Goal: Task Accomplishment & Management: Manage account settings

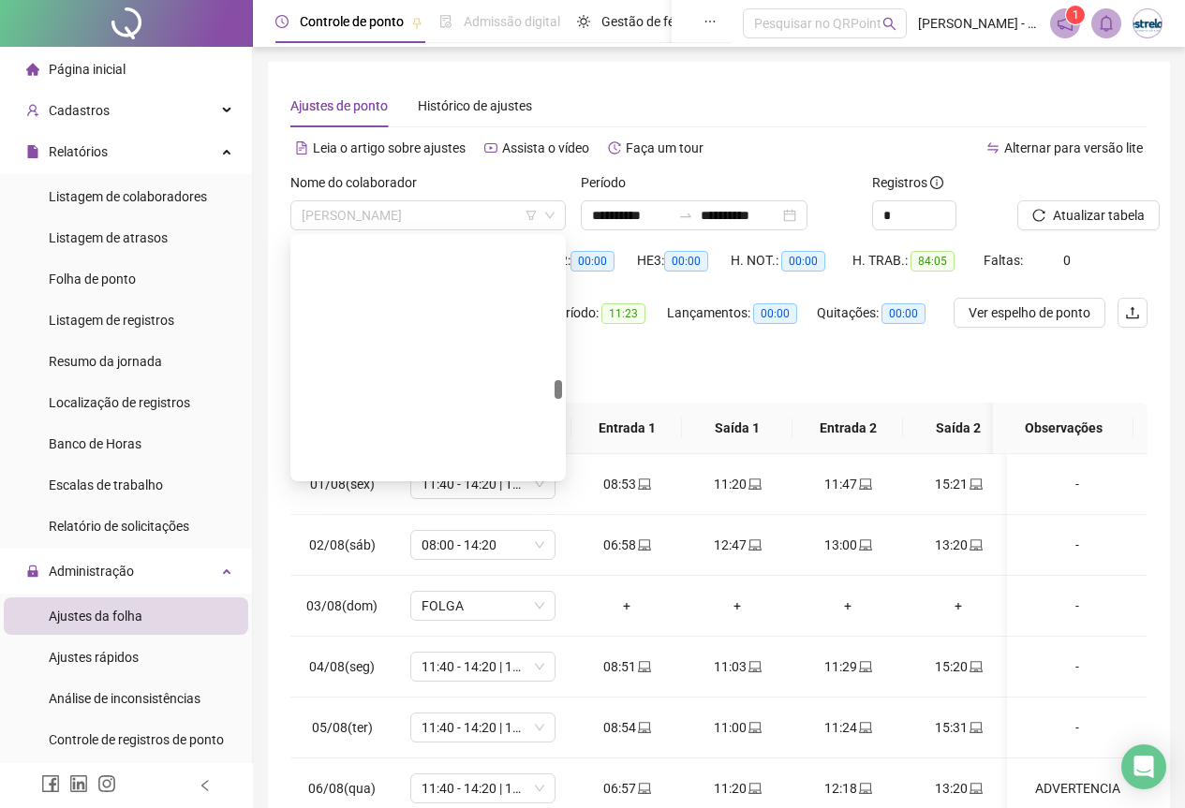
click at [360, 201] on span "[PERSON_NAME]" at bounding box center [428, 215] width 253 height 28
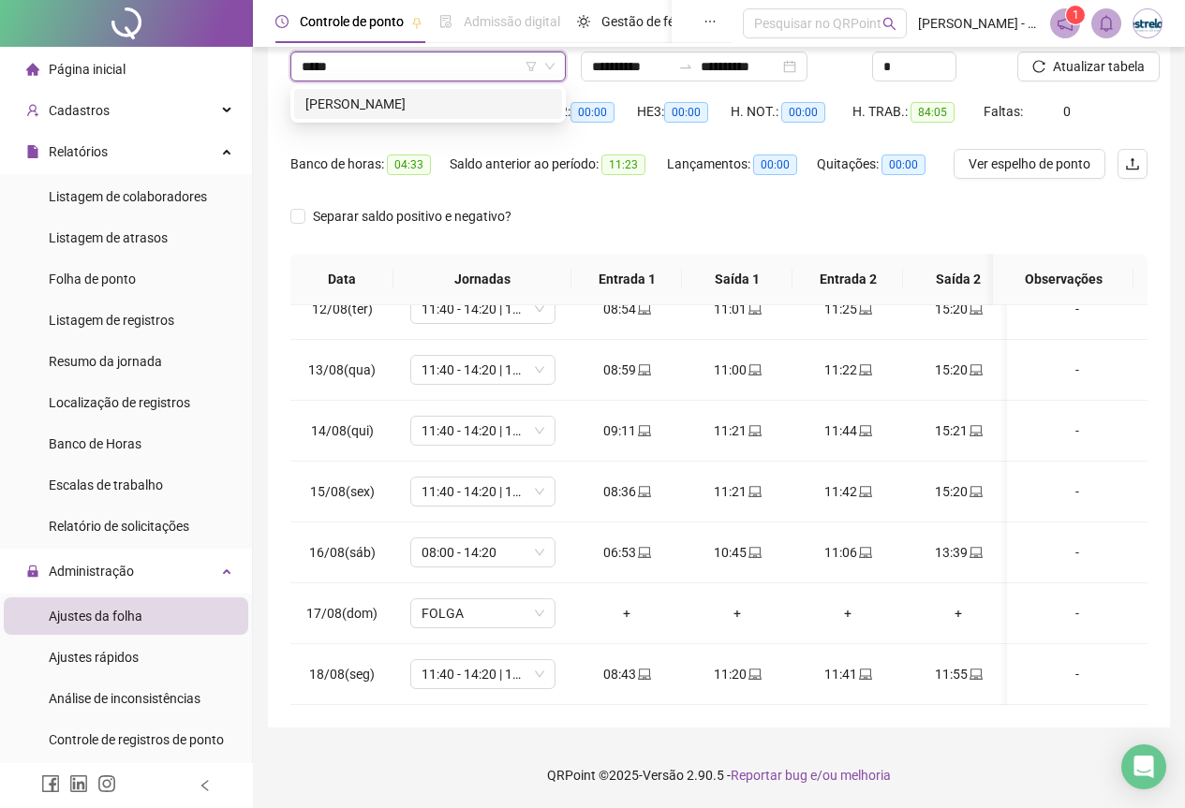
type input "*****"
click at [353, 88] on div "290414 [PERSON_NAME]" at bounding box center [427, 103] width 275 height 37
click at [355, 107] on div "[PERSON_NAME]" at bounding box center [427, 104] width 245 height 21
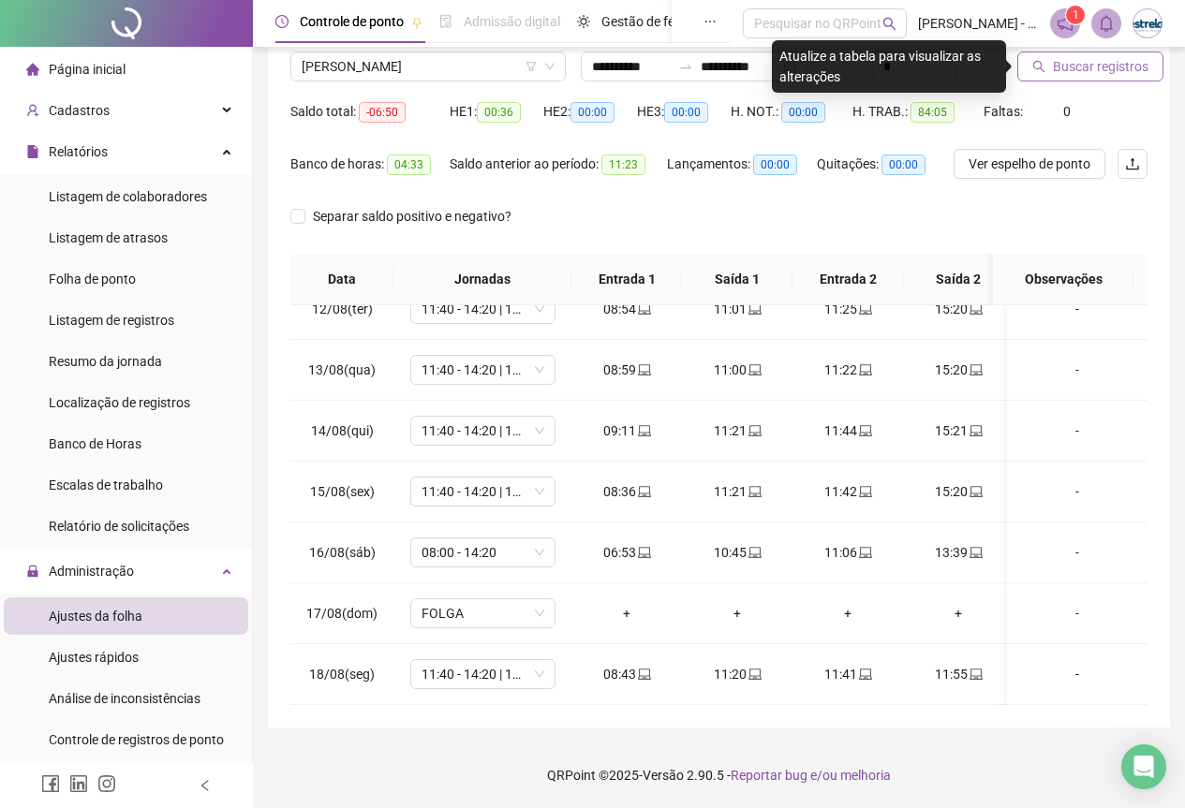
click at [1083, 63] on span "Buscar registros" at bounding box center [1101, 66] width 96 height 21
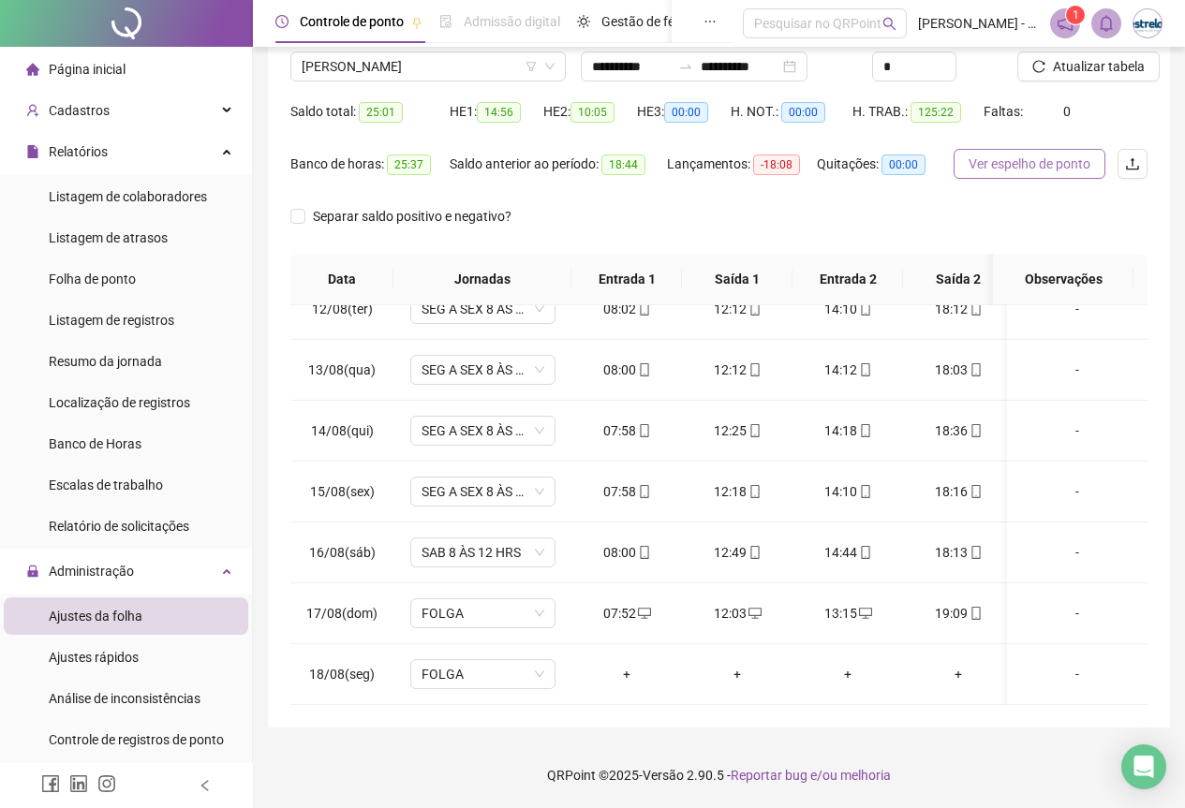
click at [972, 150] on button "Ver espelho de ponto" at bounding box center [1030, 164] width 152 height 30
click at [192, 158] on div "Relatórios" at bounding box center [126, 151] width 244 height 37
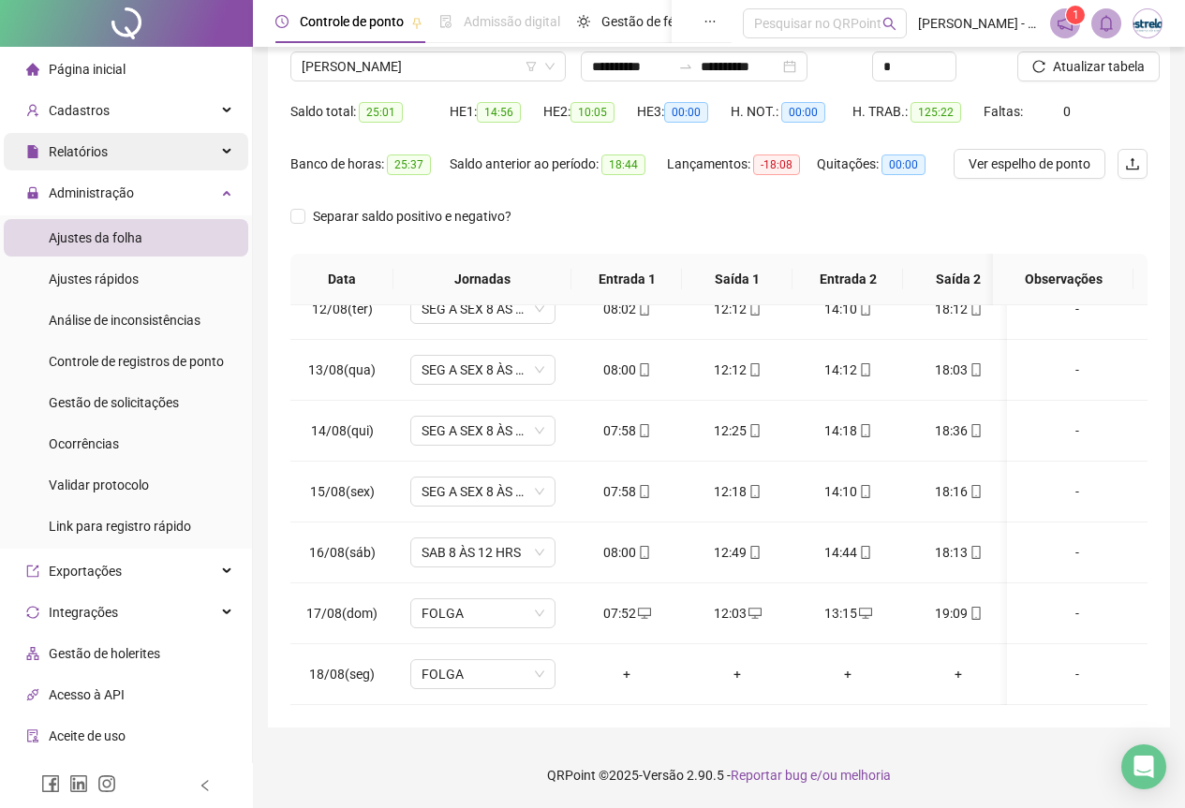
click at [192, 158] on div "Relatórios" at bounding box center [126, 151] width 244 height 37
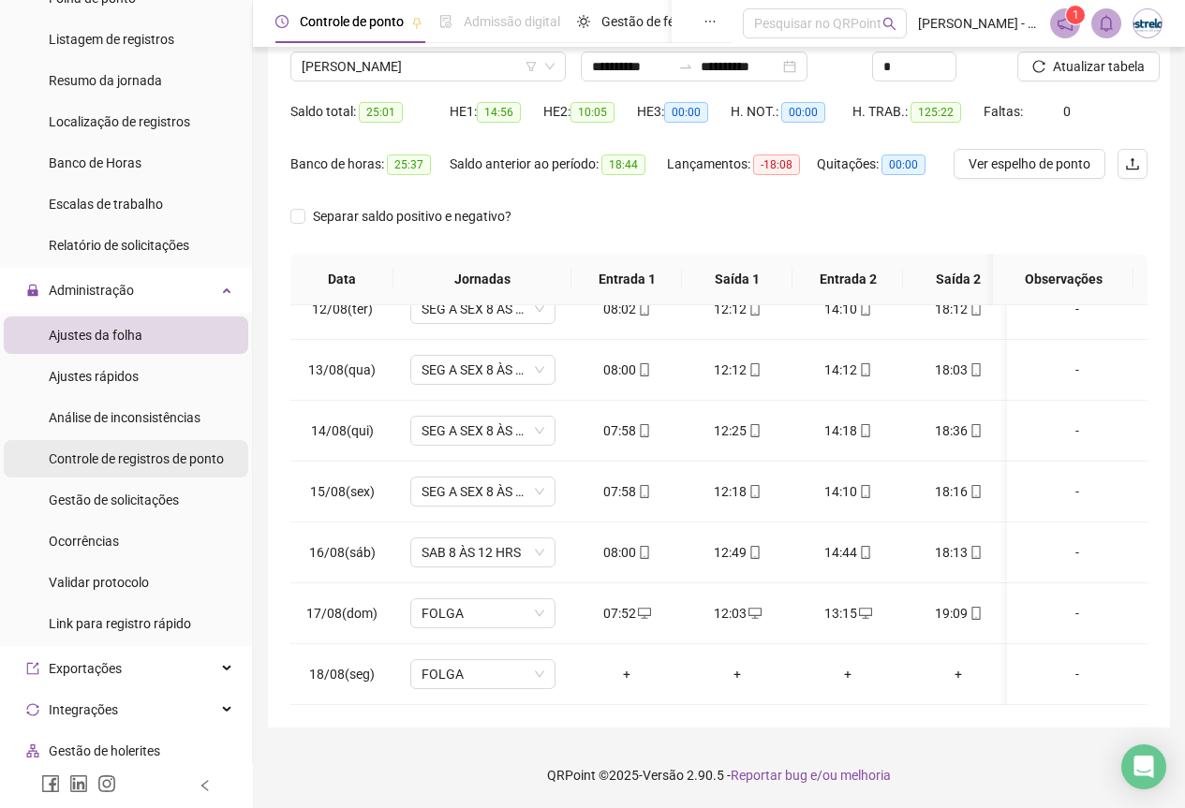
scroll to position [375, 0]
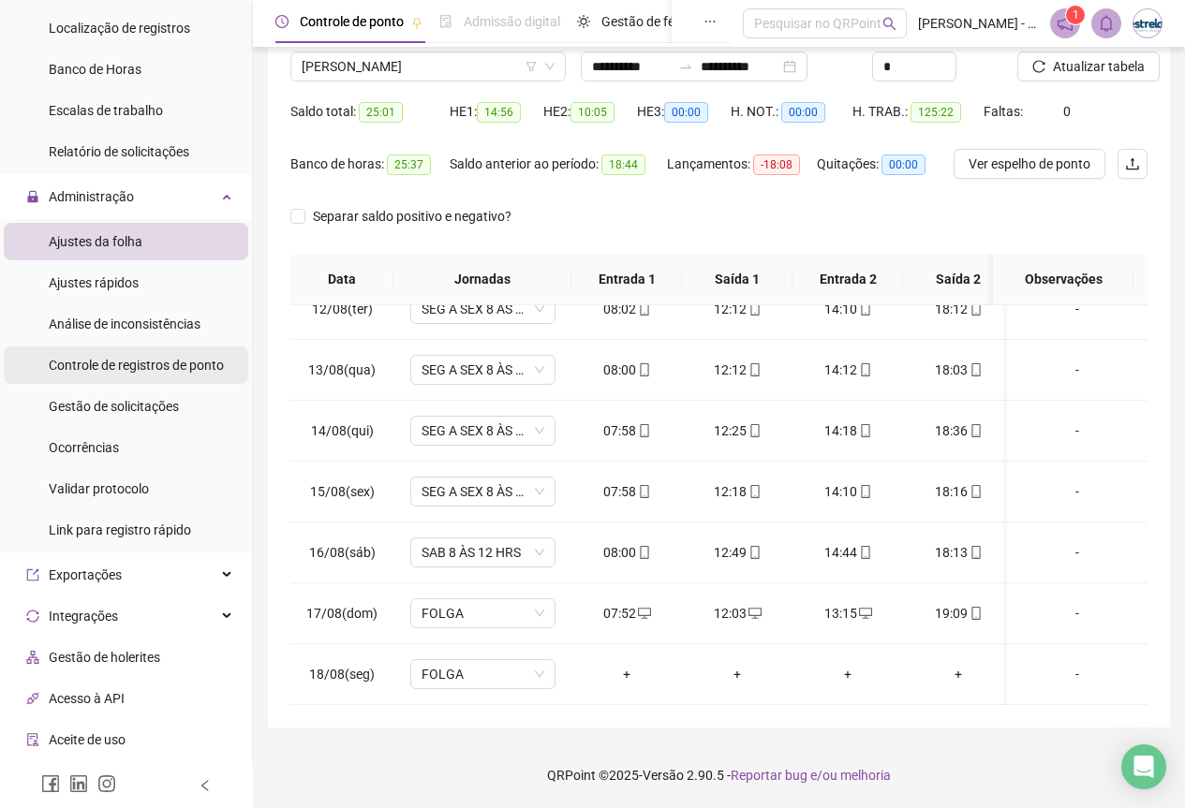
click at [122, 372] on span "Controle de registros de ponto" at bounding box center [136, 365] width 175 height 15
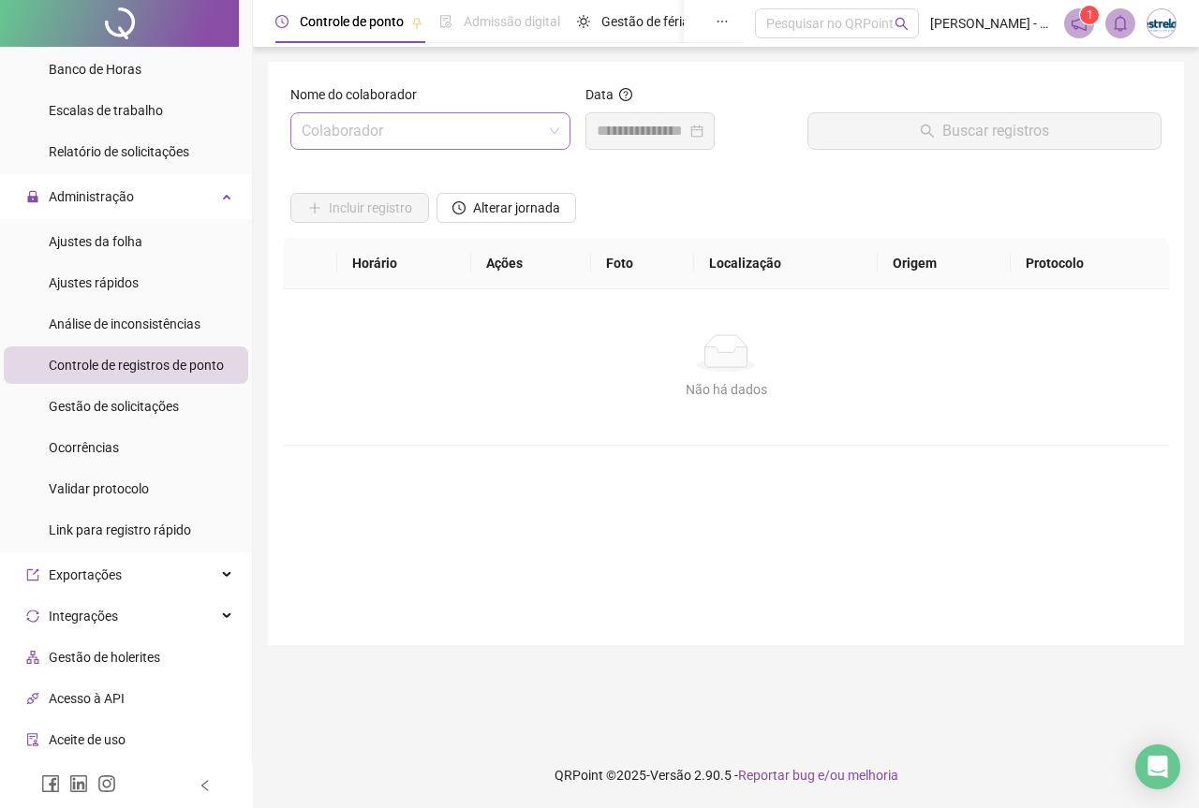
drag, startPoint x: 371, startPoint y: 165, endPoint x: 368, endPoint y: 144, distance: 20.8
click at [371, 164] on form "Nome do colaborador Colaborador Data Buscar registros Incluir registro Alterar …" at bounding box center [725, 353] width 871 height 539
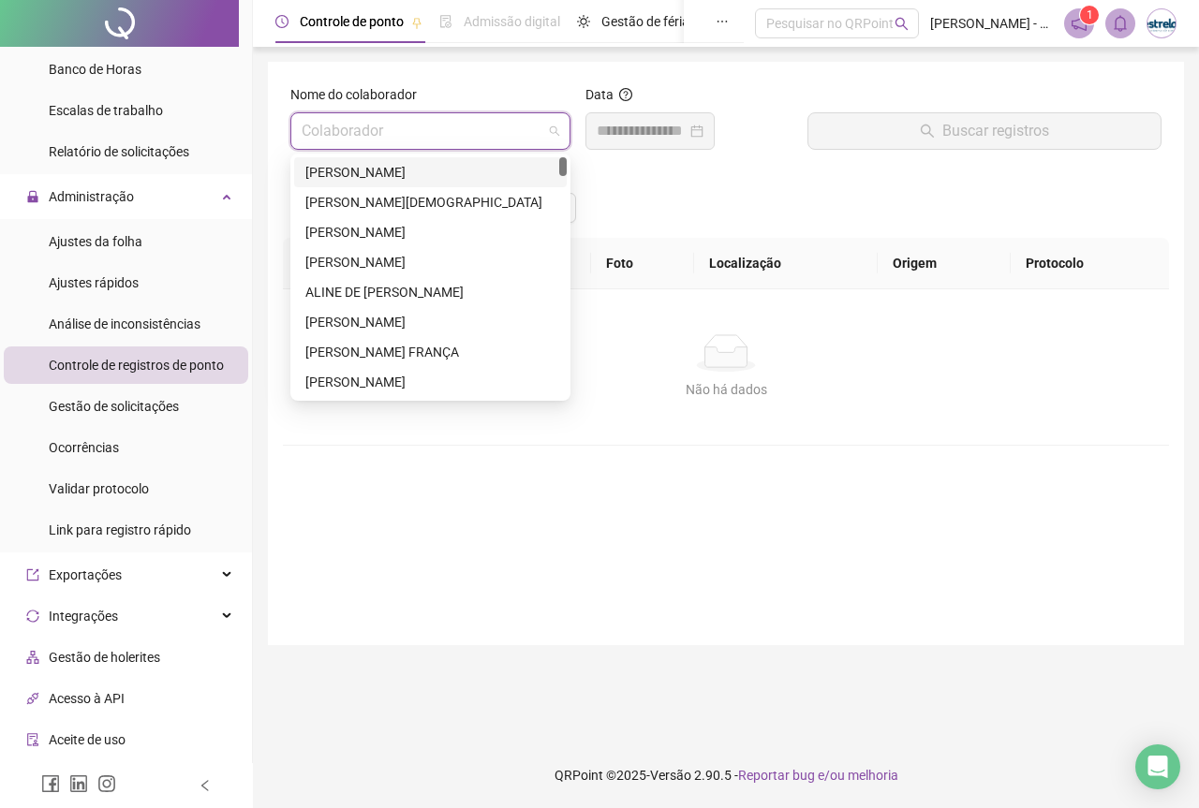
click at [368, 141] on input "search" at bounding box center [422, 131] width 241 height 36
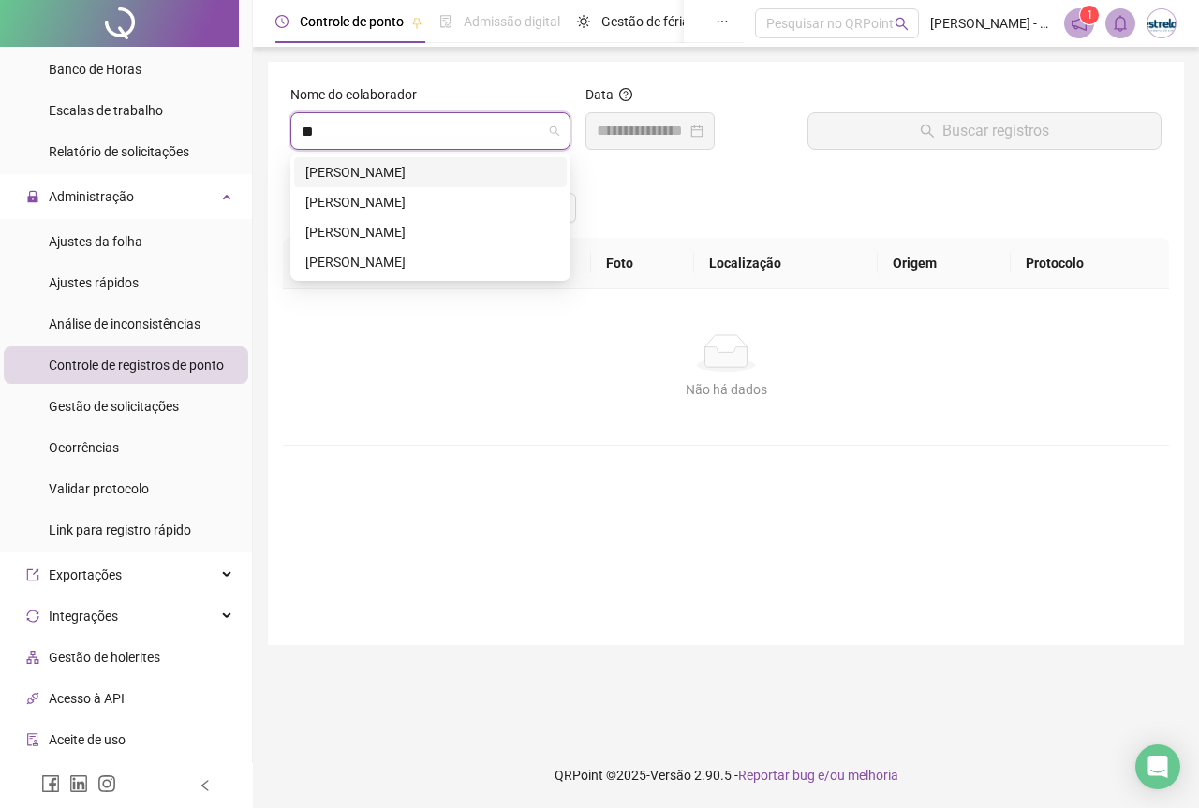
type input "***"
click at [362, 182] on div "[PERSON_NAME]" at bounding box center [430, 172] width 250 height 21
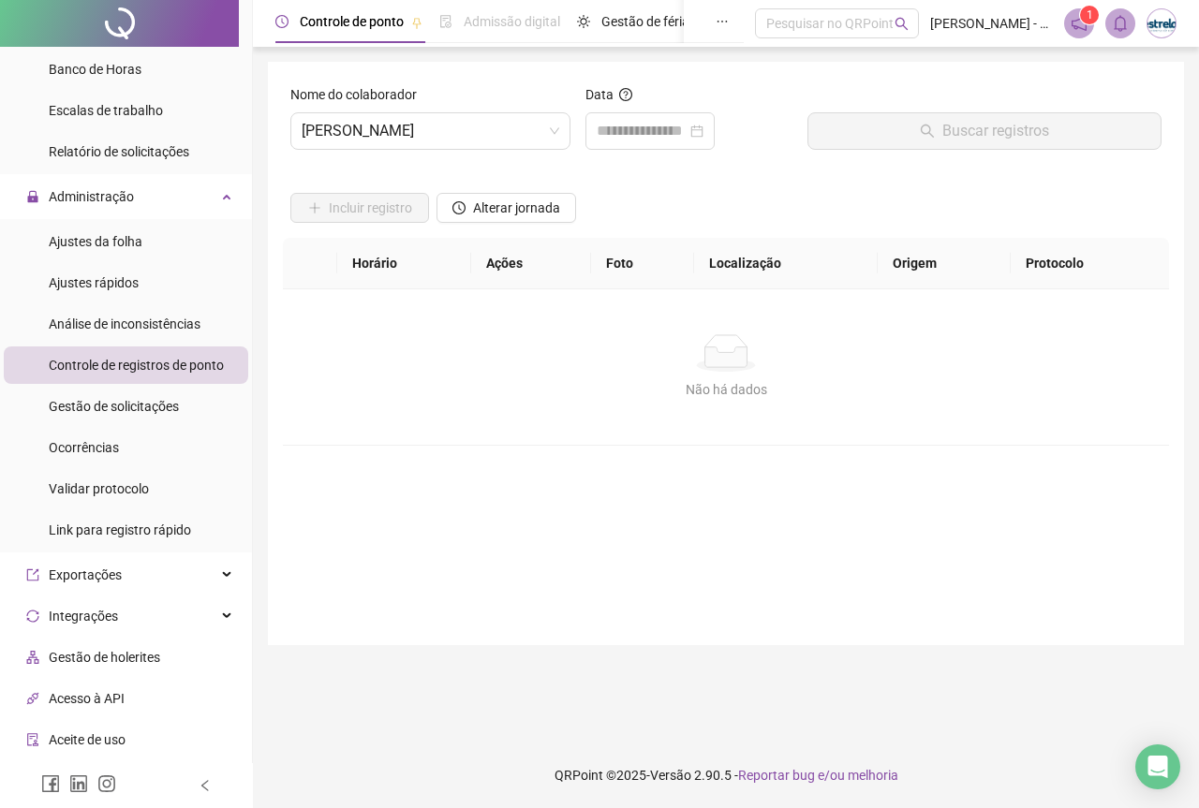
click at [605, 154] on div "Data" at bounding box center [689, 124] width 222 height 81
click at [609, 139] on input at bounding box center [642, 131] width 90 height 22
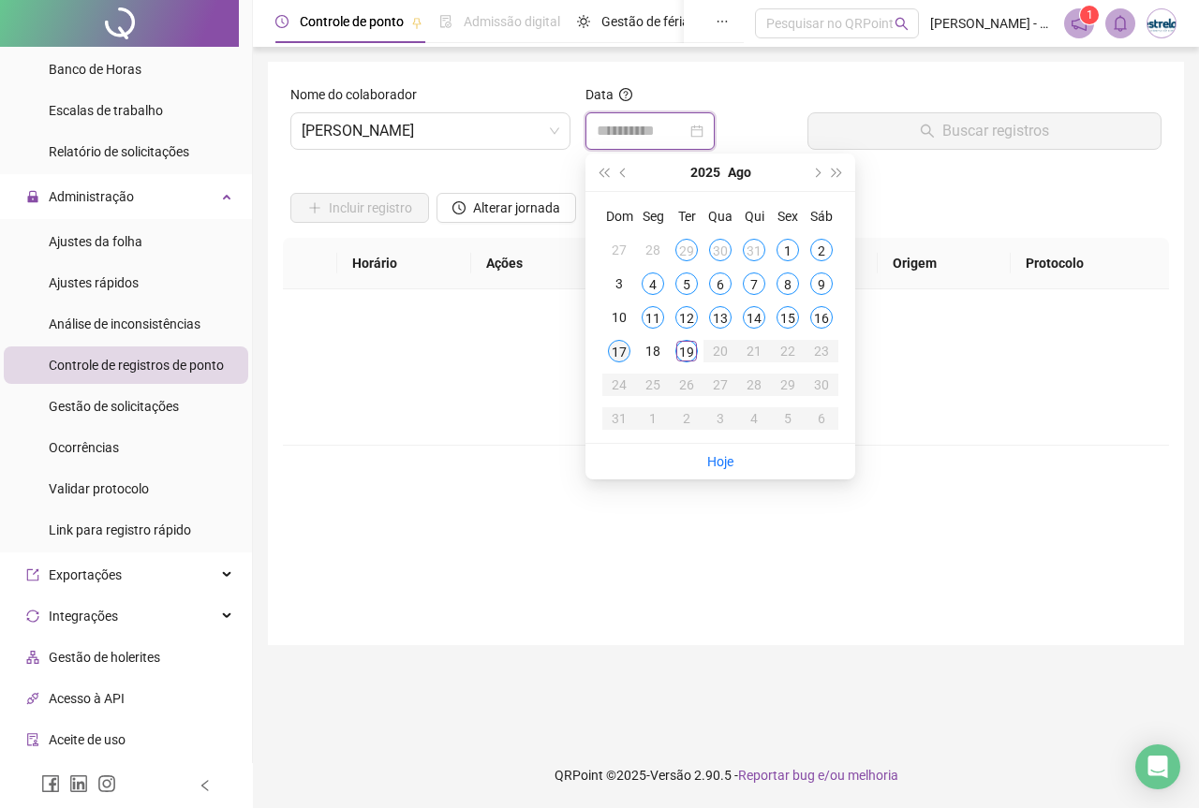
type input "**********"
click at [617, 351] on div "17" at bounding box center [619, 351] width 22 height 22
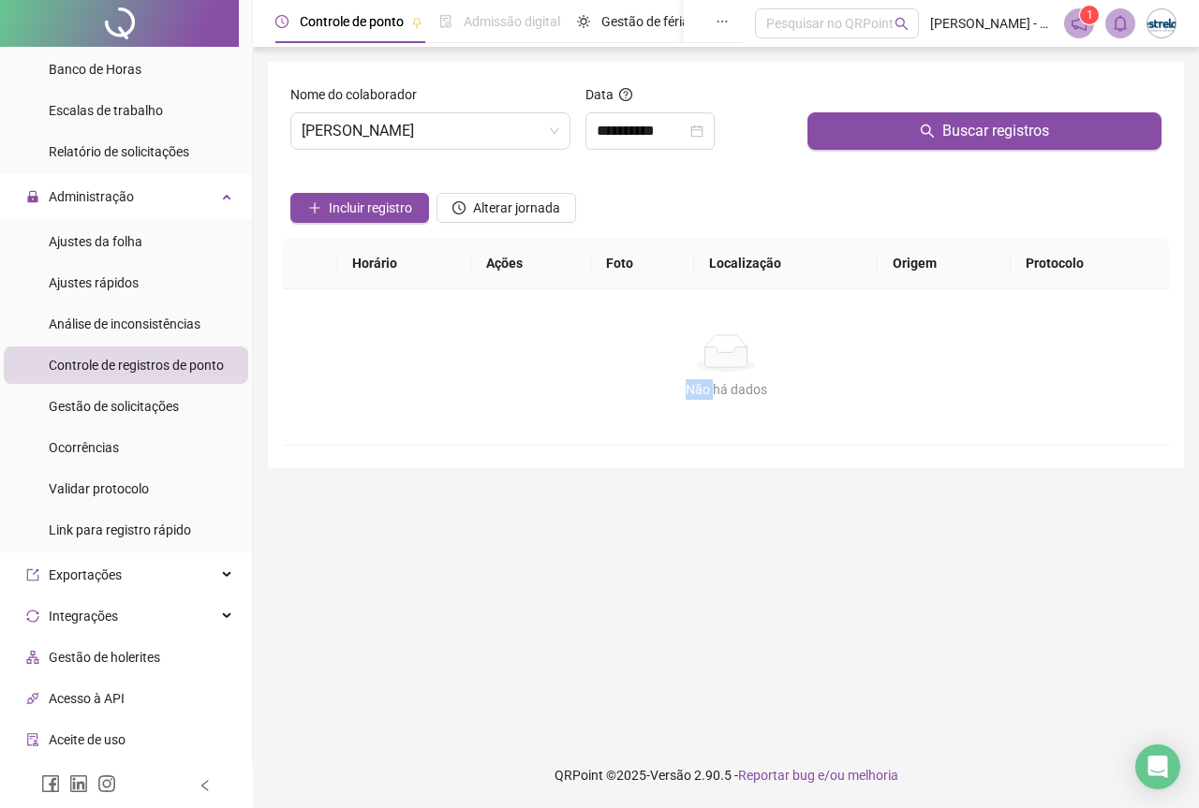
click at [617, 351] on div "Não há dados" at bounding box center [725, 352] width 841 height 37
click at [938, 140] on button "Buscar registros" at bounding box center [984, 130] width 354 height 37
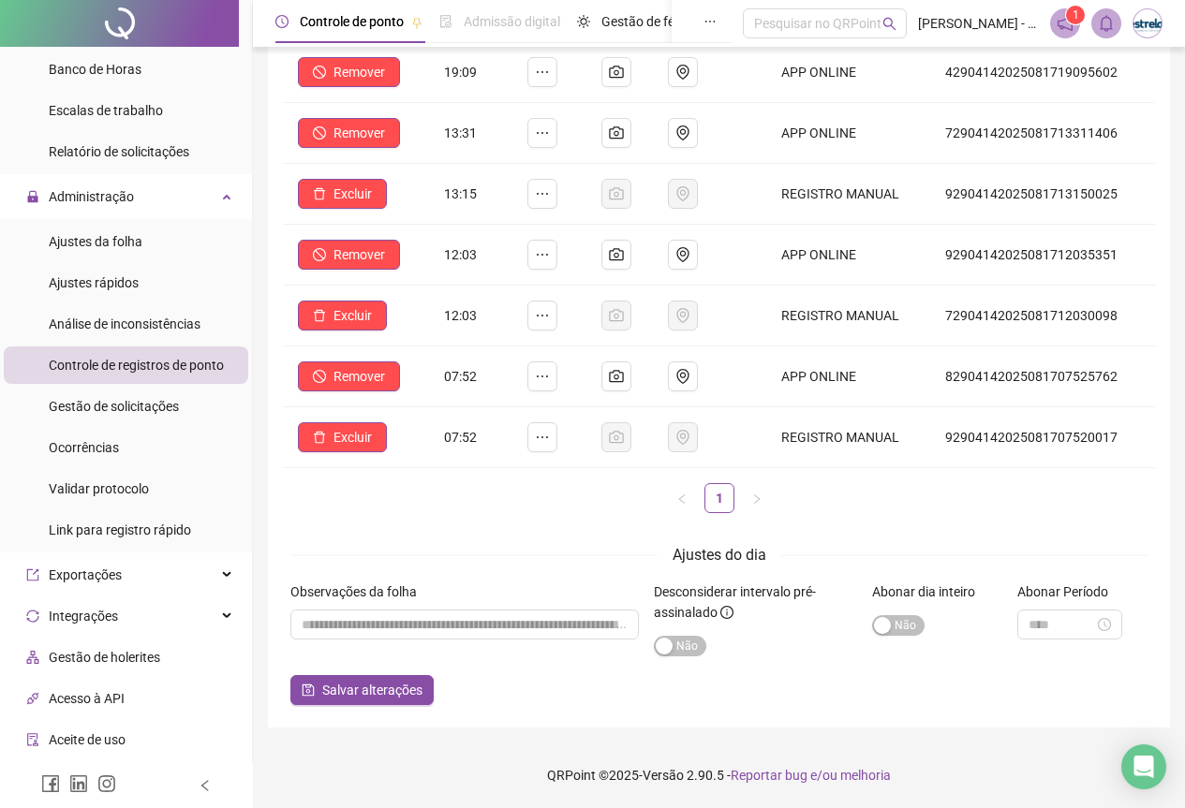
scroll to position [154, 0]
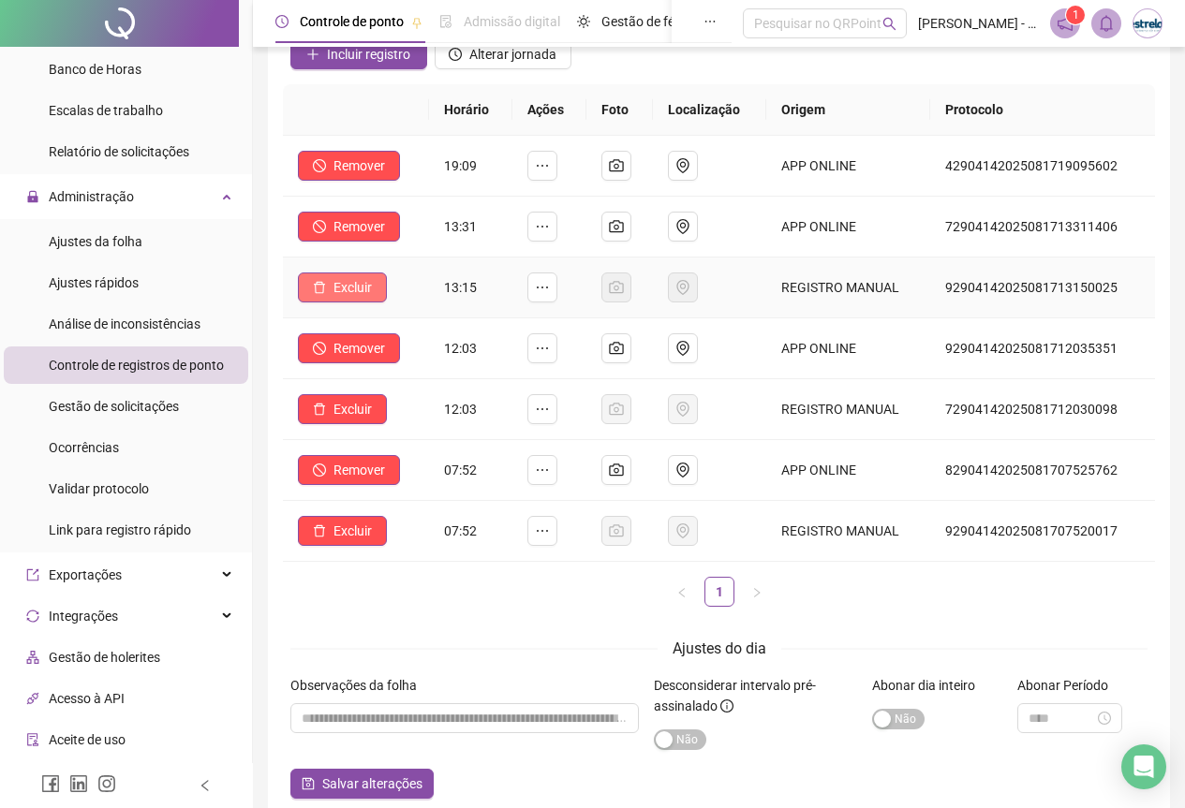
click at [363, 290] on span "Excluir" at bounding box center [352, 287] width 38 height 21
click at [418, 232] on button "Sim" at bounding box center [405, 239] width 37 height 22
click at [346, 409] on span "Excluir" at bounding box center [352, 409] width 38 height 21
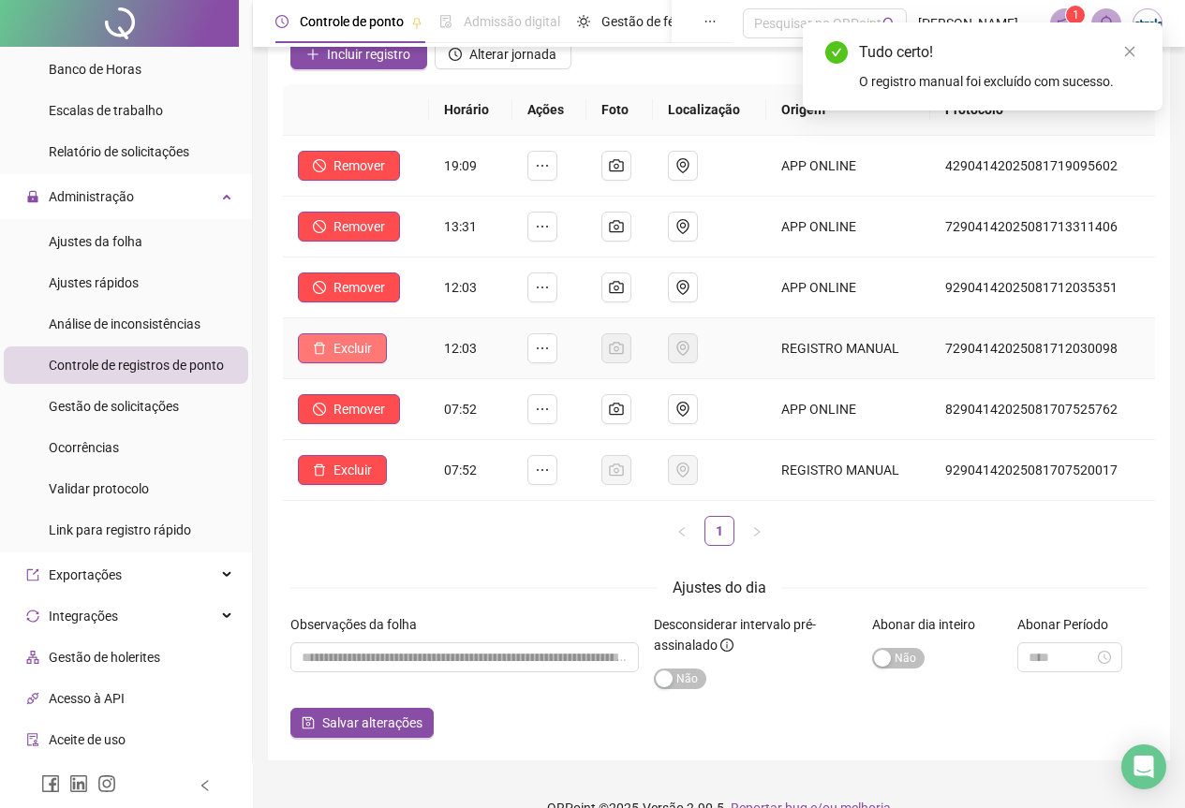
click at [347, 348] on span "Excluir" at bounding box center [352, 348] width 38 height 21
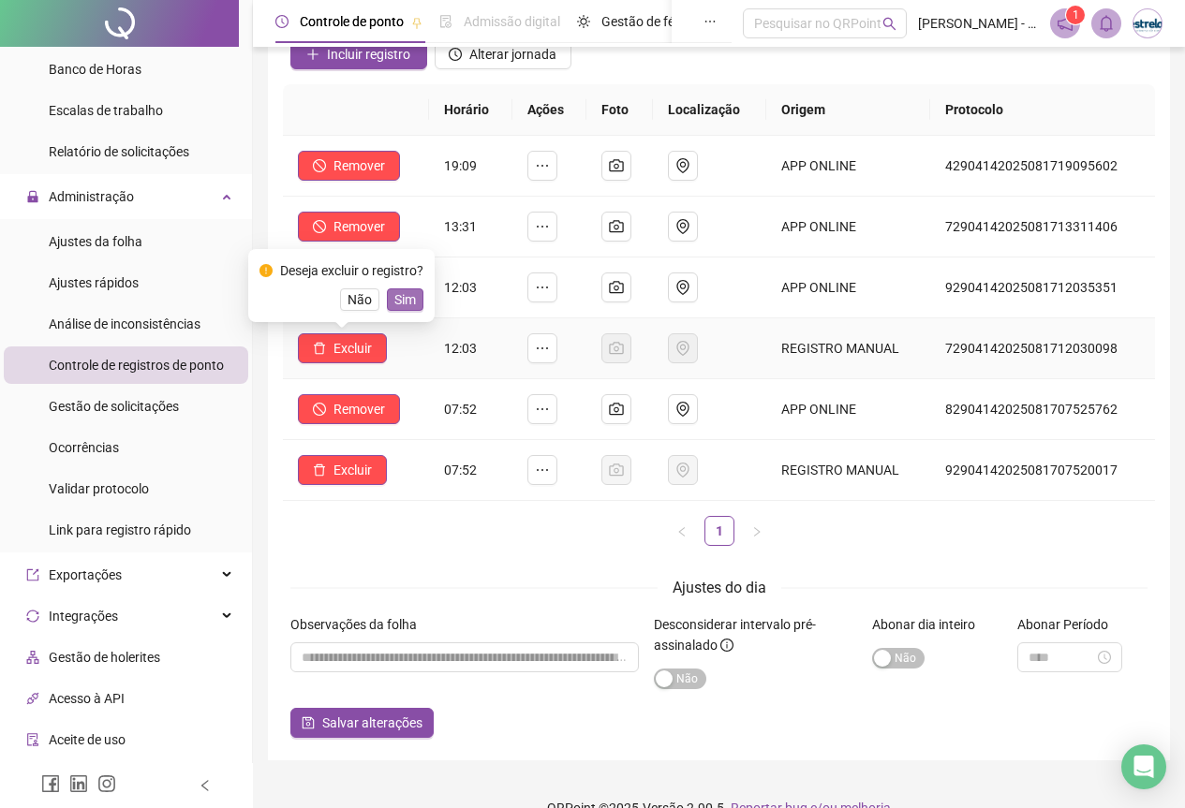
click at [413, 295] on span "Sim" at bounding box center [405, 299] width 22 height 21
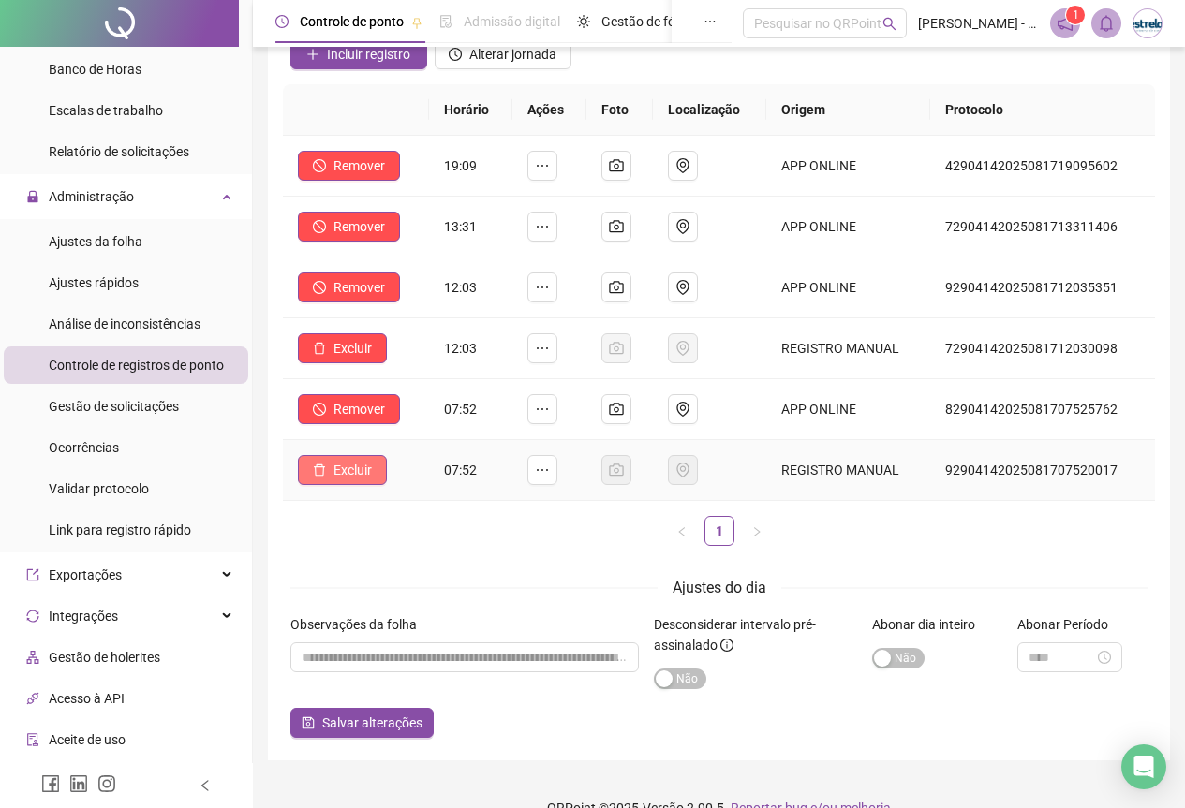
click at [351, 473] on span "Excluir" at bounding box center [352, 470] width 38 height 21
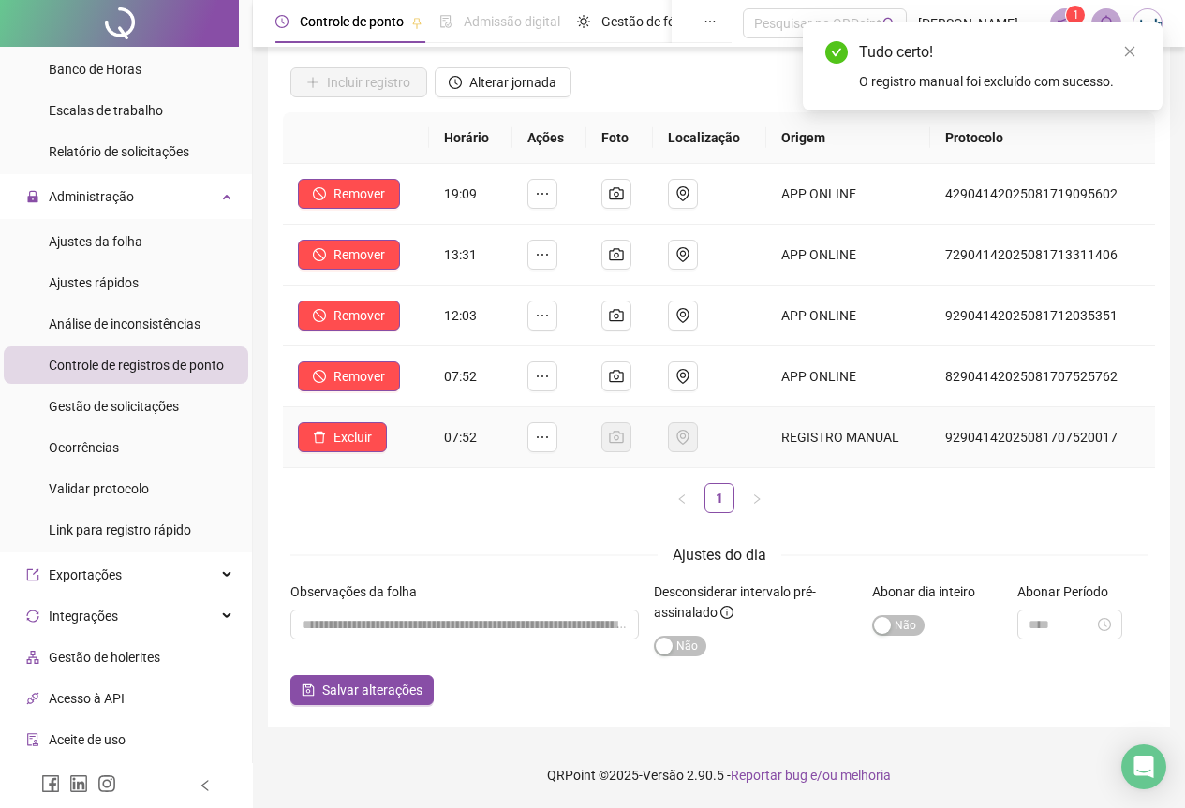
click at [405, 422] on td "Excluir" at bounding box center [356, 437] width 146 height 61
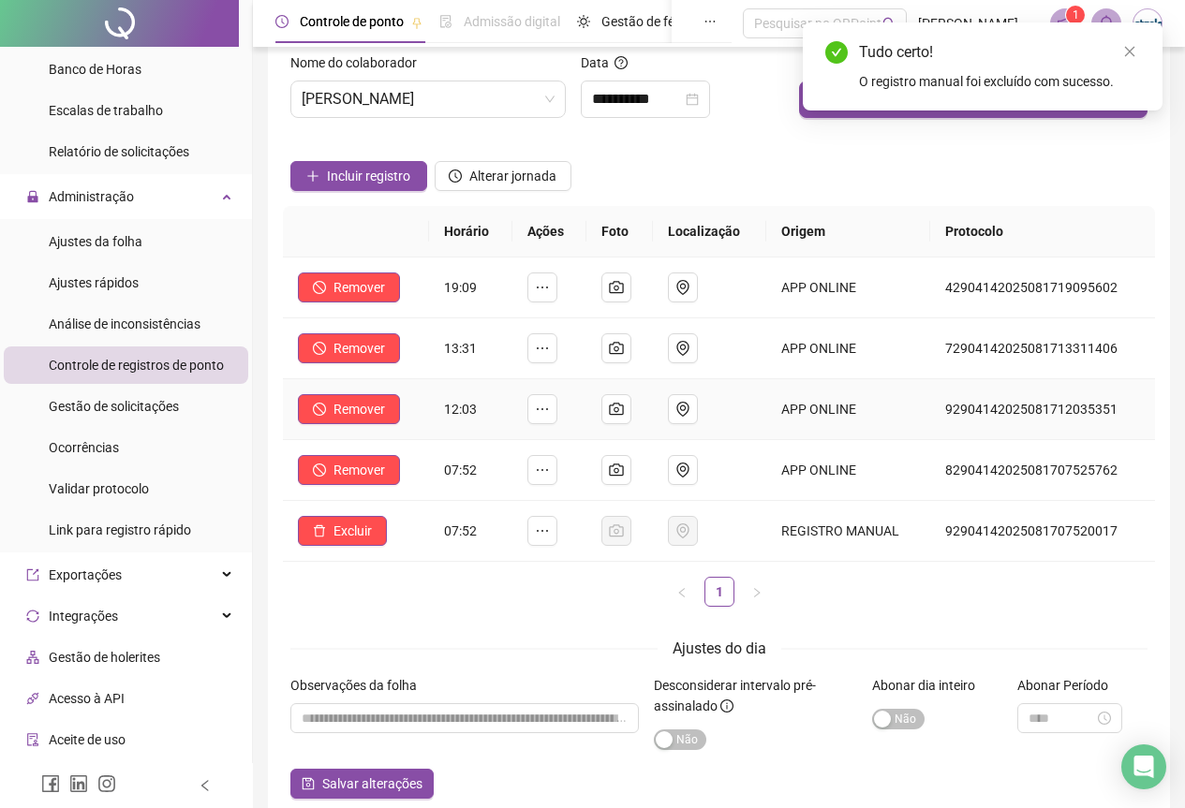
scroll to position [0, 0]
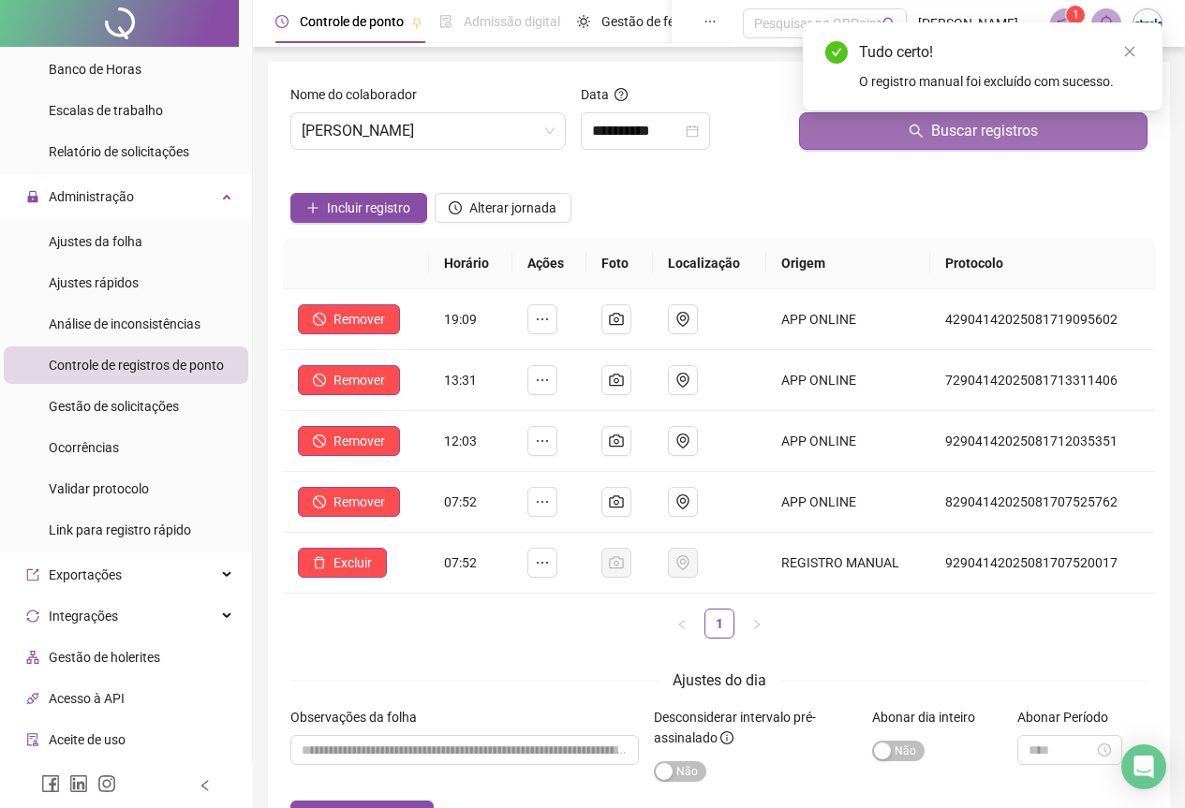
click at [940, 139] on span "Buscar registros" at bounding box center [984, 131] width 107 height 22
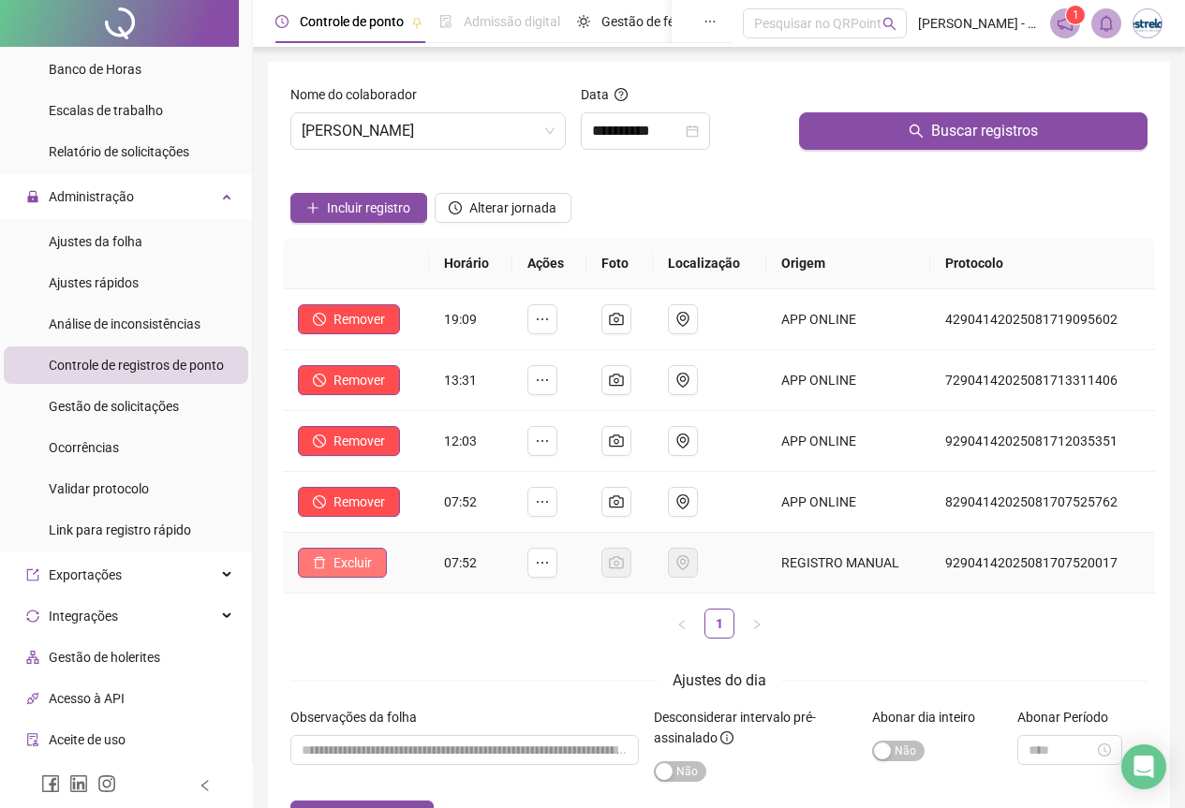
click at [369, 575] on button "Excluir" at bounding box center [342, 563] width 89 height 30
click at [410, 518] on span "Sim" at bounding box center [405, 514] width 22 height 21
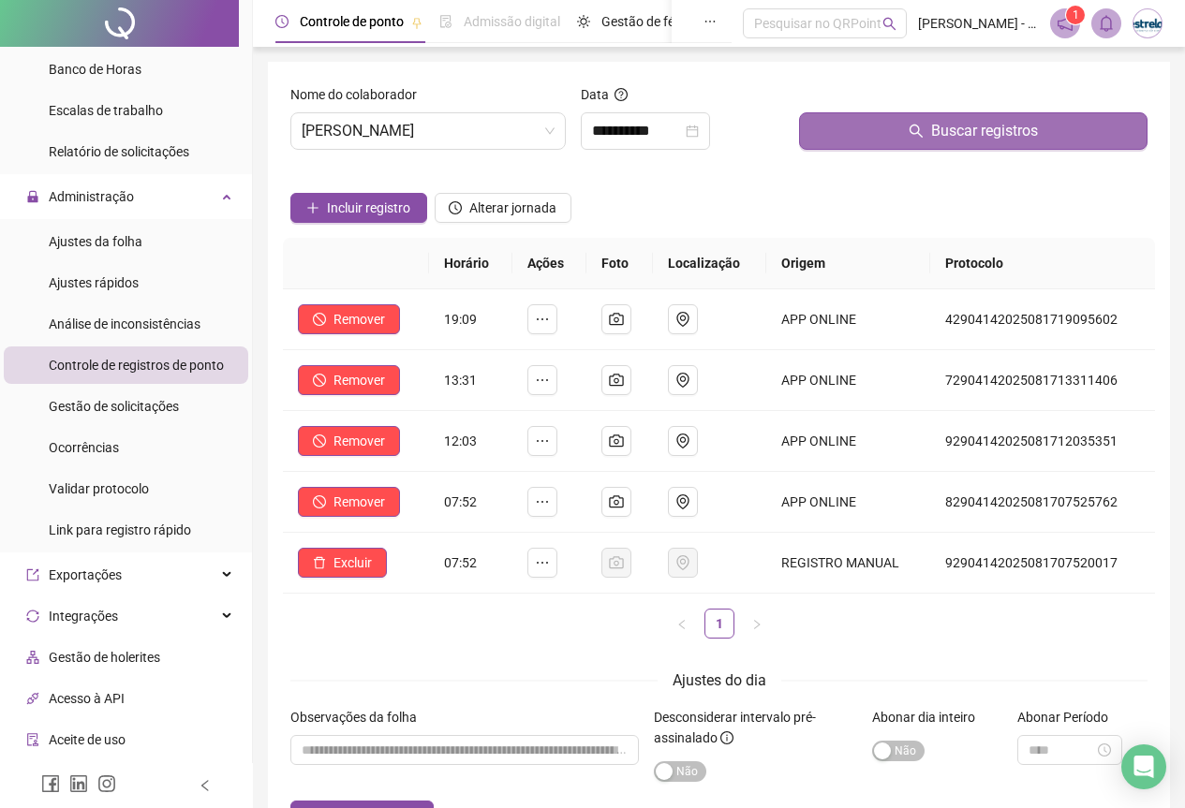
click at [876, 137] on button "Buscar registros" at bounding box center [973, 130] width 348 height 37
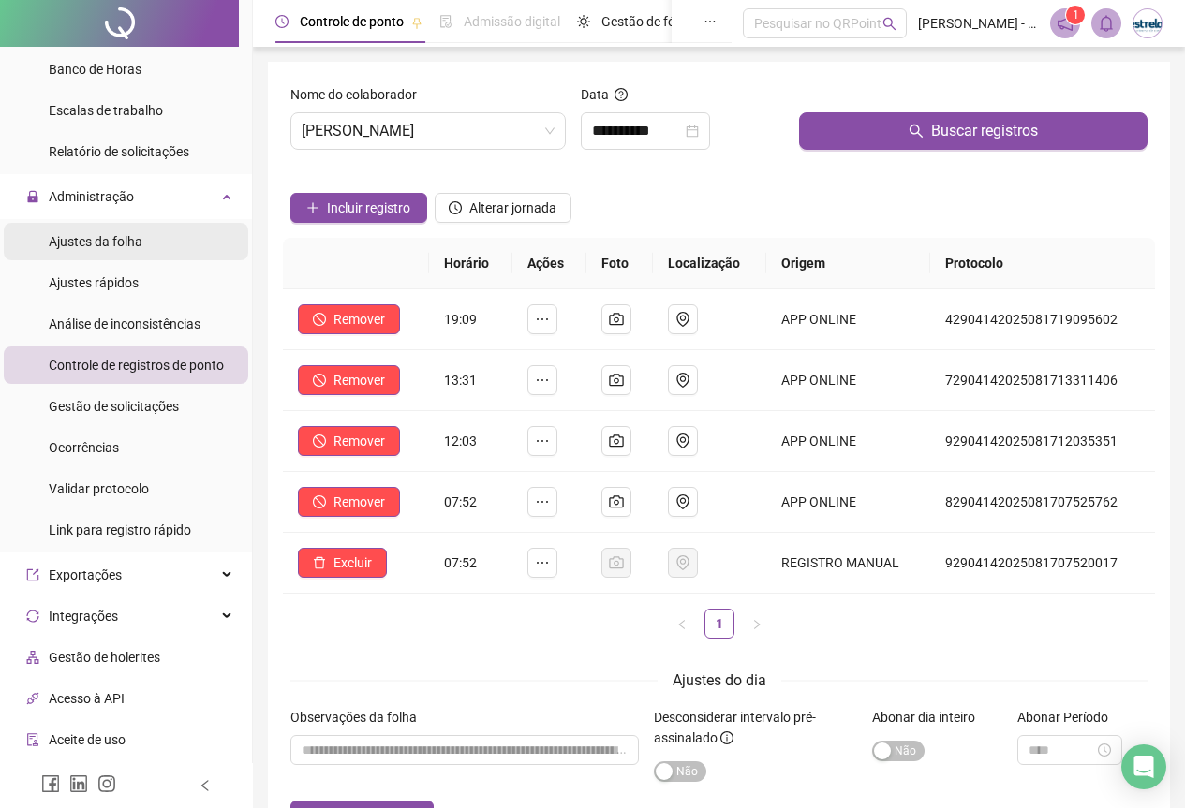
click at [84, 230] on div "Ajustes da folha" at bounding box center [96, 241] width 94 height 37
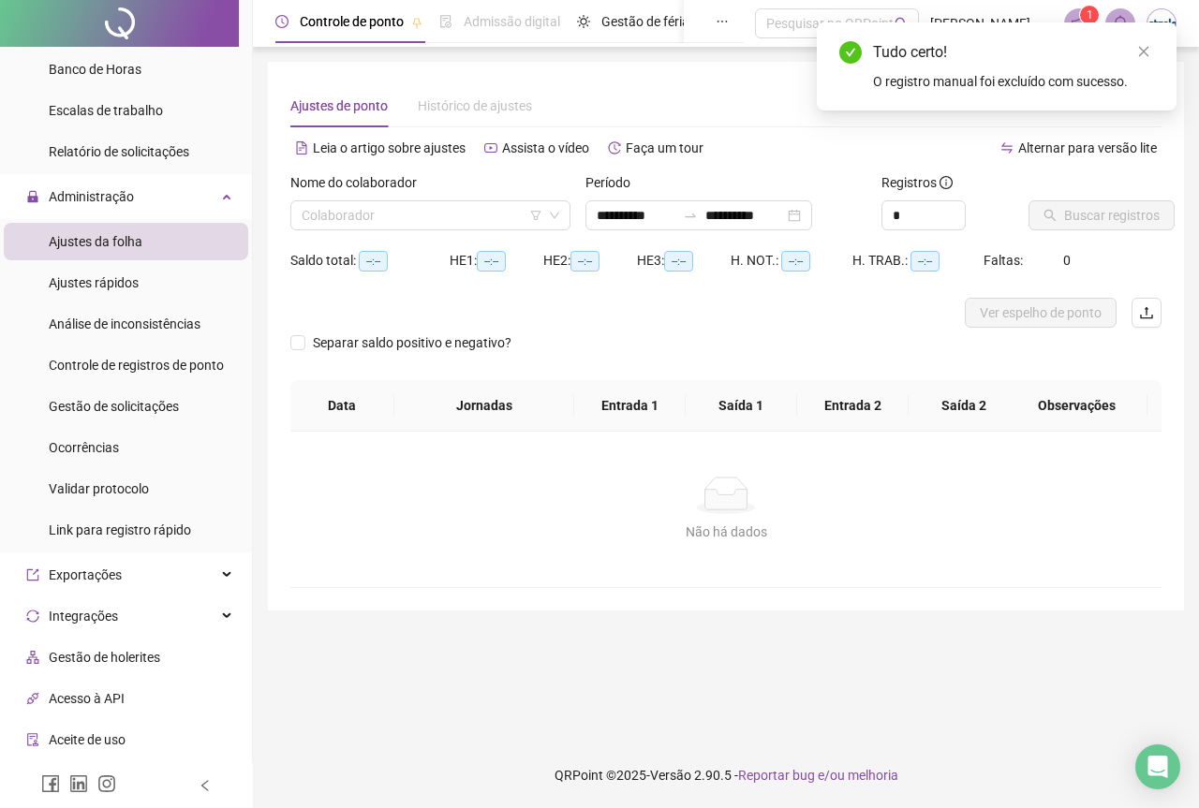
type input "**********"
drag, startPoint x: 498, startPoint y: 232, endPoint x: 485, endPoint y: 227, distance: 14.3
click at [496, 232] on div "Nome do colaborador Colaborador" at bounding box center [430, 208] width 295 height 73
click at [485, 227] on input "search" at bounding box center [422, 215] width 241 height 28
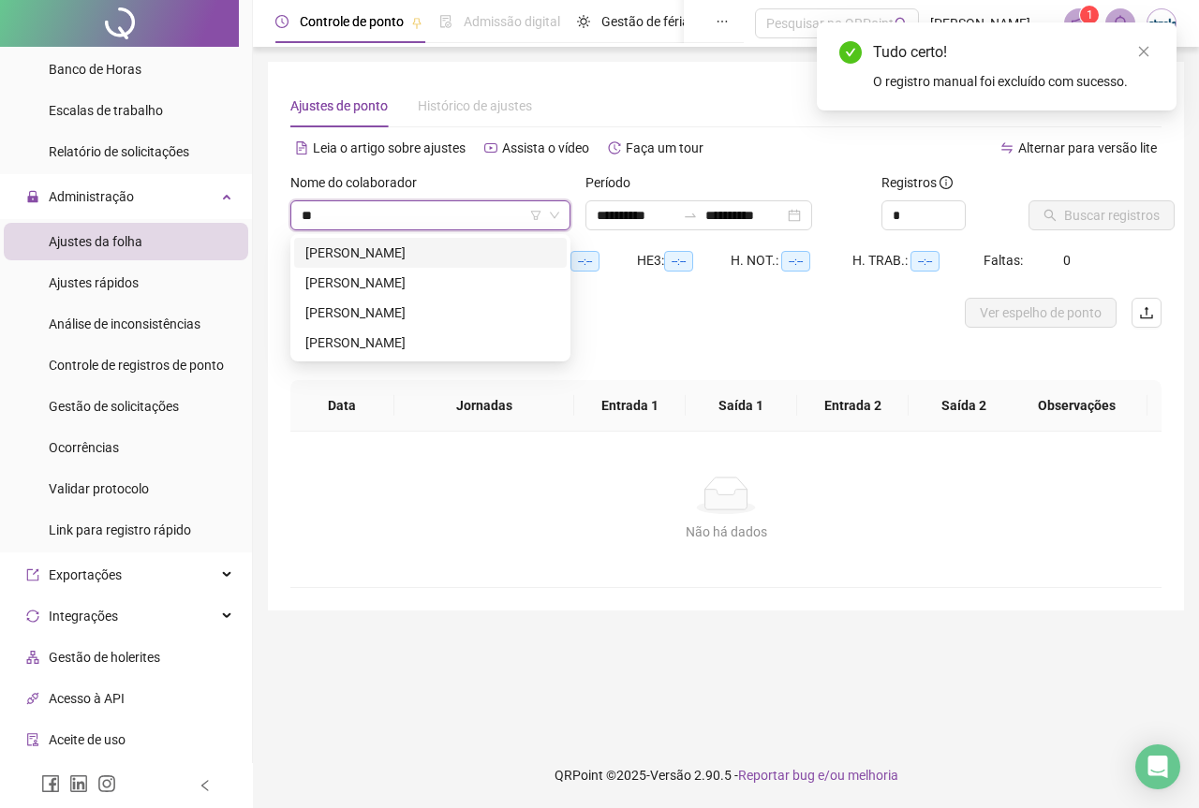
type input "***"
drag, startPoint x: 465, startPoint y: 274, endPoint x: 465, endPoint y: 235, distance: 38.4
click at [465, 235] on div "290414 240396 [PERSON_NAME]" at bounding box center [430, 267] width 280 height 67
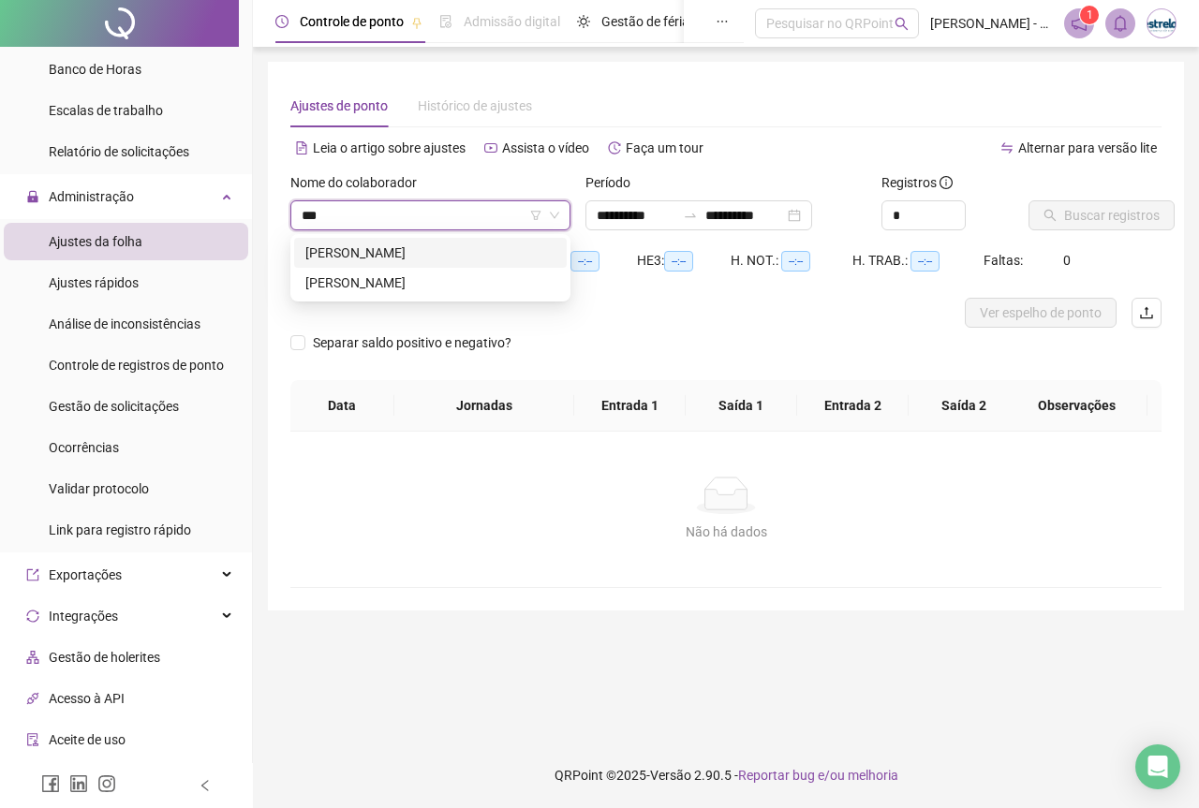
click at [465, 246] on div "[PERSON_NAME]" at bounding box center [430, 253] width 250 height 21
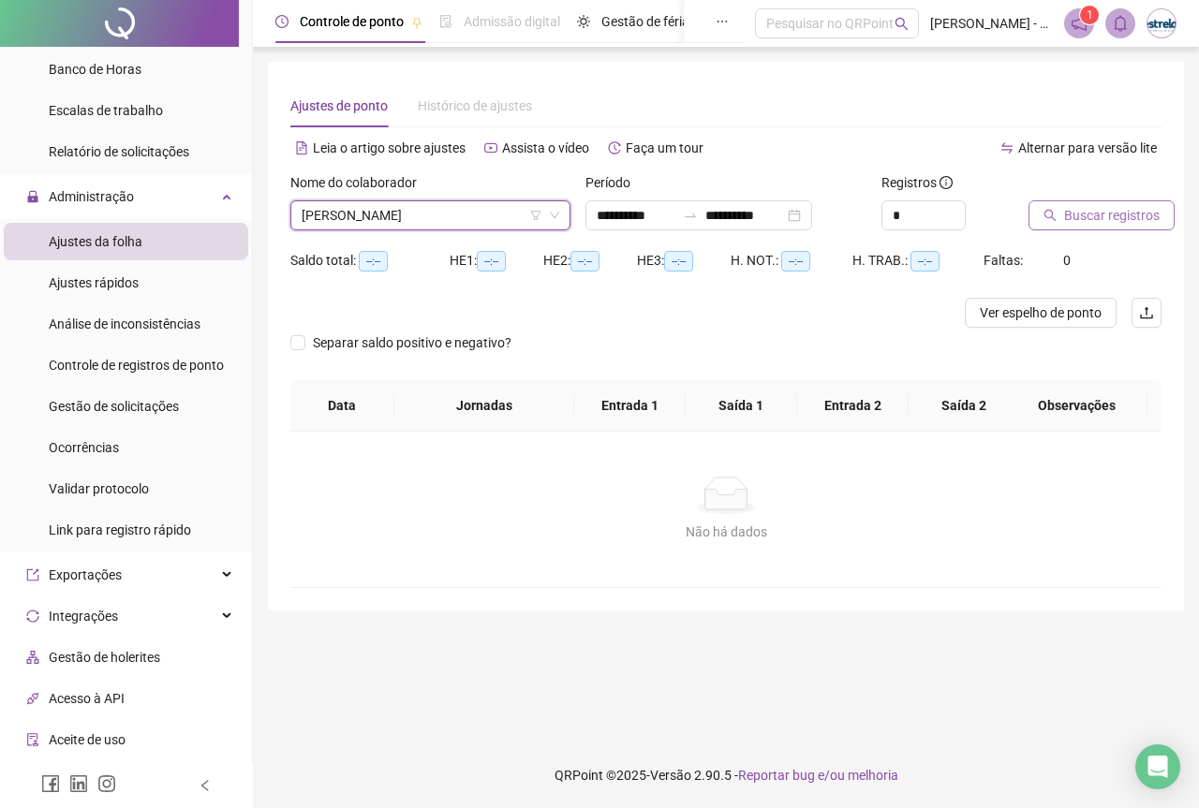
click at [1123, 216] on span "Buscar registros" at bounding box center [1112, 215] width 96 height 21
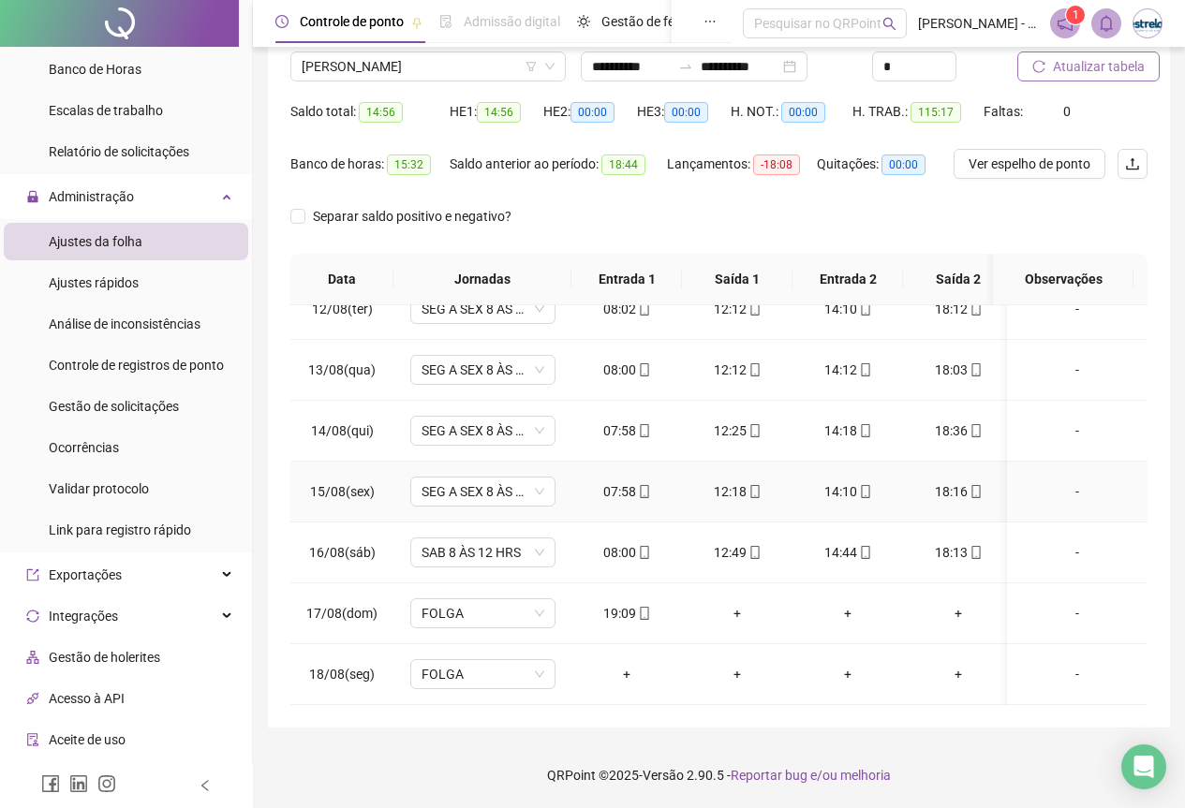
scroll to position [335, 0]
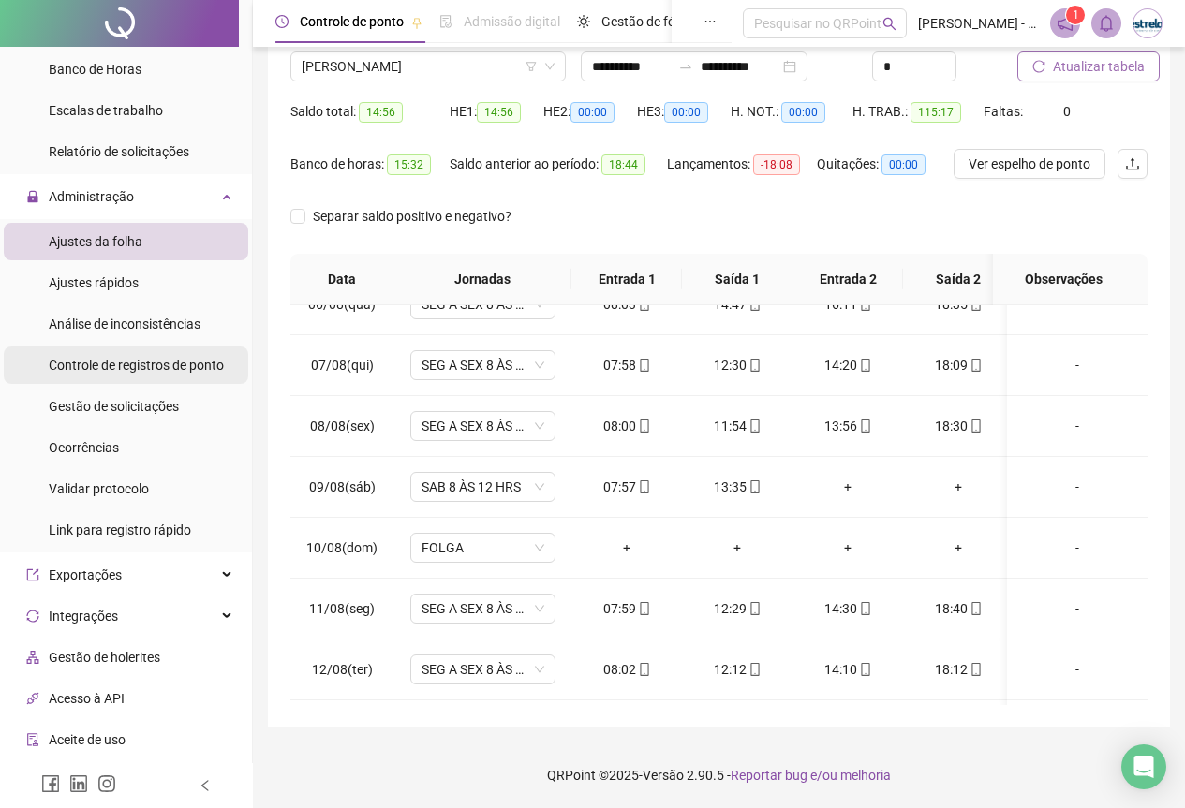
click at [122, 363] on span "Controle de registros de ponto" at bounding box center [136, 365] width 175 height 15
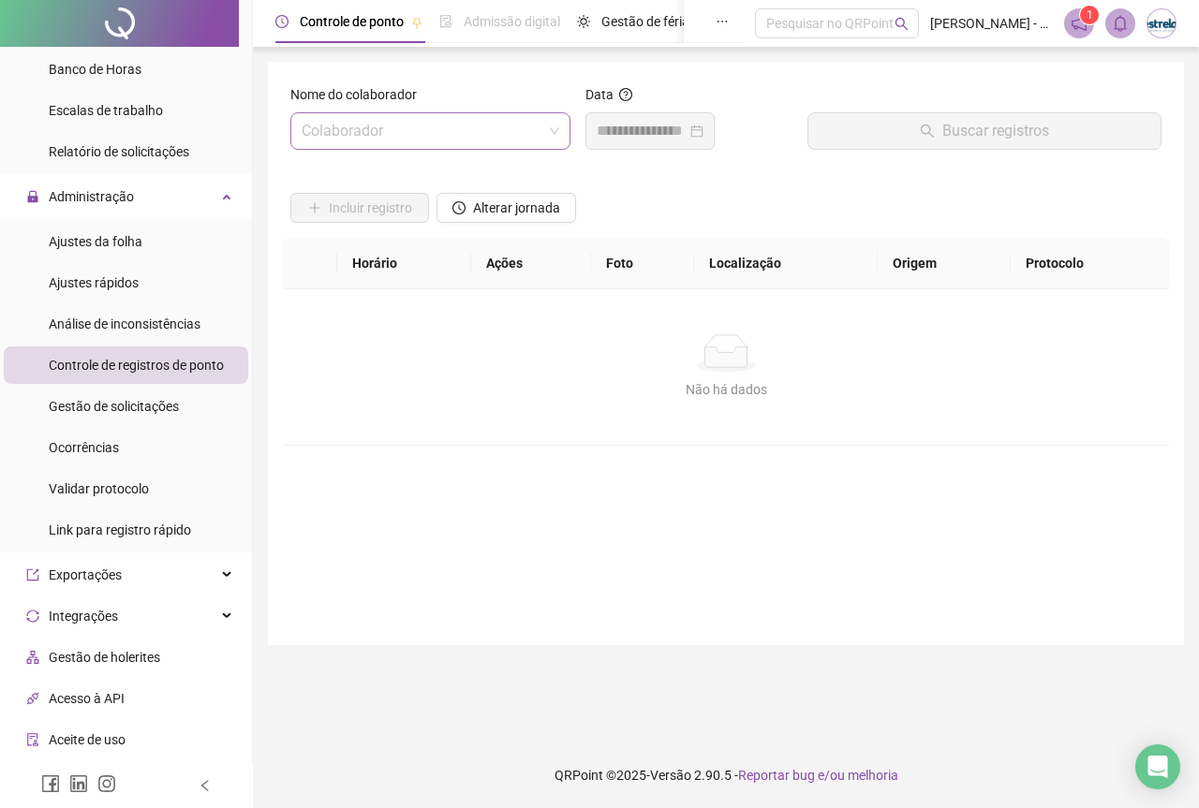
click at [381, 116] on input "search" at bounding box center [422, 131] width 241 height 36
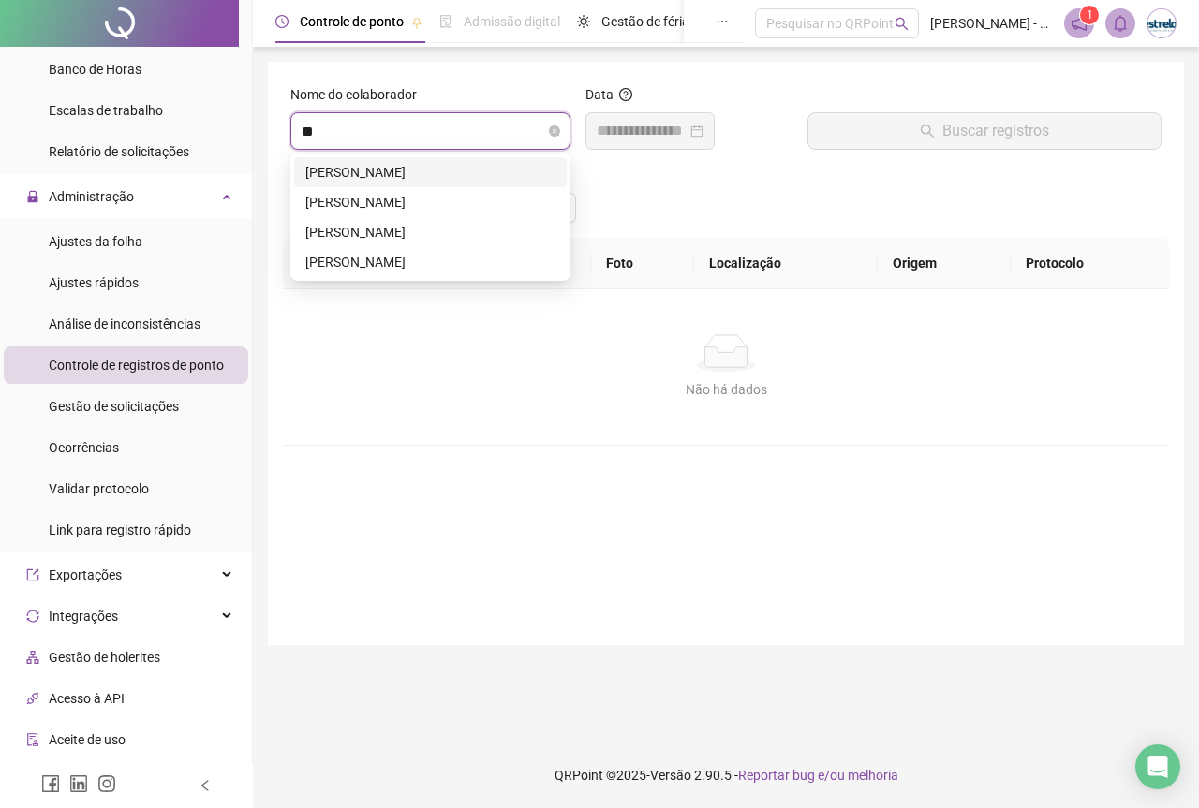
type input "***"
click at [381, 164] on div "[PERSON_NAME]" at bounding box center [430, 172] width 250 height 21
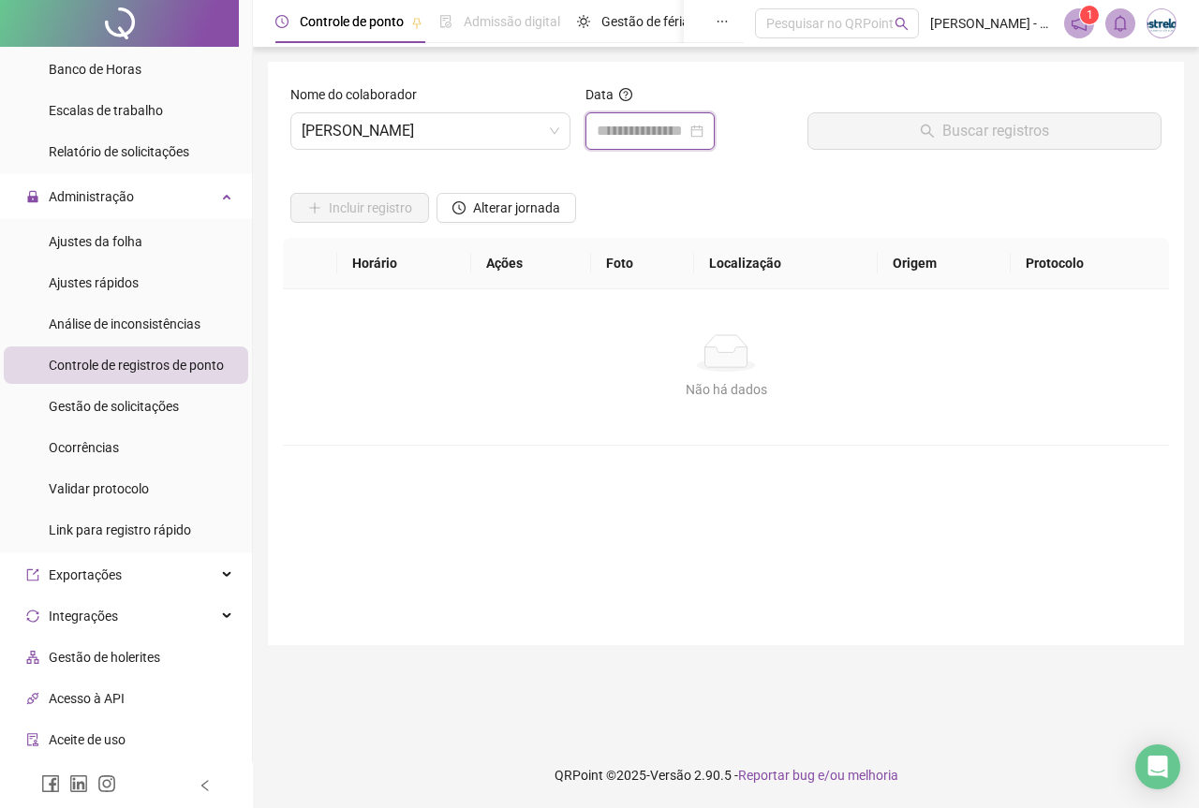
click at [665, 130] on input at bounding box center [642, 131] width 90 height 22
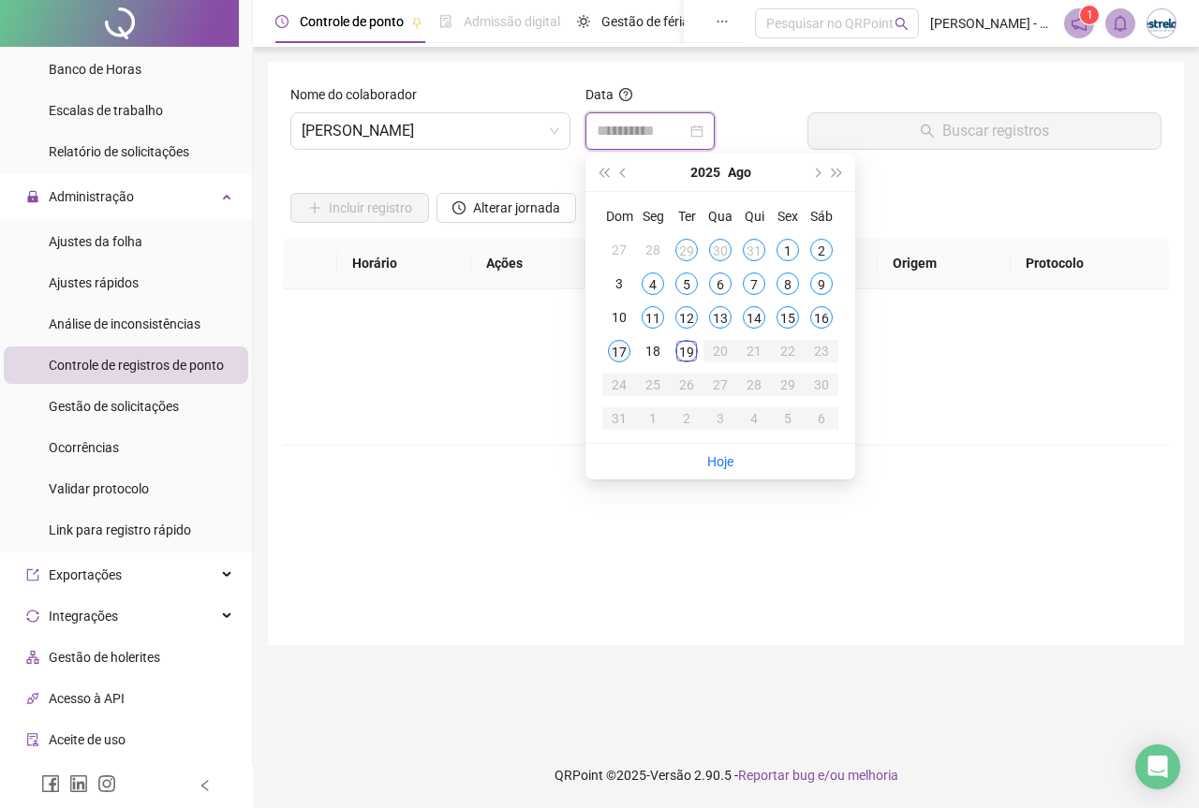
type input "**********"
click at [627, 345] on div "17" at bounding box center [619, 351] width 22 height 22
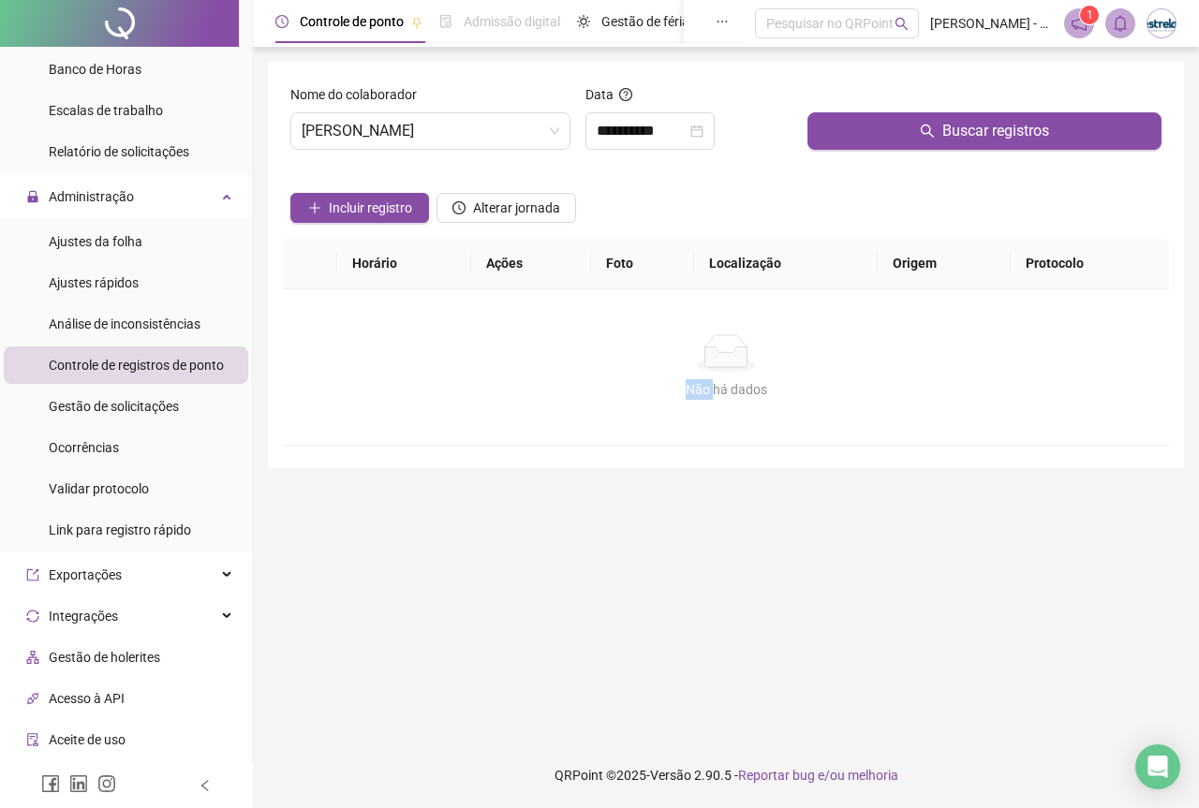
click at [627, 345] on div "Não há dados" at bounding box center [725, 352] width 841 height 37
click at [928, 125] on icon "search" at bounding box center [927, 131] width 15 height 15
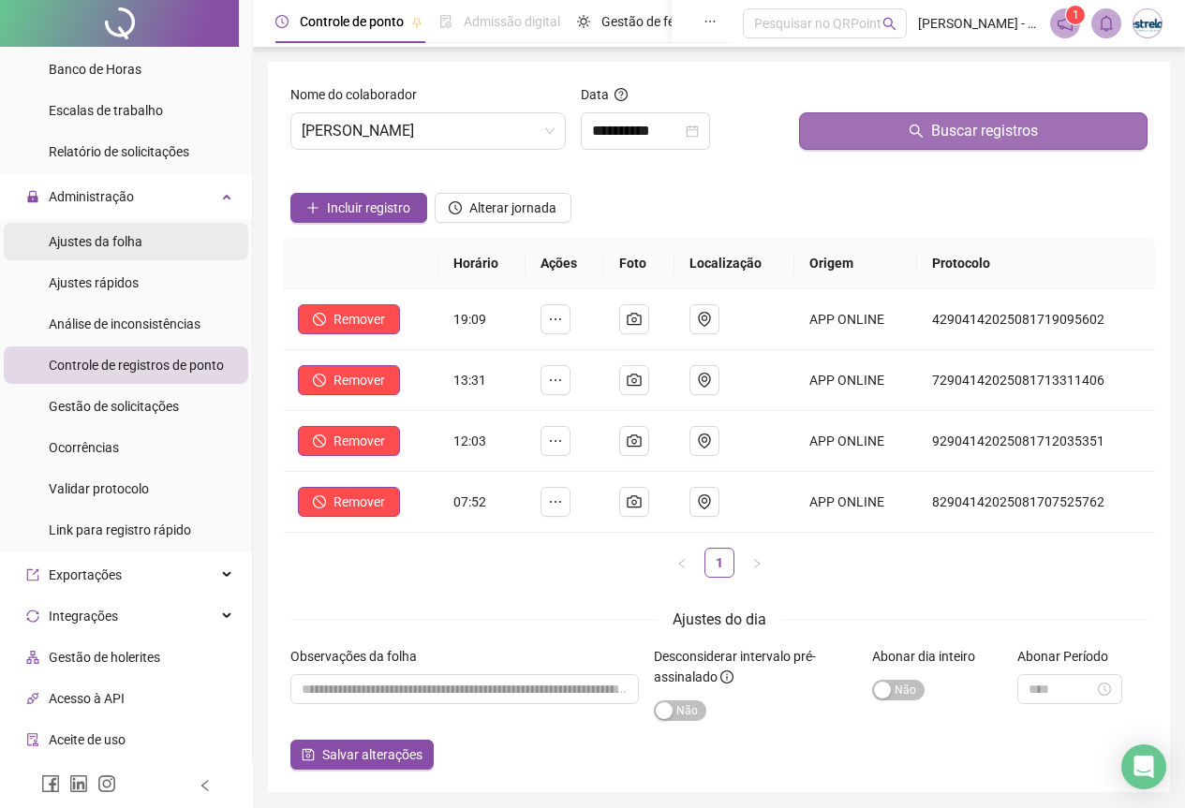
click at [186, 223] on li "Ajustes da folha" at bounding box center [126, 241] width 244 height 37
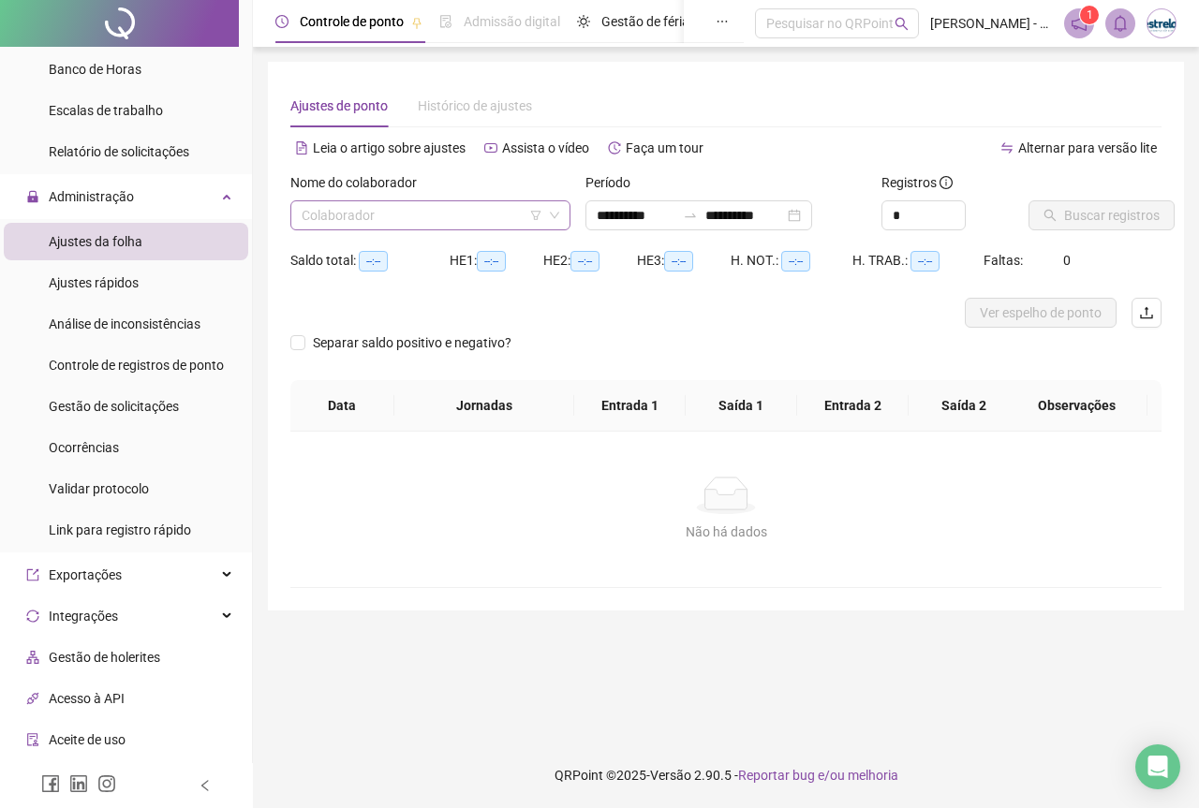
type input "**********"
click at [349, 215] on input "search" at bounding box center [422, 215] width 241 height 28
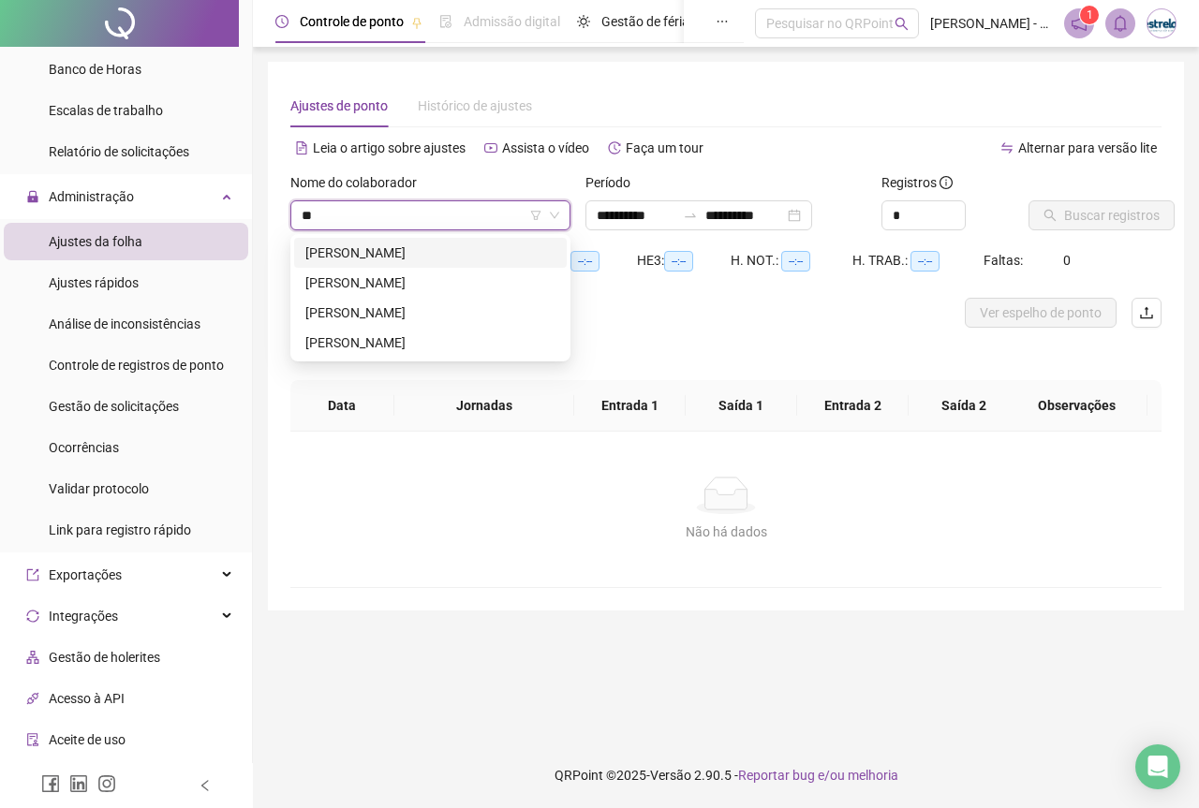
type input "***"
click at [363, 246] on div "[PERSON_NAME]" at bounding box center [430, 253] width 250 height 21
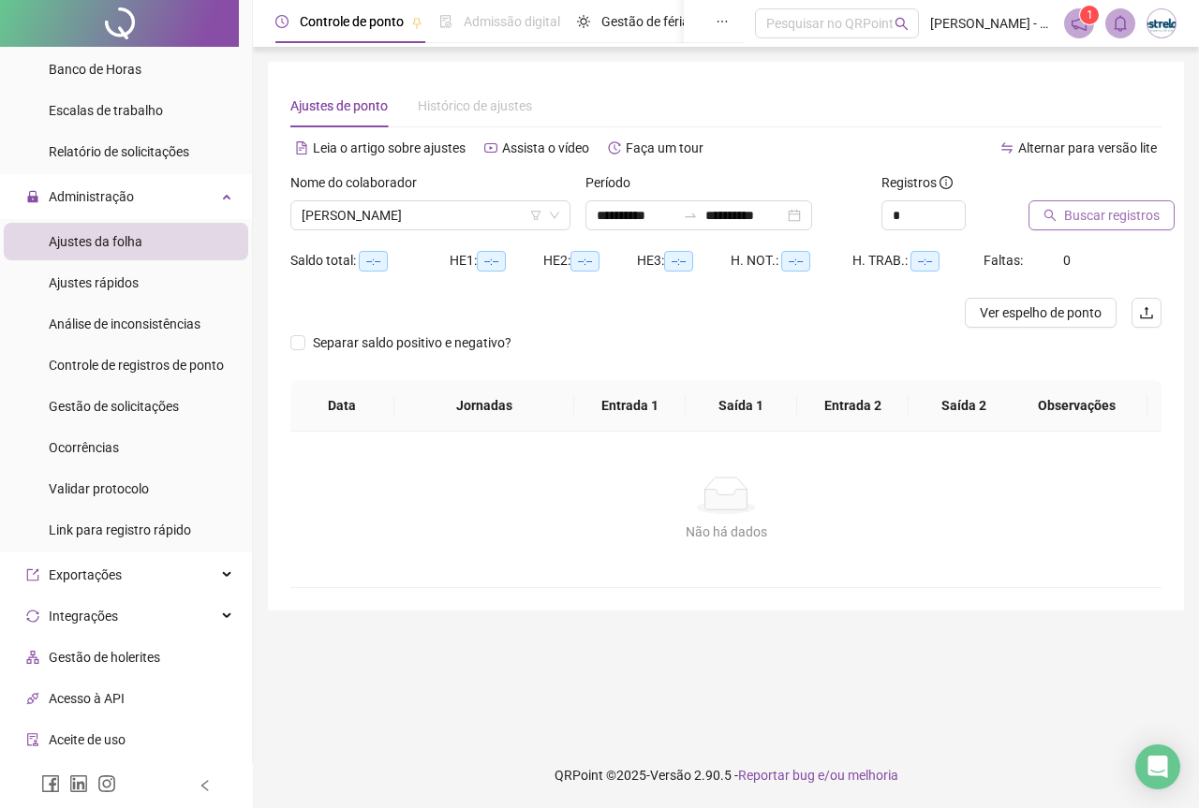
click at [1083, 211] on span "Buscar registros" at bounding box center [1112, 215] width 96 height 21
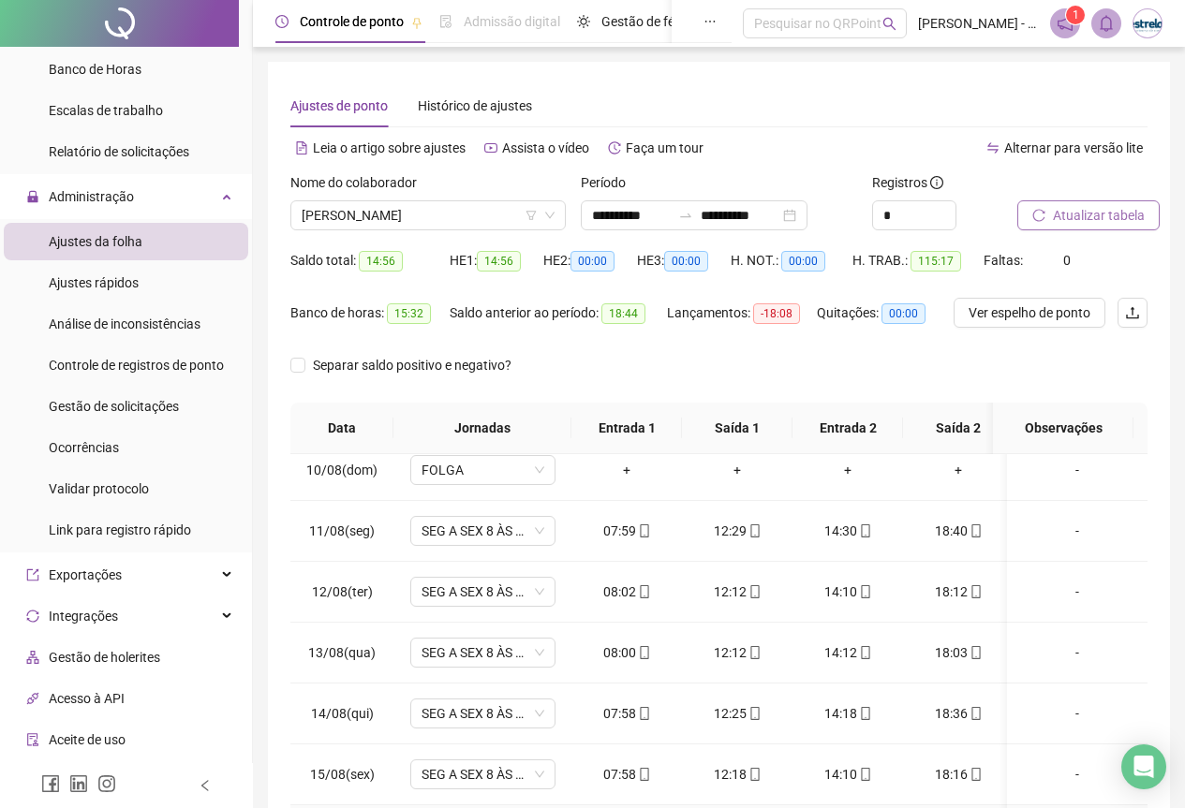
scroll to position [149, 0]
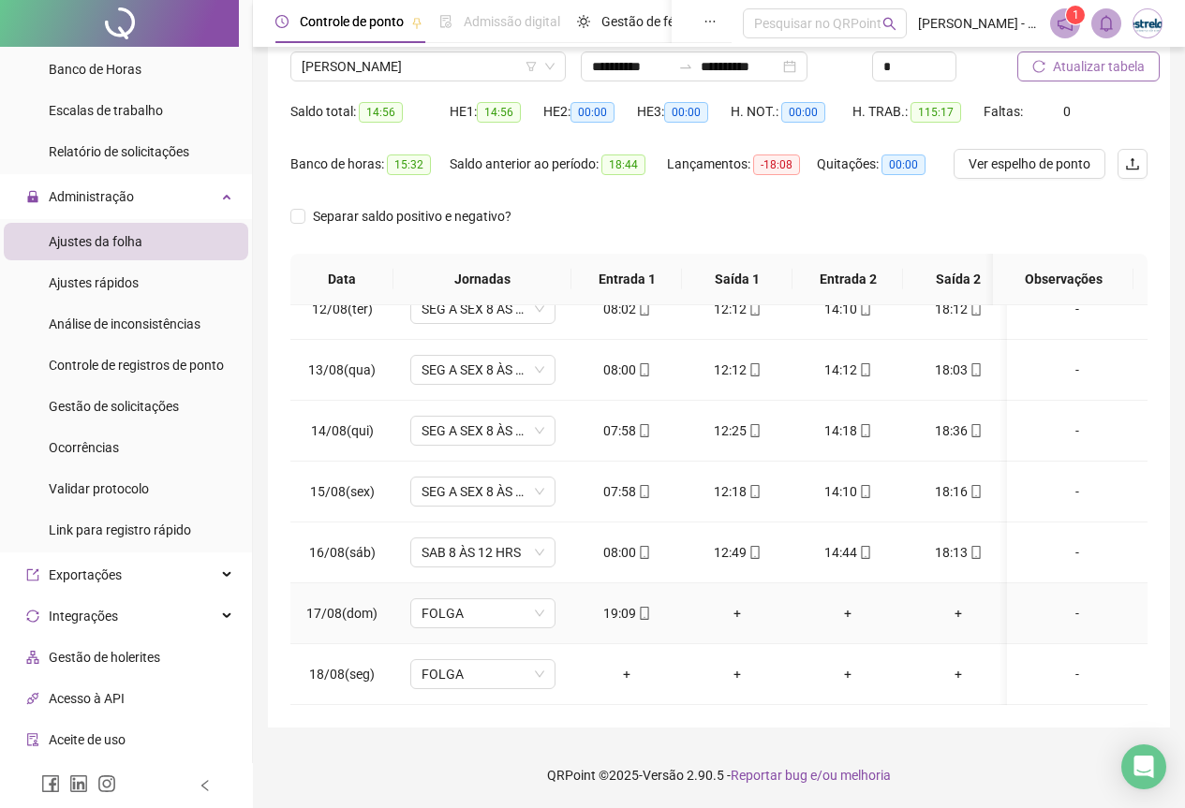
click at [729, 603] on div "+" at bounding box center [737, 613] width 81 height 21
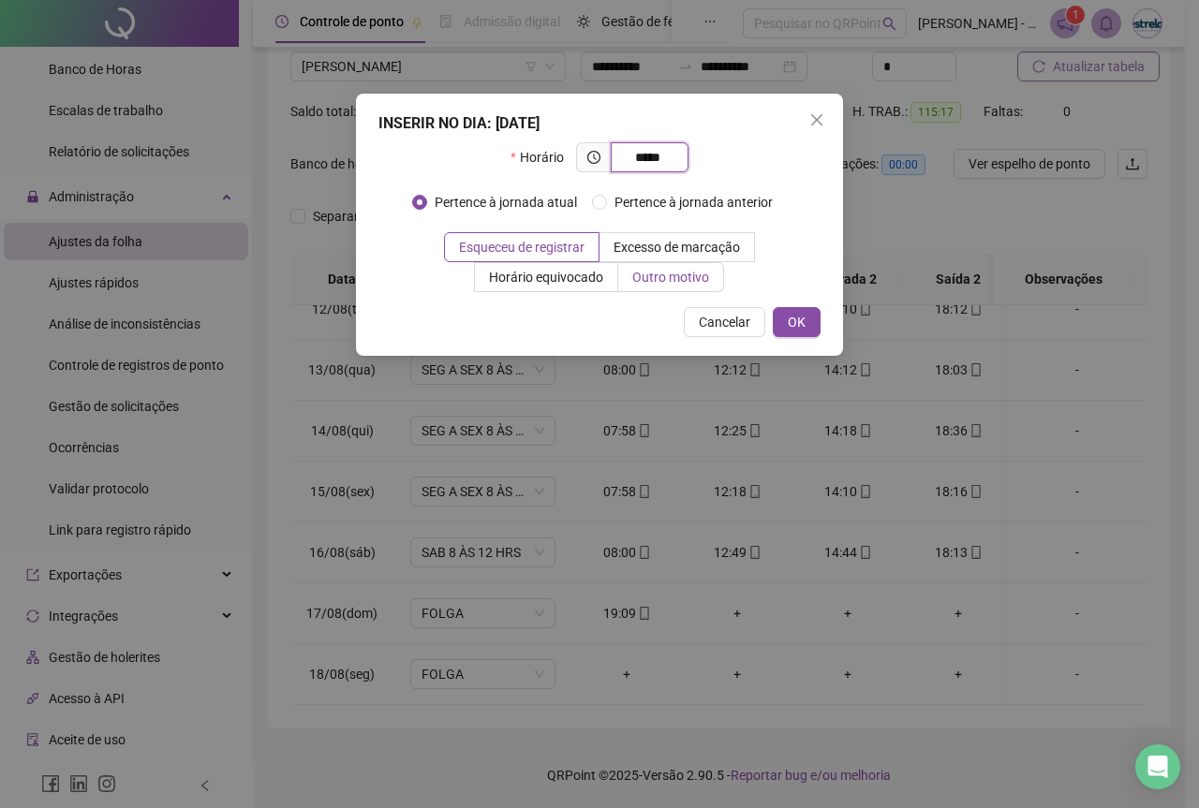
type input "*****"
click at [648, 279] on span "Outro motivo" at bounding box center [670, 277] width 77 height 15
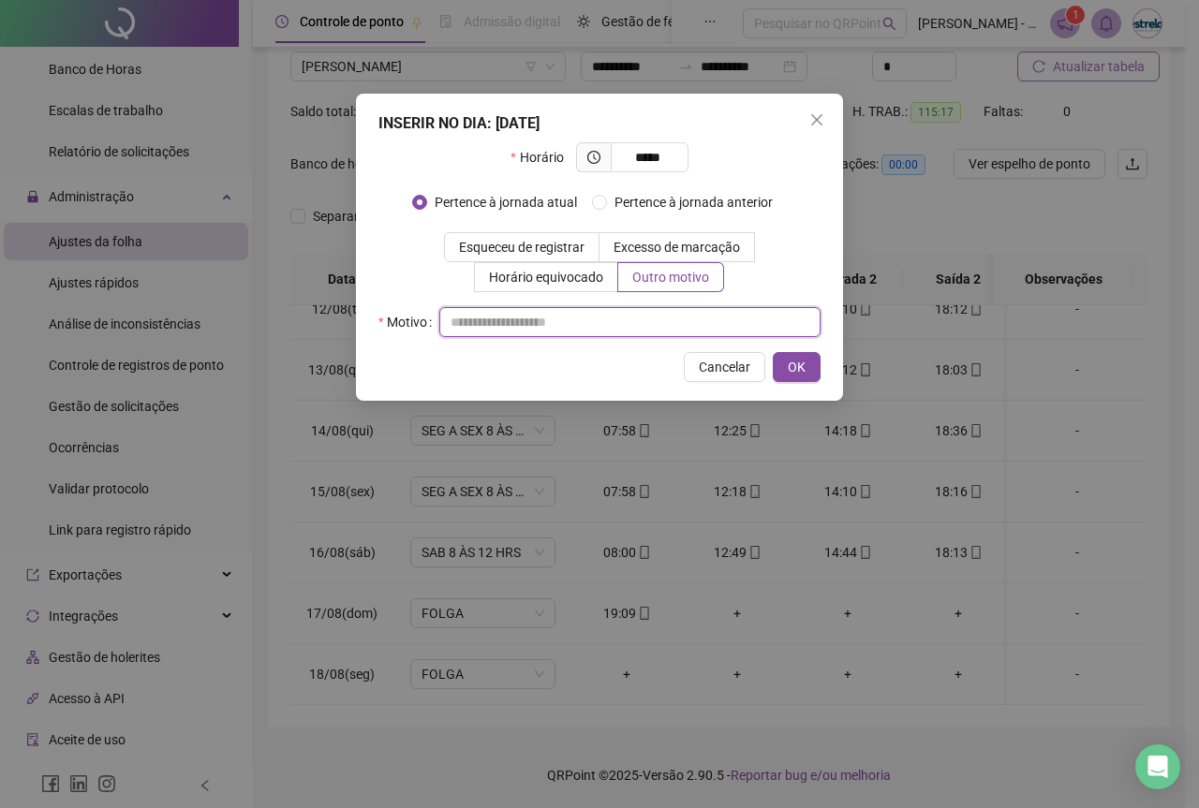
click at [648, 333] on input "text" at bounding box center [629, 322] width 381 height 30
type input "*"
drag, startPoint x: 536, startPoint y: 318, endPoint x: 415, endPoint y: 307, distance: 121.3
click at [415, 307] on div "**********" at bounding box center [599, 322] width 442 height 30
type input "**********"
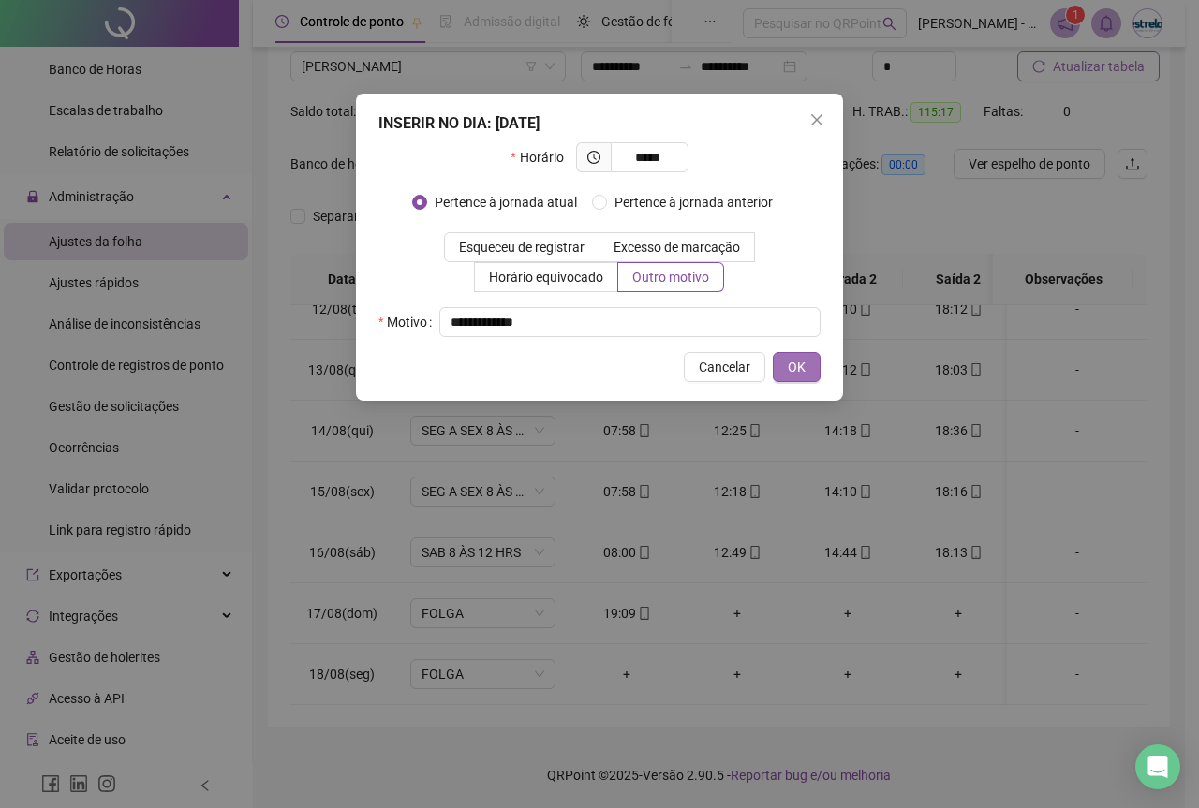
click at [809, 370] on button "OK" at bounding box center [797, 367] width 48 height 30
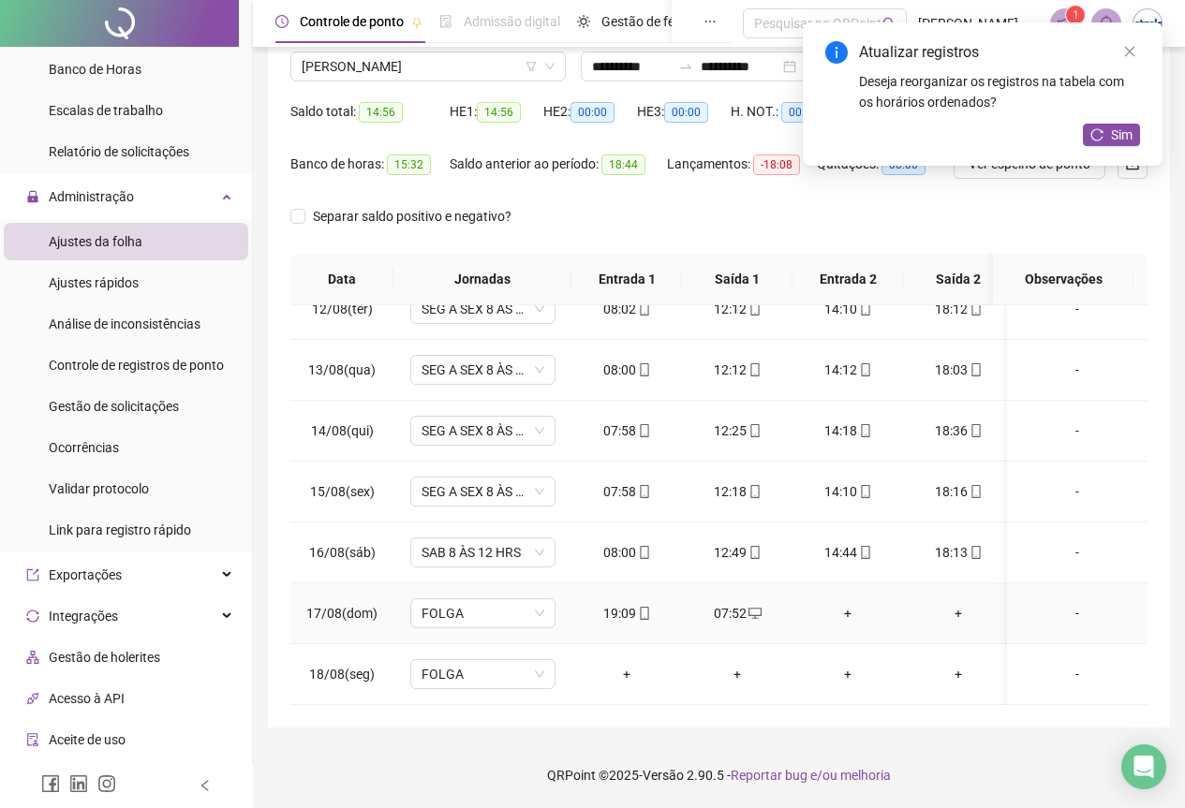
click at [855, 603] on div "+" at bounding box center [847, 613] width 81 height 21
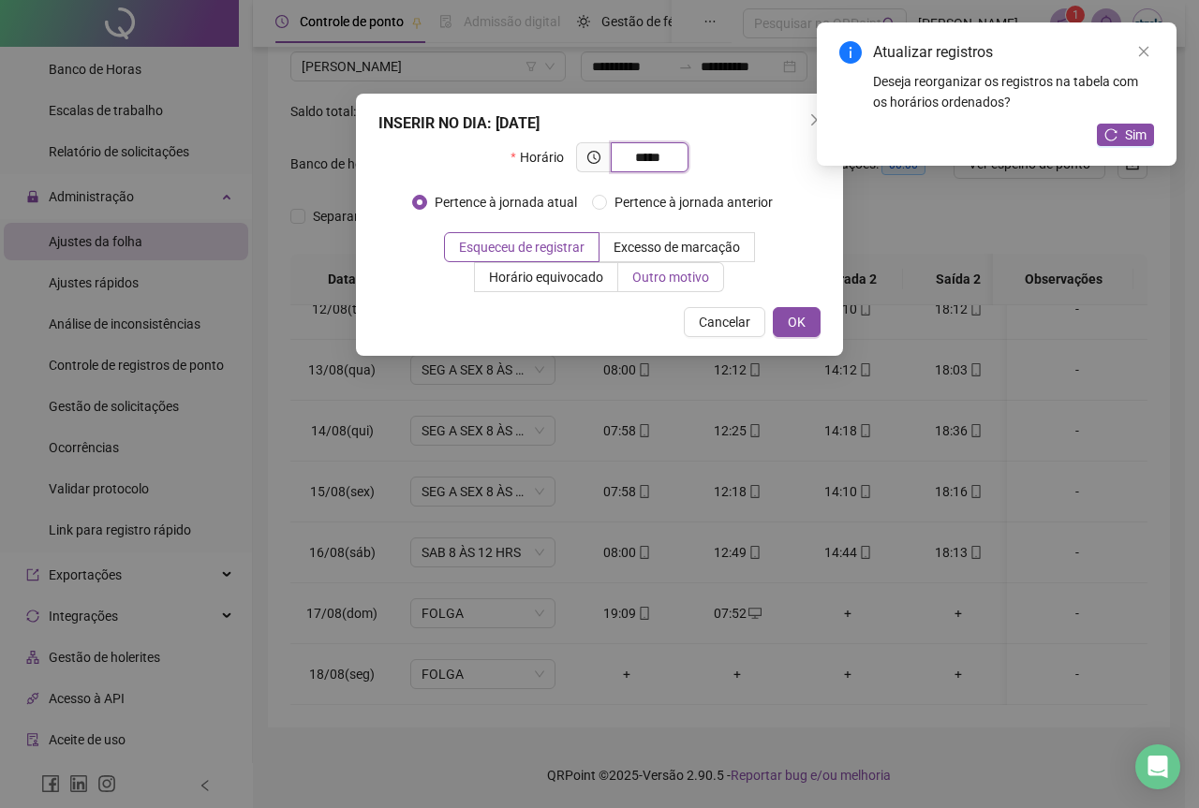
type input "*****"
drag, startPoint x: 657, startPoint y: 274, endPoint x: 632, endPoint y: 313, distance: 46.3
click at [656, 274] on span "Outro motivo" at bounding box center [670, 277] width 77 height 15
click at [632, 277] on span "Outro motivo" at bounding box center [670, 277] width 77 height 15
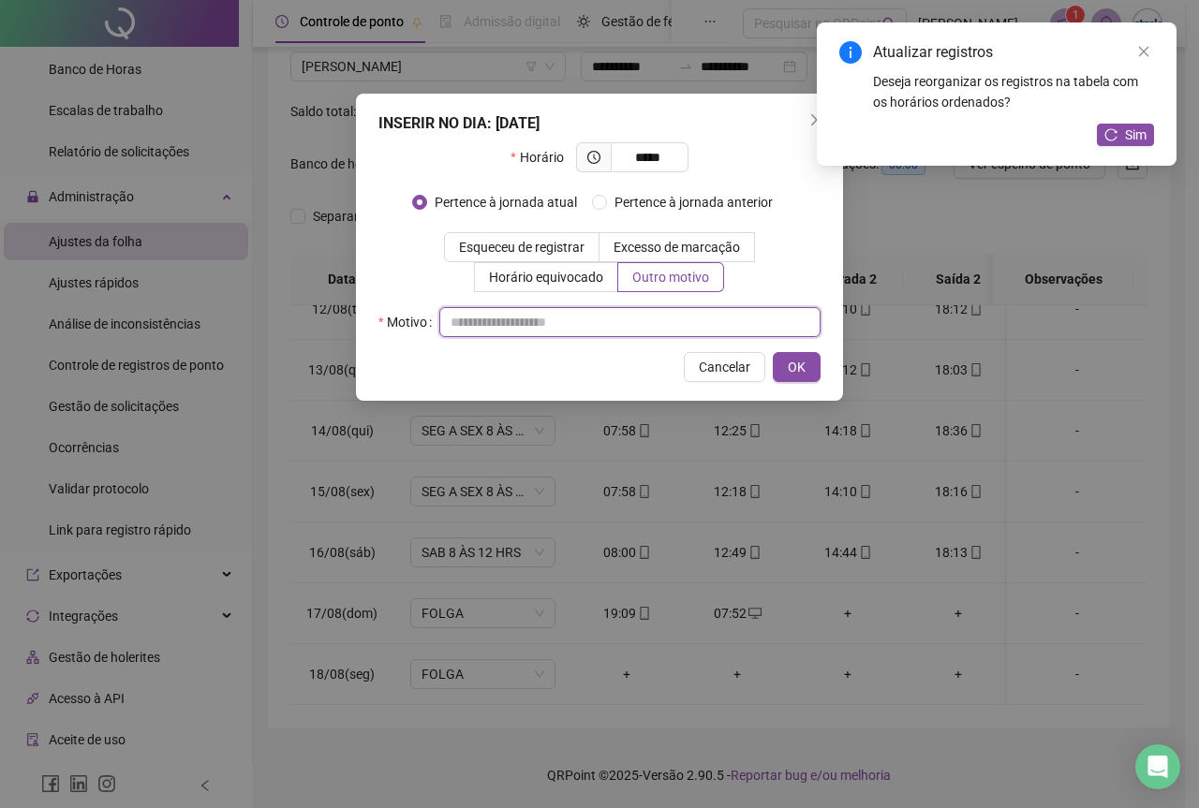
click at [578, 323] on input "text" at bounding box center [629, 322] width 381 height 30
paste input "**********"
type input "**********"
click at [782, 367] on button "OK" at bounding box center [797, 367] width 48 height 30
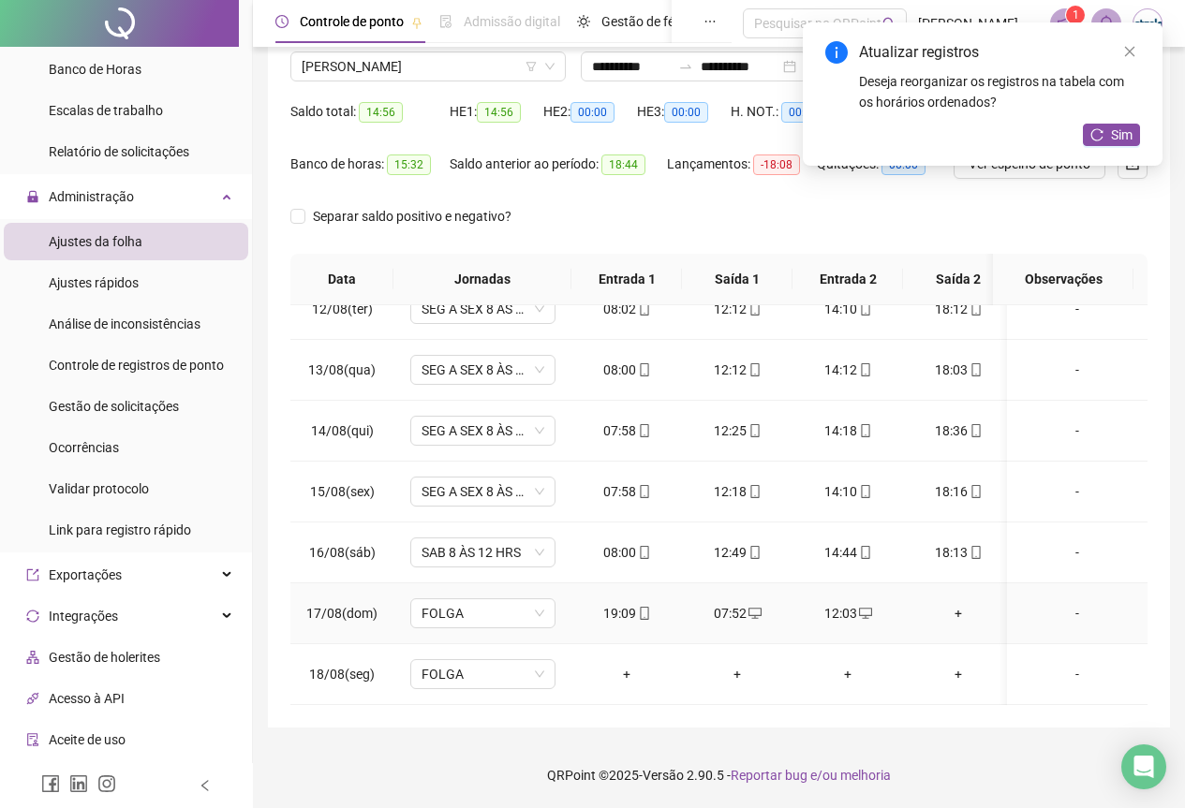
click at [965, 603] on div "+" at bounding box center [958, 613] width 81 height 21
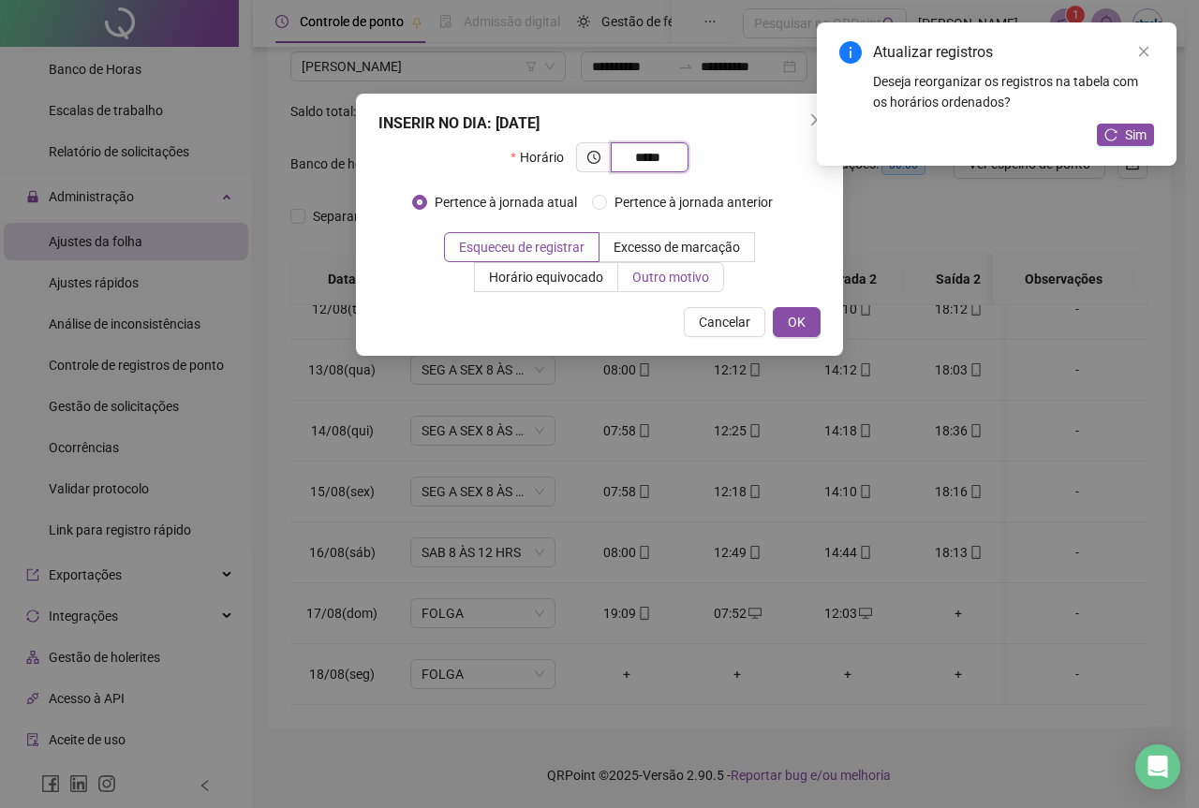
type input "*****"
click at [708, 267] on label "Outro motivo" at bounding box center [671, 277] width 106 height 30
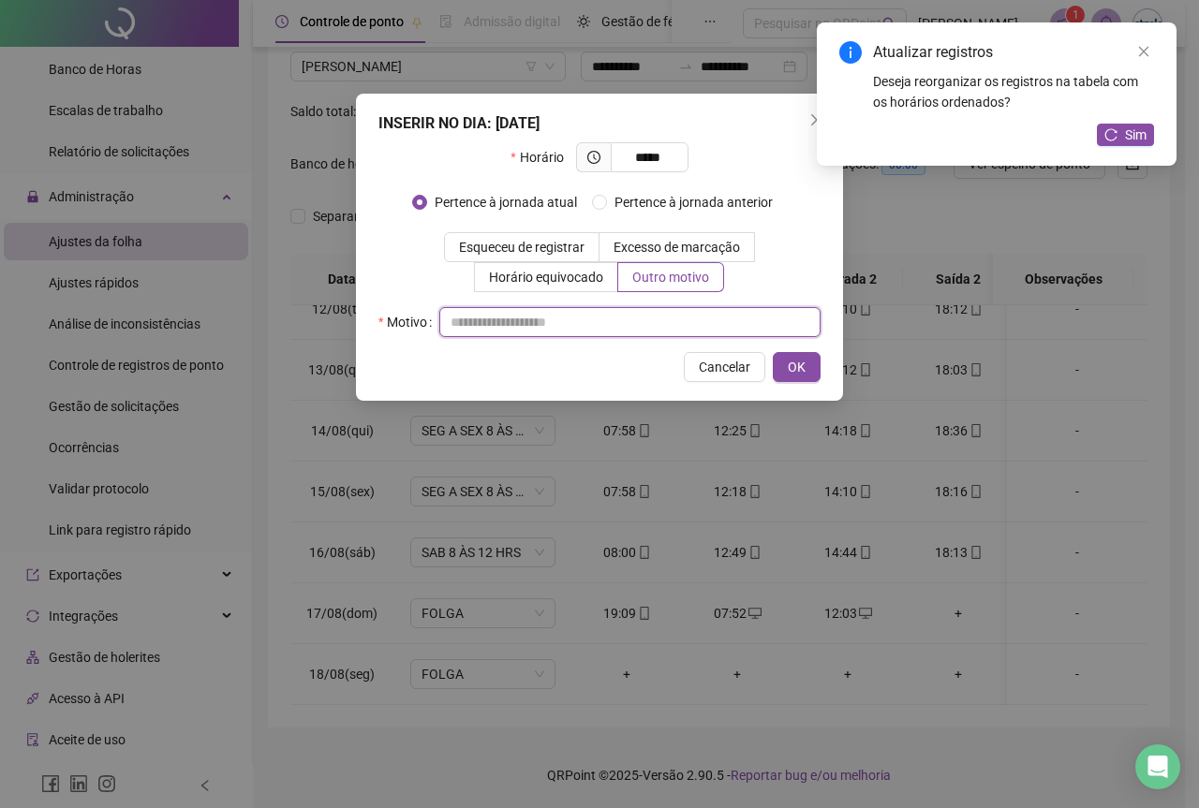
click at [651, 311] on input "text" at bounding box center [629, 322] width 381 height 30
paste input "**********"
type input "**********"
click at [777, 355] on button "OK" at bounding box center [797, 367] width 48 height 30
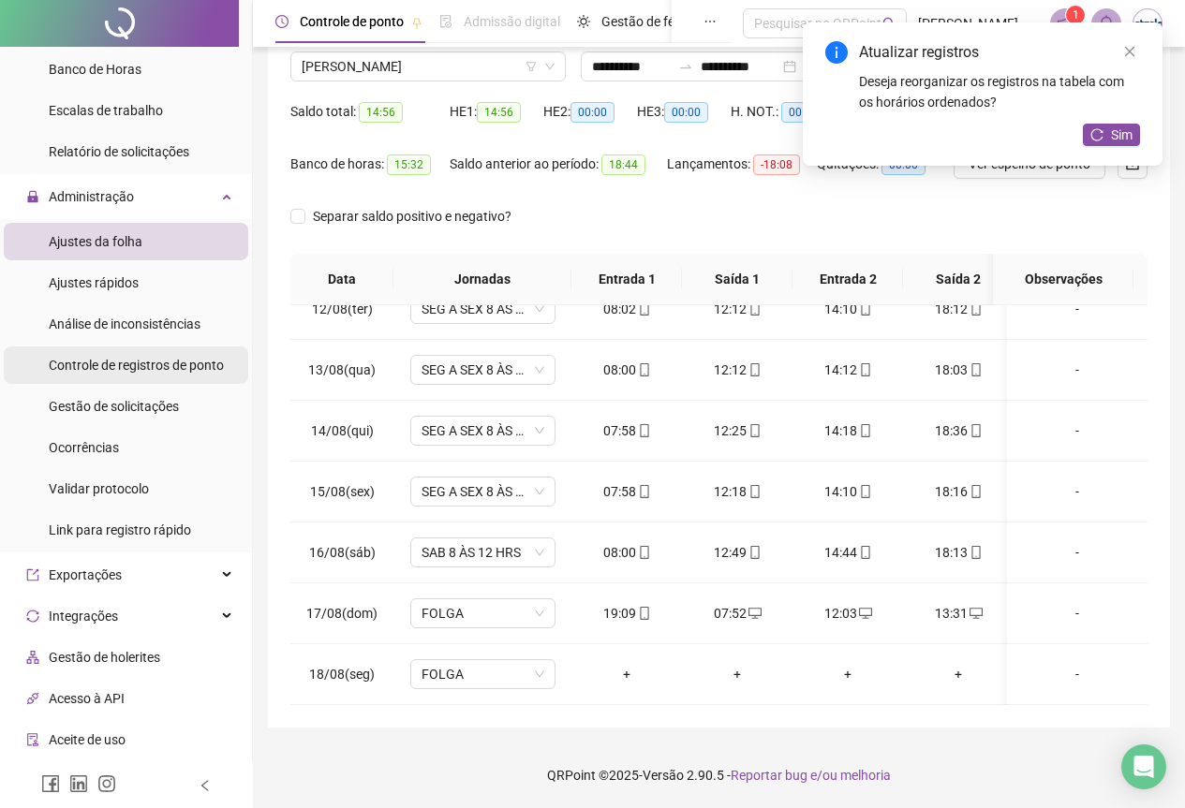
click at [143, 364] on span "Controle de registros de ponto" at bounding box center [136, 365] width 175 height 15
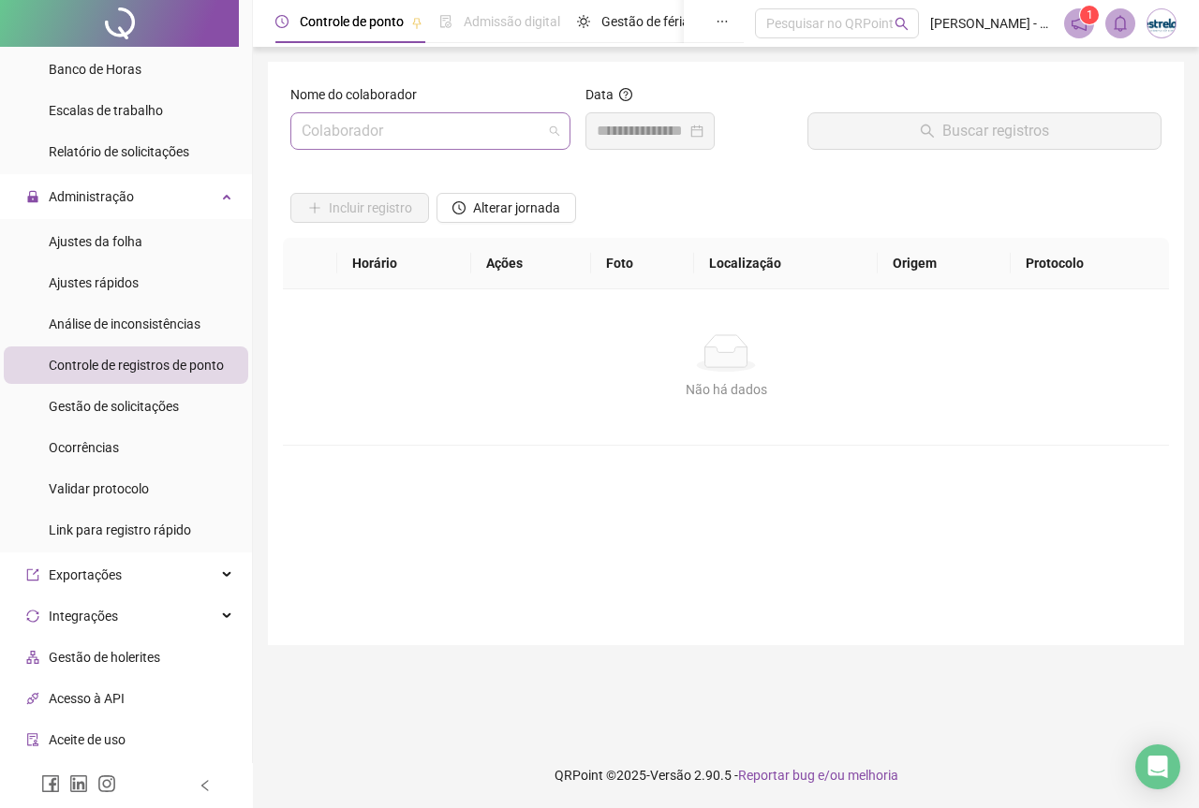
click at [383, 127] on input "search" at bounding box center [422, 131] width 241 height 36
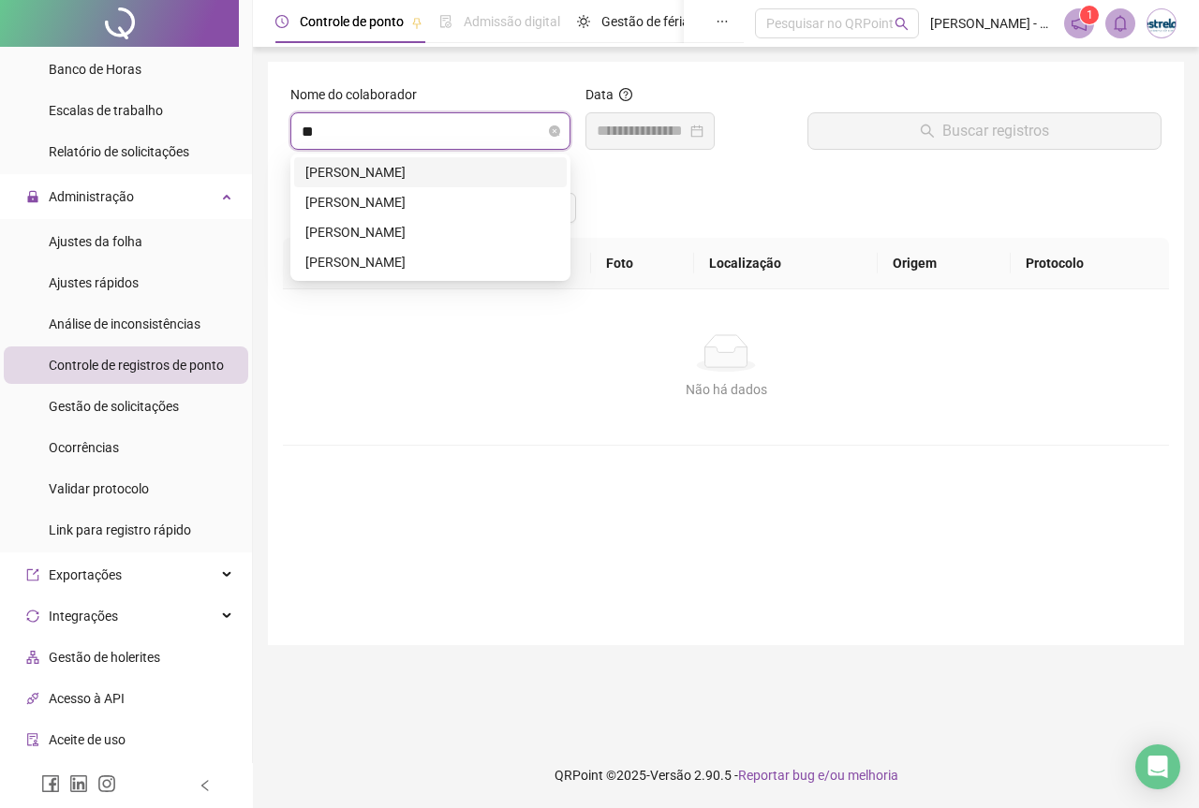
type input "***"
click at [385, 184] on div "[PERSON_NAME]" at bounding box center [430, 172] width 273 height 30
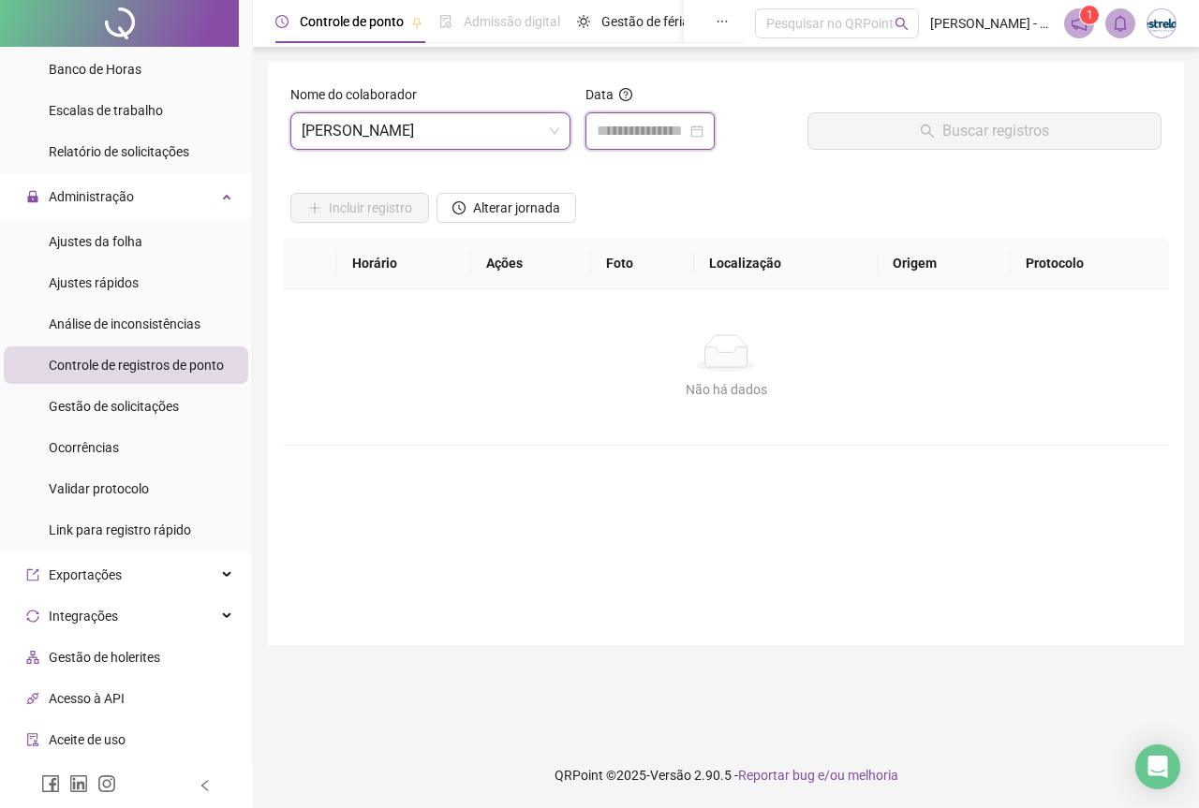
click at [652, 137] on input at bounding box center [642, 131] width 90 height 22
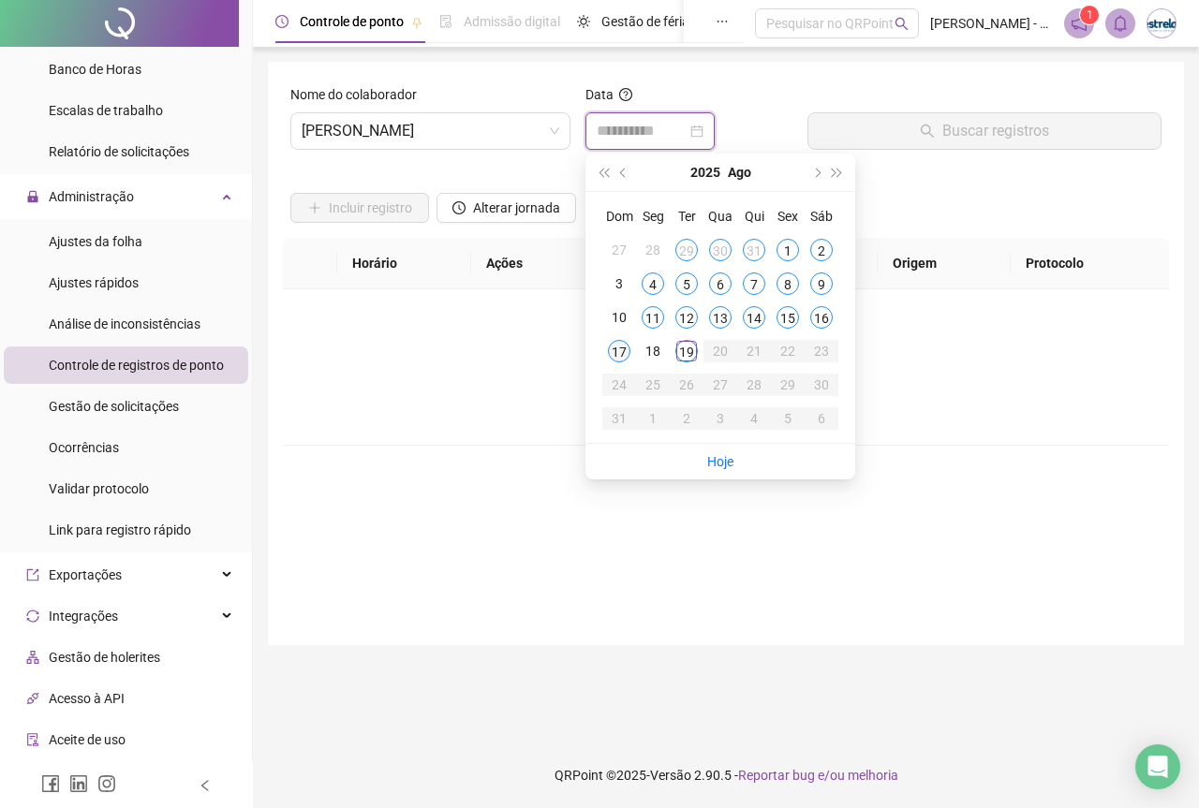
type input "**********"
click at [632, 346] on td "17" at bounding box center [619, 351] width 34 height 34
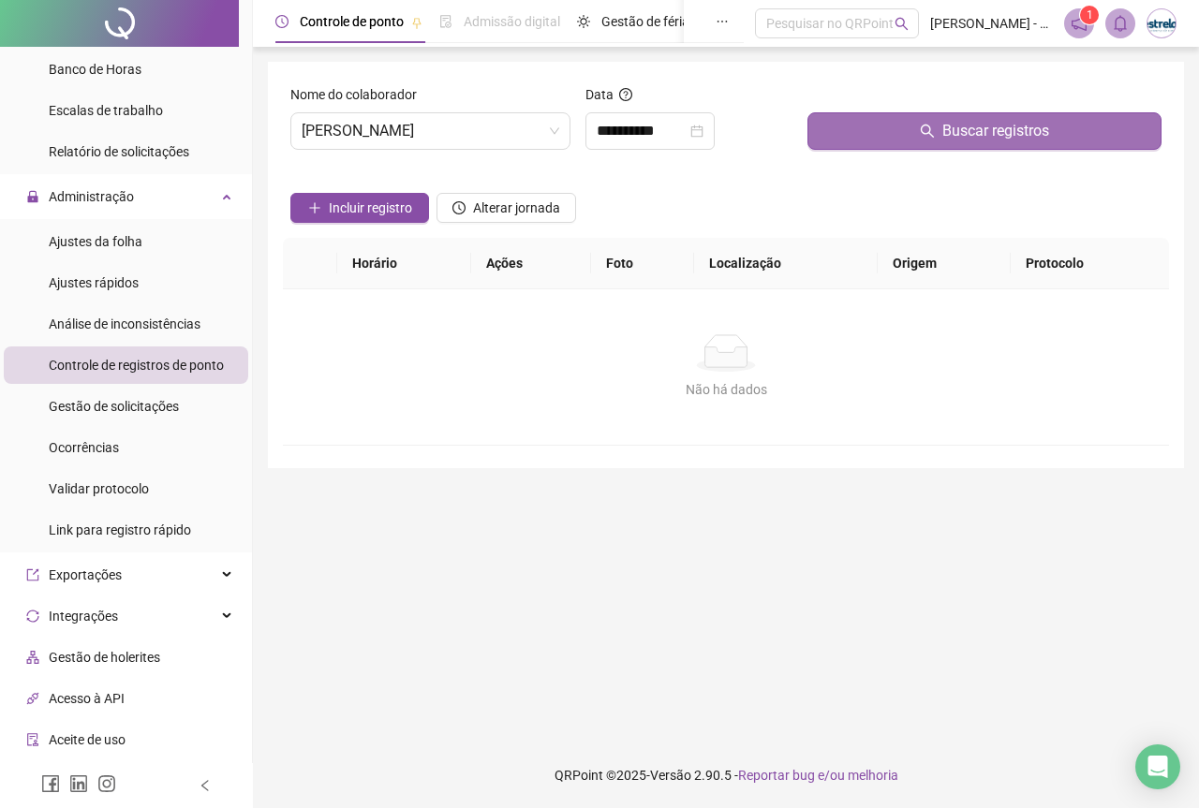
click at [890, 146] on button "Buscar registros" at bounding box center [984, 130] width 354 height 37
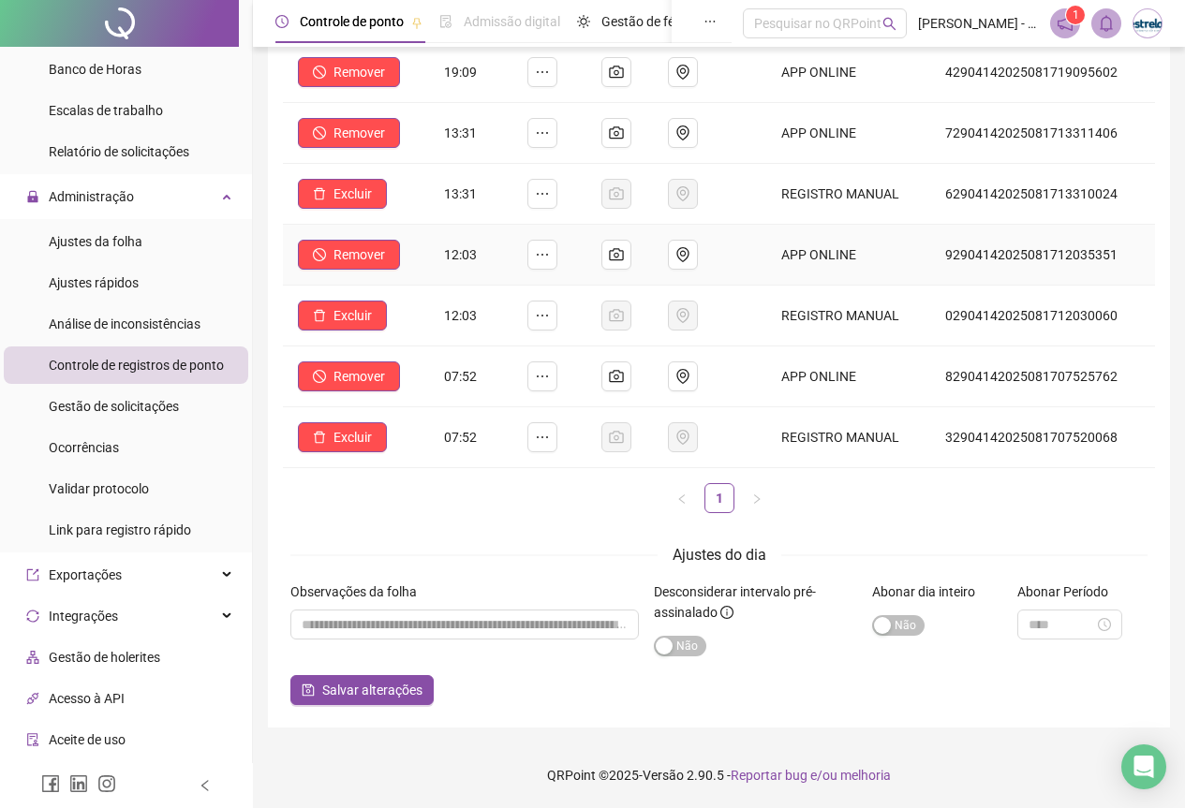
scroll to position [60, 0]
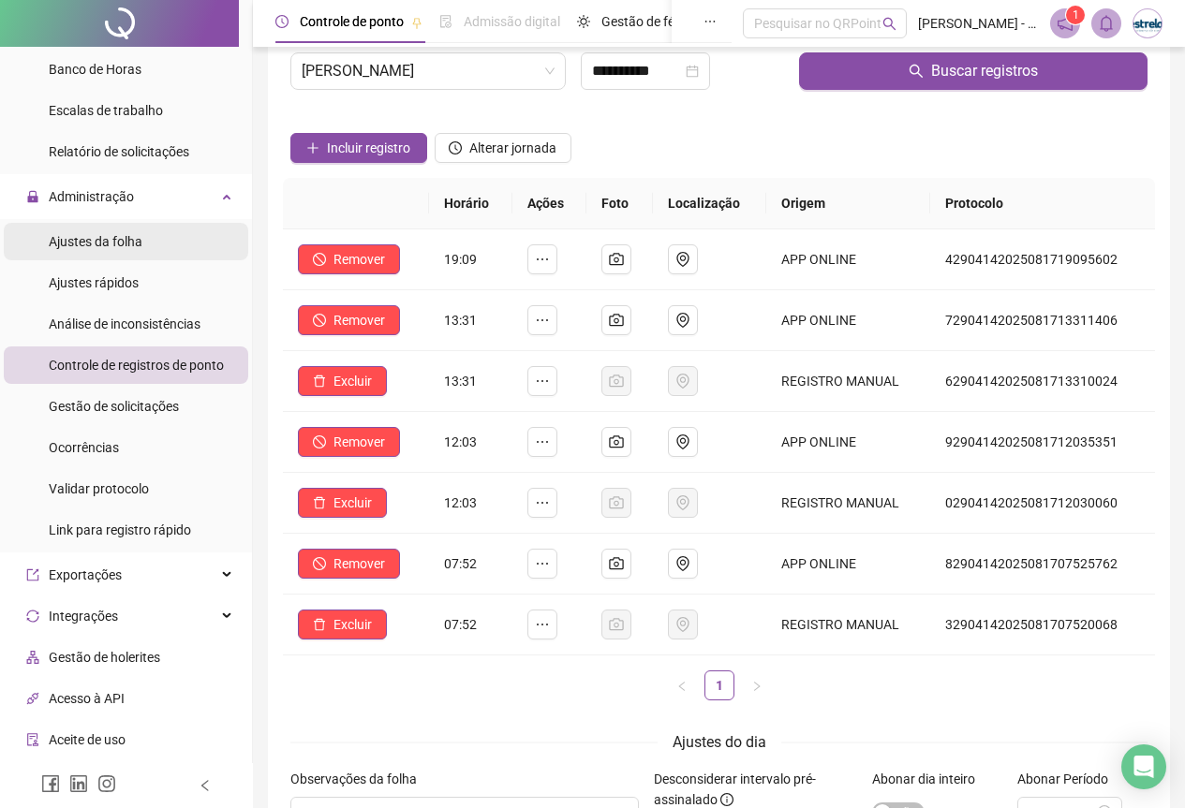
click at [134, 240] on span "Ajustes da folha" at bounding box center [96, 241] width 94 height 15
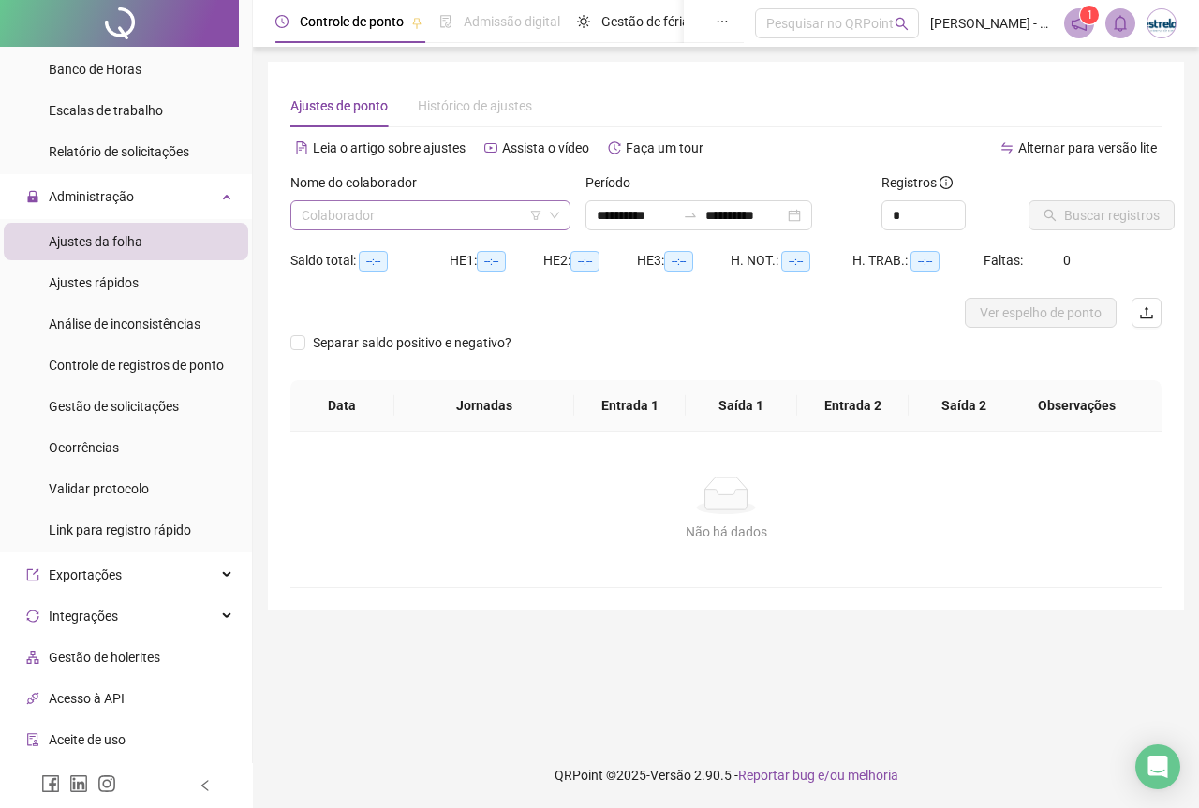
type input "**********"
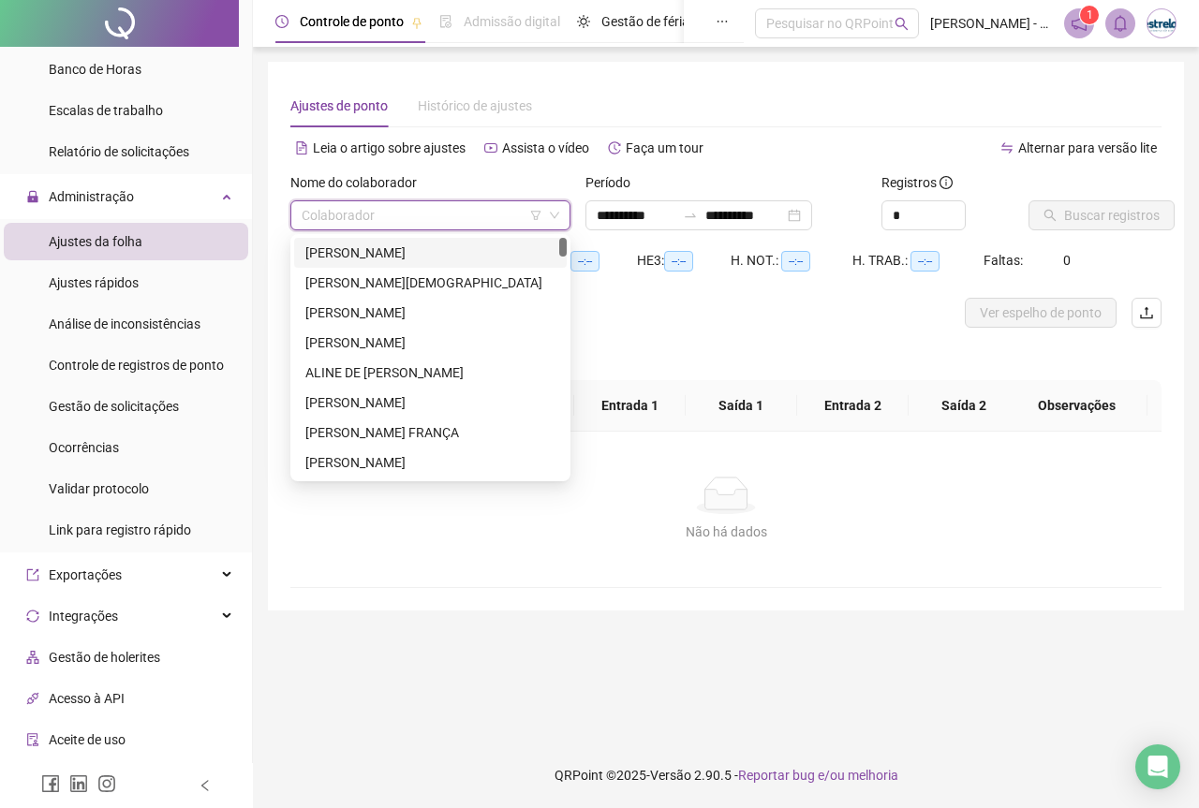
click at [367, 206] on input "search" at bounding box center [422, 215] width 241 height 28
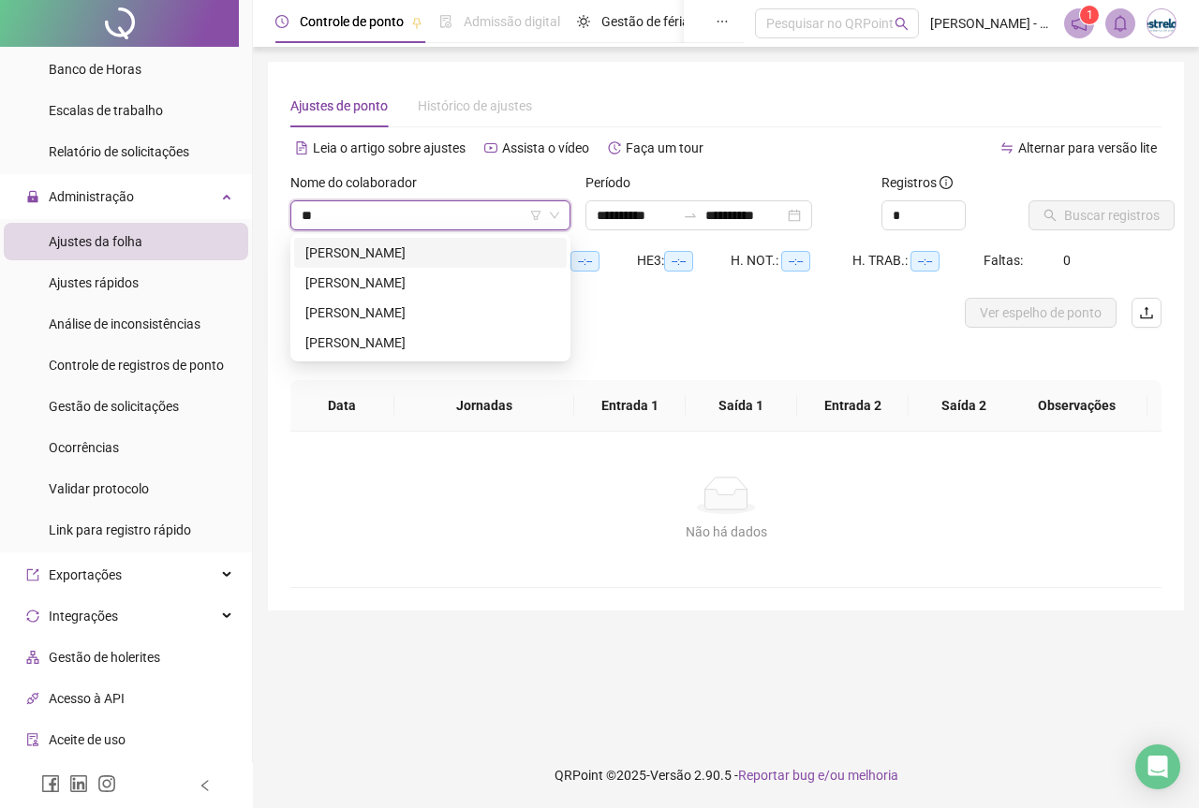
type input "***"
click at [370, 250] on div "[PERSON_NAME]" at bounding box center [430, 253] width 250 height 21
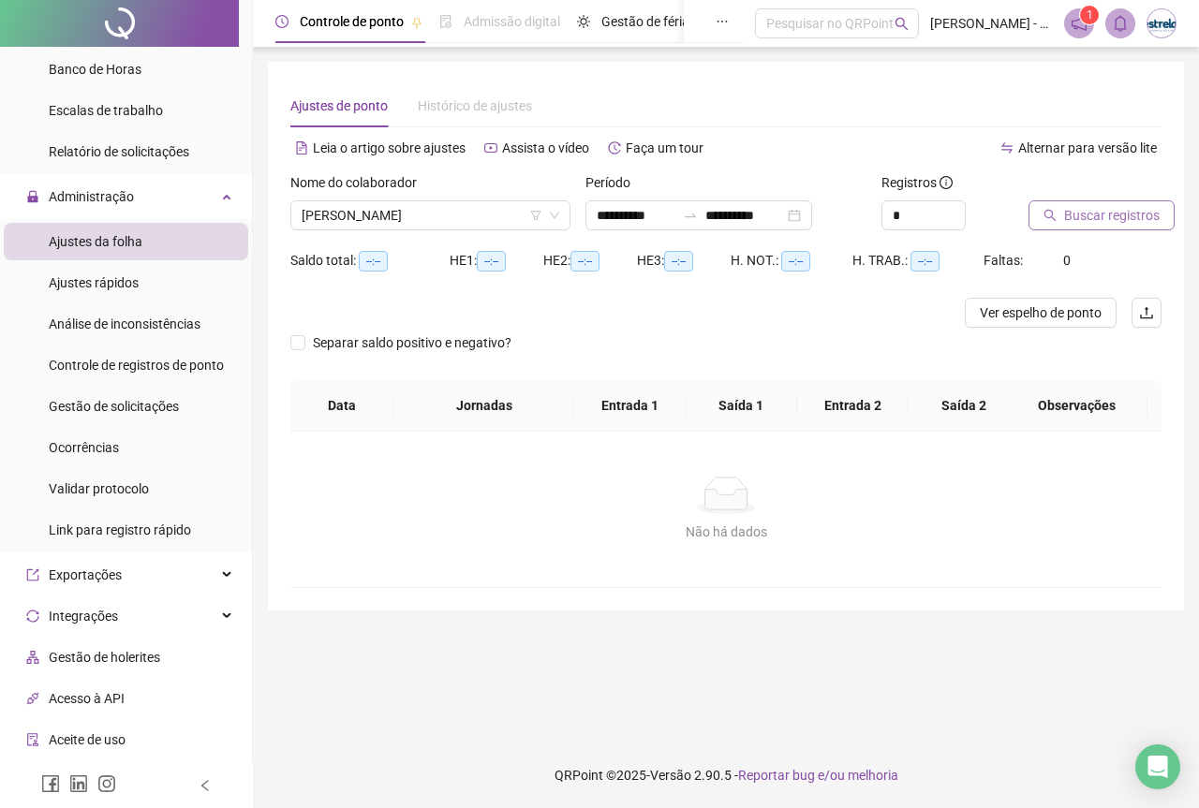
click at [1081, 207] on span "Buscar registros" at bounding box center [1112, 215] width 96 height 21
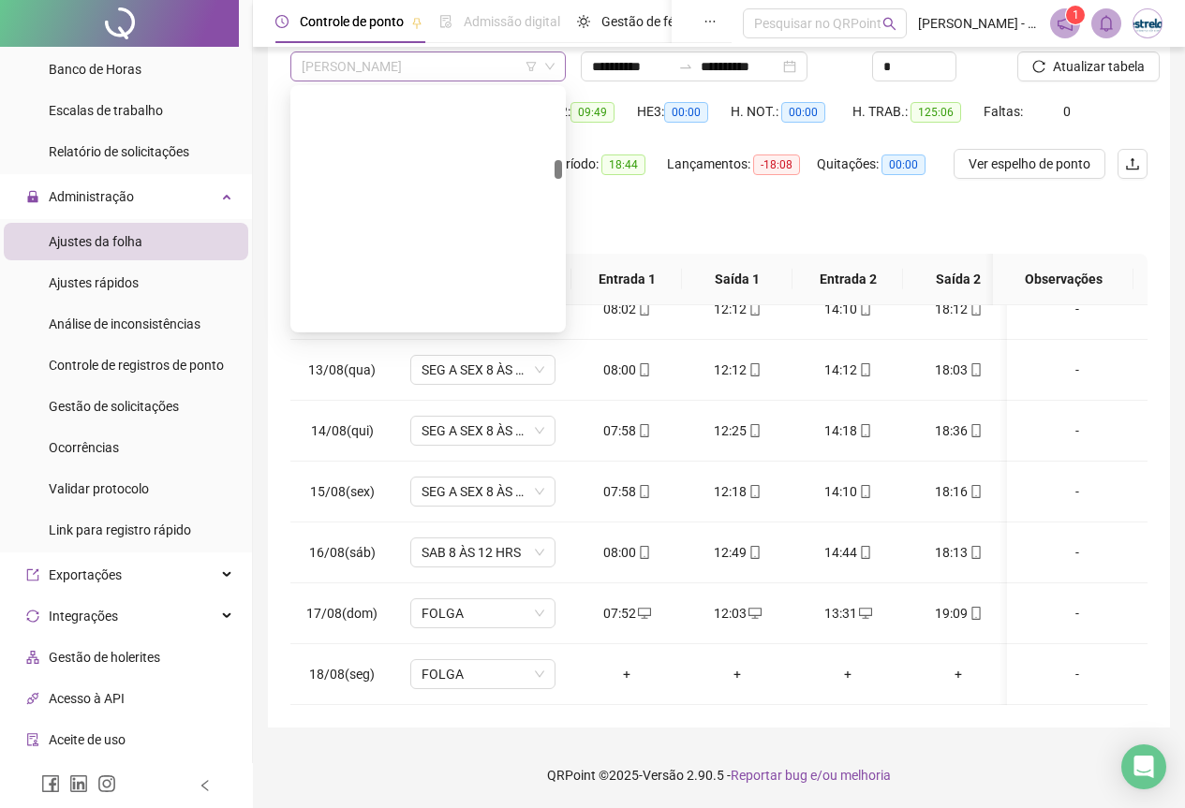
scroll to position [1738, 0]
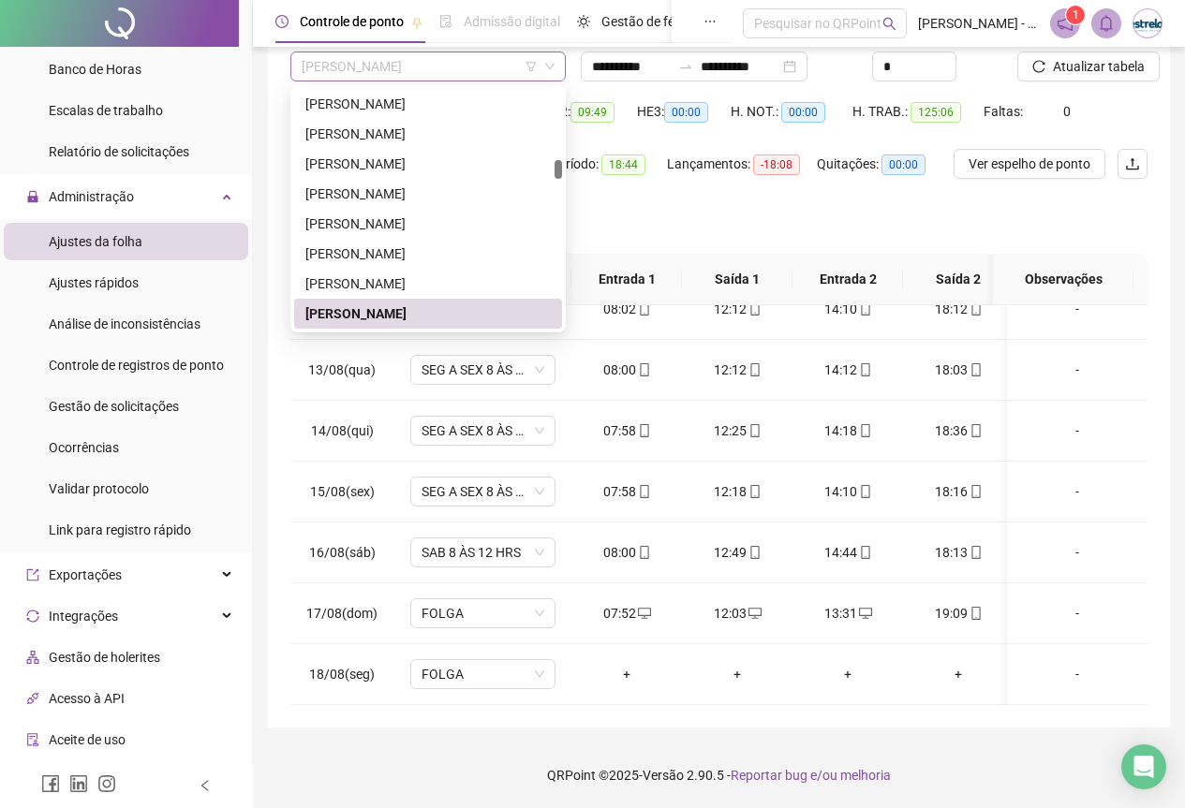
click at [362, 64] on span "[PERSON_NAME]" at bounding box center [428, 66] width 253 height 28
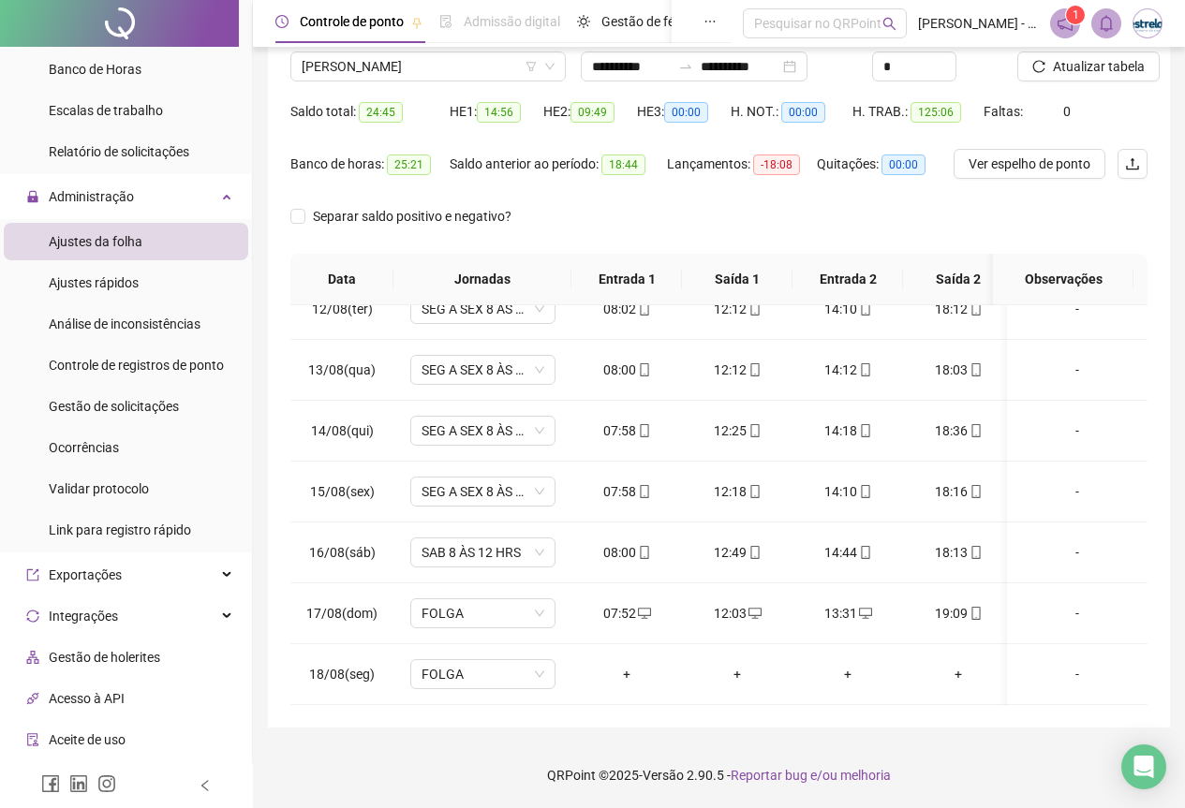
click at [332, 83] on div "Nome do colaborador [PERSON_NAME]" at bounding box center [428, 59] width 290 height 73
click at [332, 74] on span "[PERSON_NAME]" at bounding box center [428, 66] width 253 height 28
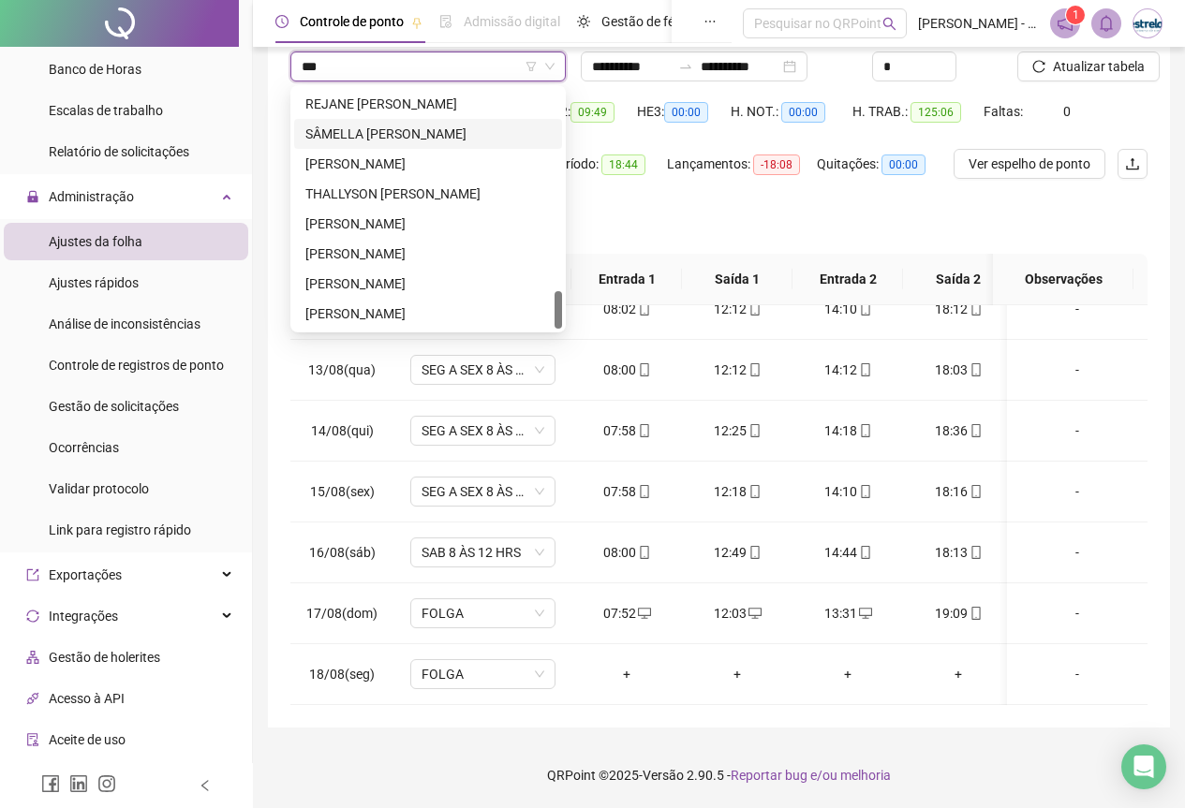
scroll to position [0, 0]
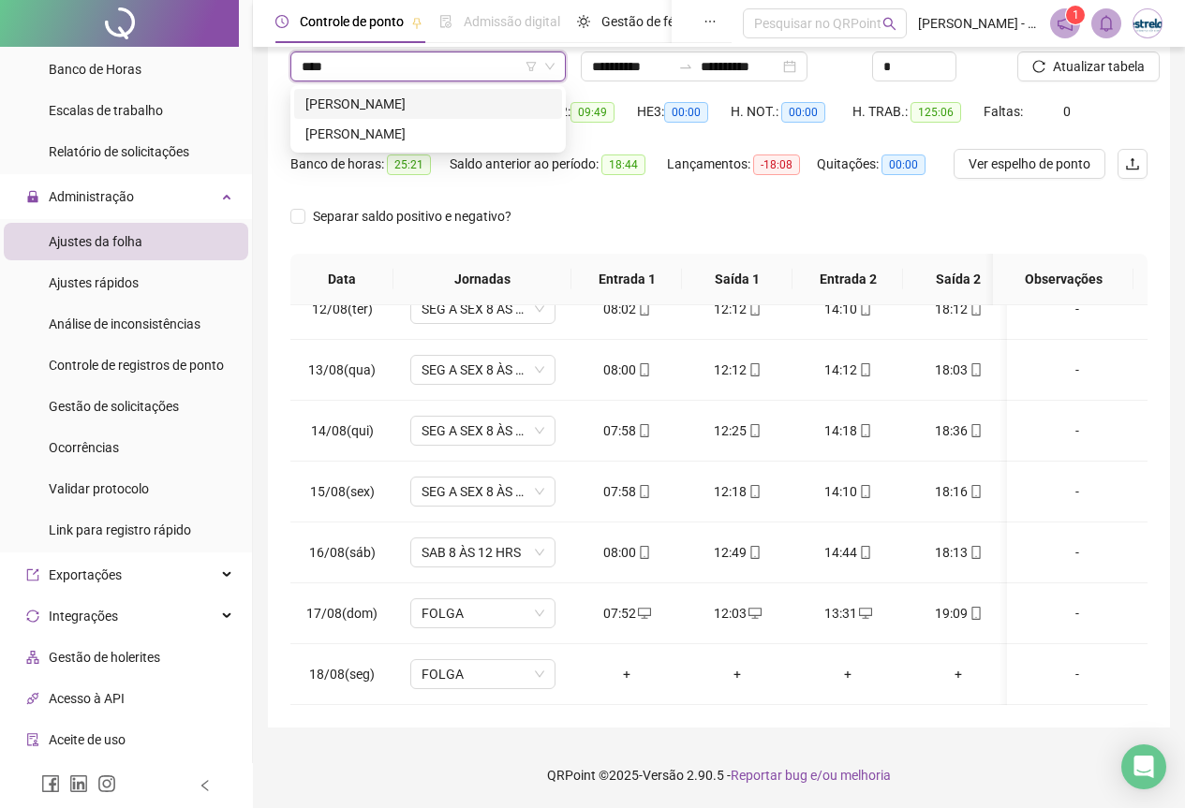
type input "****"
click at [372, 86] on div "173118 151308 [PERSON_NAME]" at bounding box center [427, 118] width 275 height 67
click at [372, 95] on div "[PERSON_NAME]" at bounding box center [427, 104] width 245 height 21
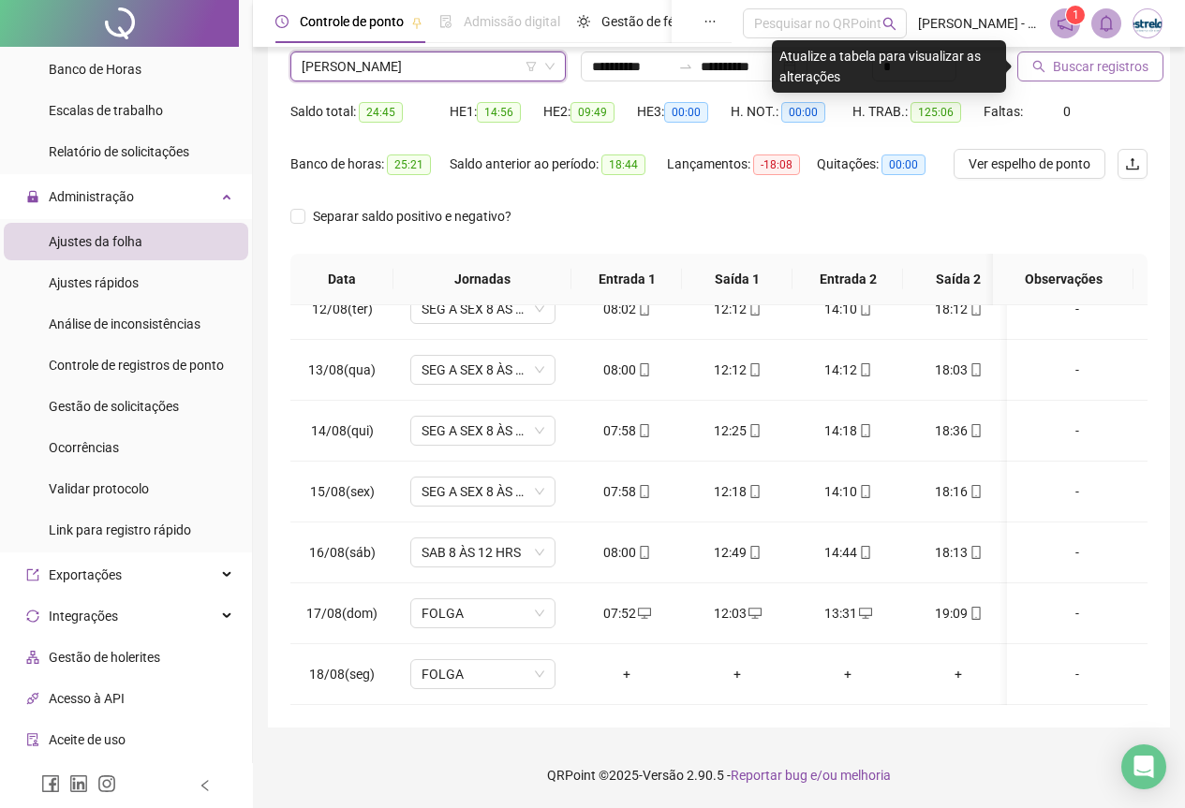
click at [1080, 72] on span "Buscar registros" at bounding box center [1101, 66] width 96 height 21
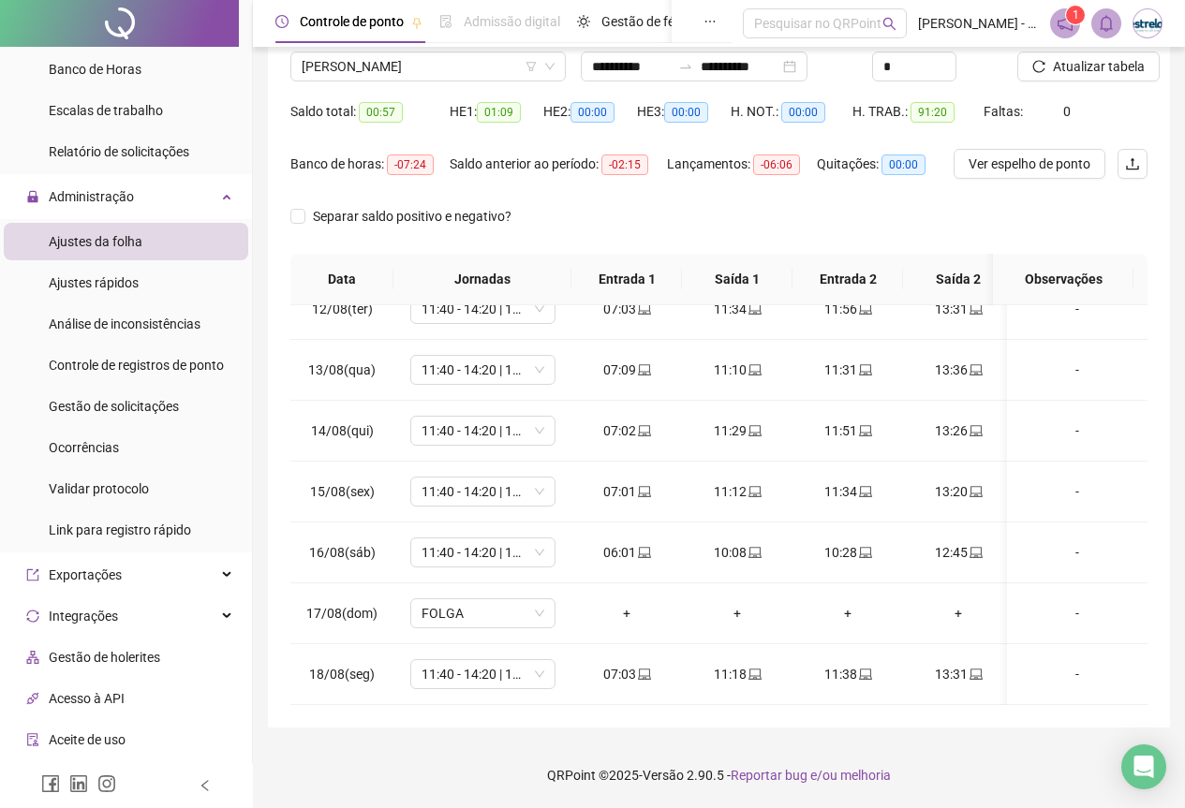
click at [322, 51] on div "Nome do colaborador" at bounding box center [427, 37] width 275 height 28
click at [339, 55] on span "[PERSON_NAME]" at bounding box center [428, 66] width 253 height 28
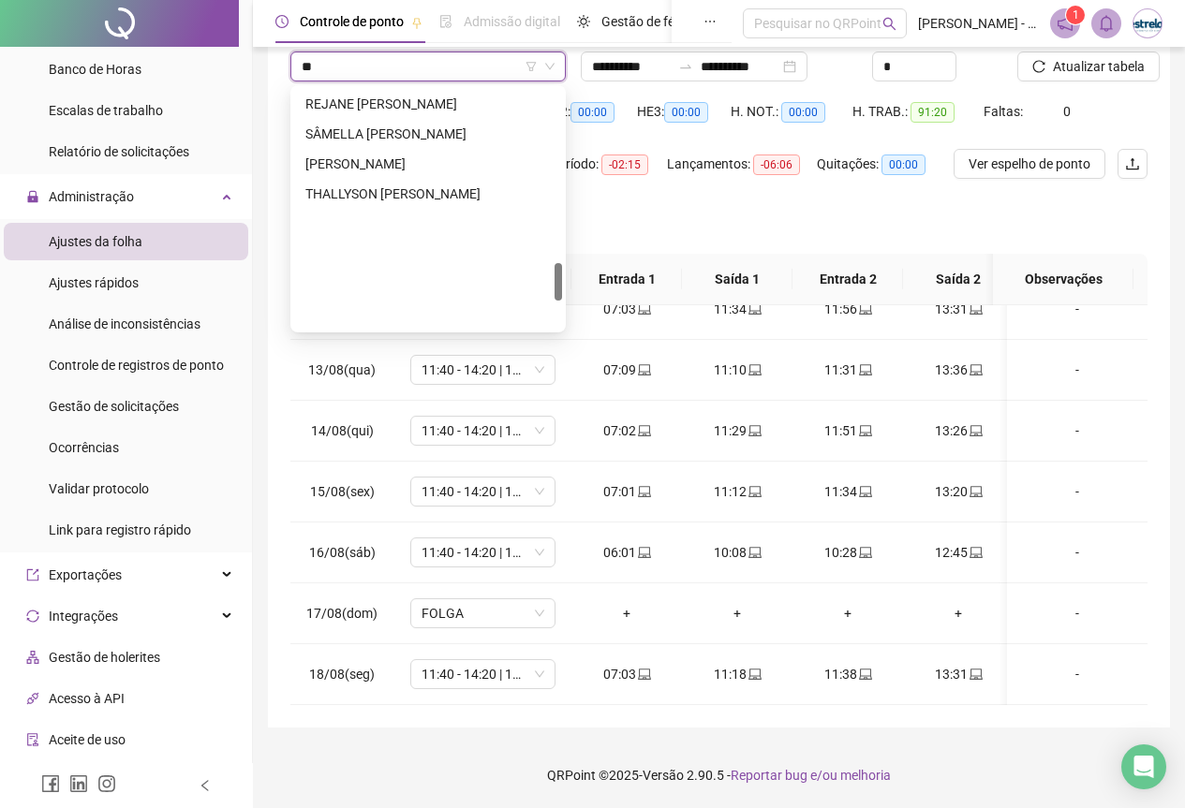
scroll to position [1109, 0]
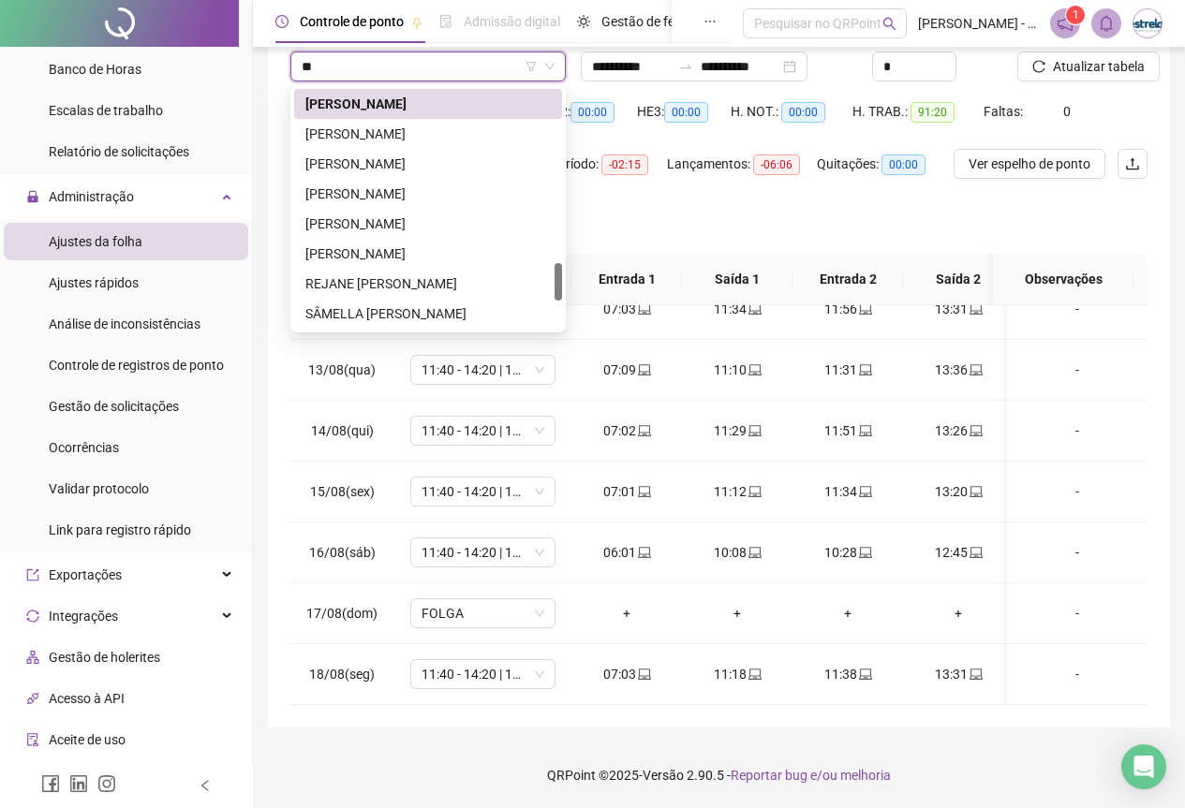
type input "*"
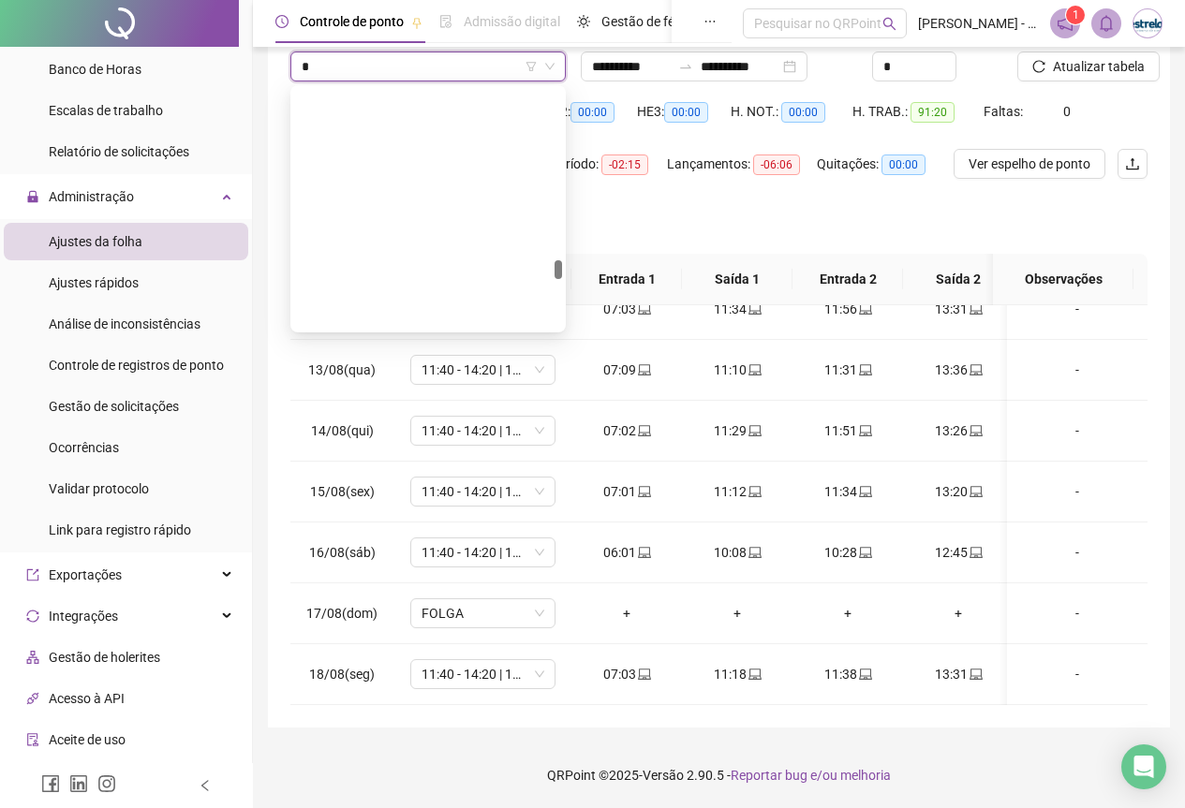
scroll to position [629, 0]
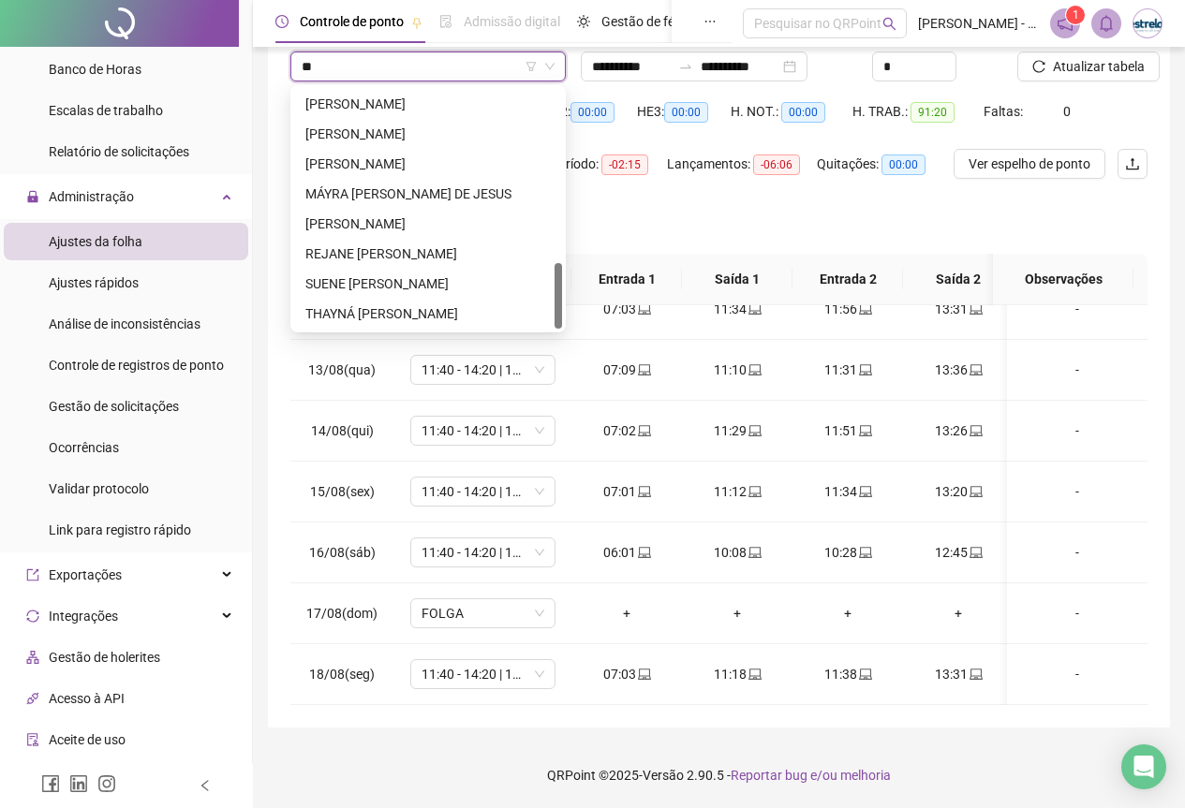
type input "***"
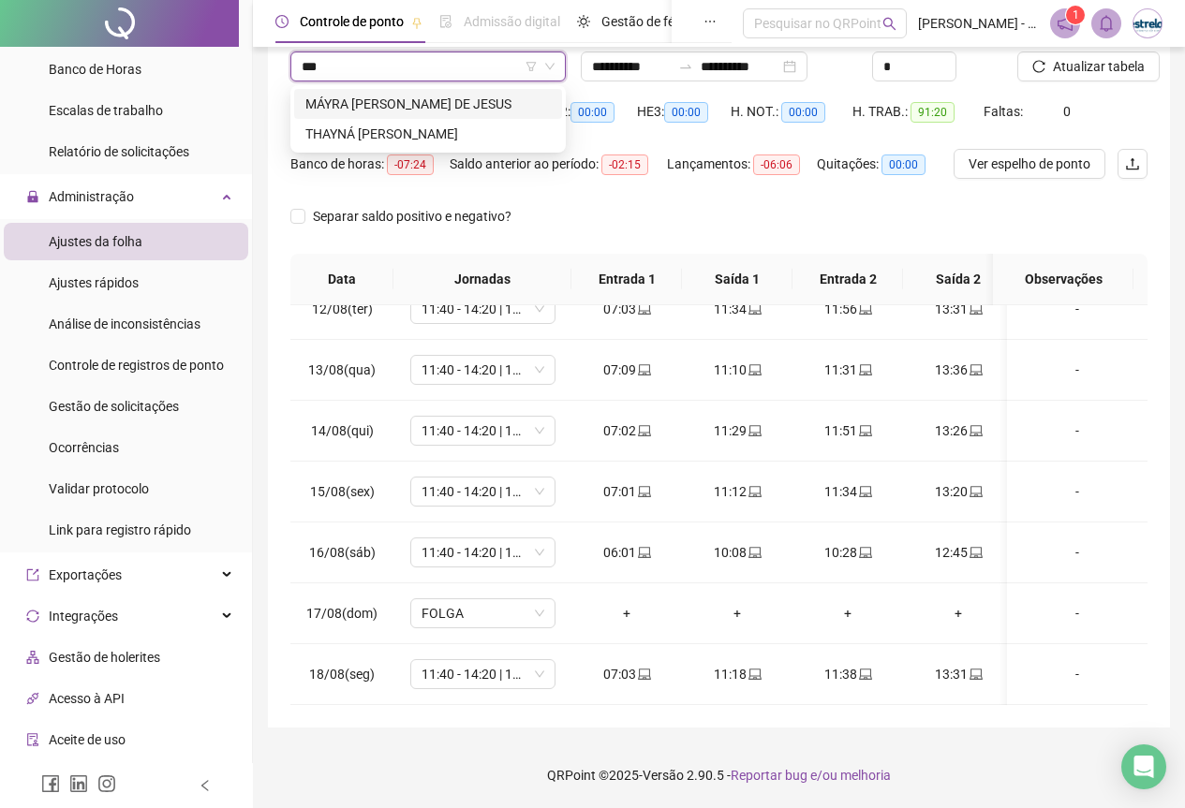
scroll to position [0, 0]
click at [341, 95] on div "MÁYRA [PERSON_NAME] DE JESUS" at bounding box center [427, 104] width 245 height 21
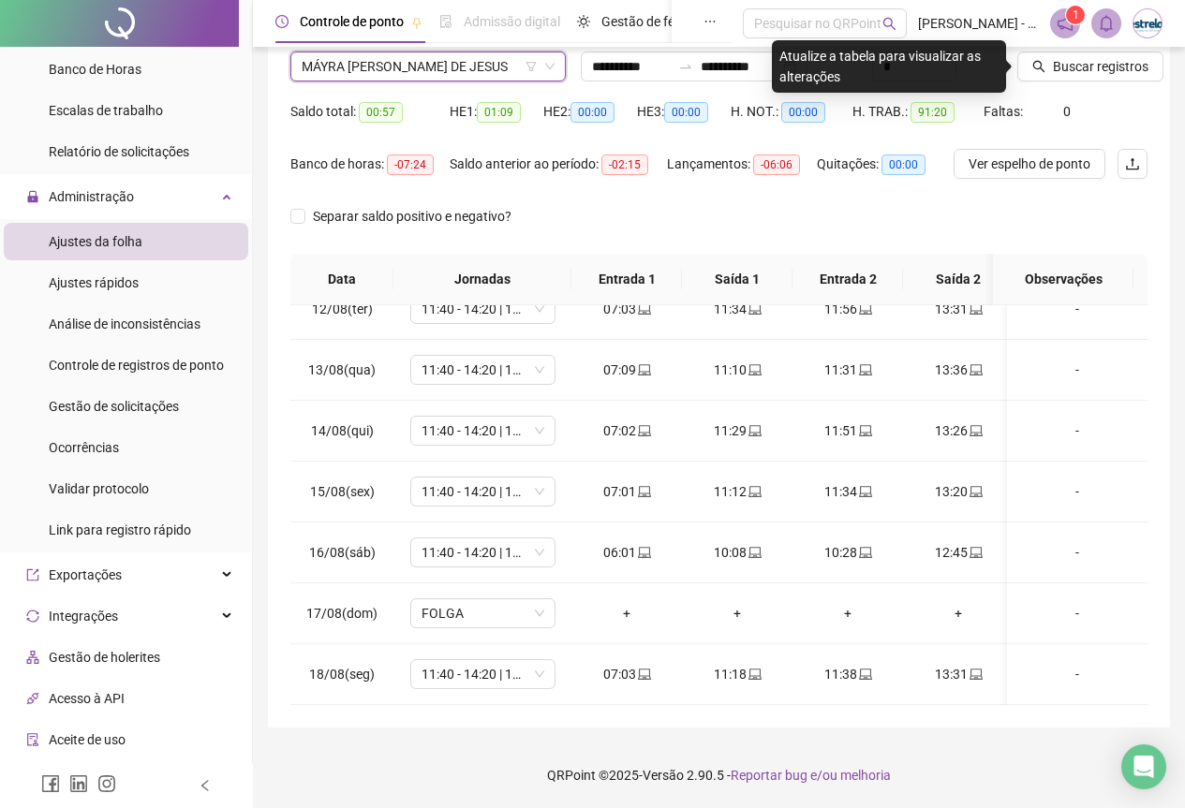
click at [1056, 98] on div "Saldo total: 00:57 HE 1: 01:09 HE 2: 00:00 HE 3: 00:00 H. NOT.: 00:00 H. TRAB.:…" at bounding box center [718, 122] width 857 height 52
drag, startPoint x: 1051, startPoint y: 88, endPoint x: 1043, endPoint y: 69, distance: 20.5
click at [1044, 75] on div "Buscar registros" at bounding box center [1082, 59] width 145 height 73
click at [1043, 69] on icon "search" at bounding box center [1038, 66] width 13 height 13
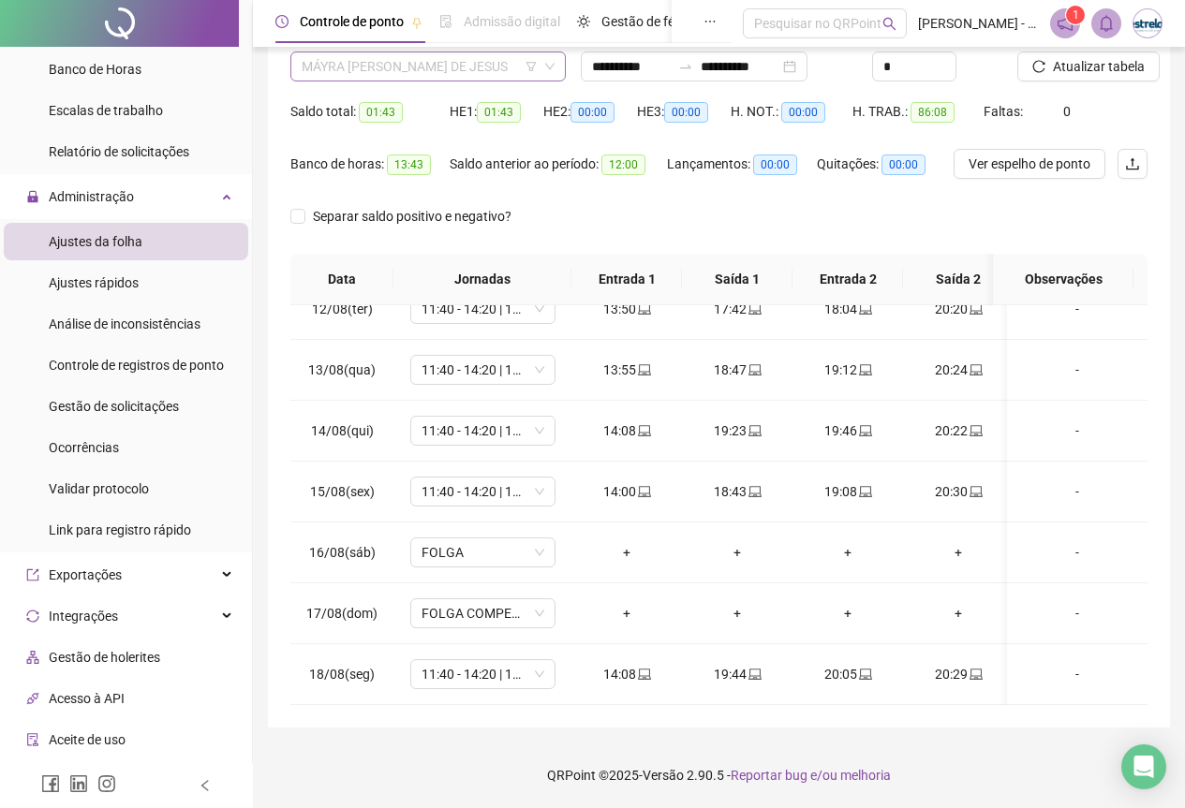
click at [436, 72] on span "MÁYRA [PERSON_NAME] DE JESUS" at bounding box center [428, 66] width 253 height 28
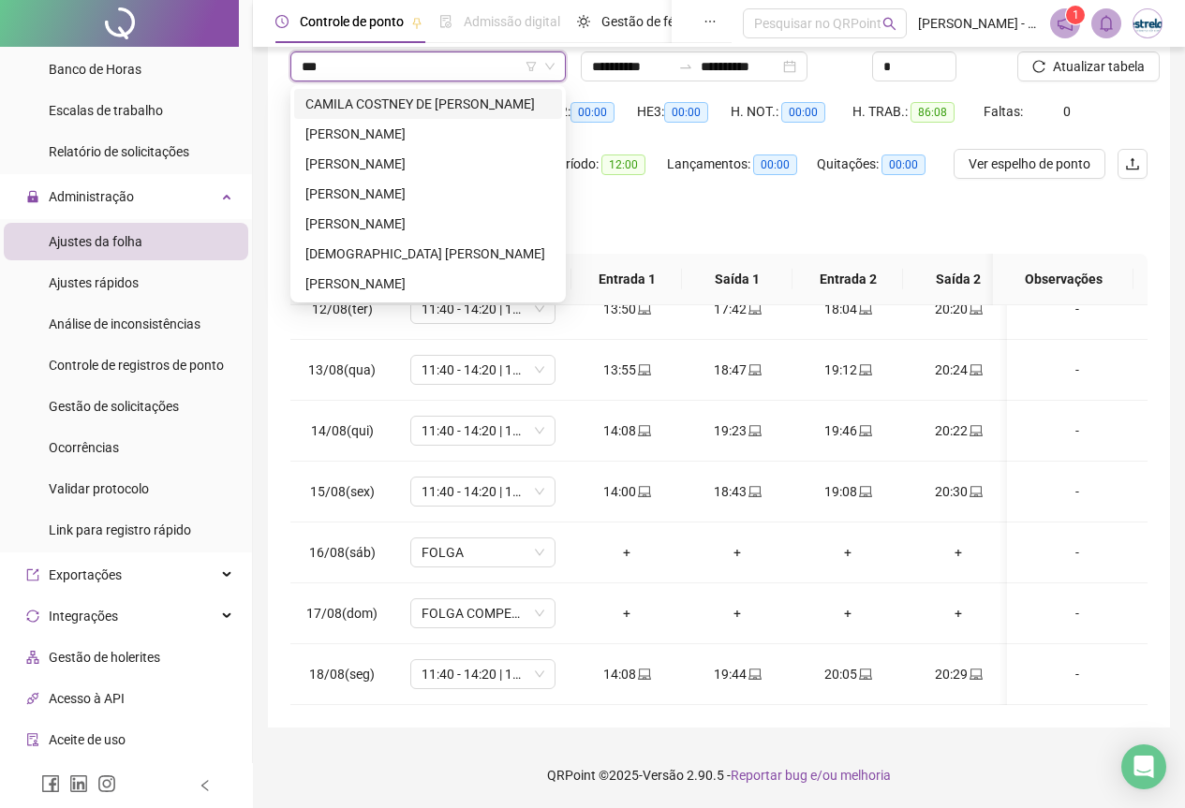
type input "****"
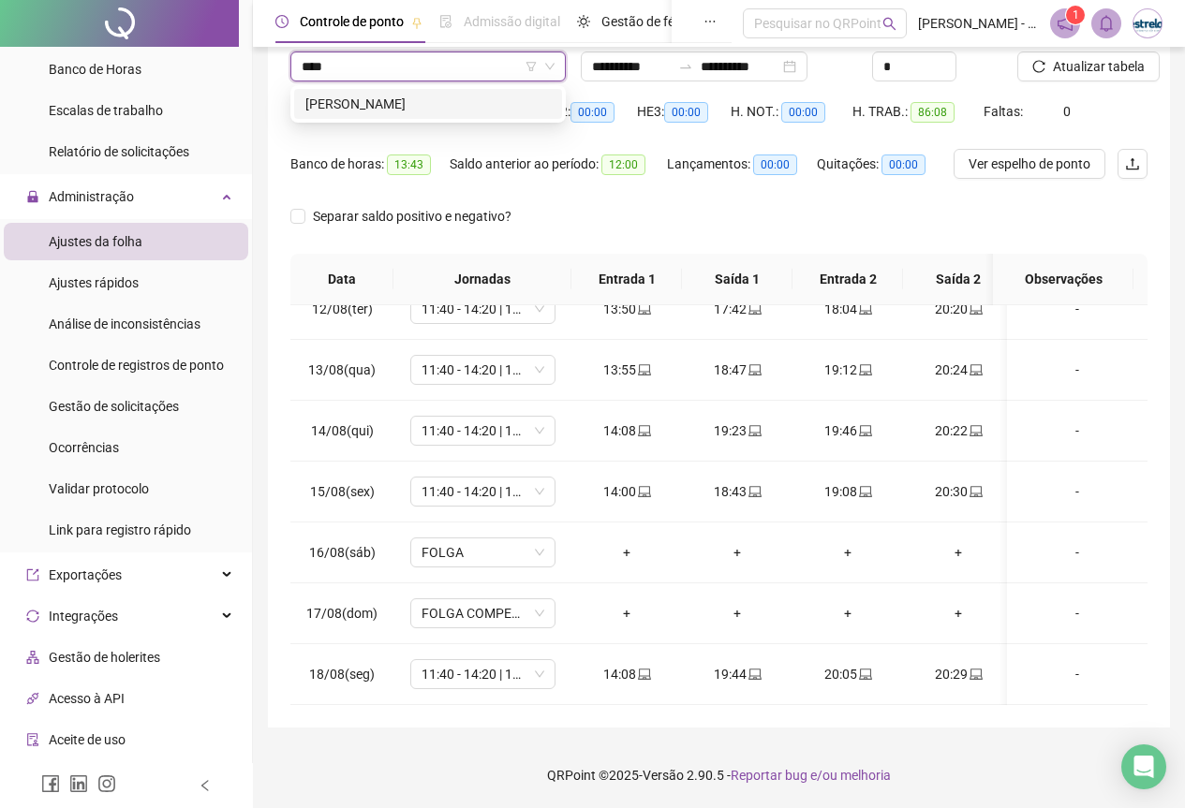
click at [426, 97] on div "[PERSON_NAME]" at bounding box center [427, 104] width 245 height 21
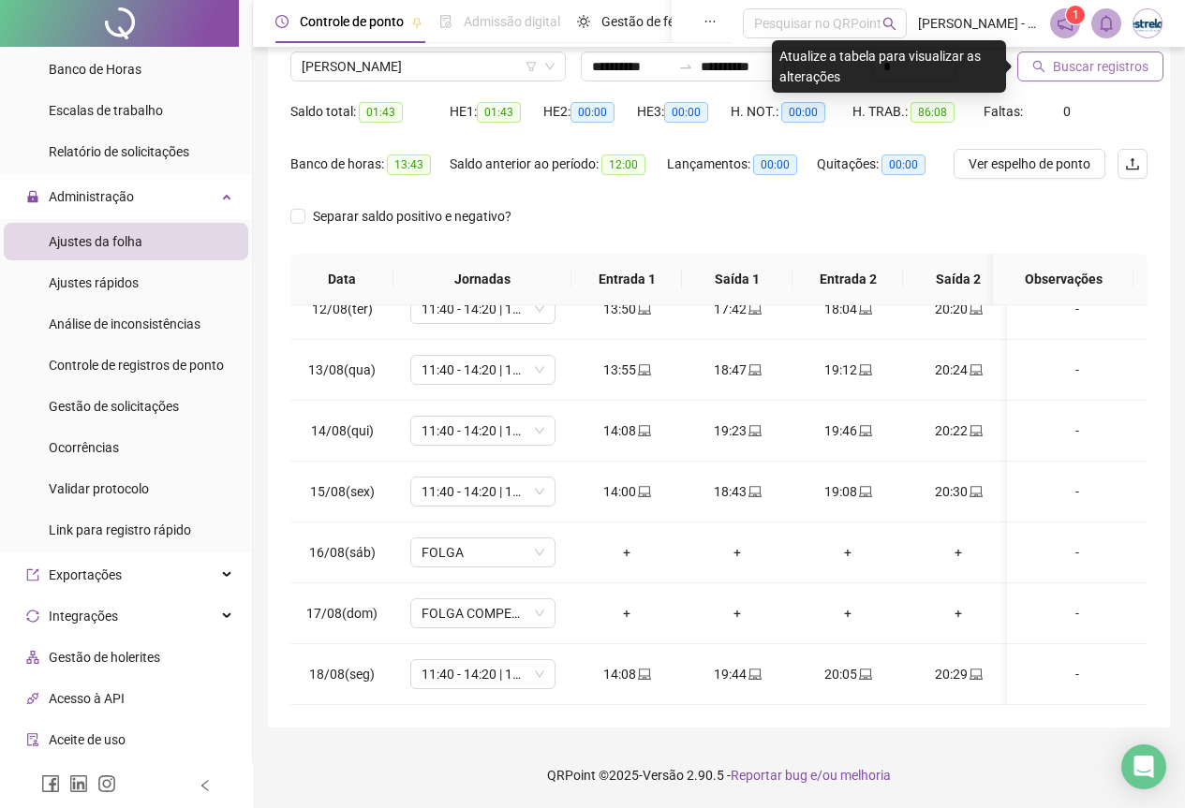
click at [1105, 52] on button "Buscar registros" at bounding box center [1090, 67] width 146 height 30
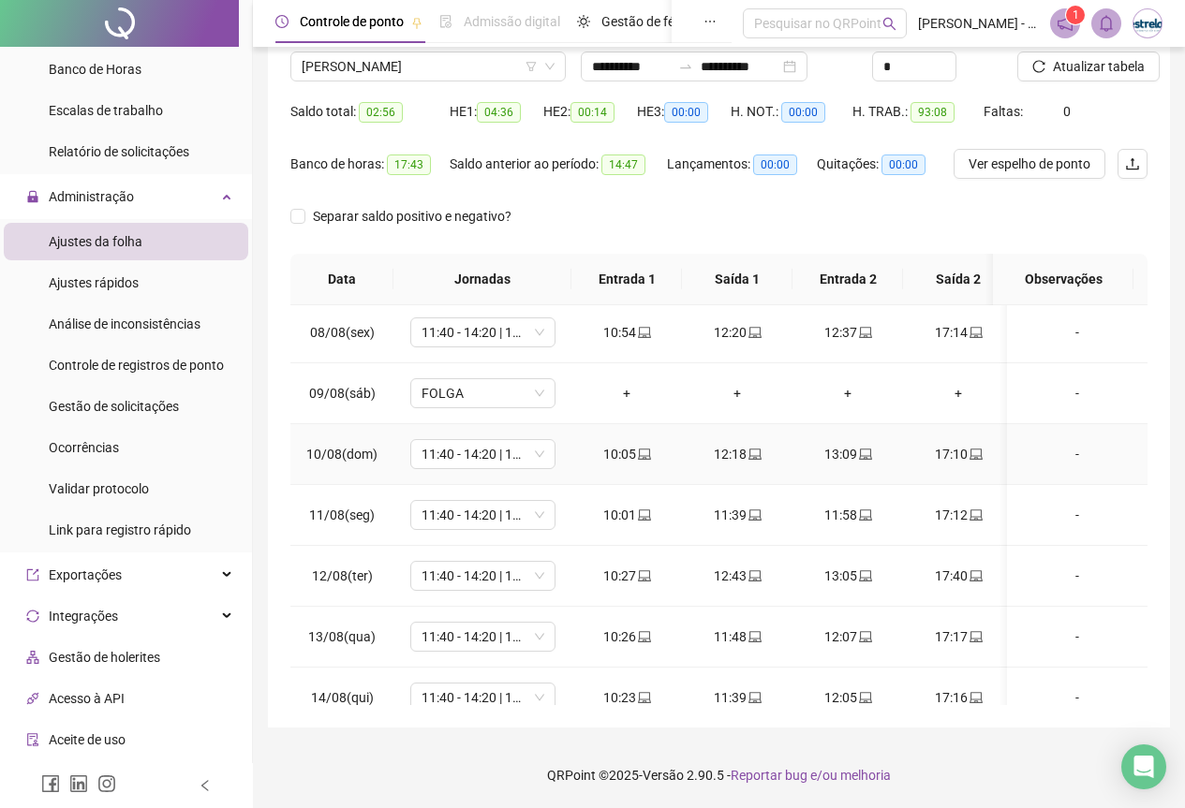
scroll to position [710, 0]
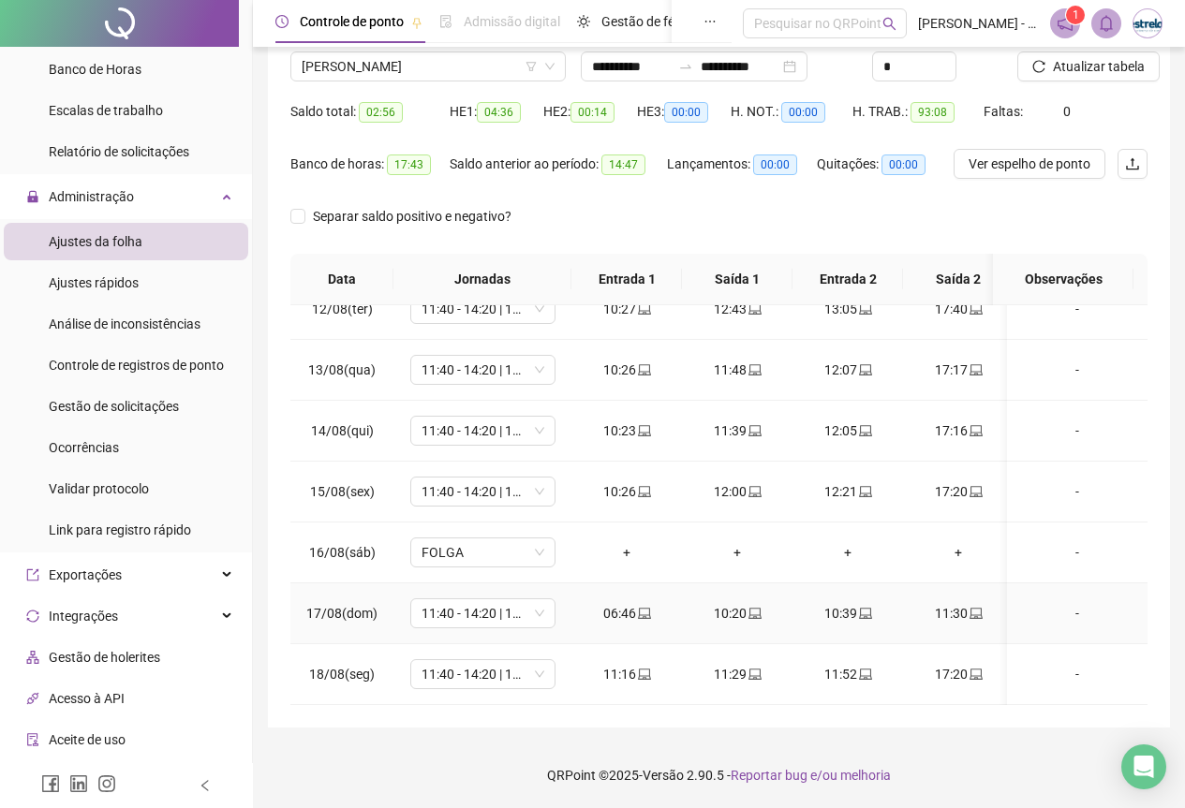
click at [1057, 603] on div "-" at bounding box center [1077, 613] width 111 height 21
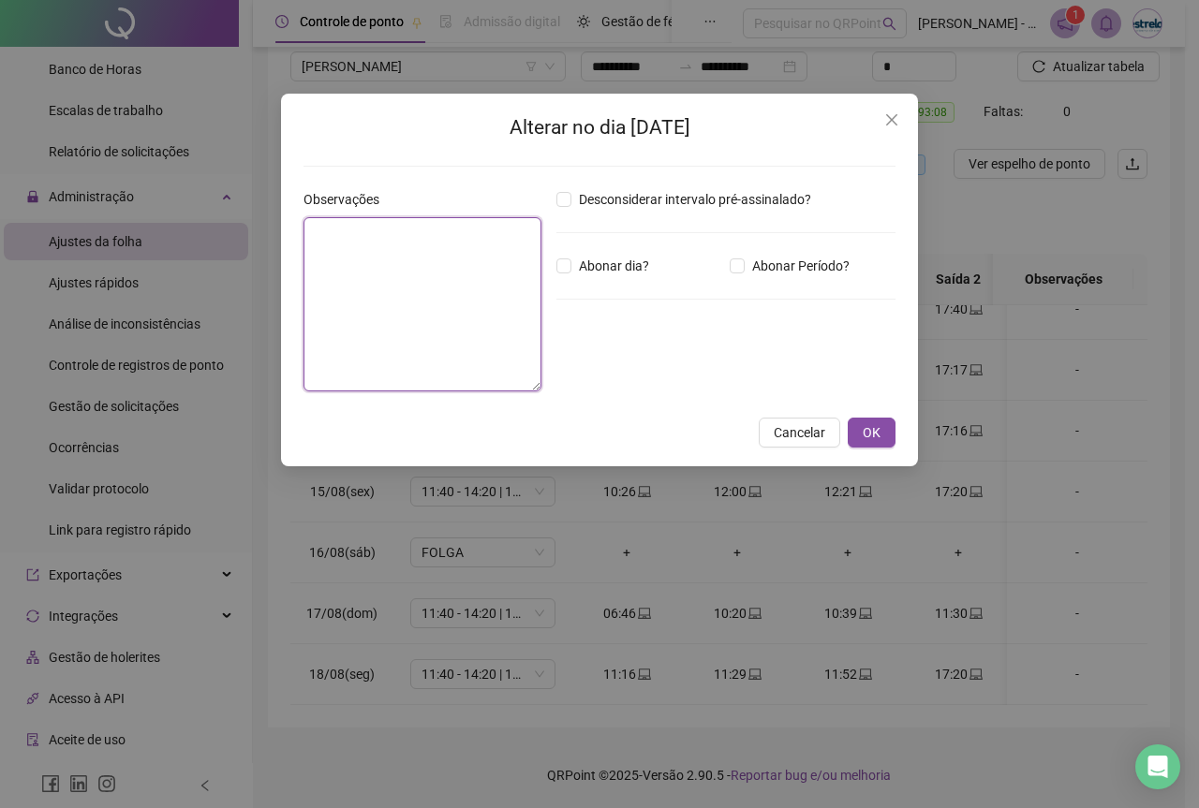
click at [325, 266] on textarea at bounding box center [422, 304] width 238 height 174
type textarea "**********"
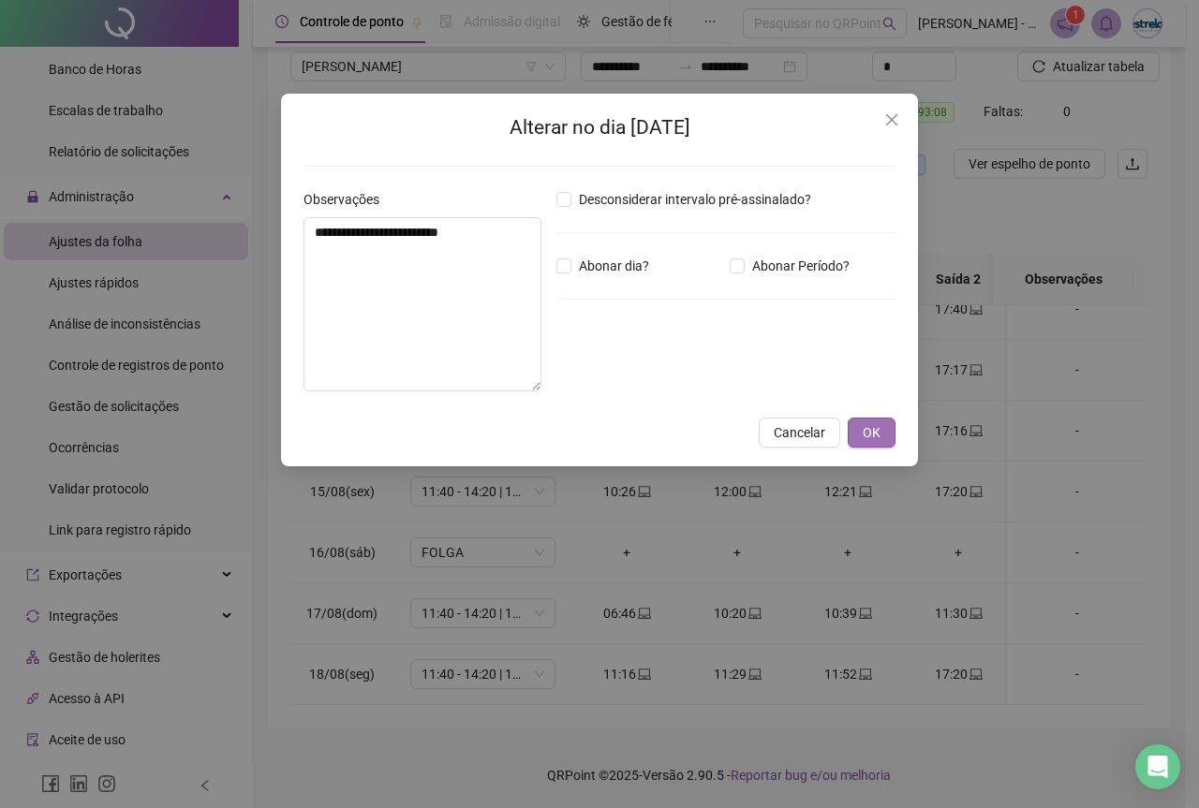
click at [875, 427] on span "OK" at bounding box center [872, 432] width 18 height 21
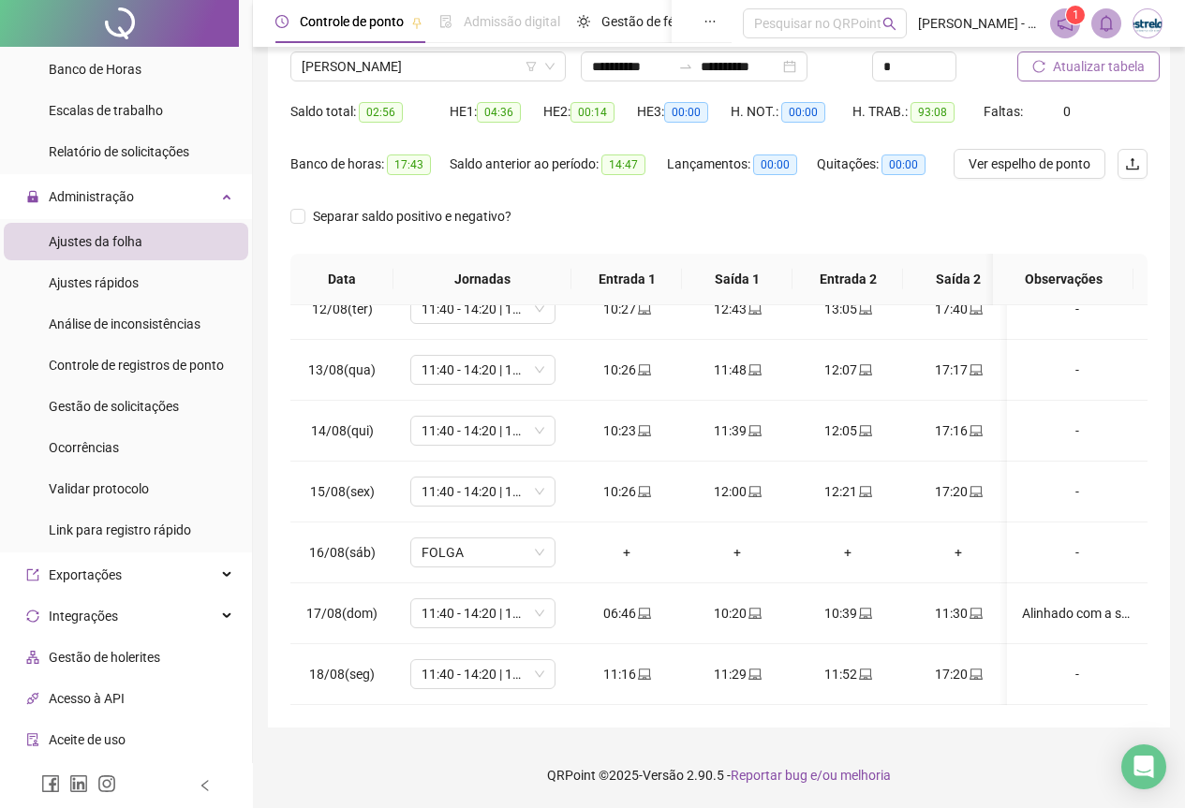
click at [1089, 77] on button "Atualizar tabela" at bounding box center [1088, 67] width 142 height 30
click at [328, 69] on span "[PERSON_NAME]" at bounding box center [428, 66] width 253 height 28
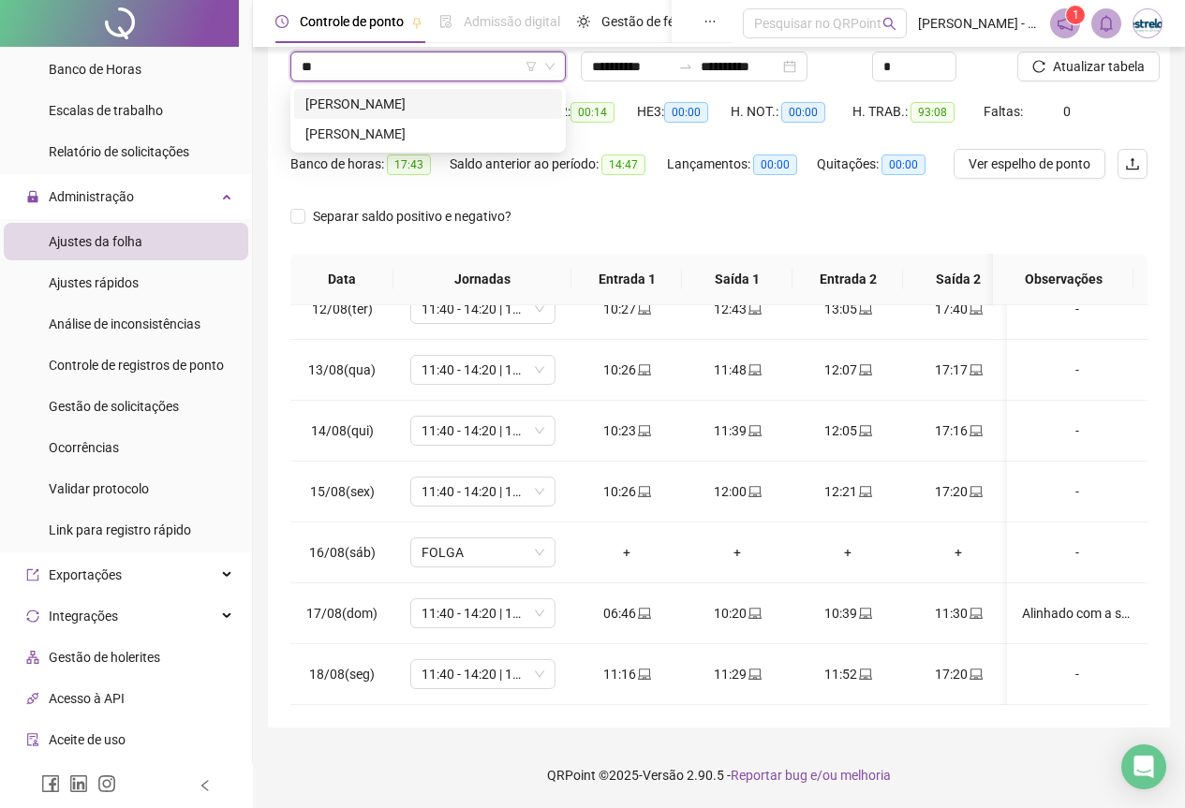
scroll to position [0, 0]
type input "*****"
click at [463, 105] on div "[PERSON_NAME]" at bounding box center [427, 104] width 245 height 21
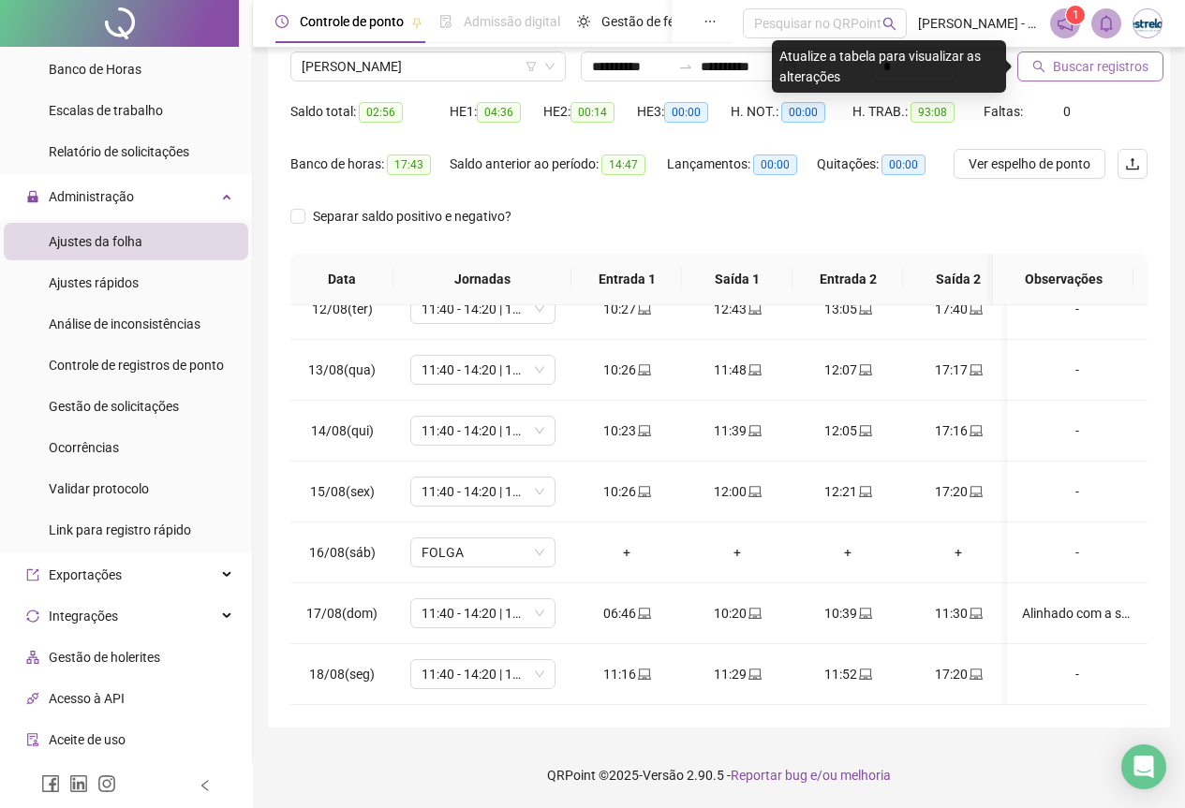
click at [1110, 62] on span "Buscar registros" at bounding box center [1101, 66] width 96 height 21
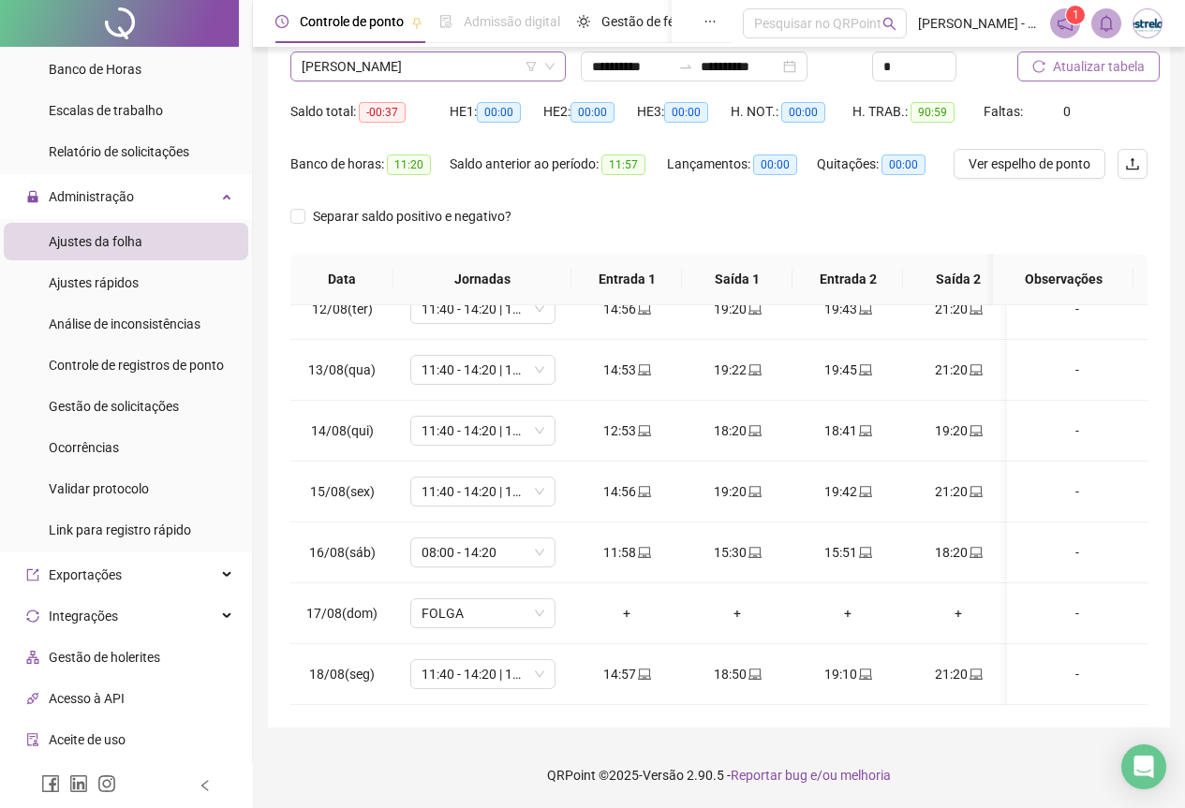
scroll to position [4166, 0]
click at [475, 68] on span "[PERSON_NAME]" at bounding box center [428, 66] width 253 height 28
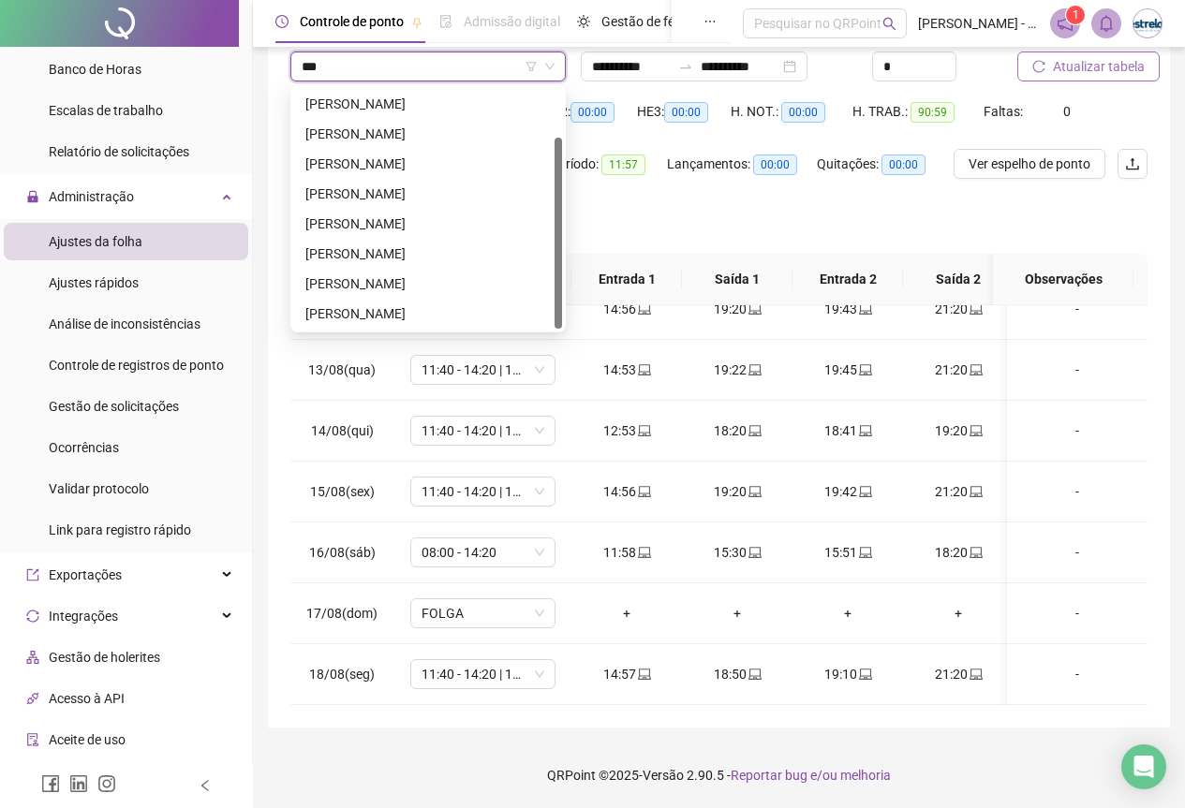
scroll to position [0, 0]
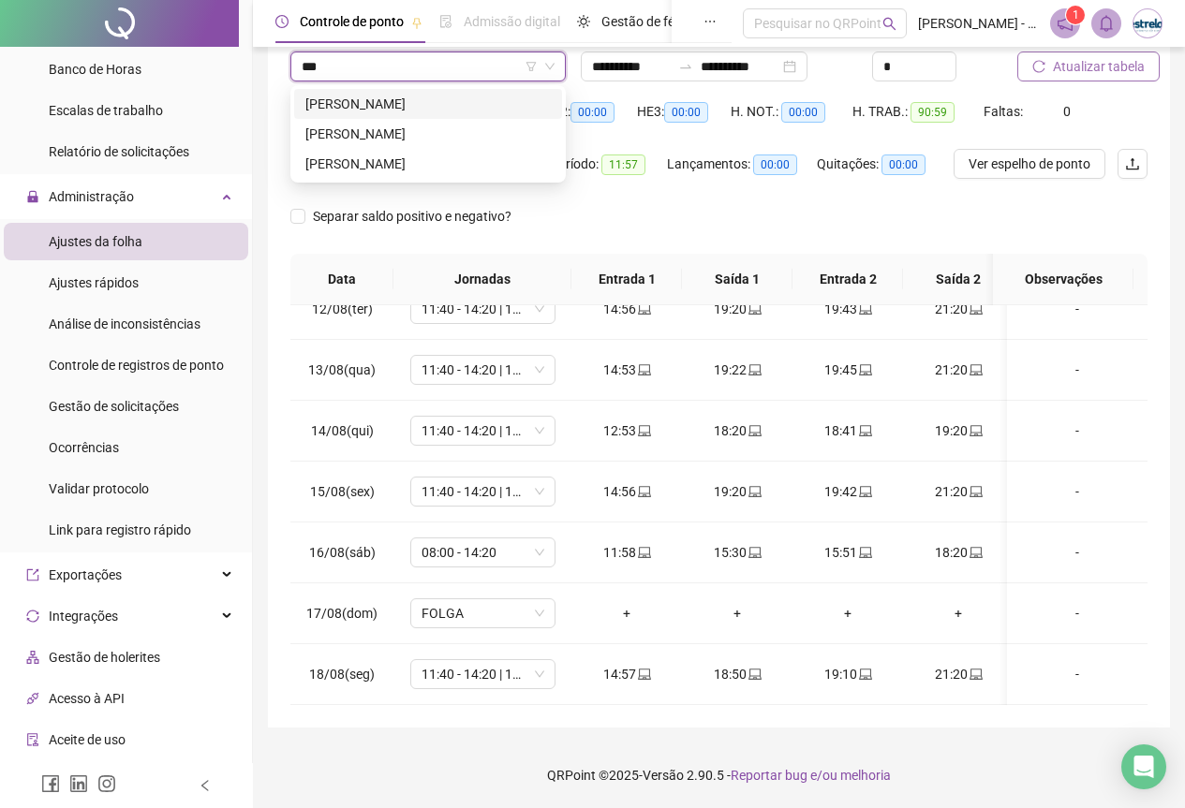
type input "****"
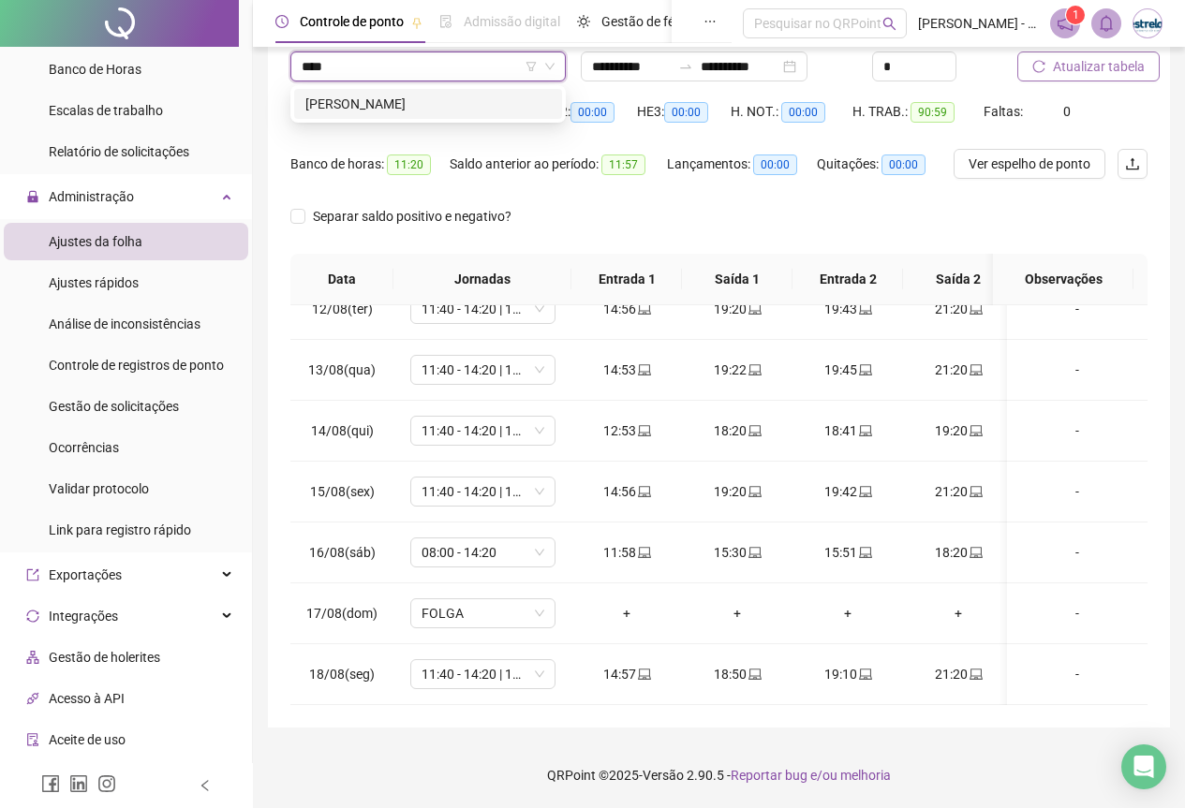
click at [437, 97] on div "[PERSON_NAME]" at bounding box center [427, 104] width 245 height 21
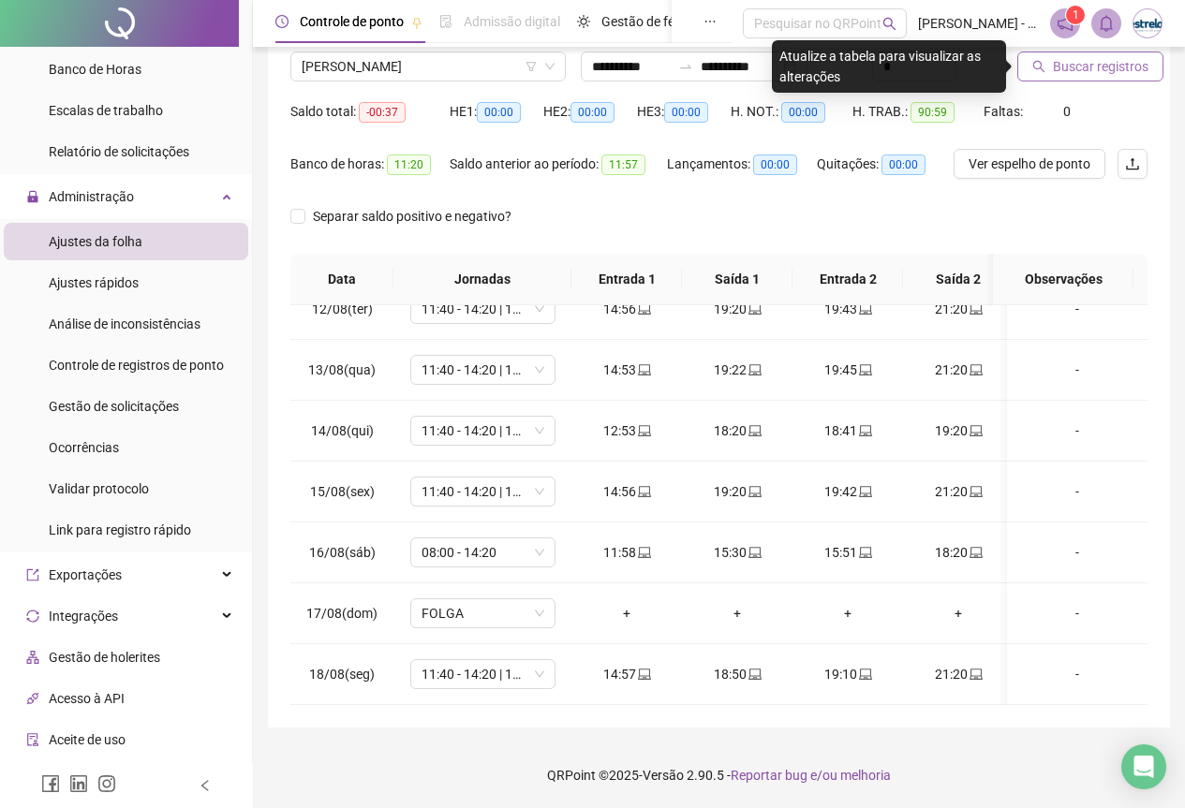
click at [1025, 72] on button "Buscar registros" at bounding box center [1090, 67] width 146 height 30
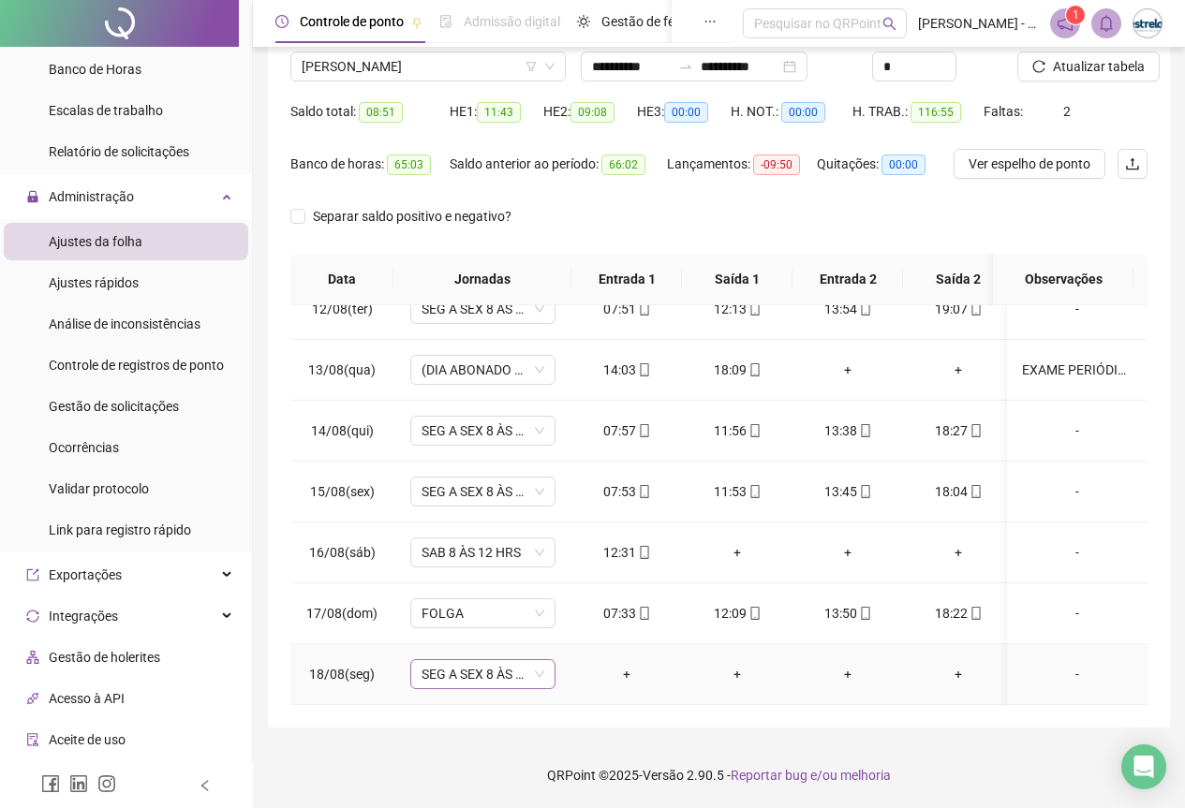
click at [502, 670] on span "SEG A SEX 8 ÀS 18 HRS" at bounding box center [483, 674] width 123 height 28
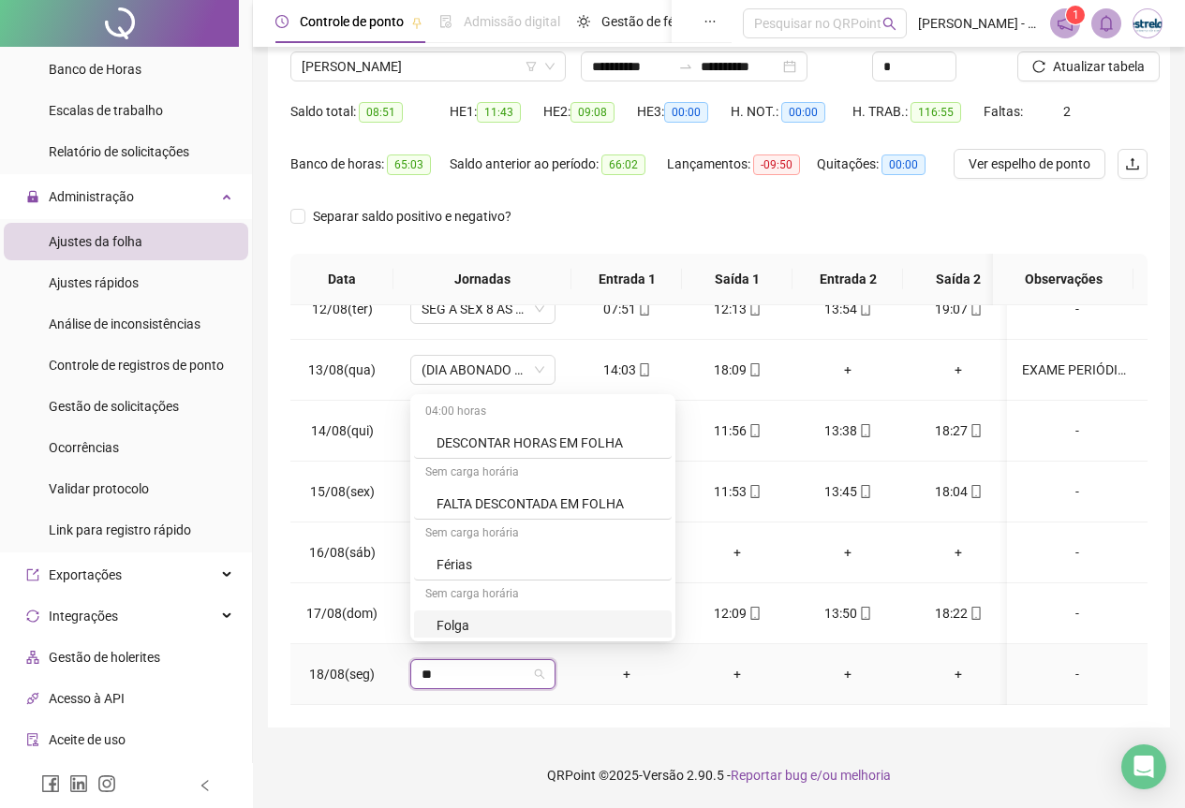
type input "***"
click at [489, 574] on div "Folga" at bounding box center [548, 565] width 224 height 21
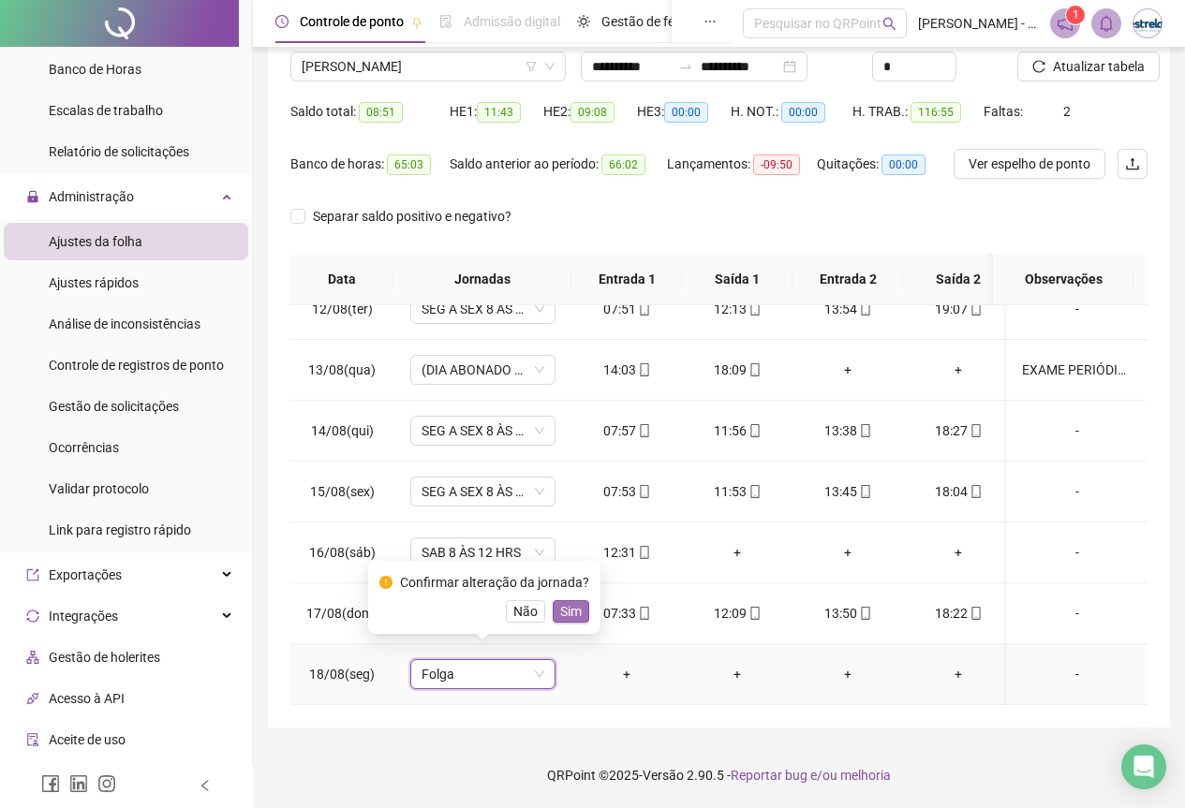
drag, startPoint x: 556, startPoint y: 598, endPoint x: 565, endPoint y: 614, distance: 18.0
click at [557, 598] on div "Confirmar alteração da jornada? Não Sim" at bounding box center [484, 597] width 210 height 51
click at [571, 625] on div "Confirmar alteração da jornada? Não Sim" at bounding box center [484, 597] width 232 height 73
click at [569, 616] on span "Sim" at bounding box center [571, 611] width 22 height 21
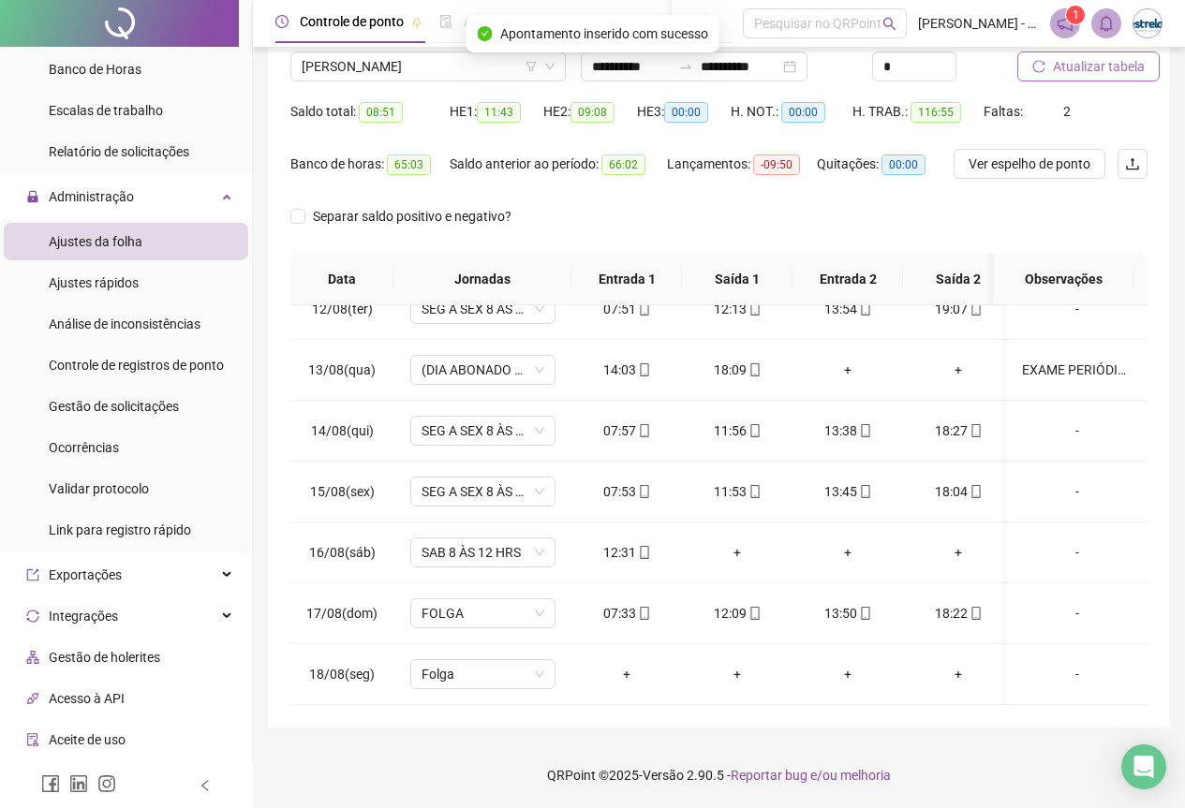
click at [1050, 53] on button "Atualizar tabela" at bounding box center [1088, 67] width 142 height 30
click at [327, 56] on span "[PERSON_NAME]" at bounding box center [428, 66] width 253 height 28
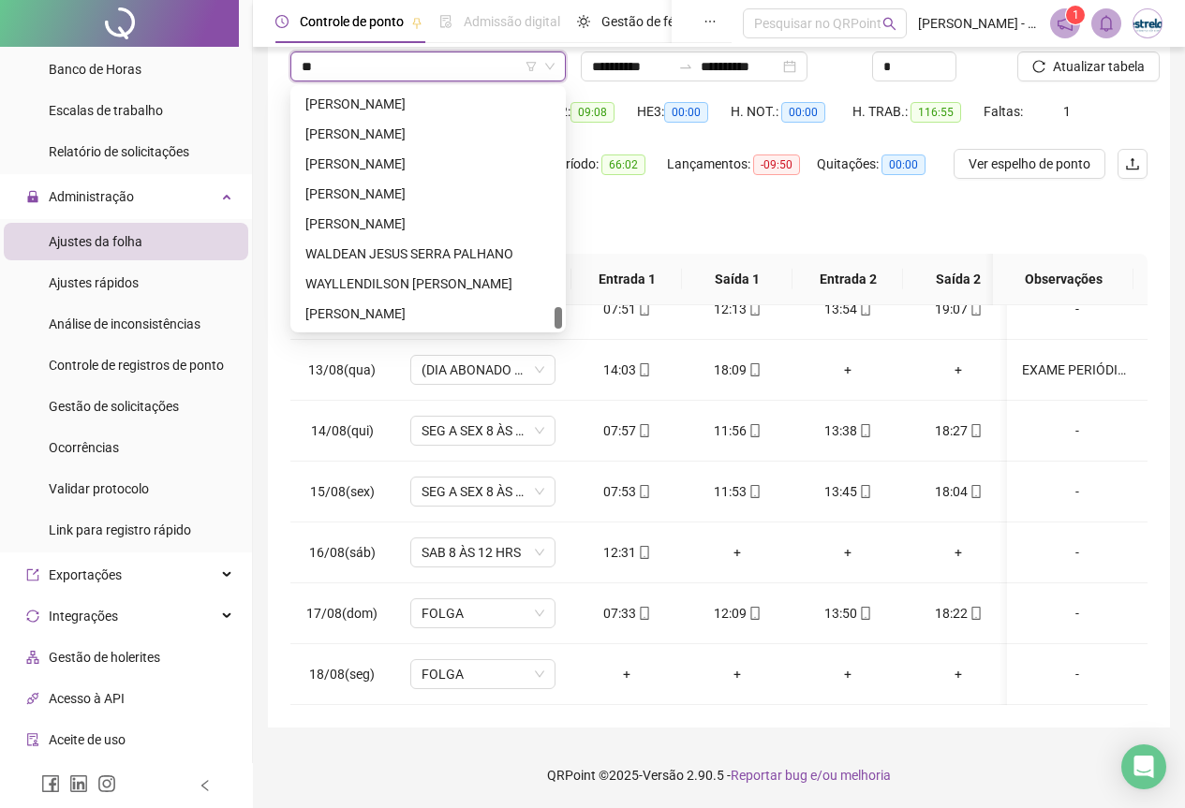
scroll to position [2428, 0]
type input "***"
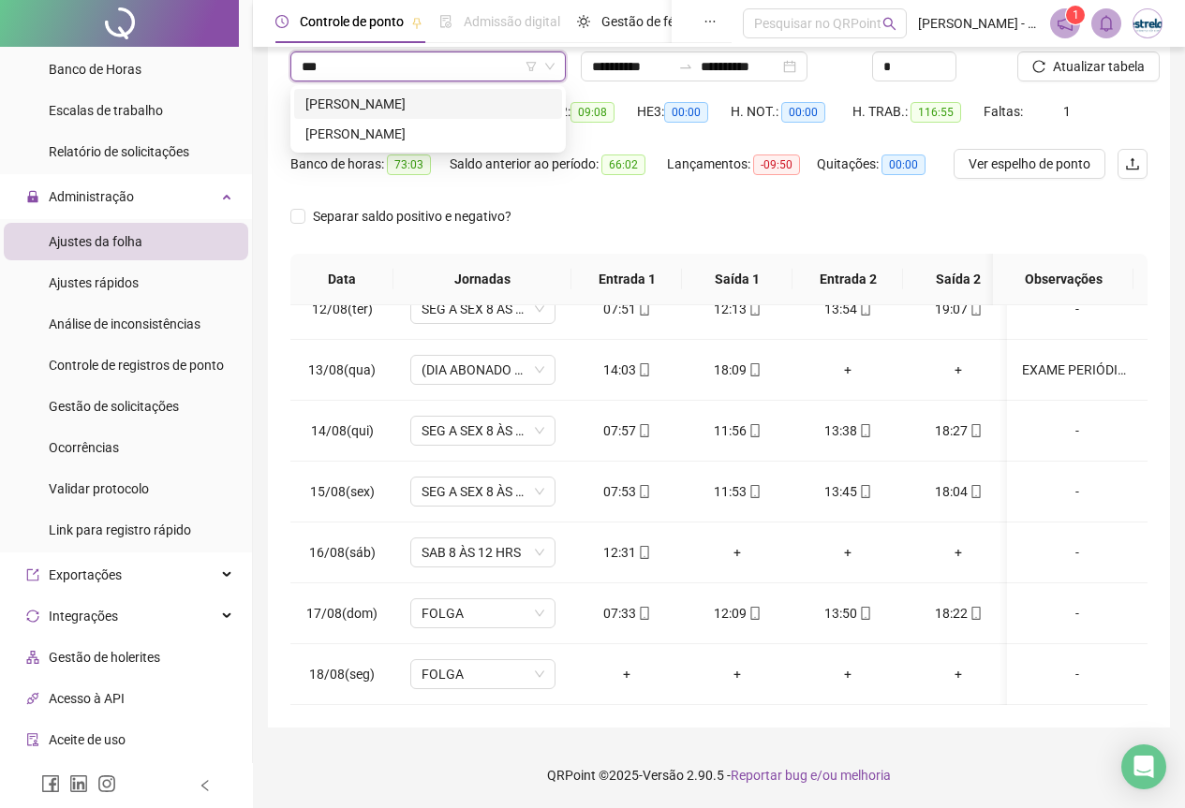
scroll to position [0, 0]
click at [319, 126] on div "[PERSON_NAME]" at bounding box center [427, 134] width 245 height 21
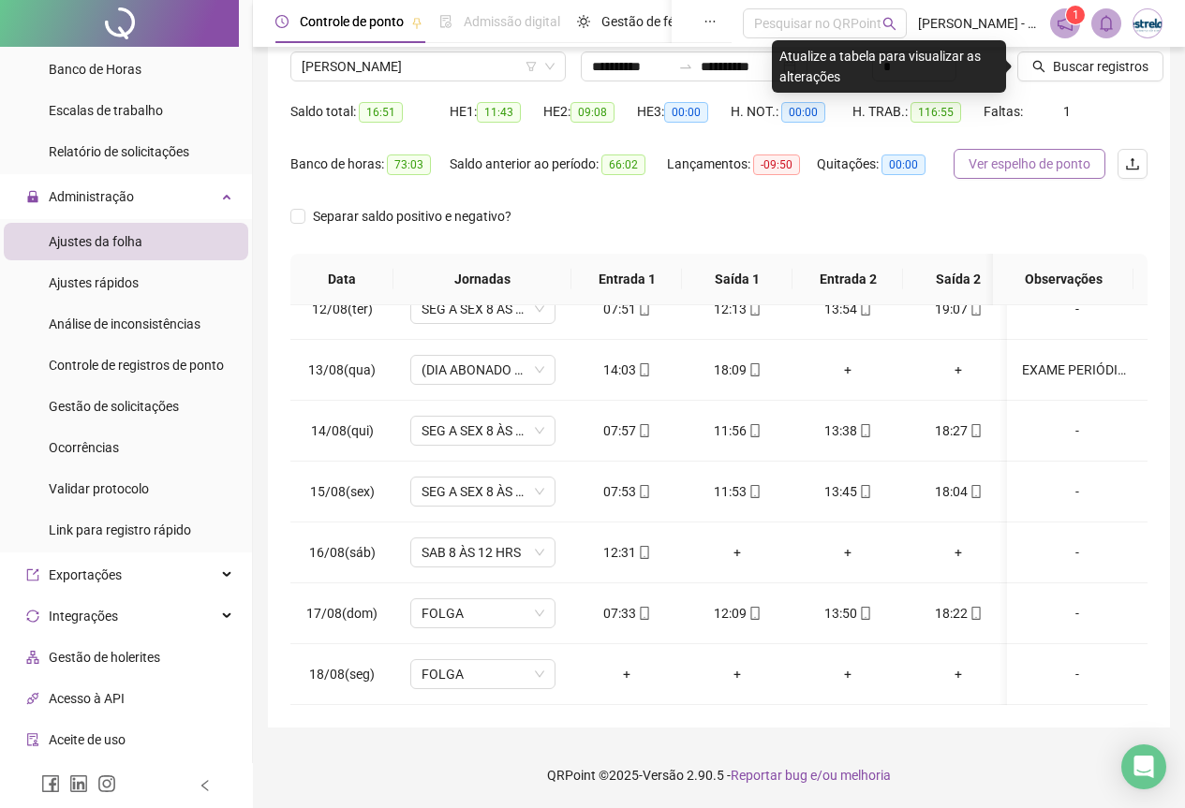
click at [1069, 164] on span "Ver espelho de ponto" at bounding box center [1030, 164] width 122 height 21
click at [1069, 66] on span "Buscar registros" at bounding box center [1101, 66] width 96 height 21
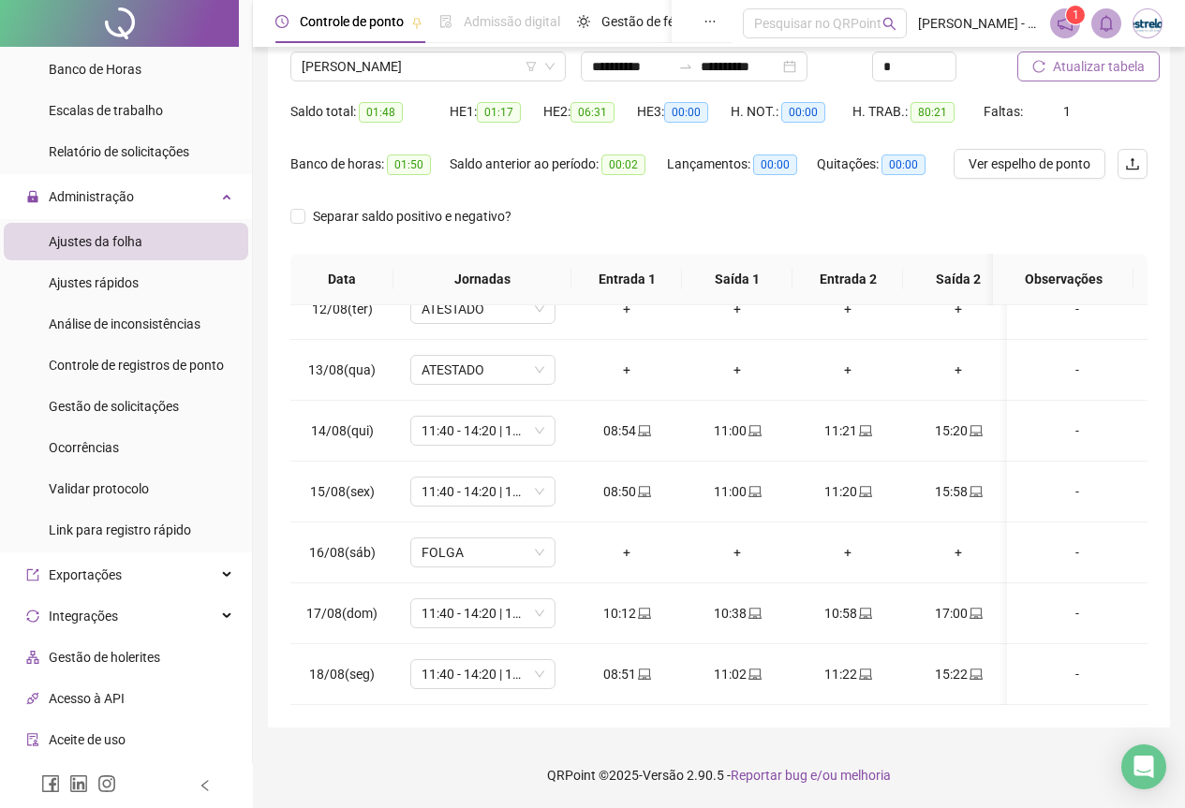
click at [1058, 66] on span "Atualizar tabela" at bounding box center [1099, 66] width 92 height 21
click at [454, 68] on span "[PERSON_NAME]" at bounding box center [428, 66] width 253 height 28
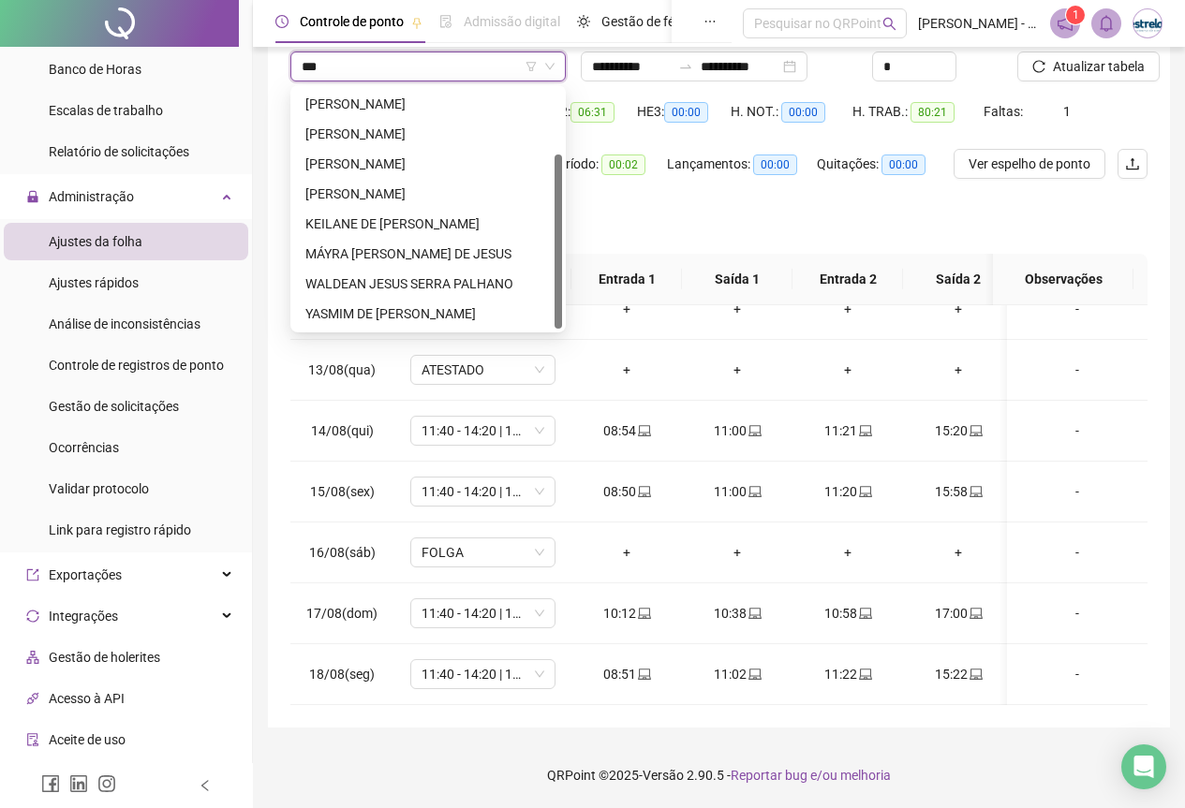
scroll to position [0, 0]
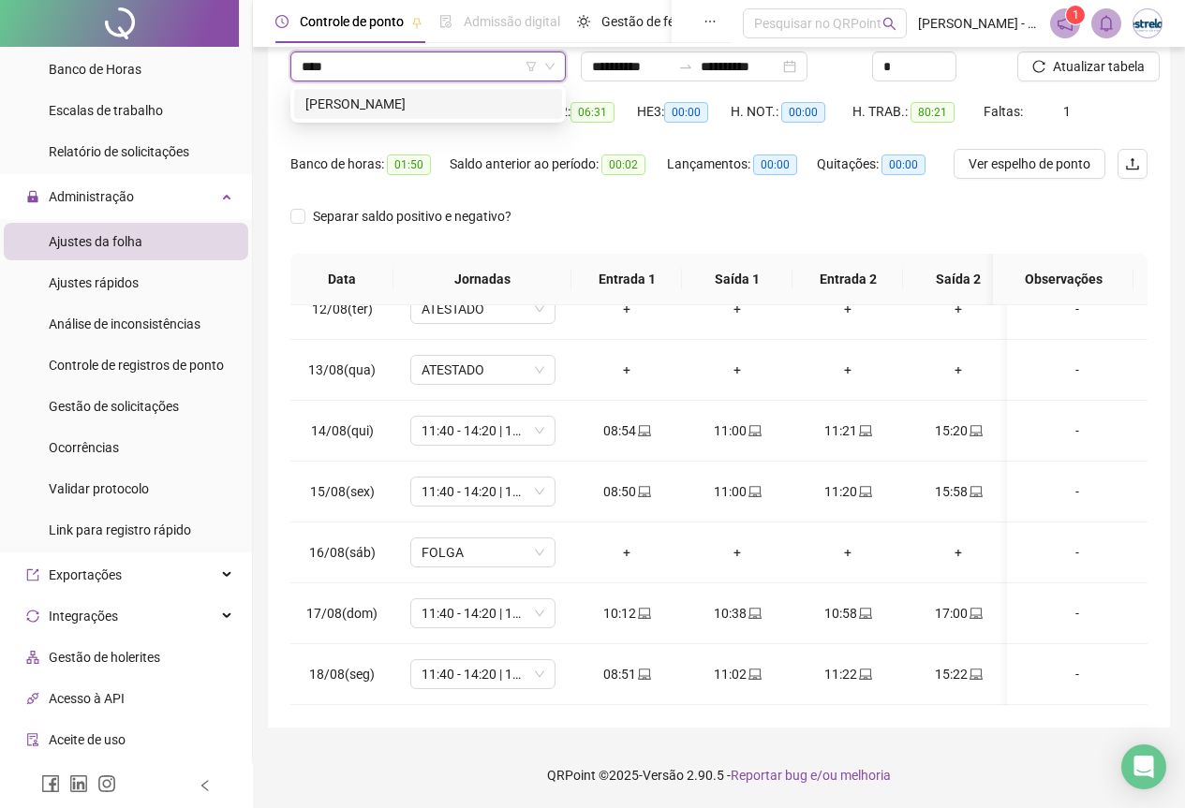
type input "***"
click at [422, 103] on div "[PERSON_NAME]" at bounding box center [427, 104] width 245 height 21
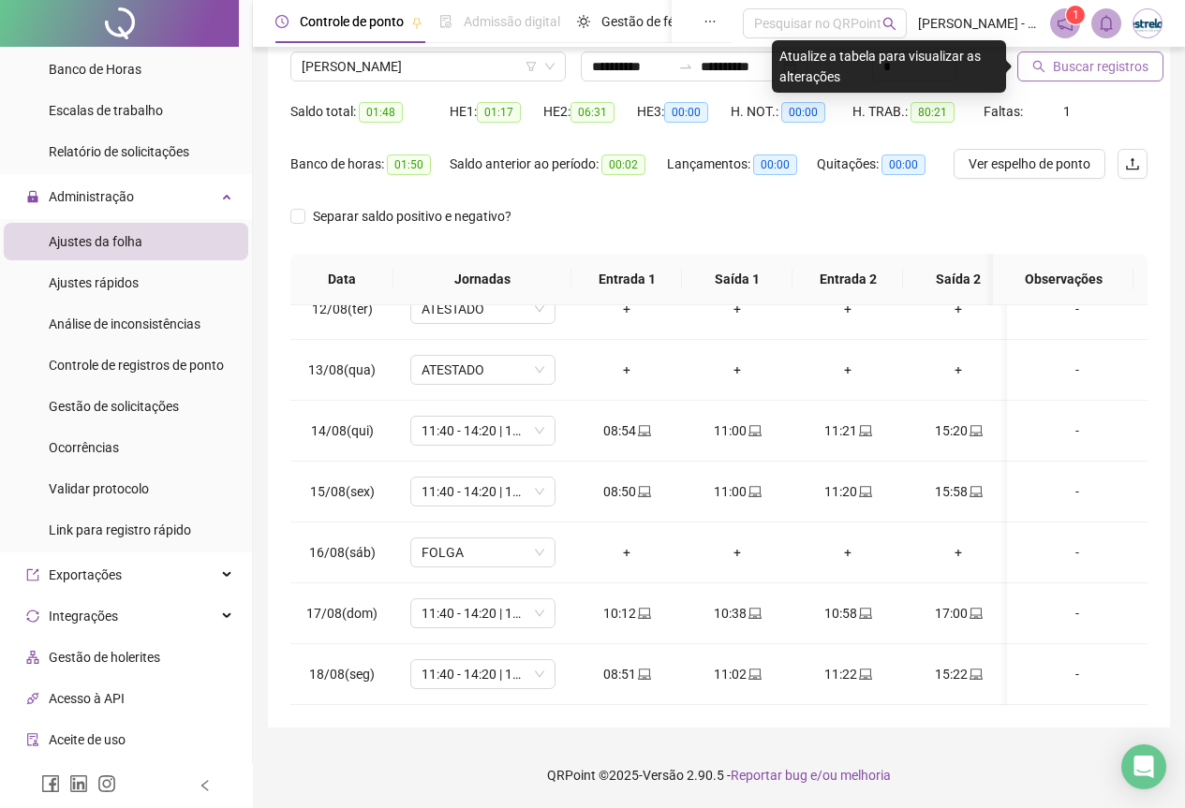
click at [1038, 63] on icon "search" at bounding box center [1038, 66] width 13 height 13
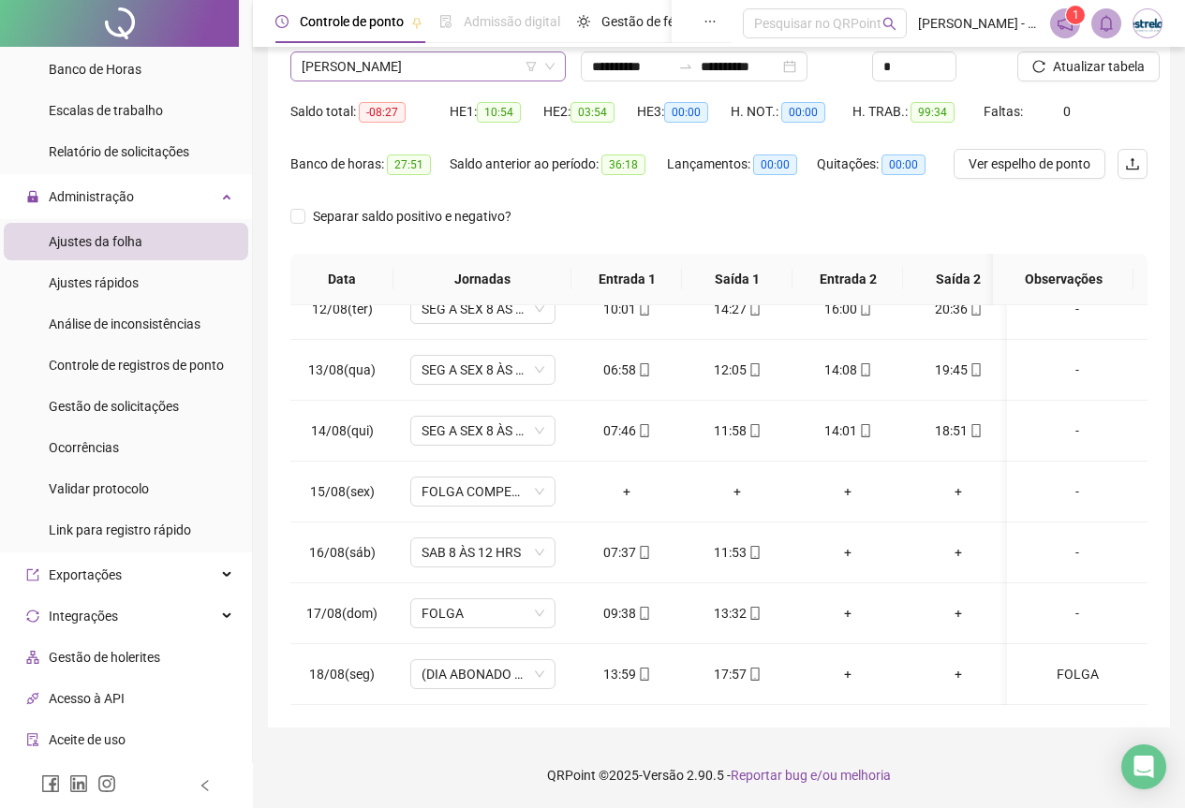
click at [392, 75] on div "Nome do colaborador [PERSON_NAME]" at bounding box center [428, 59] width 290 height 73
click at [392, 75] on span "[PERSON_NAME]" at bounding box center [428, 66] width 253 height 28
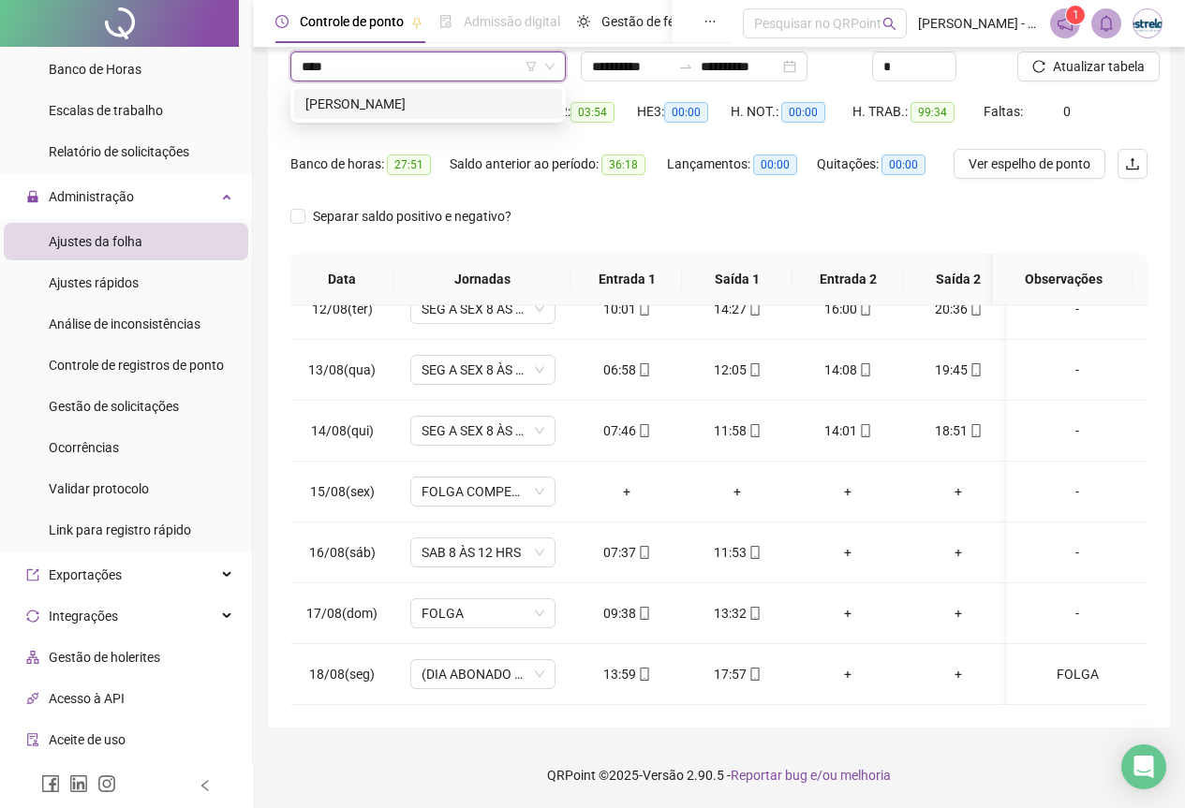
type input "****"
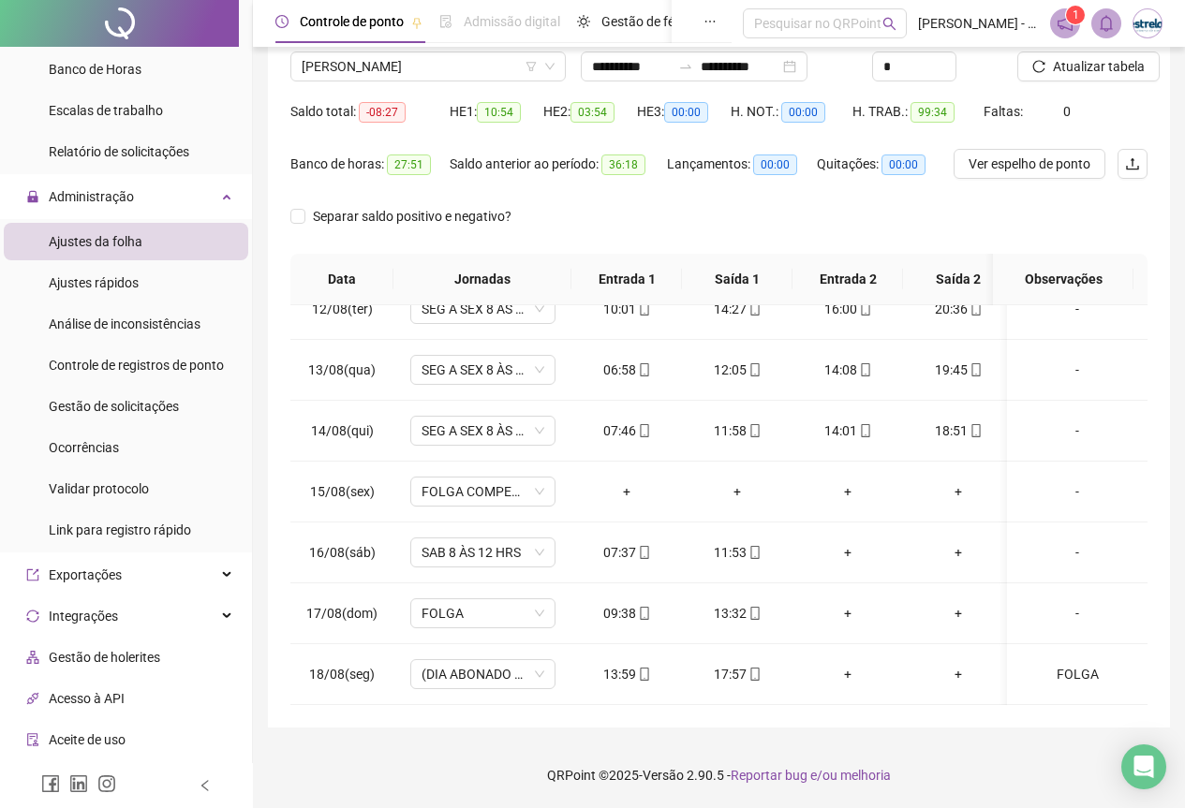
click at [396, 84] on div "Nome do colaborador [PERSON_NAME]" at bounding box center [428, 59] width 290 height 73
click at [416, 77] on span "[PERSON_NAME]" at bounding box center [428, 66] width 253 height 28
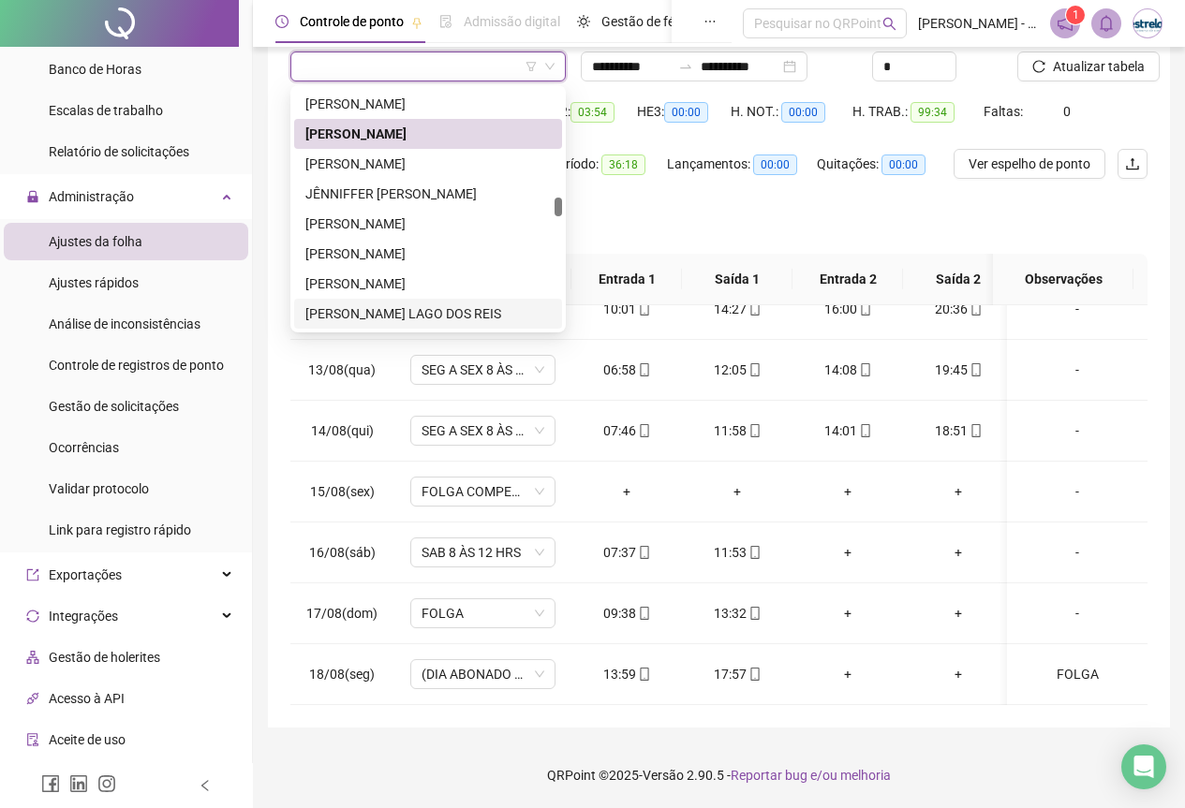
type input "*"
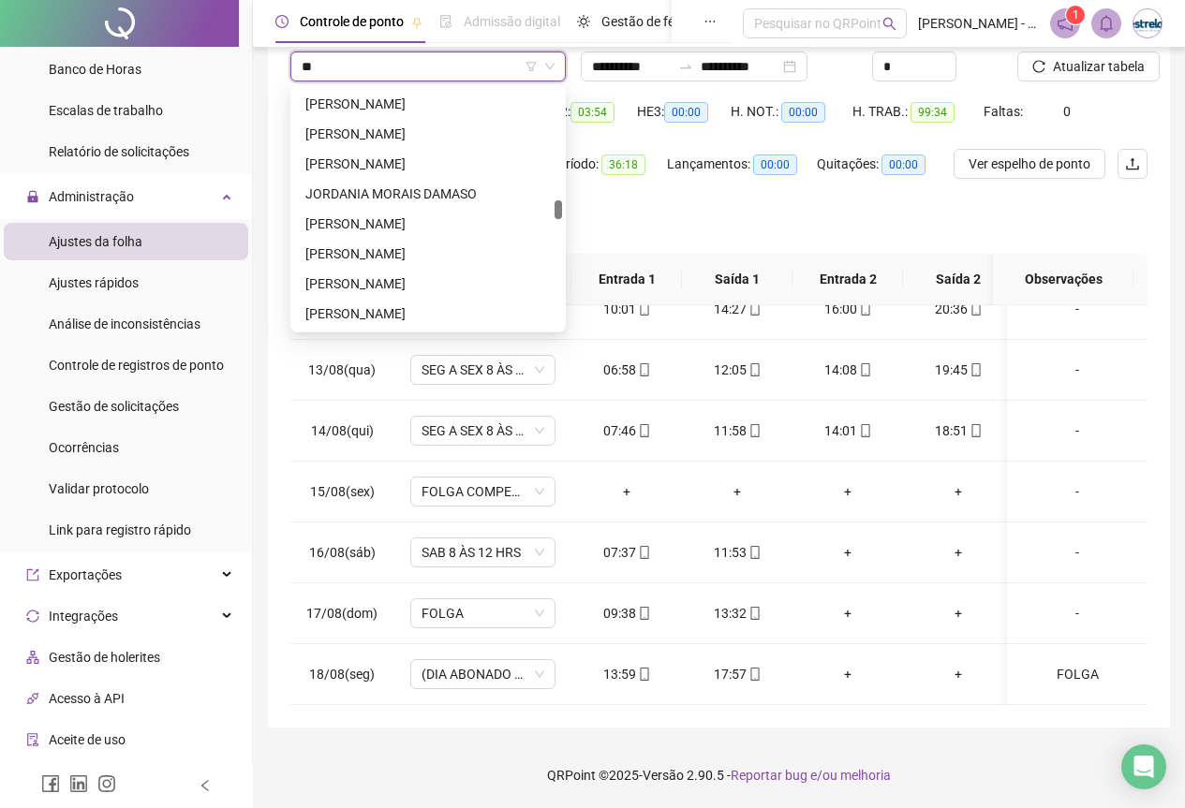
scroll to position [0, 0]
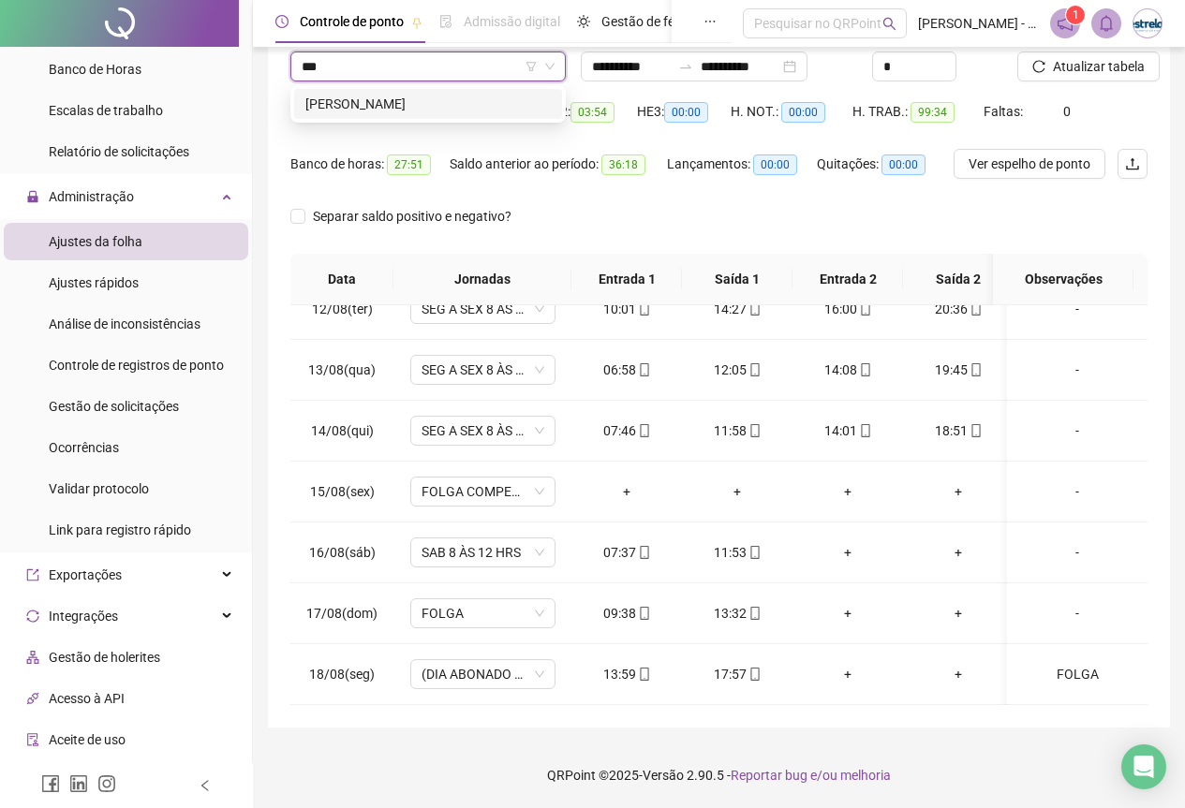
type input "****"
click at [405, 106] on div "[PERSON_NAME]" at bounding box center [427, 104] width 245 height 21
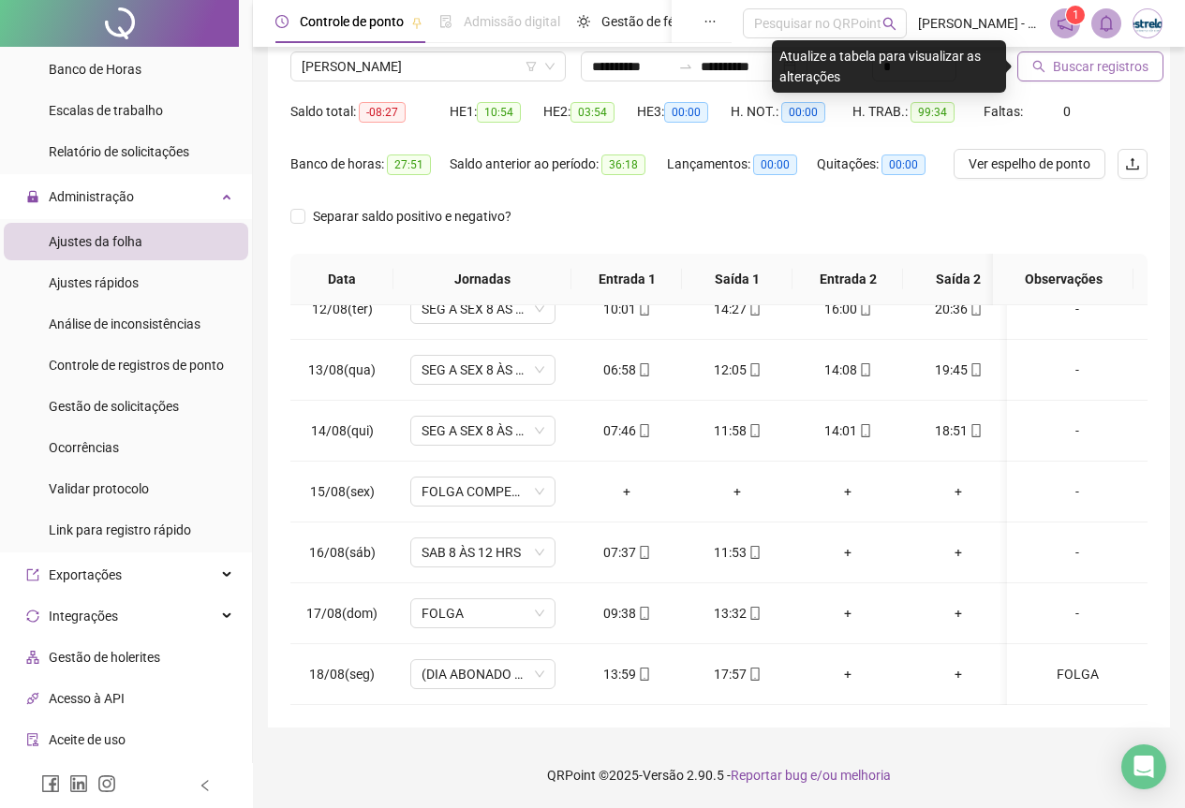
click at [1049, 77] on button "Buscar registros" at bounding box center [1090, 67] width 146 height 30
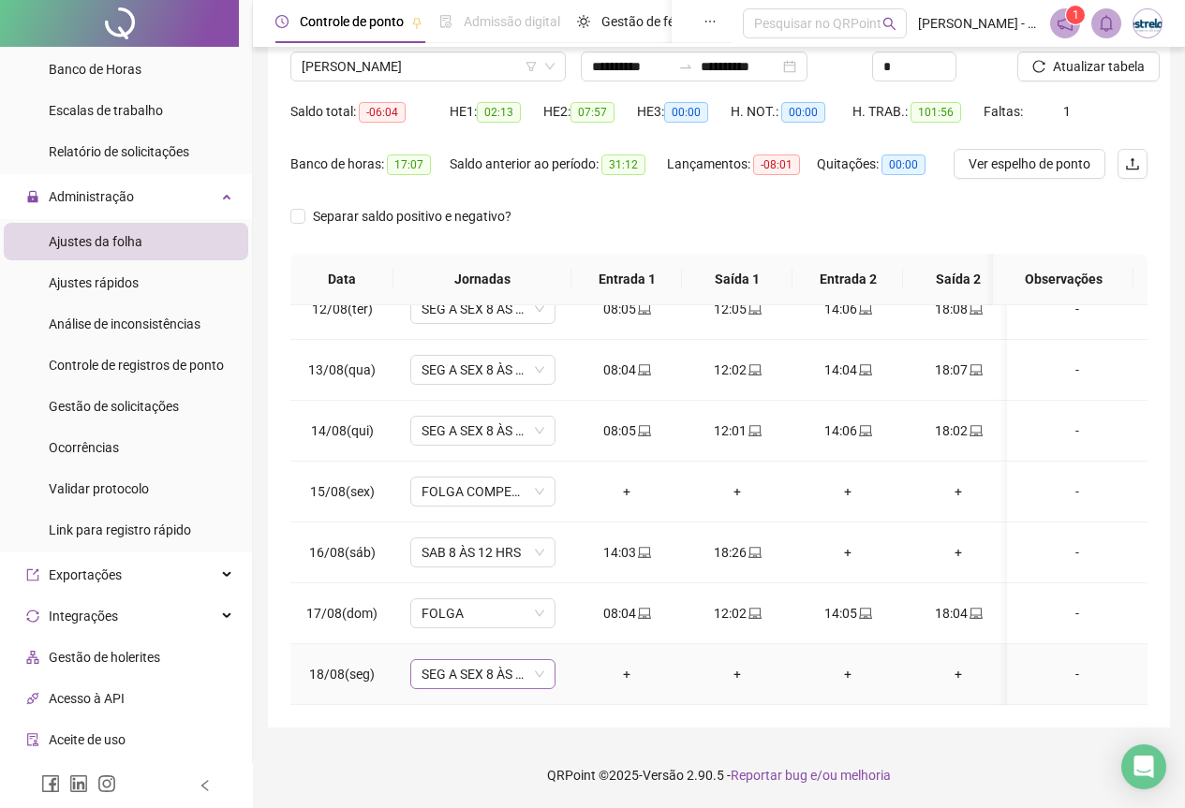
click at [492, 660] on span "SEG A SEX 8 ÀS 18 HRS" at bounding box center [483, 674] width 123 height 28
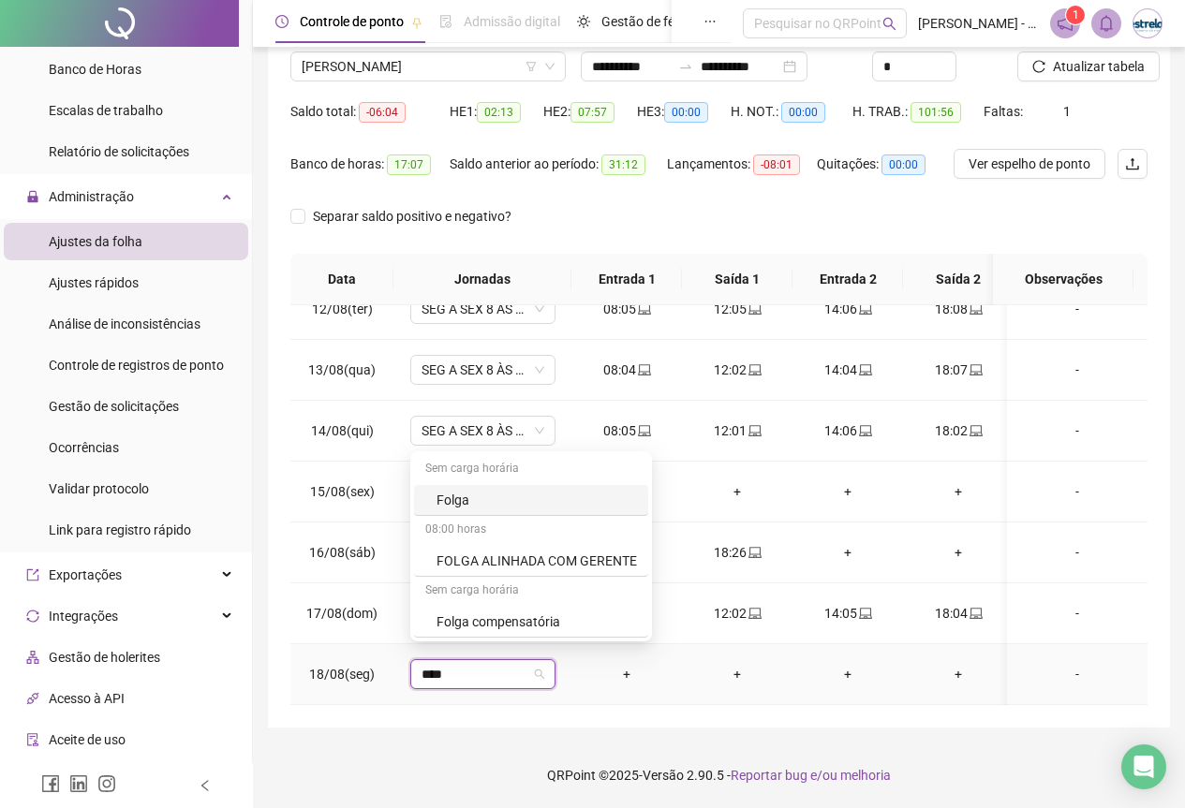
type input "*****"
click at [485, 496] on div "Folga" at bounding box center [536, 500] width 200 height 21
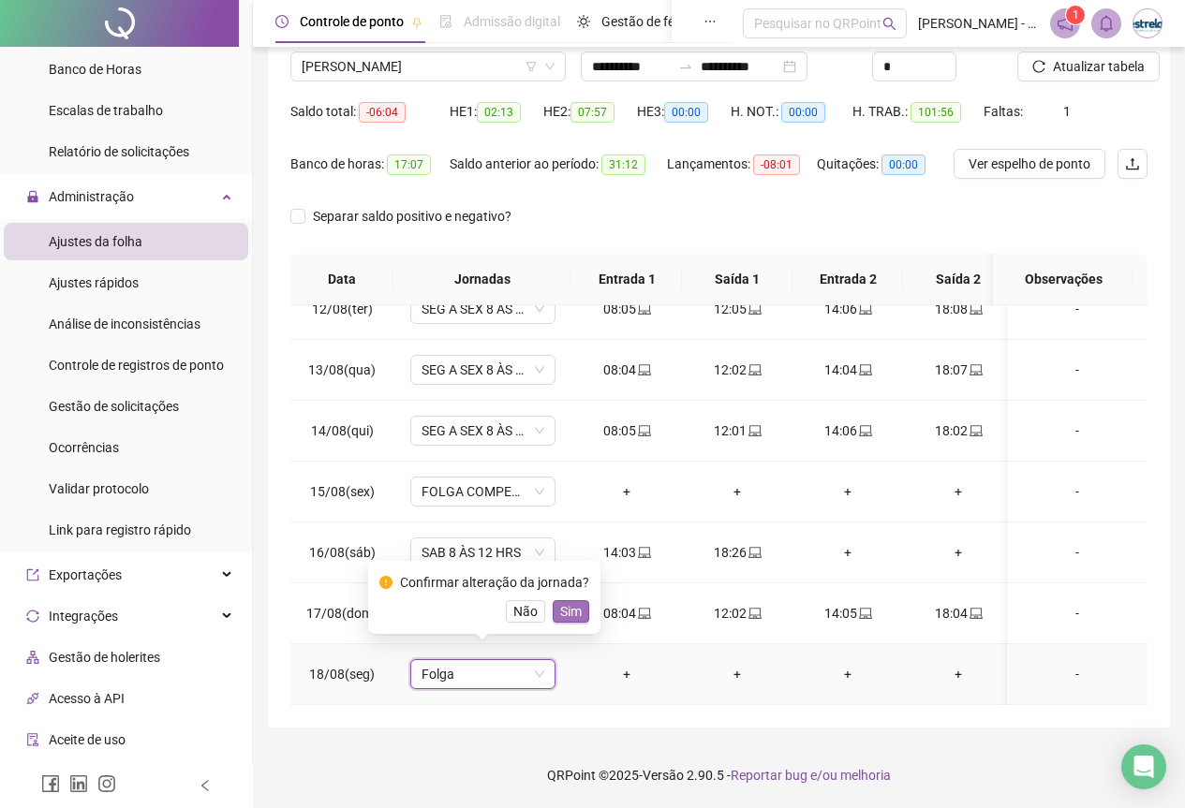
click at [560, 604] on span "Sim" at bounding box center [571, 611] width 22 height 21
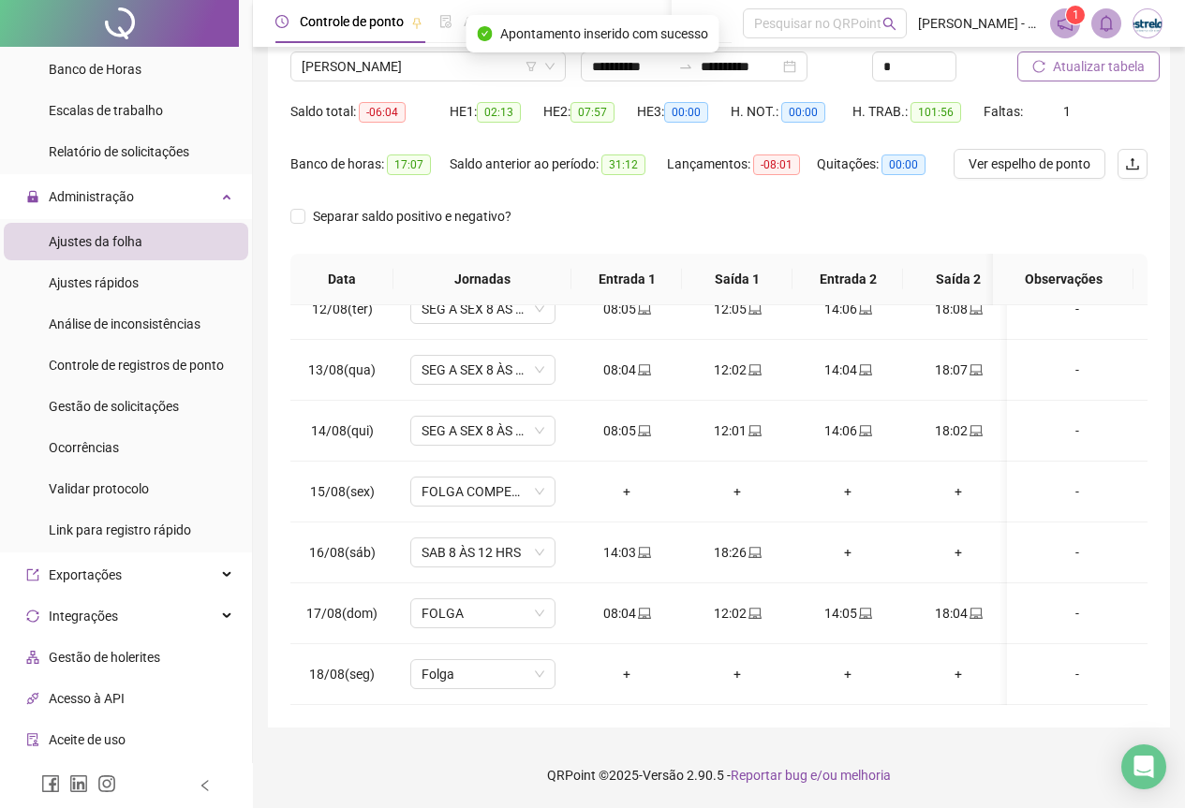
click at [1063, 75] on span "Atualizar tabela" at bounding box center [1099, 66] width 92 height 21
click at [327, 60] on span "[PERSON_NAME]" at bounding box center [428, 66] width 253 height 28
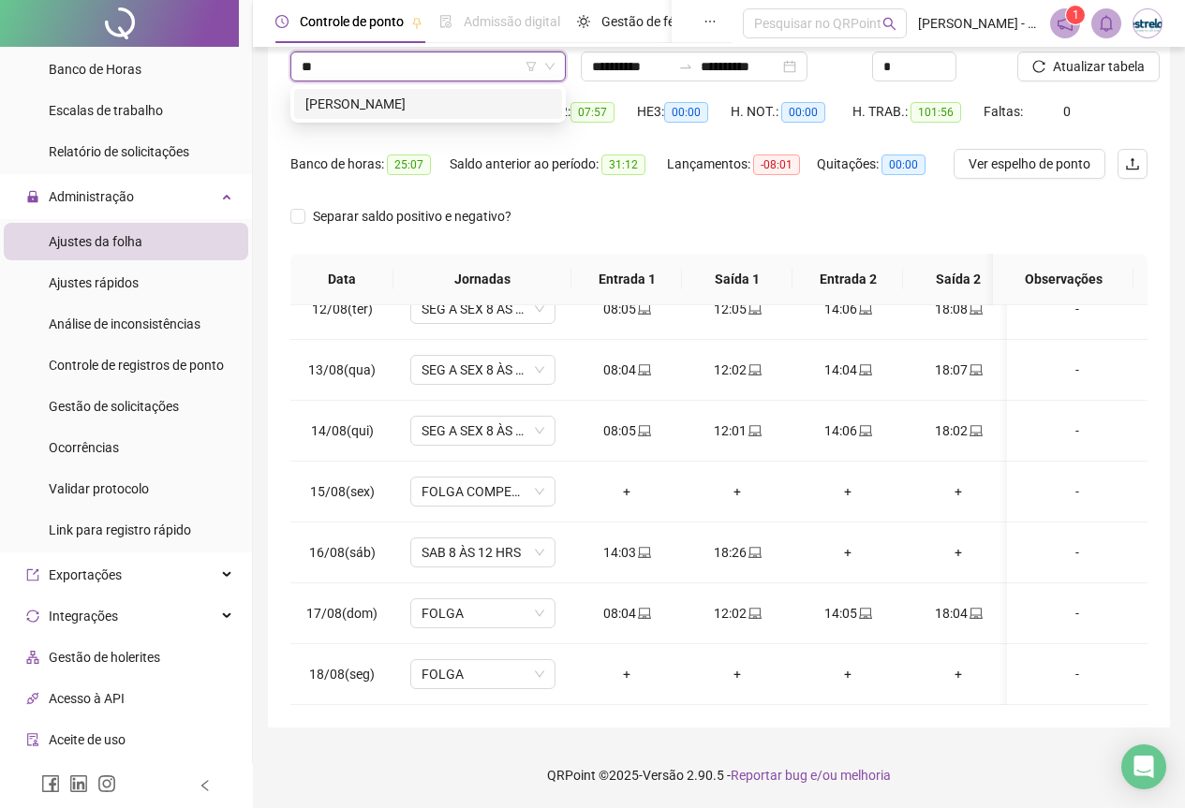
scroll to position [0, 0]
type input "*****"
click at [325, 97] on div "[PERSON_NAME]" at bounding box center [427, 104] width 245 height 21
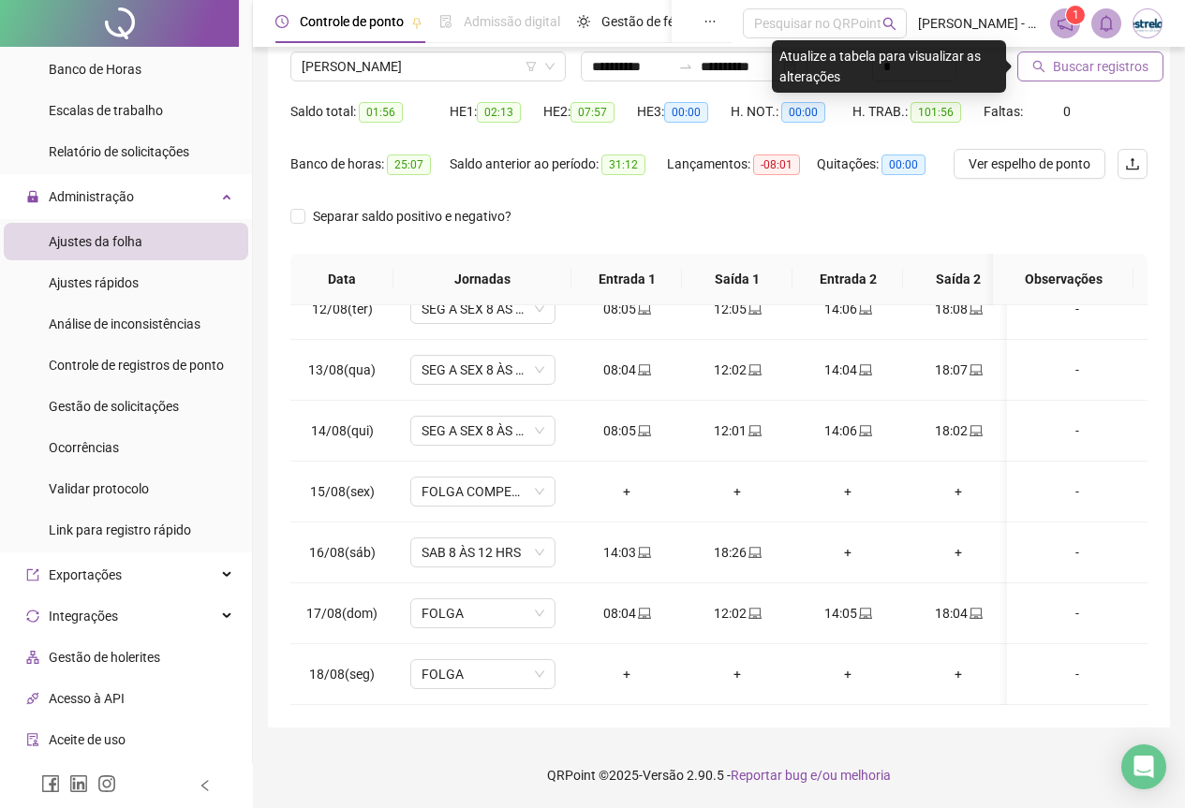
click at [1099, 68] on span "Buscar registros" at bounding box center [1101, 66] width 96 height 21
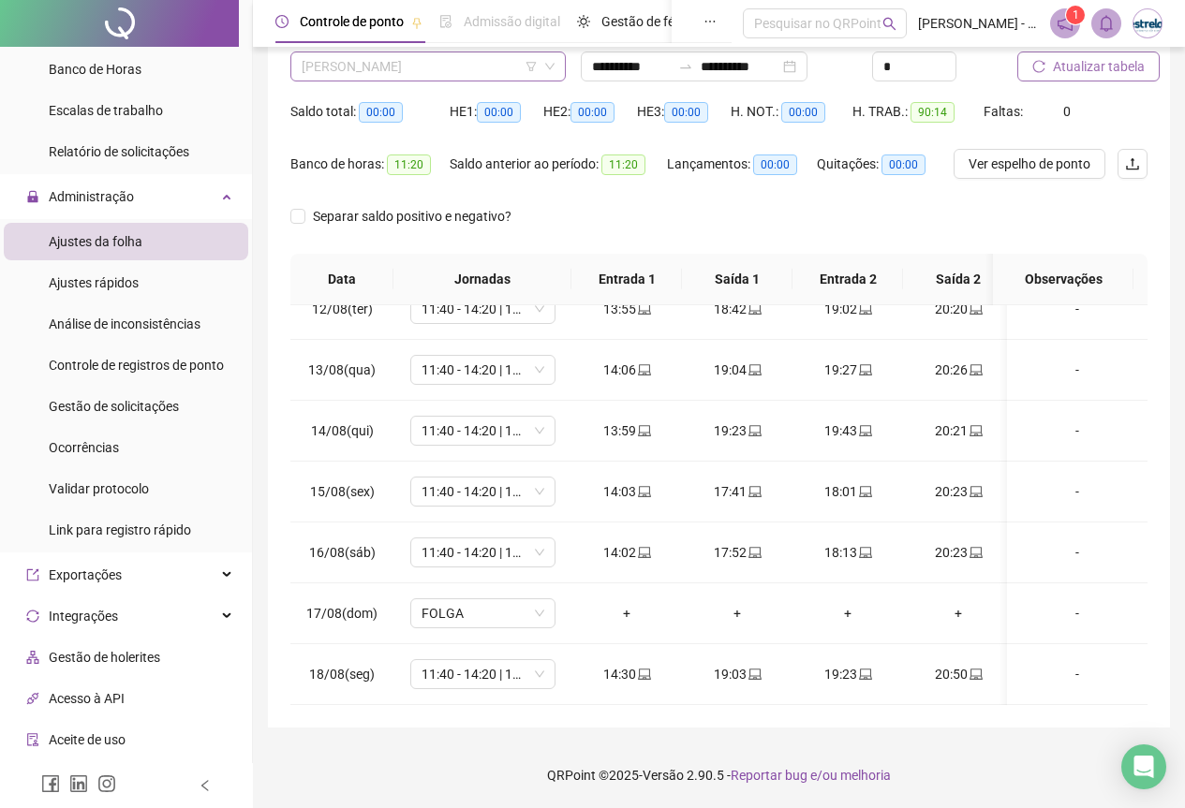
scroll to position [4646, 0]
click at [395, 62] on span "[PERSON_NAME]" at bounding box center [428, 66] width 253 height 28
click at [142, 185] on div "Administração" at bounding box center [126, 196] width 244 height 37
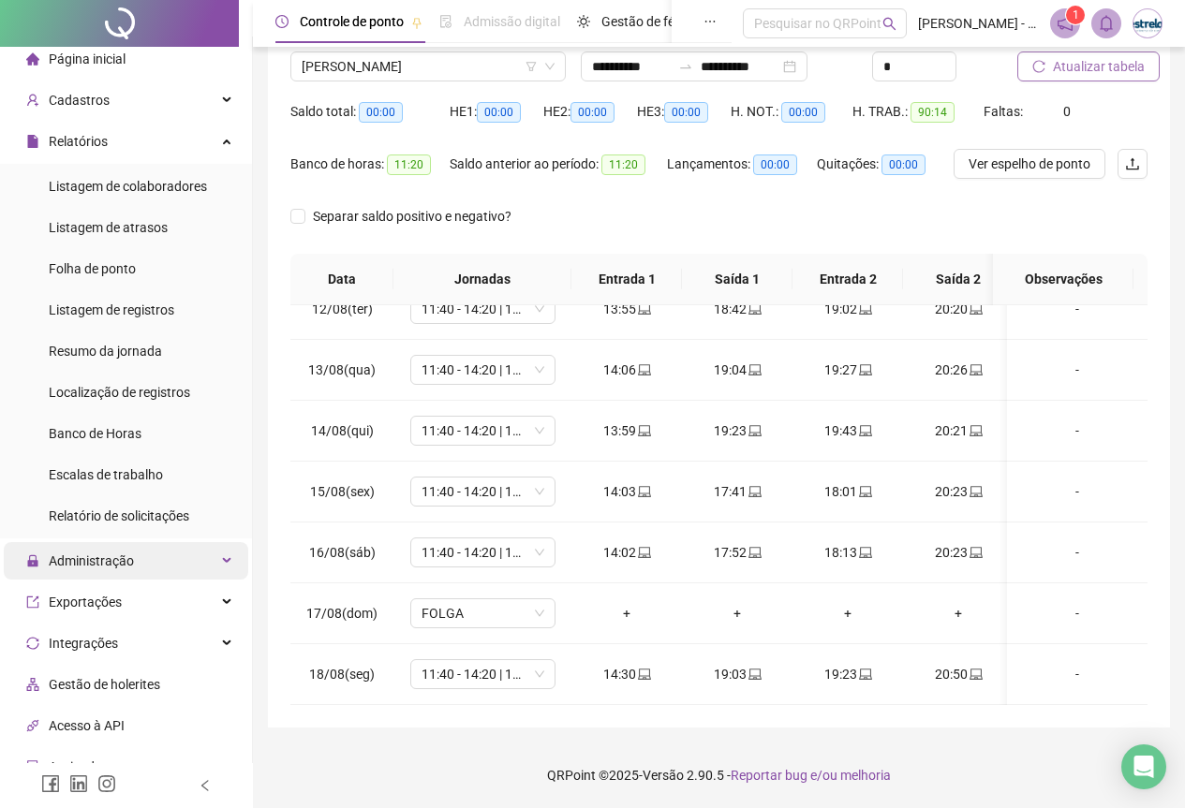
scroll to position [0, 0]
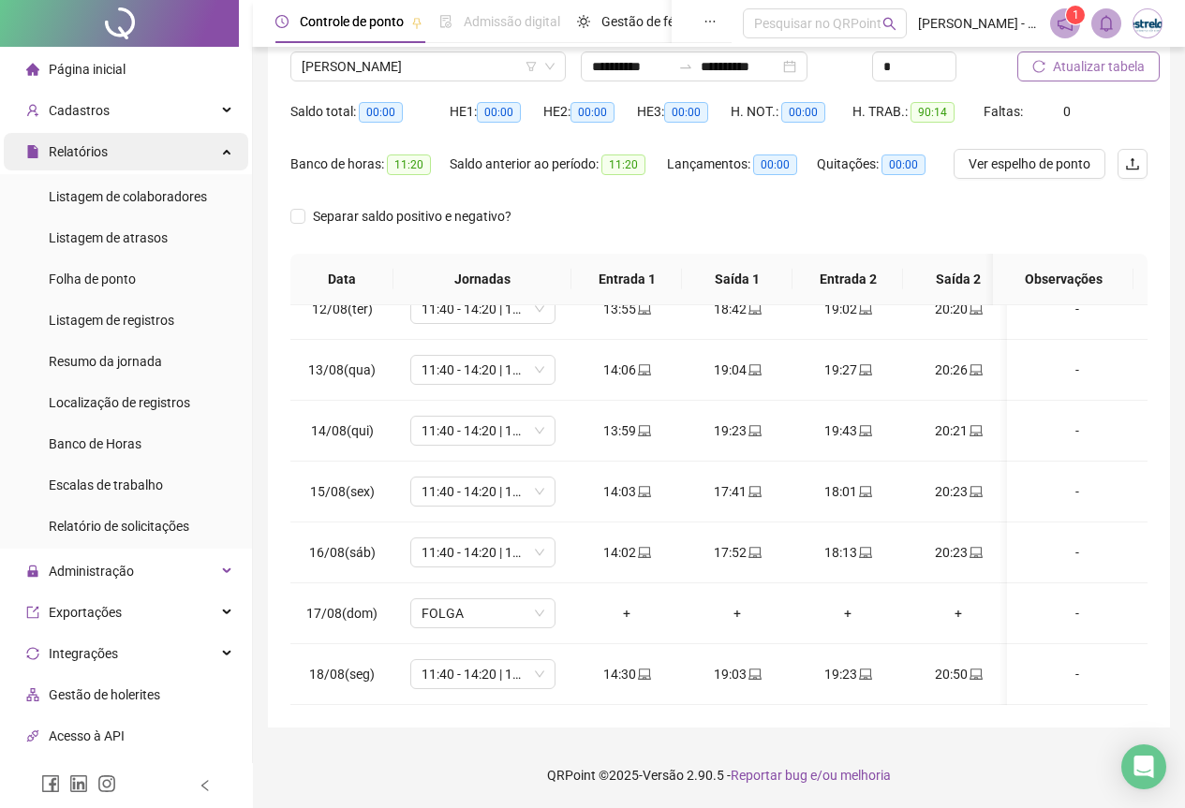
click at [103, 141] on span "Relatórios" at bounding box center [66, 151] width 81 height 37
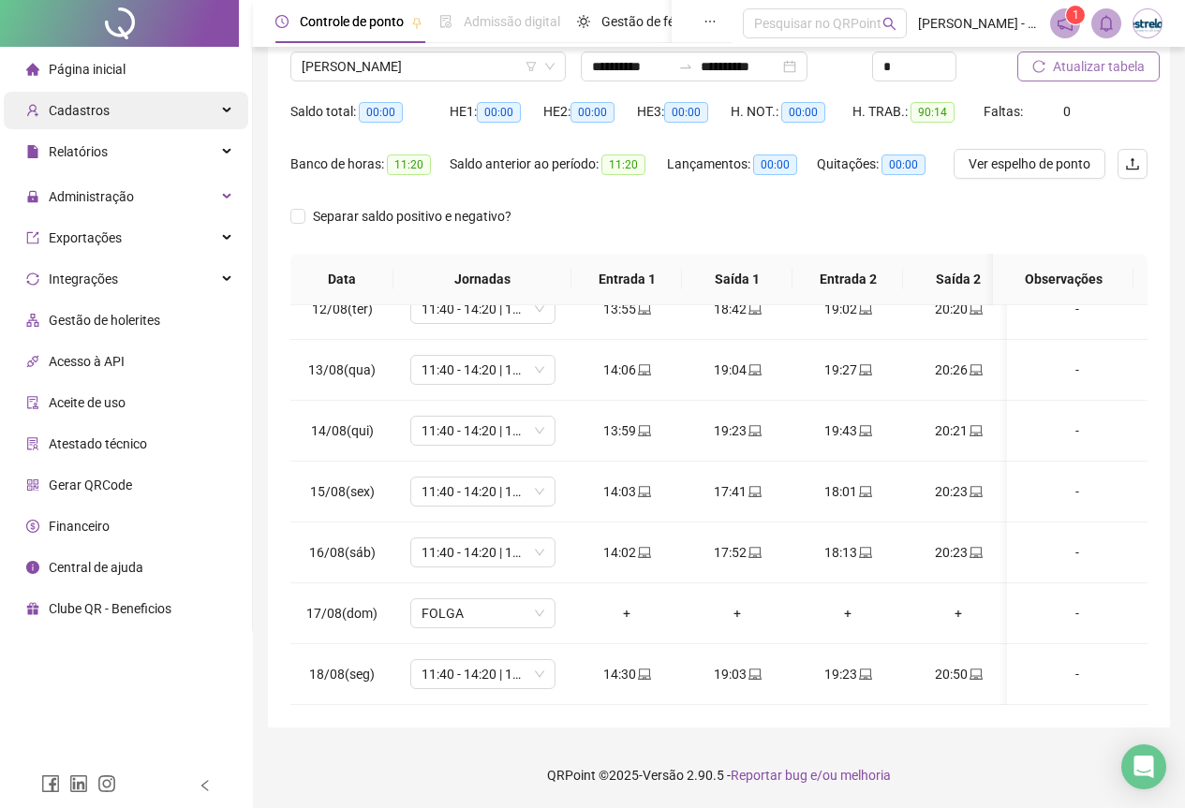
click at [113, 112] on div "Cadastros" at bounding box center [126, 110] width 244 height 37
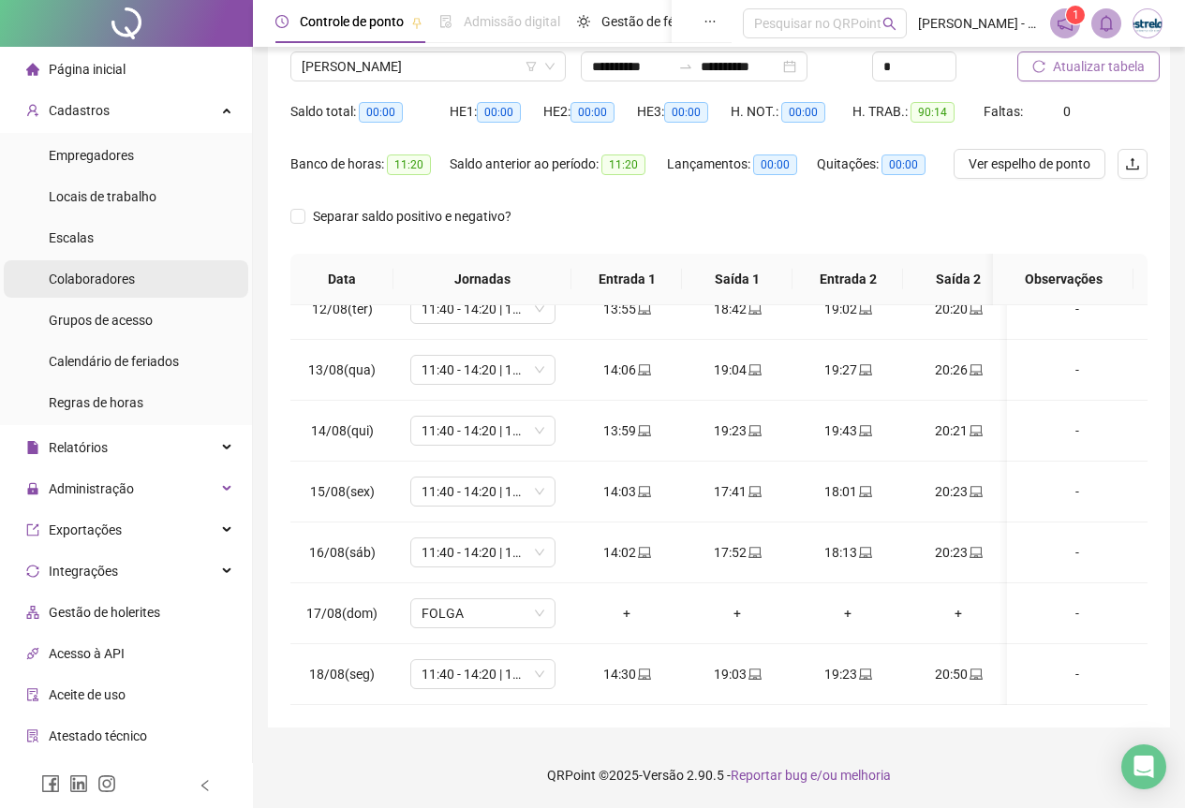
click at [112, 284] on span "Colaboradores" at bounding box center [92, 279] width 86 height 15
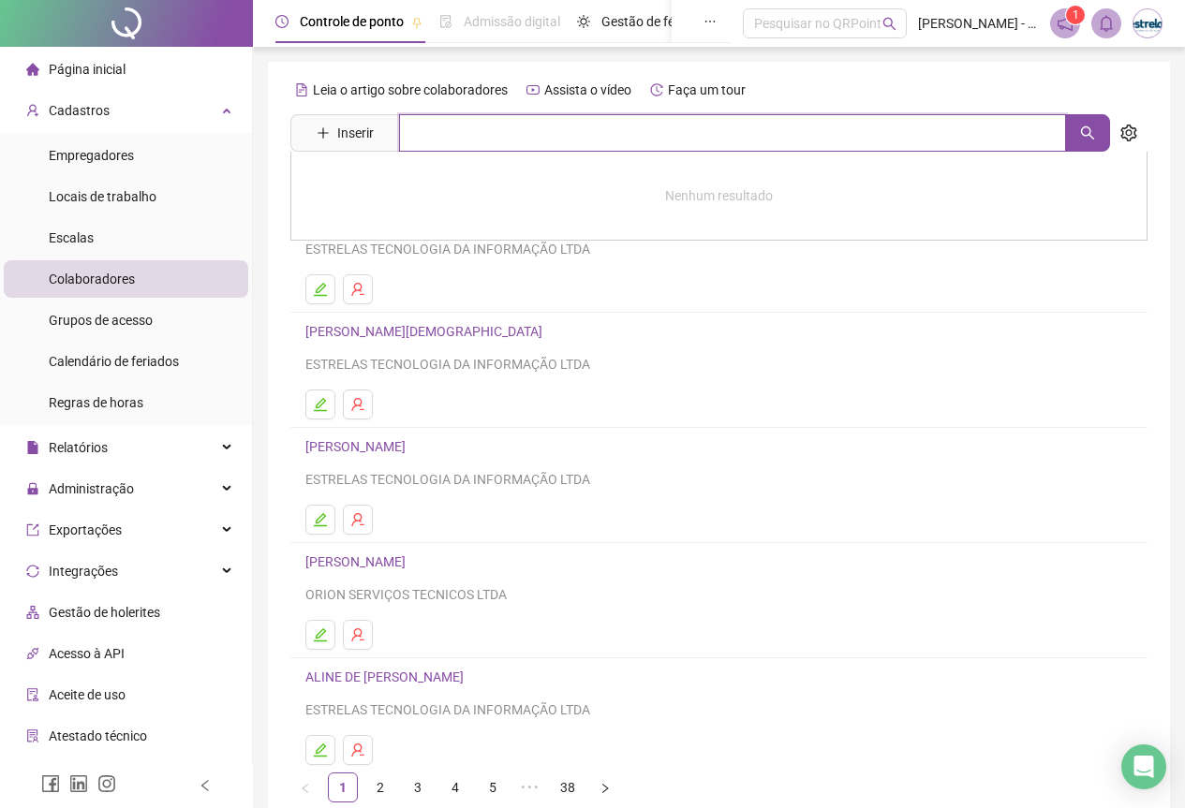
click at [432, 141] on input "text" at bounding box center [732, 132] width 667 height 37
type input "****"
click at [349, 184] on link "[PERSON_NAME]" at bounding box center [375, 188] width 100 height 15
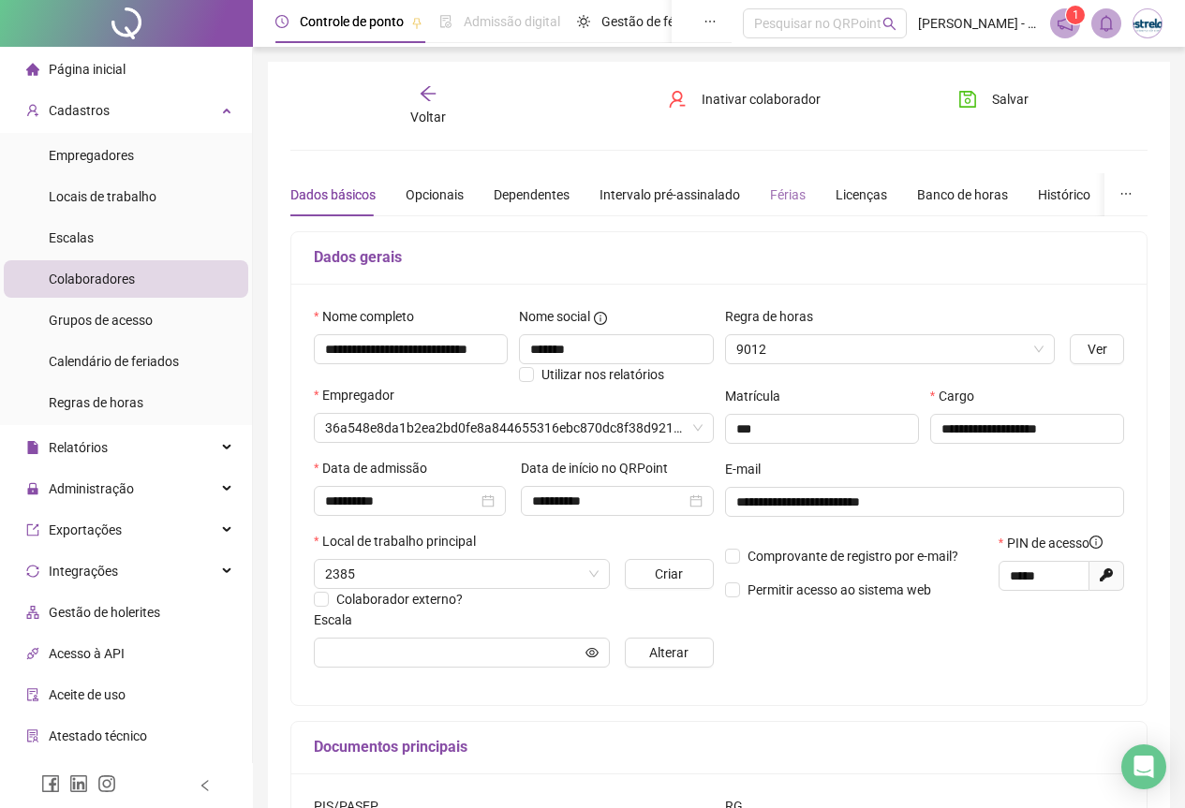
type input "**********"
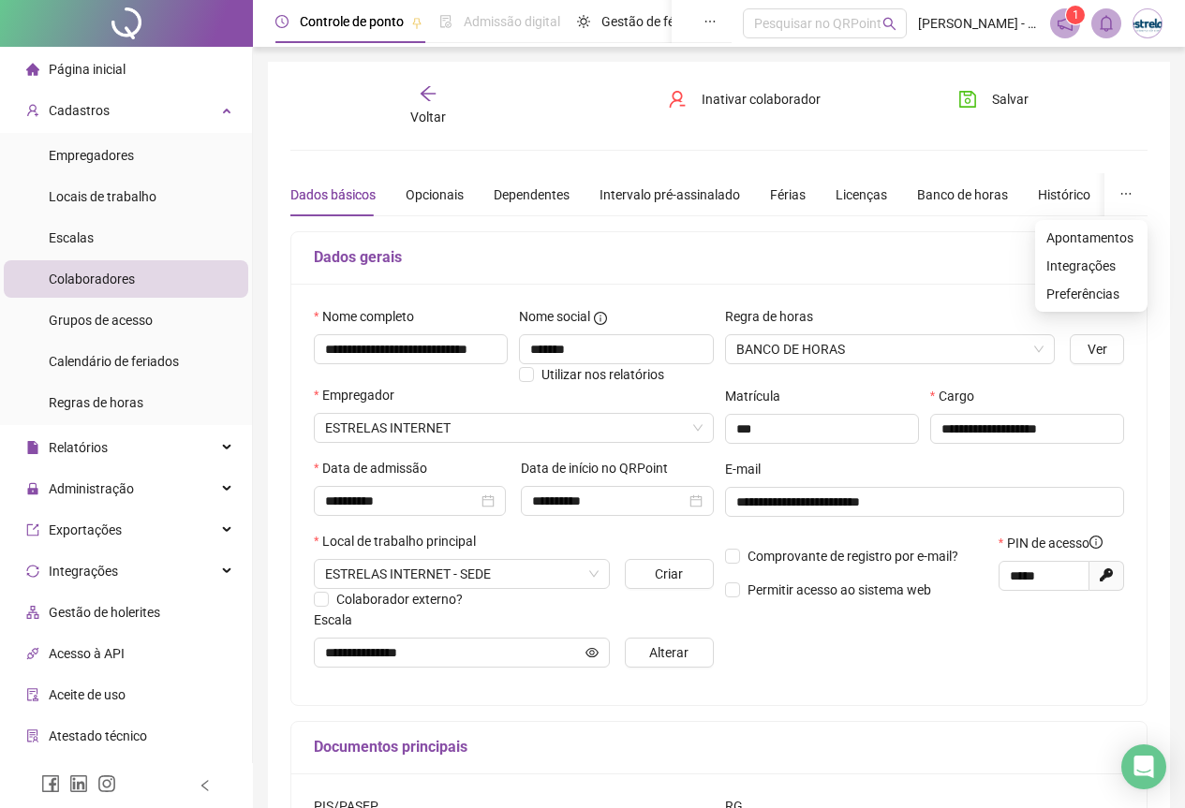
click at [1117, 190] on button "button" at bounding box center [1125, 194] width 43 height 43
click at [1077, 240] on span "Apontamentos" at bounding box center [1091, 238] width 90 height 21
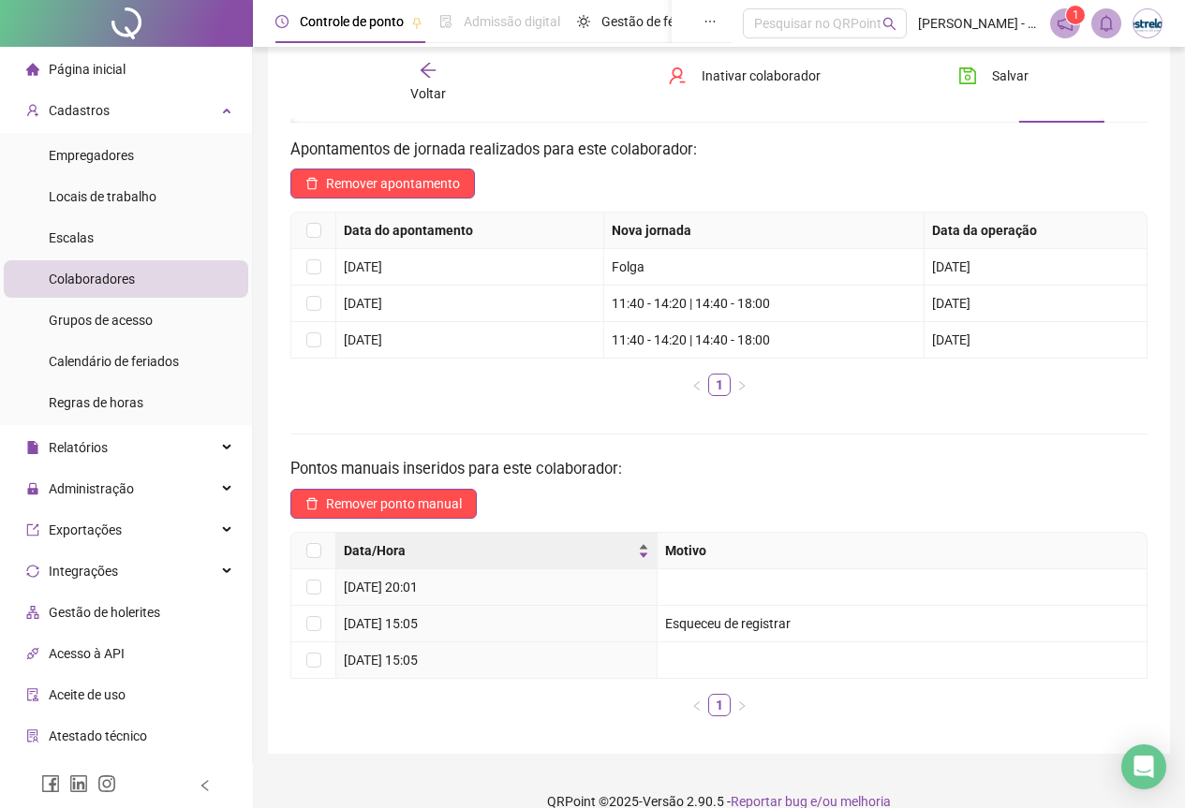
scroll to position [120, 0]
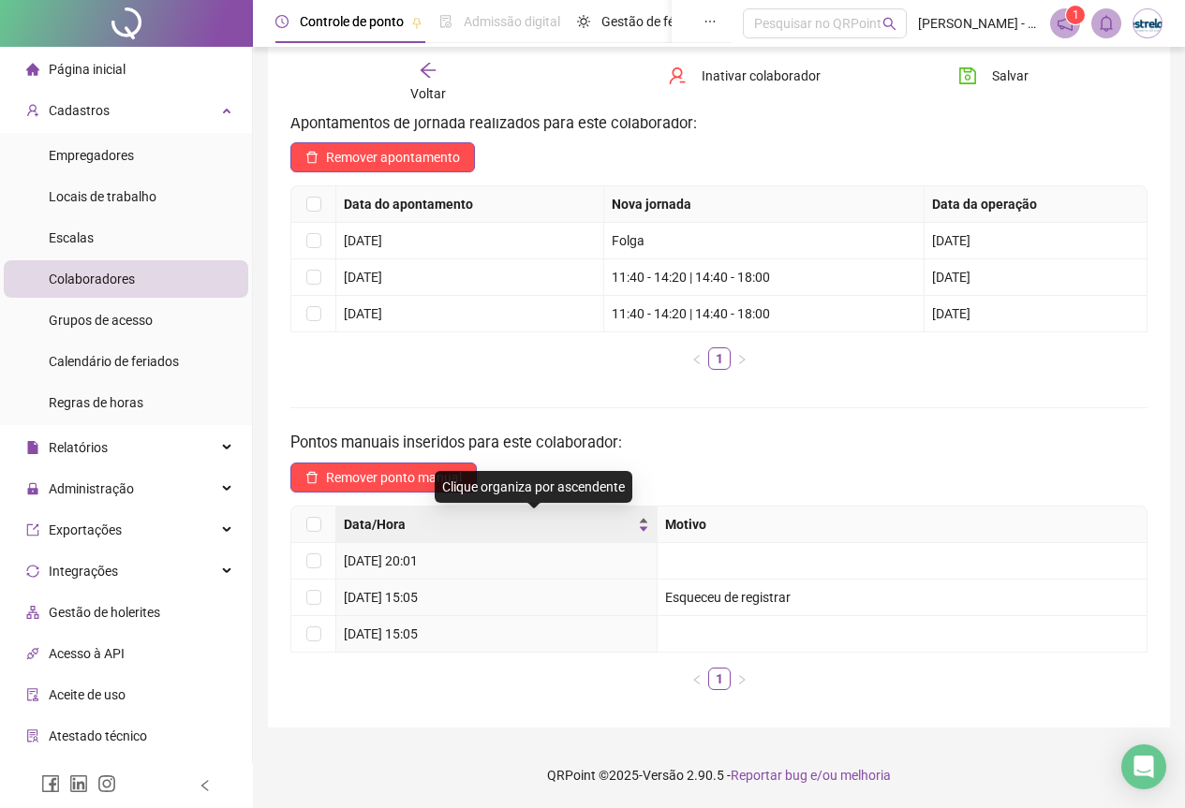
click at [649, 531] on div "Data/Hora" at bounding box center [496, 524] width 305 height 21
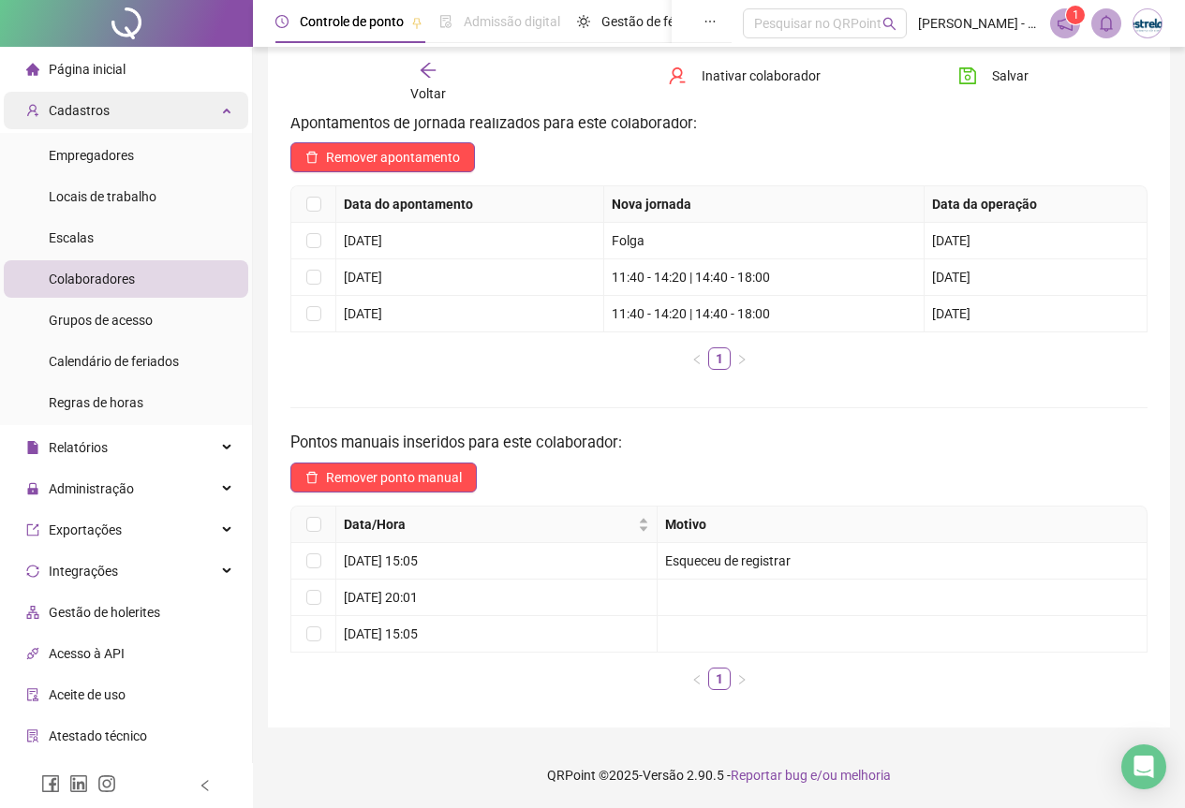
click at [167, 111] on div "Cadastros" at bounding box center [126, 110] width 244 height 37
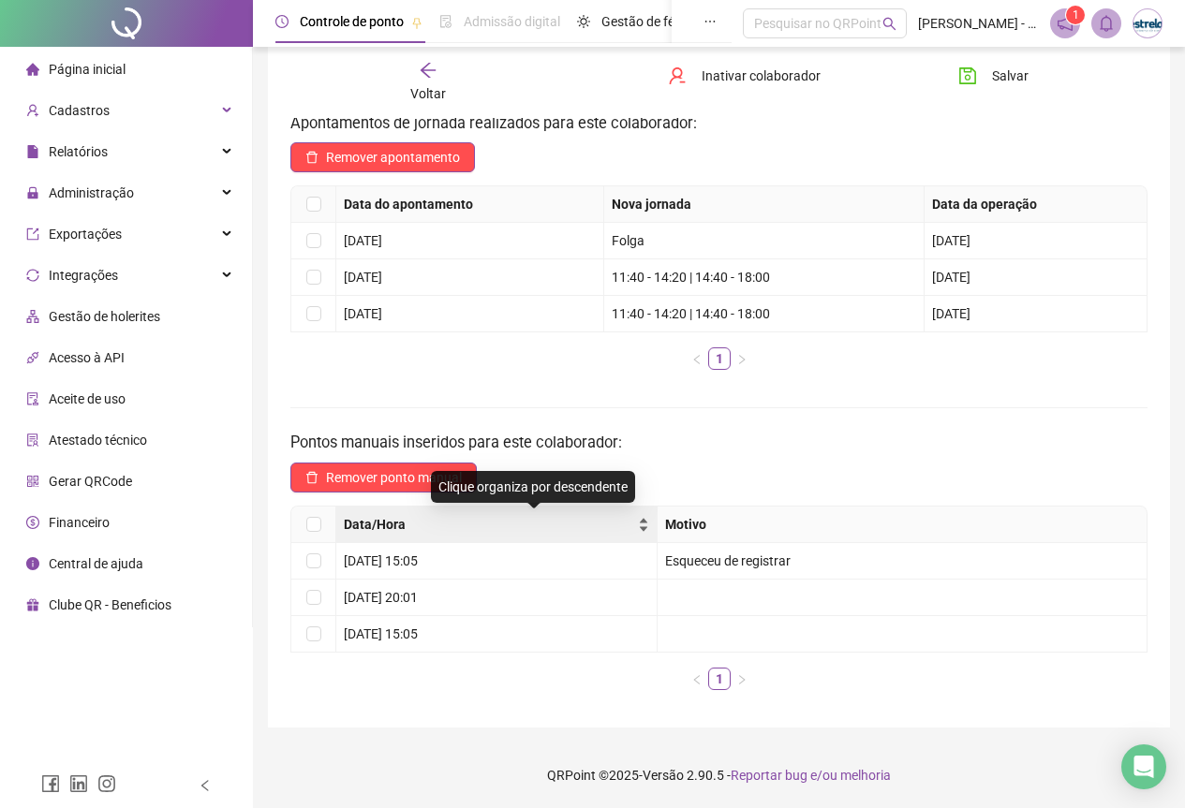
click at [649, 514] on div "Data/Hora" at bounding box center [496, 524] width 305 height 21
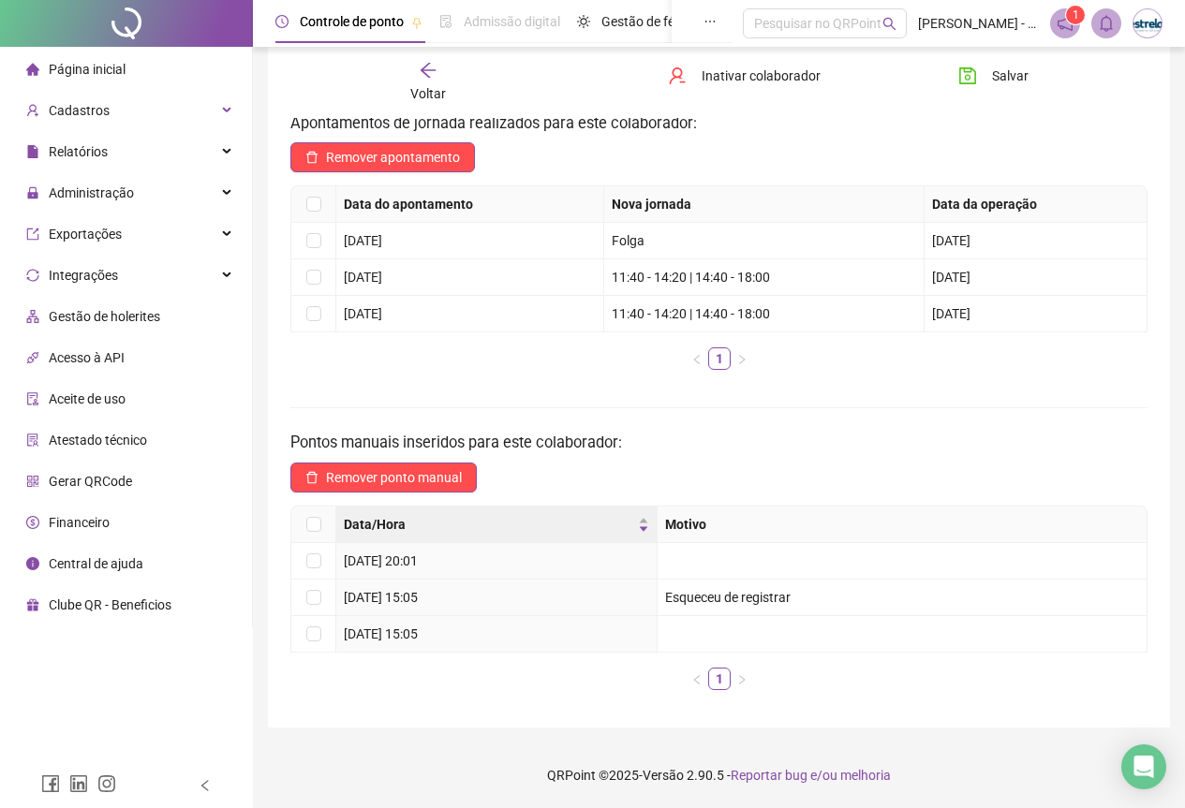
click at [420, 72] on icon "arrow-left" at bounding box center [428, 70] width 19 height 19
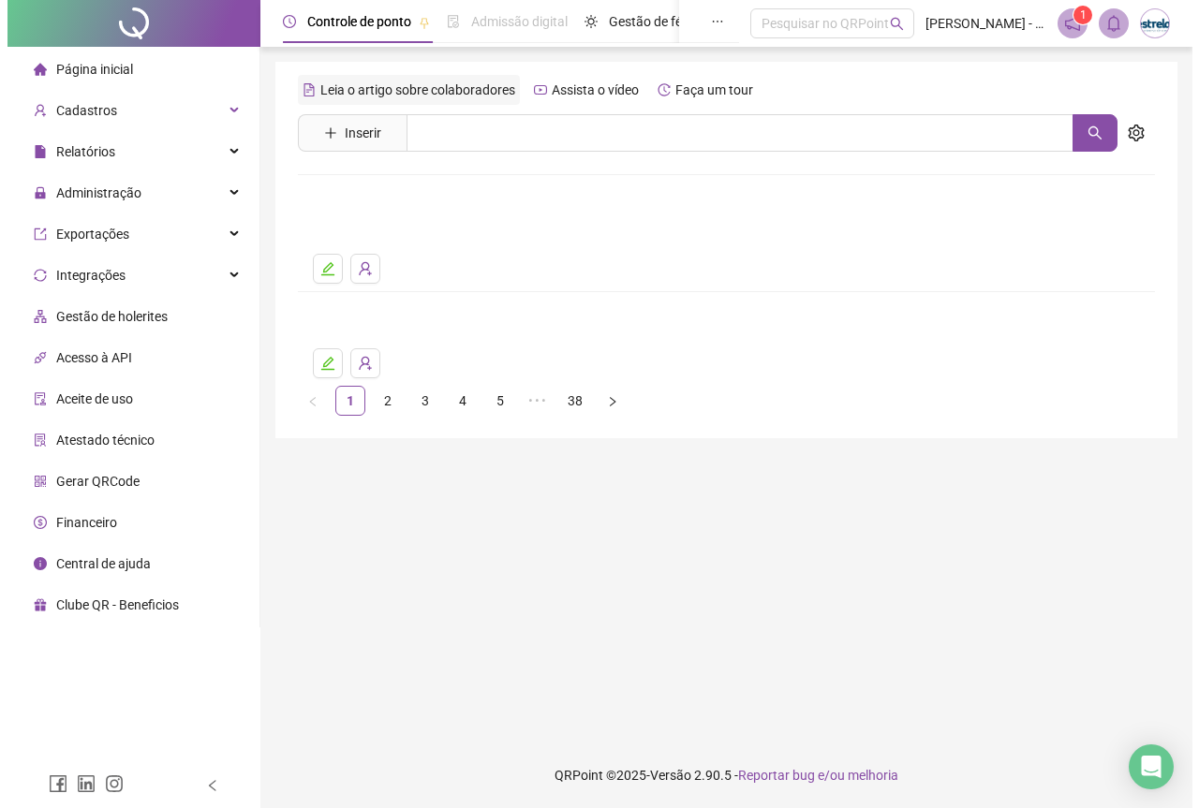
scroll to position [0, 0]
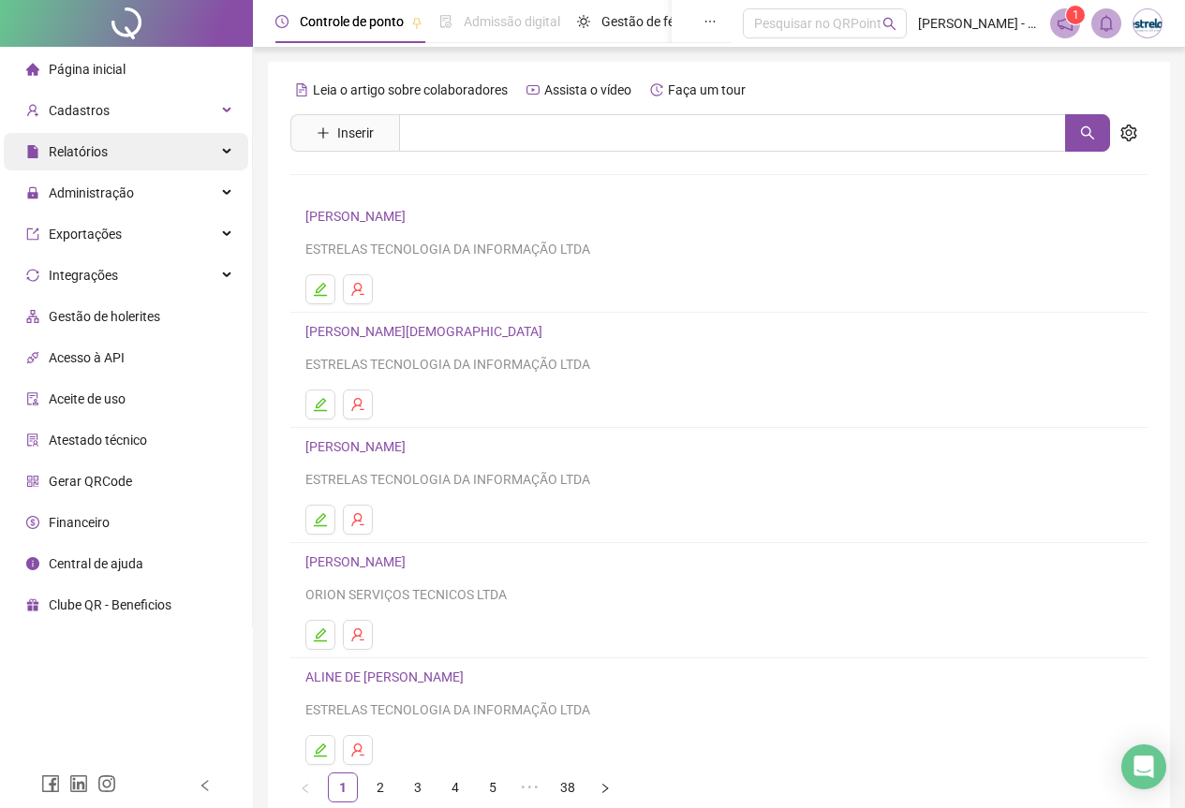
click at [104, 154] on span "Relatórios" at bounding box center [78, 151] width 59 height 15
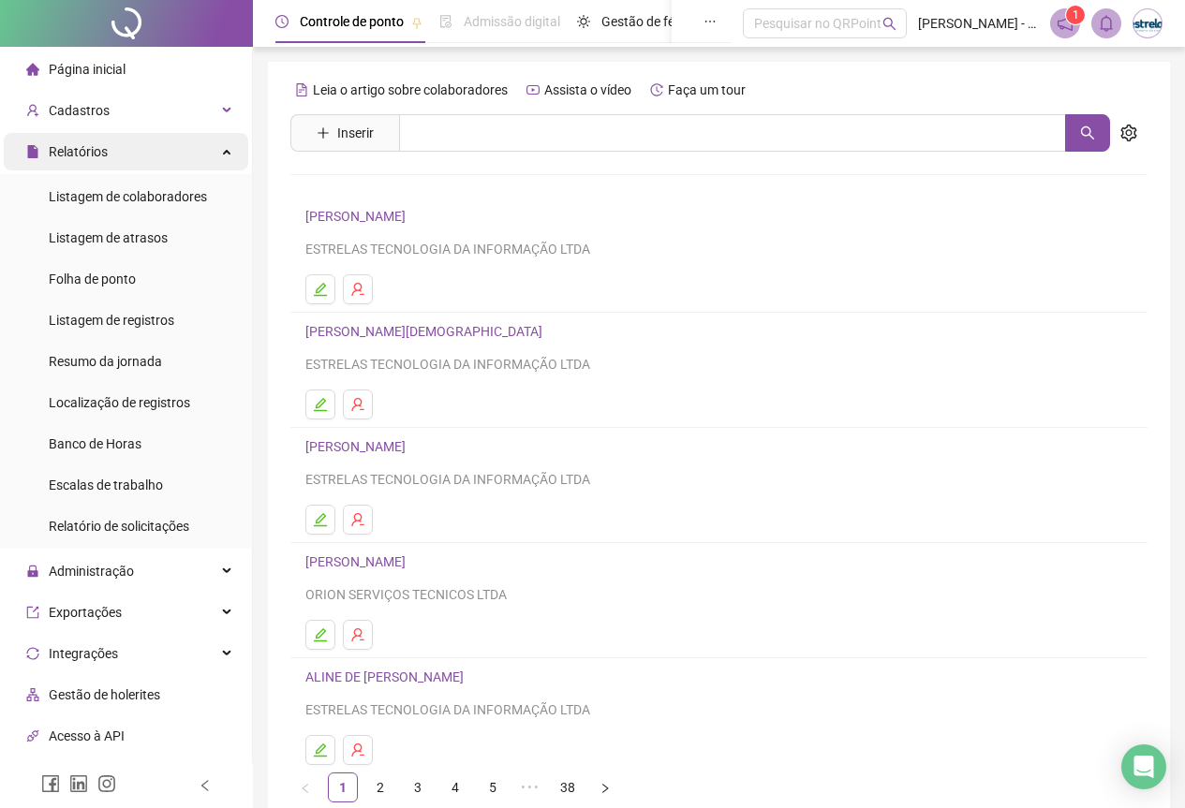
click at [104, 154] on span "Relatórios" at bounding box center [78, 151] width 59 height 15
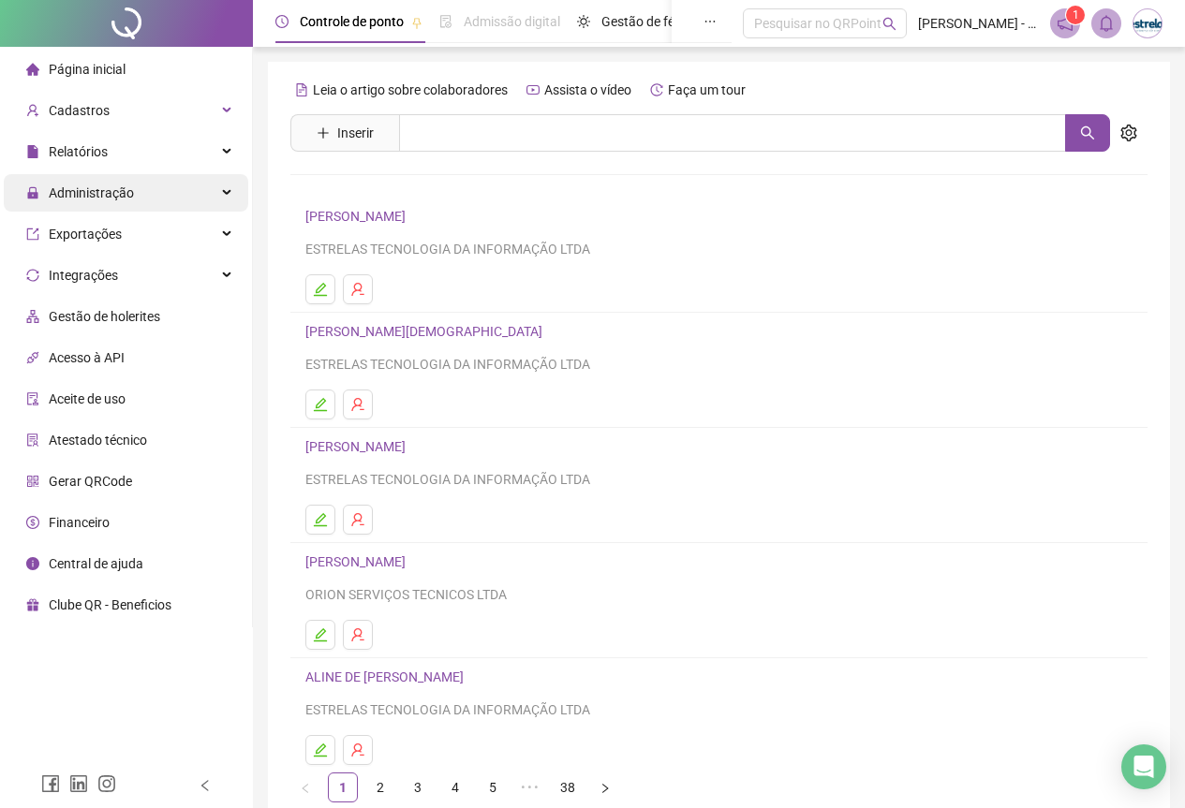
click at [98, 197] on span "Administração" at bounding box center [91, 192] width 85 height 15
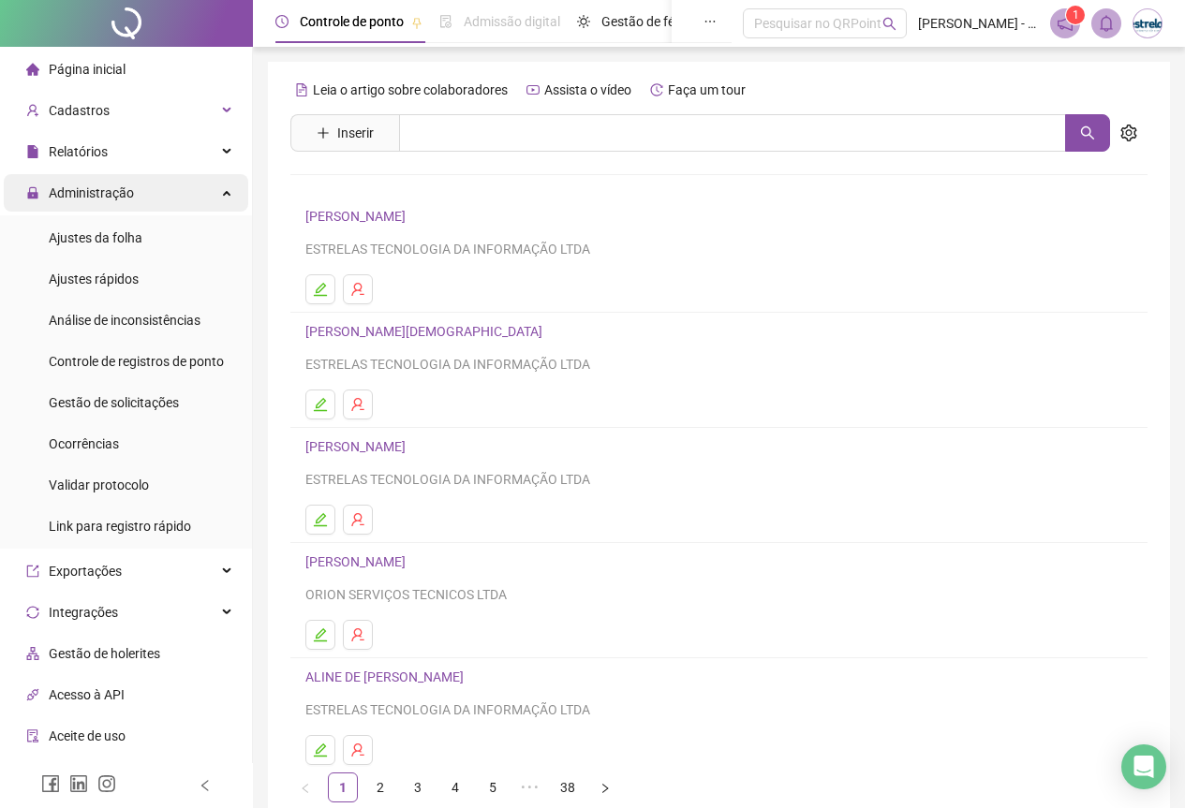
click at [101, 203] on span "Administração" at bounding box center [80, 192] width 108 height 37
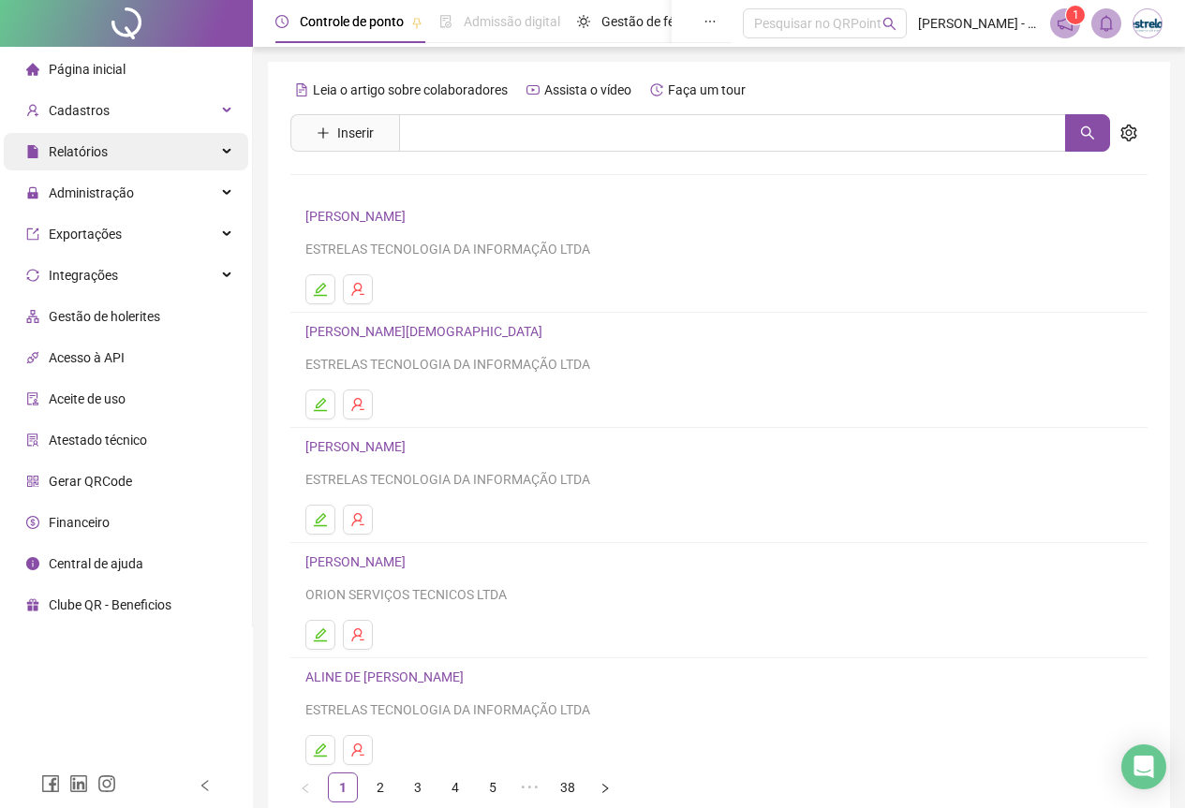
click at [95, 137] on span "Relatórios" at bounding box center [66, 151] width 81 height 37
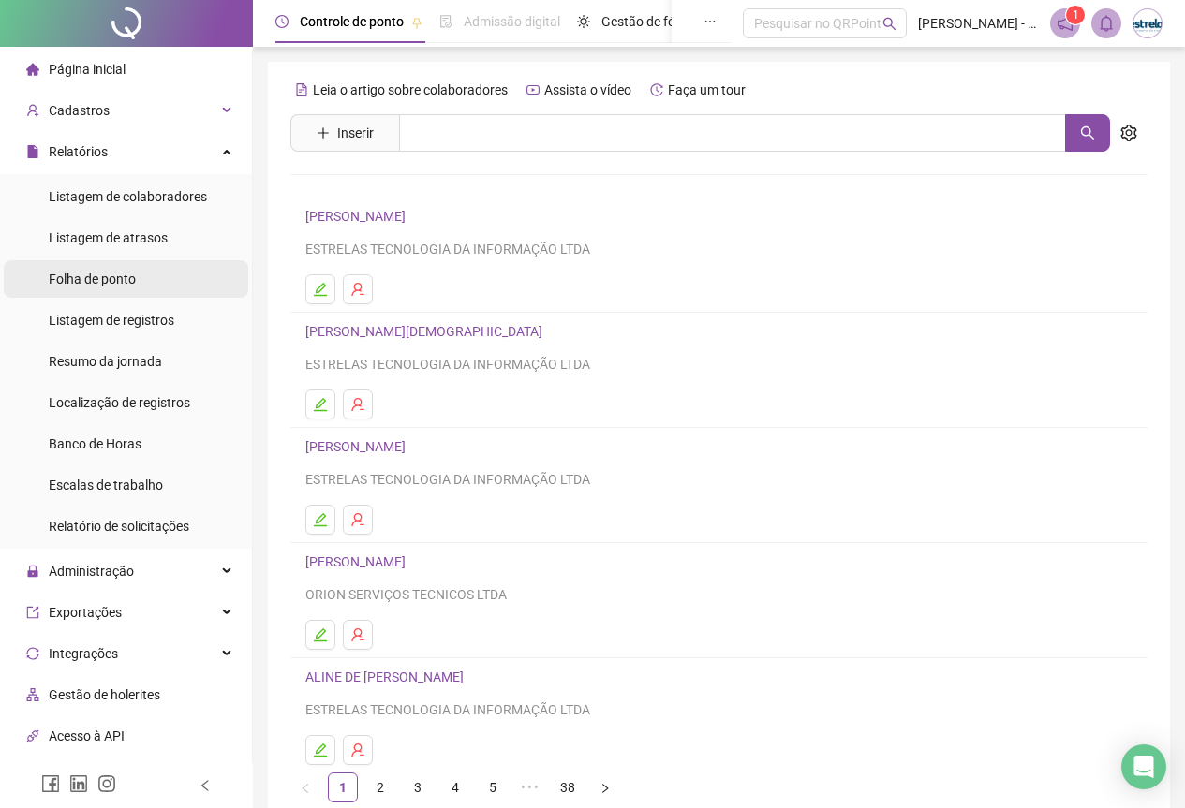
click at [123, 276] on span "Folha de ponto" at bounding box center [92, 279] width 87 height 15
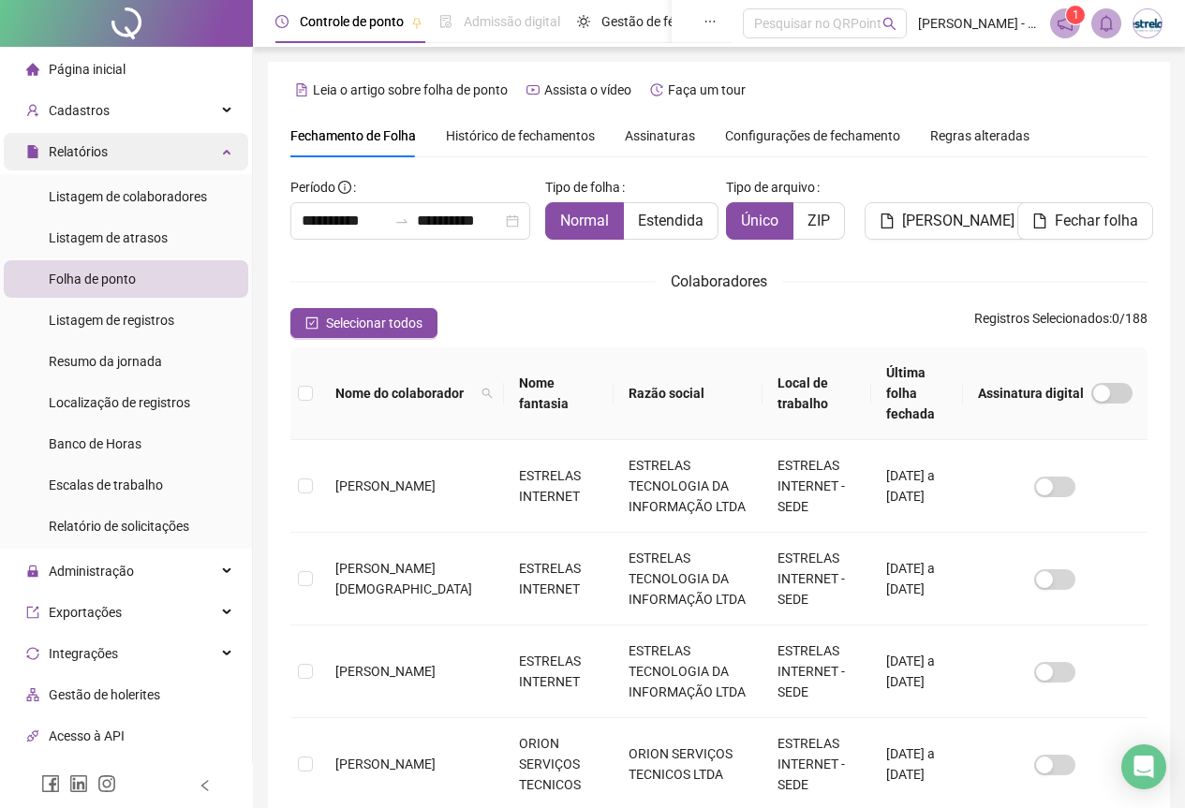
click at [159, 160] on div "Relatórios" at bounding box center [126, 151] width 244 height 37
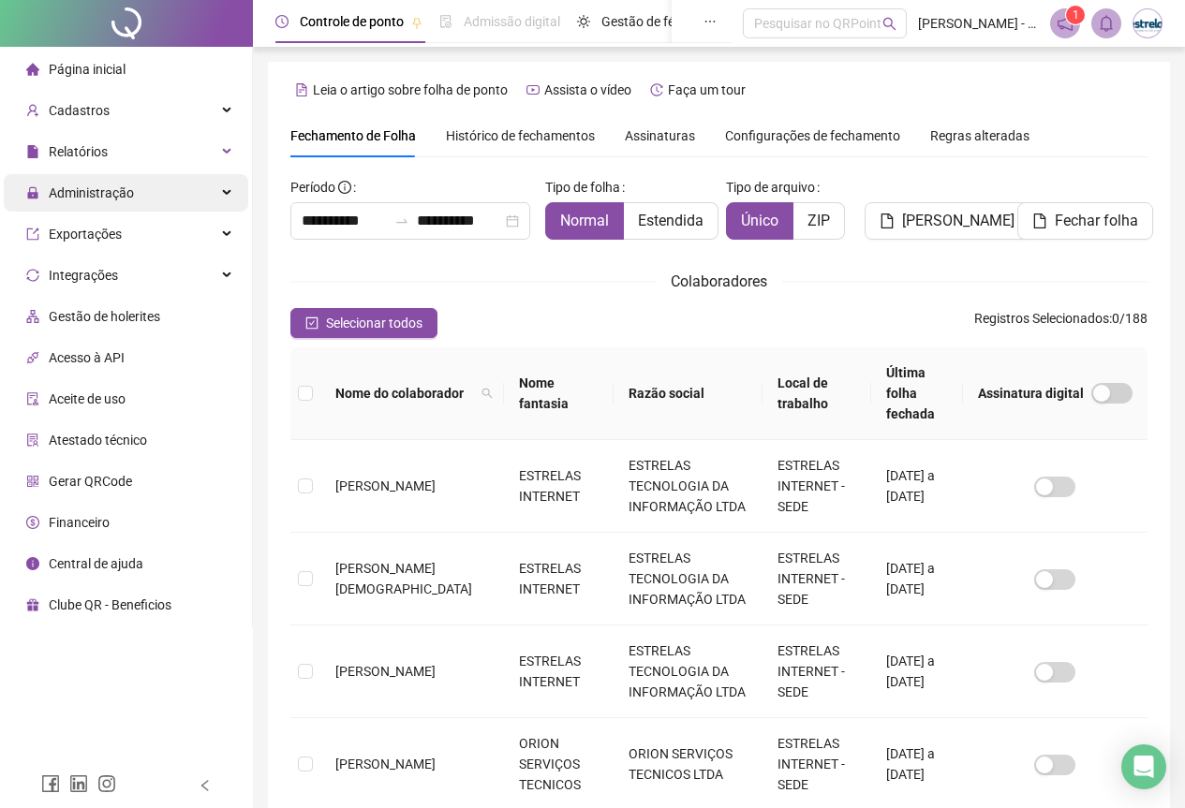
click at [154, 182] on div "Administração" at bounding box center [126, 192] width 244 height 37
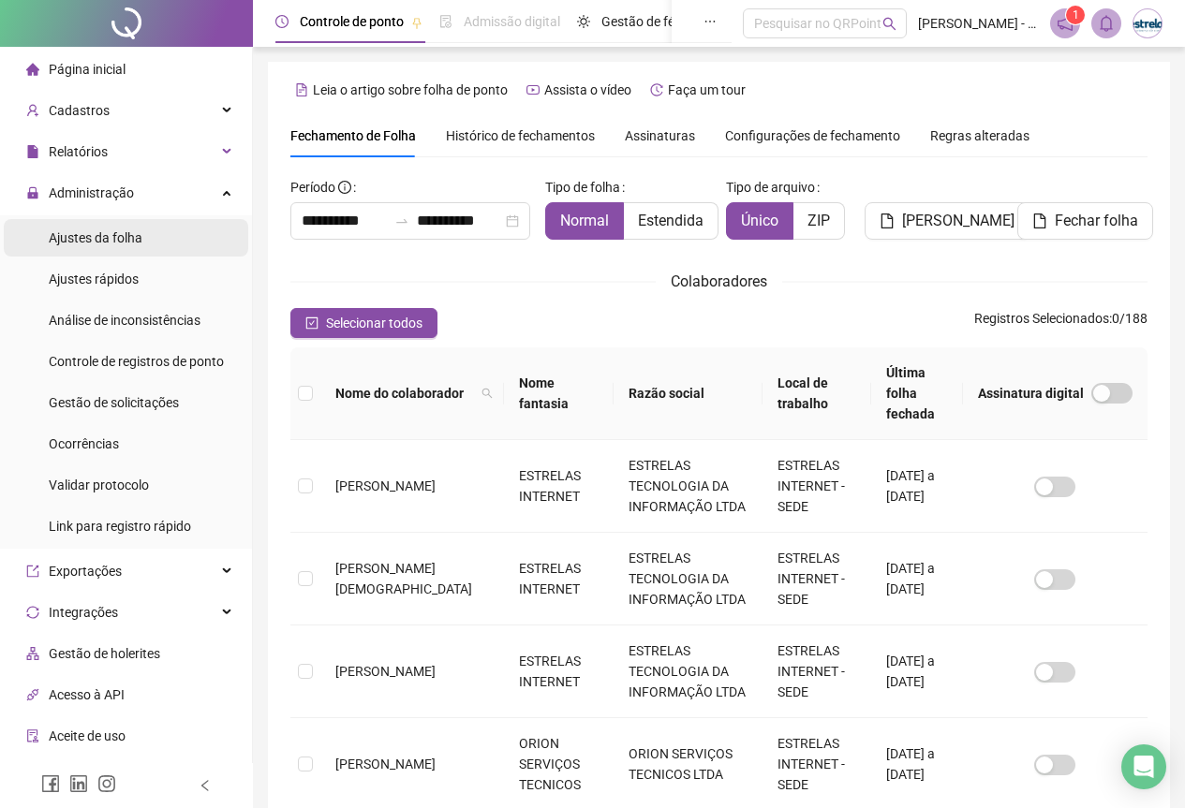
click at [170, 231] on li "Ajustes da folha" at bounding box center [126, 237] width 244 height 37
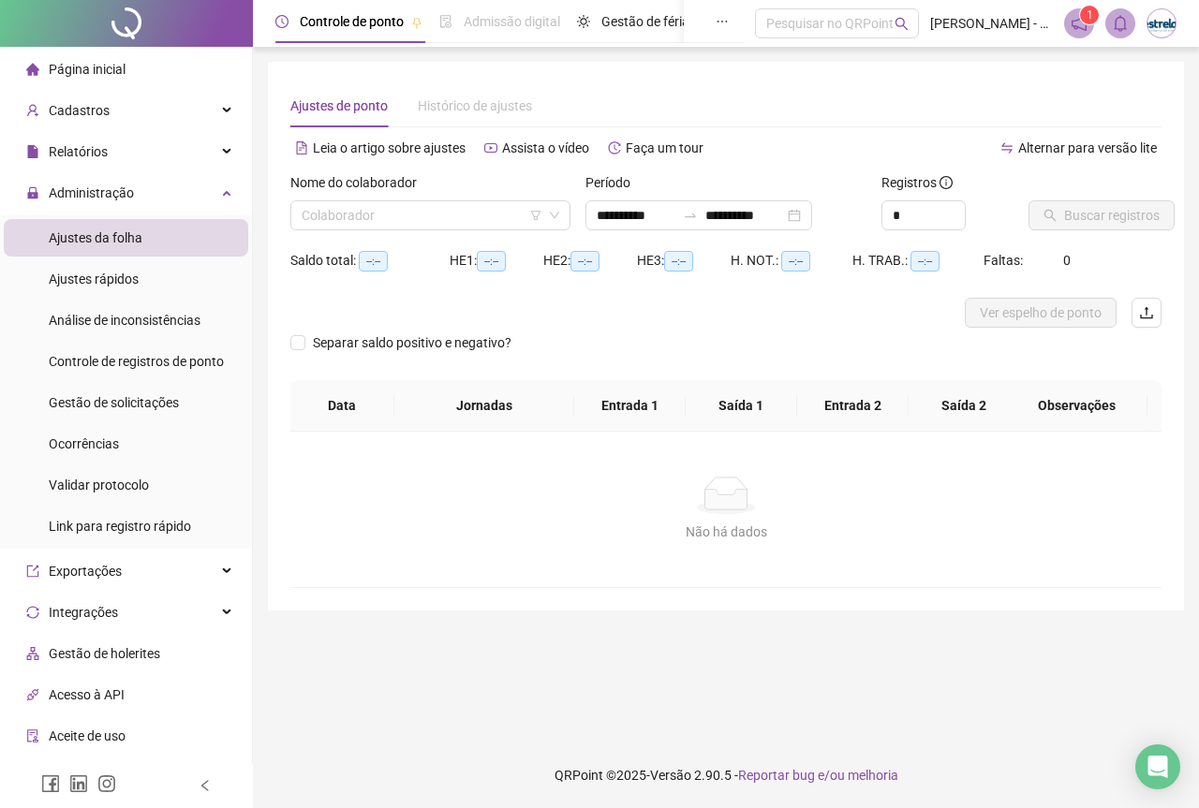
type input "**********"
click at [448, 204] on input "search" at bounding box center [422, 215] width 241 height 28
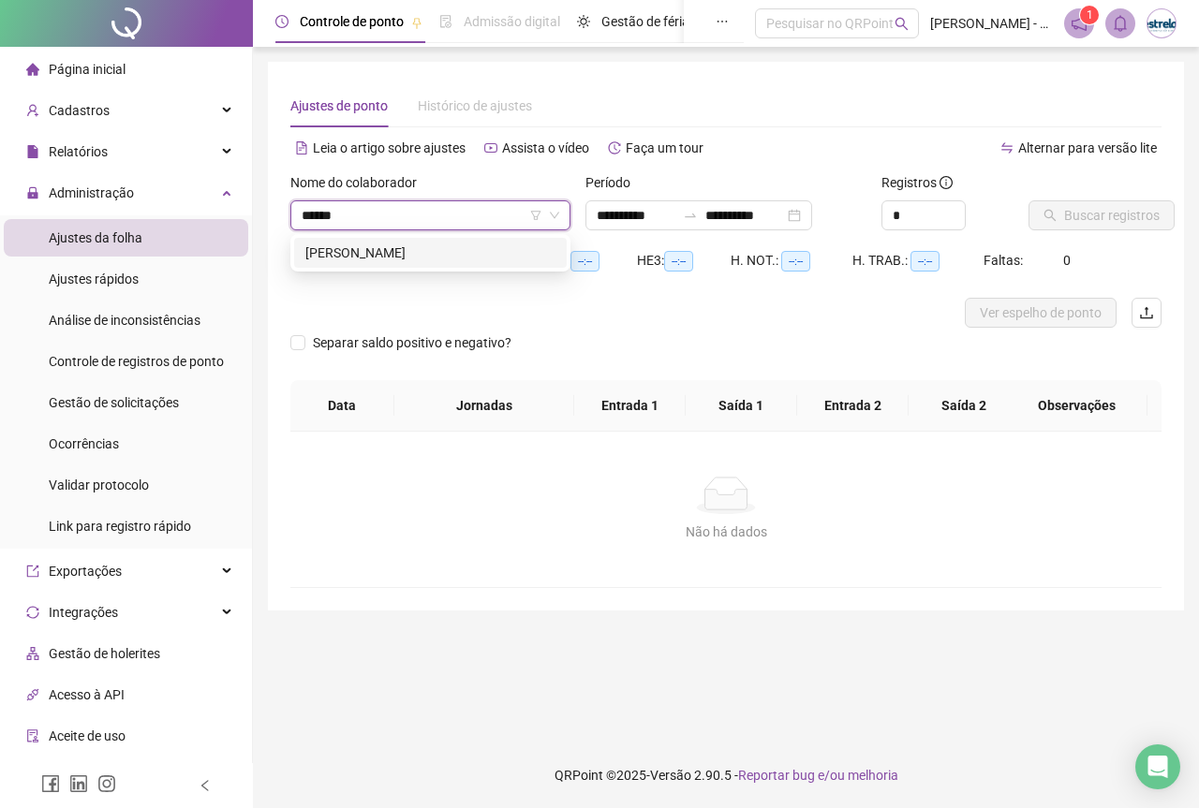
type input "*******"
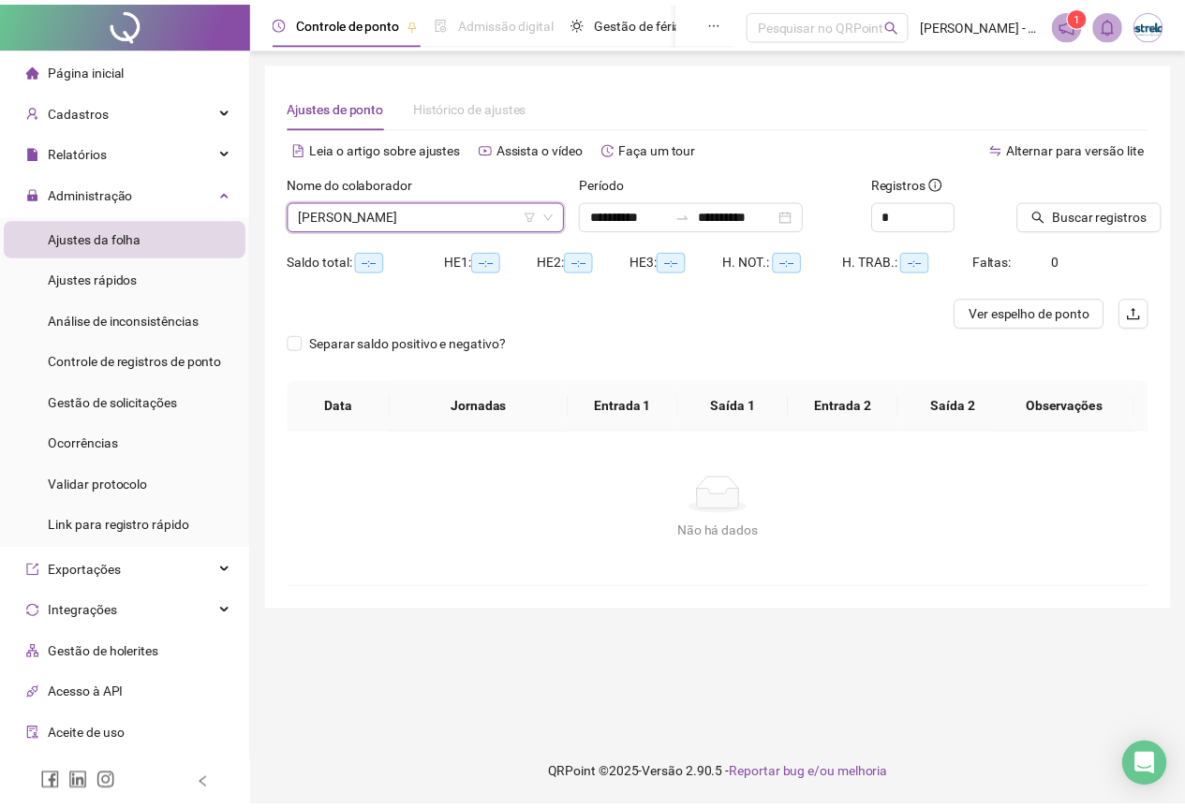
scroll to position [2308, 0]
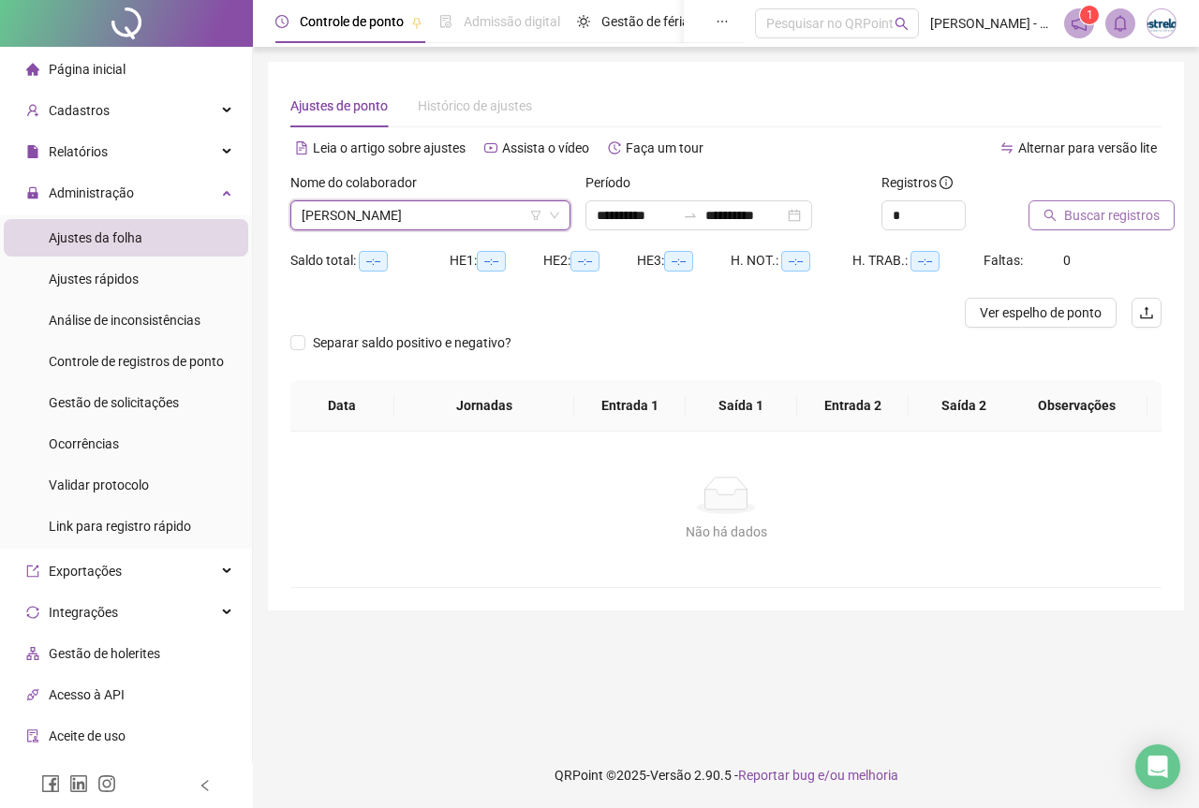
click at [1102, 203] on button "Buscar registros" at bounding box center [1101, 215] width 146 height 30
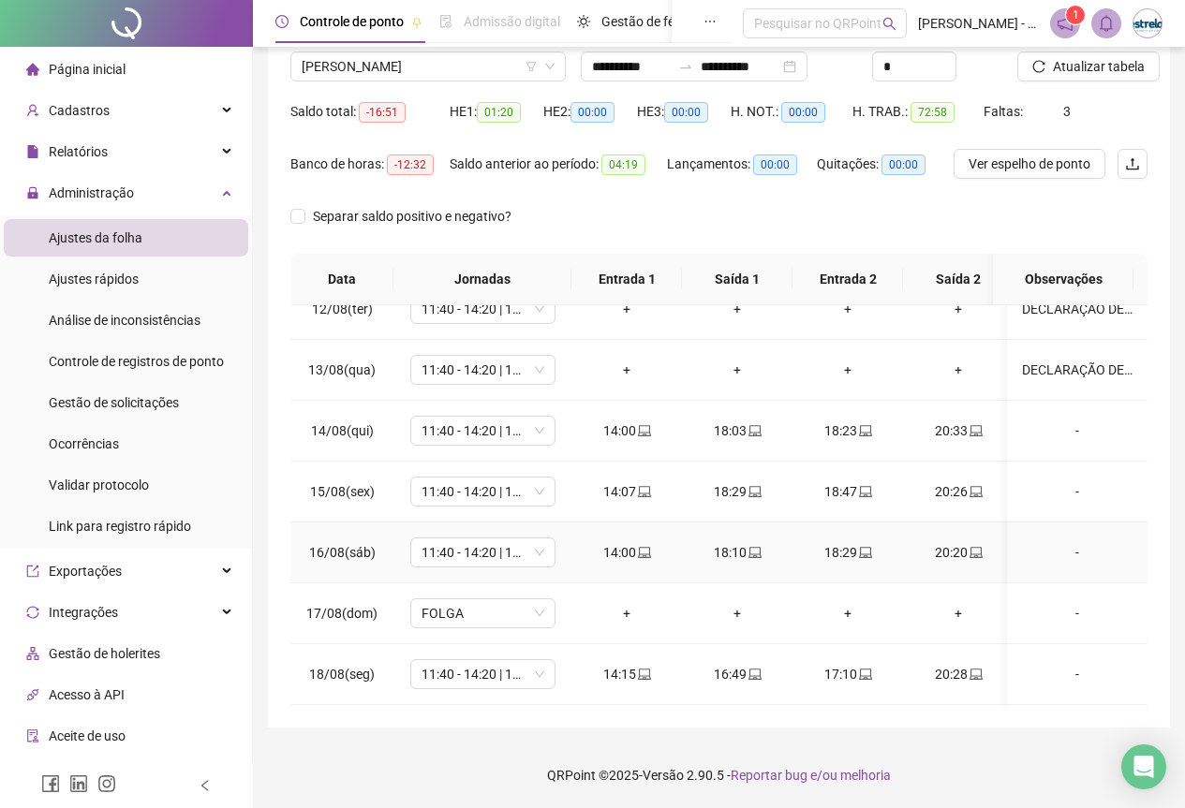
scroll to position [335, 0]
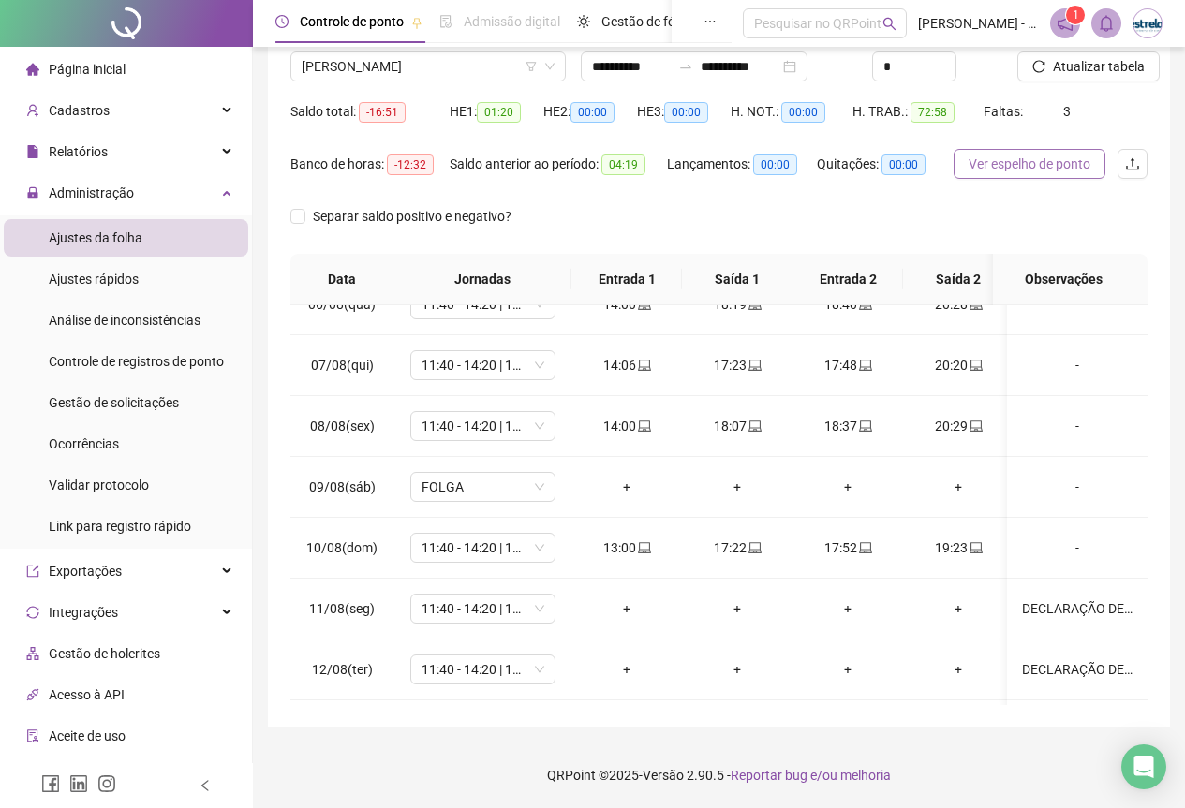
click at [1020, 152] on button "Ver espelho de ponto" at bounding box center [1030, 164] width 152 height 30
